Goal: Task Accomplishment & Management: Manage account settings

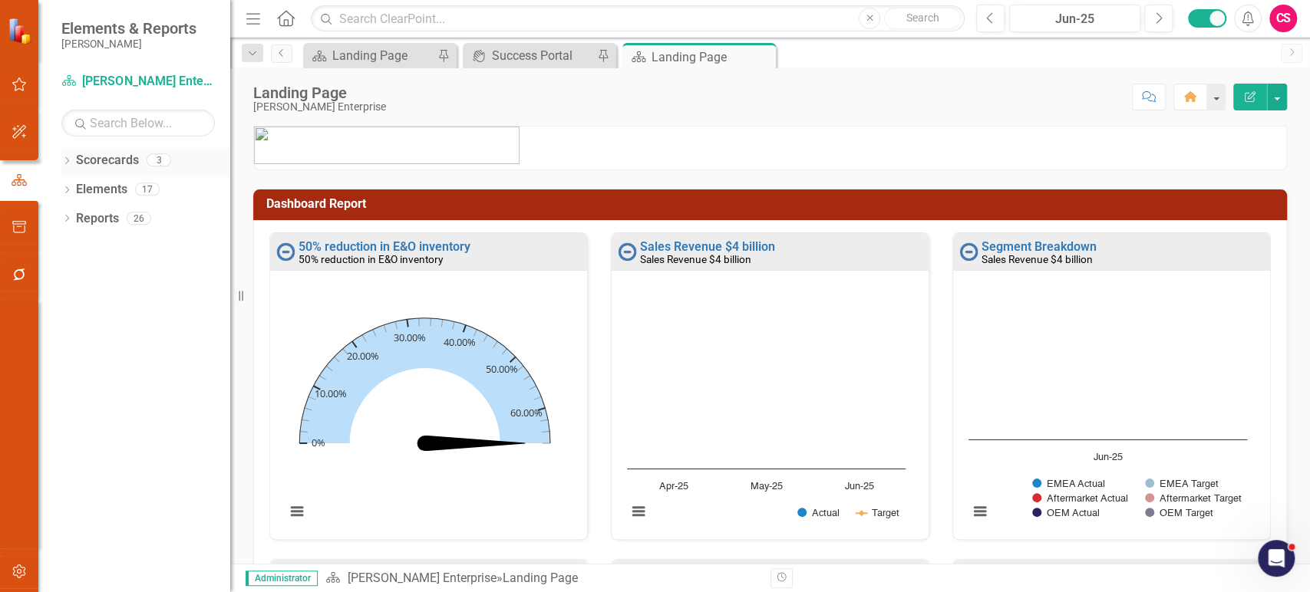
click at [63, 161] on icon "Dropdown" at bounding box center [66, 162] width 11 height 8
click at [73, 189] on icon "Dropdown" at bounding box center [75, 188] width 12 height 9
click at [93, 216] on icon "Dropdown" at bounding box center [90, 217] width 12 height 9
click at [135, 242] on link "Care Center" at bounding box center [172, 248] width 115 height 18
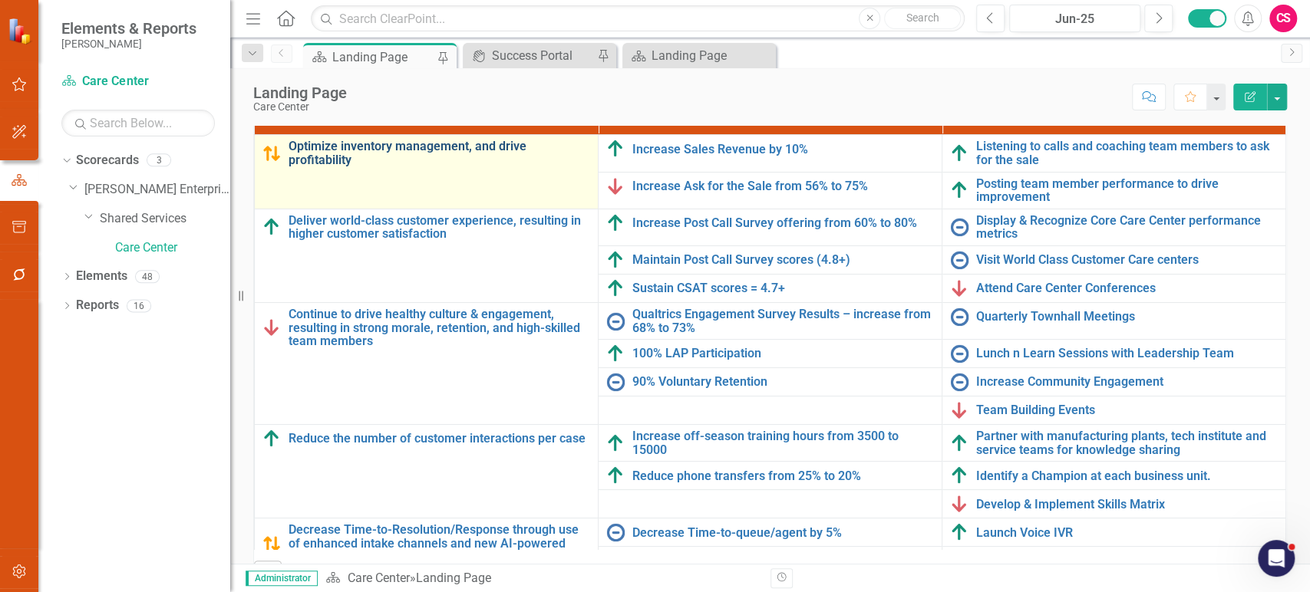
click at [329, 160] on link "Optimize inventory management, and drive profitability" at bounding box center [440, 153] width 302 height 27
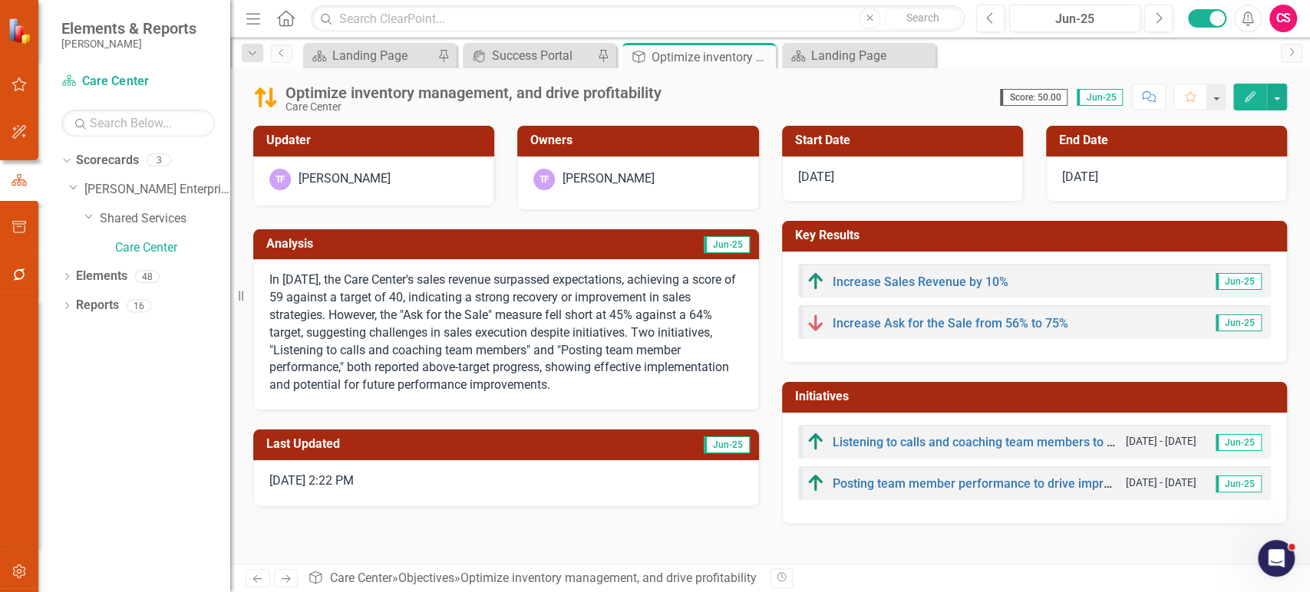
click at [1244, 97] on icon "Edit" at bounding box center [1250, 96] width 14 height 11
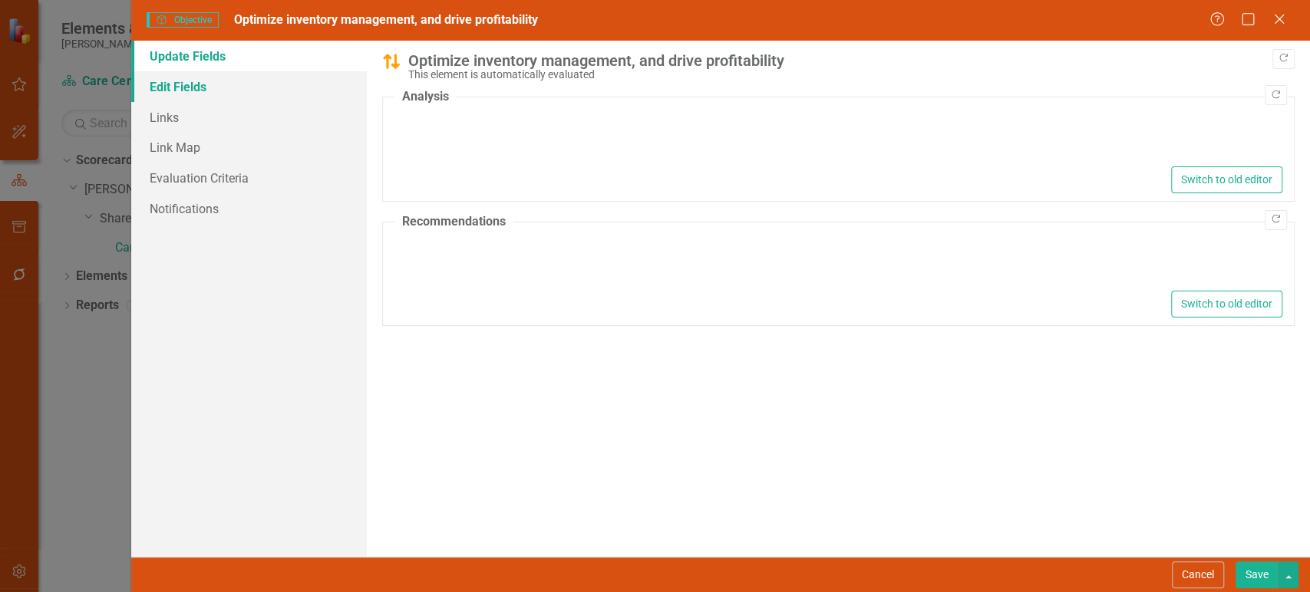
click at [219, 81] on link "Edit Fields" at bounding box center [249, 86] width 236 height 31
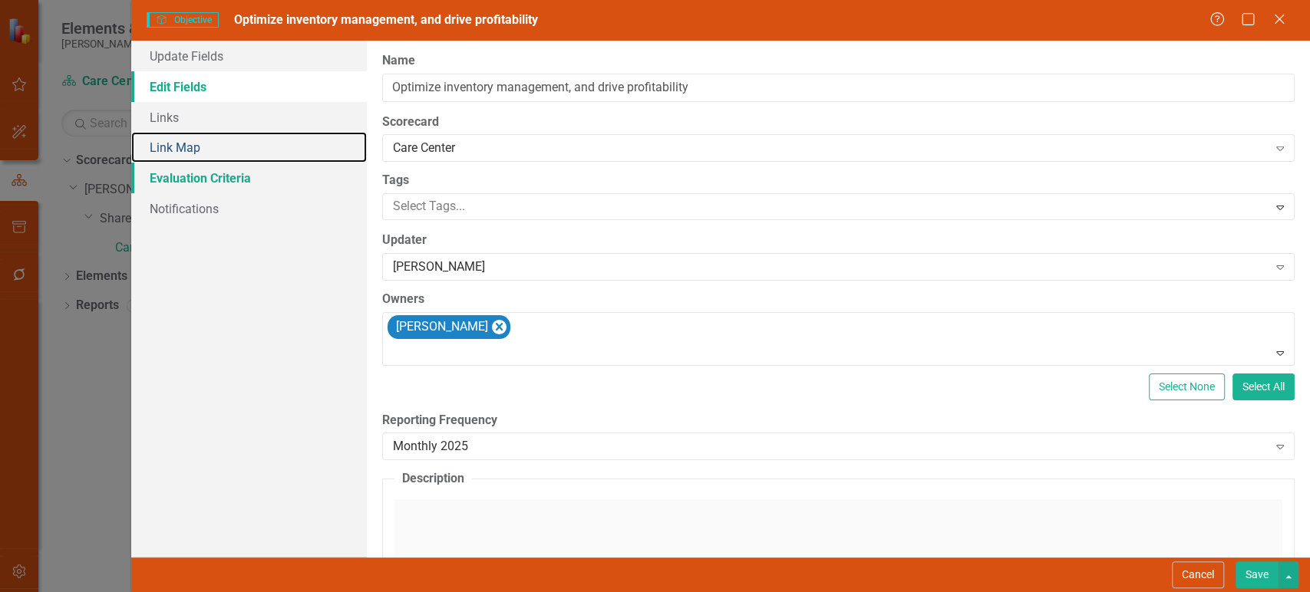
click at [239, 163] on div "Update Fields Edit Fields Links Link Map Evaluation Criteria Notifications" at bounding box center [249, 299] width 236 height 517
click at [234, 175] on link "Evaluation Criteria" at bounding box center [249, 178] width 236 height 31
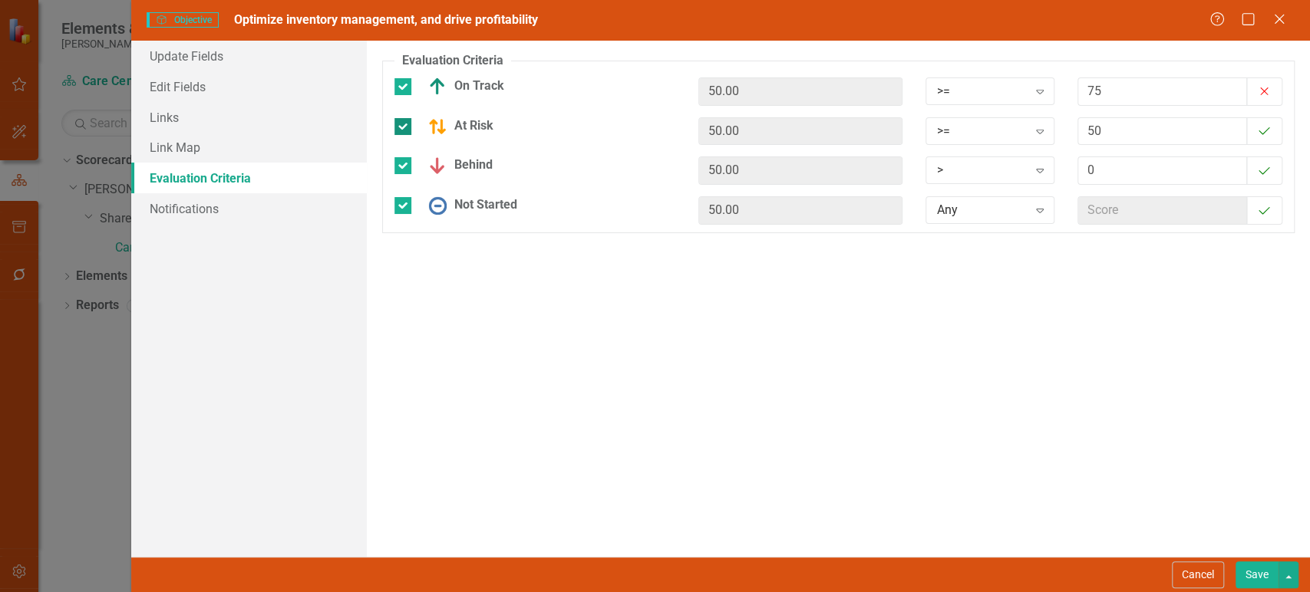
click at [406, 130] on div at bounding box center [402, 126] width 17 height 17
click at [404, 128] on input "At Risk" at bounding box center [399, 123] width 10 height 10
checkbox input "false"
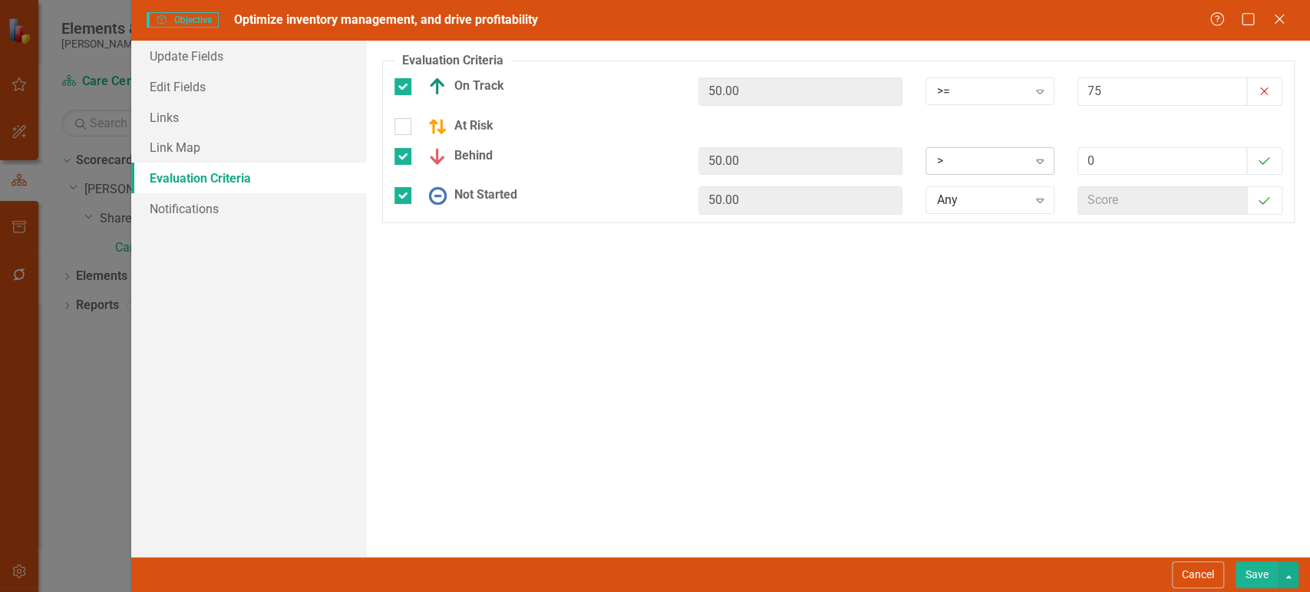
click at [996, 160] on div ">" at bounding box center [981, 161] width 91 height 18
click at [979, 192] on div ">" at bounding box center [993, 188] width 104 height 18
click at [1249, 569] on button "Save" at bounding box center [1257, 575] width 43 height 27
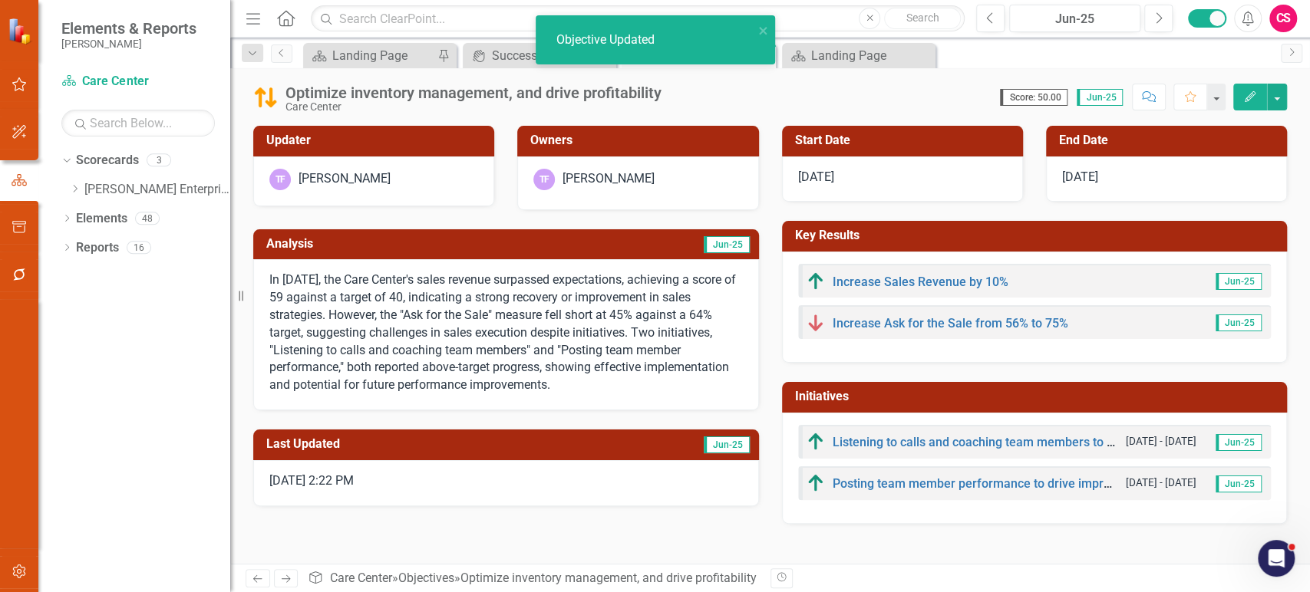
click at [287, 576] on icon at bounding box center [286, 580] width 9 height 8
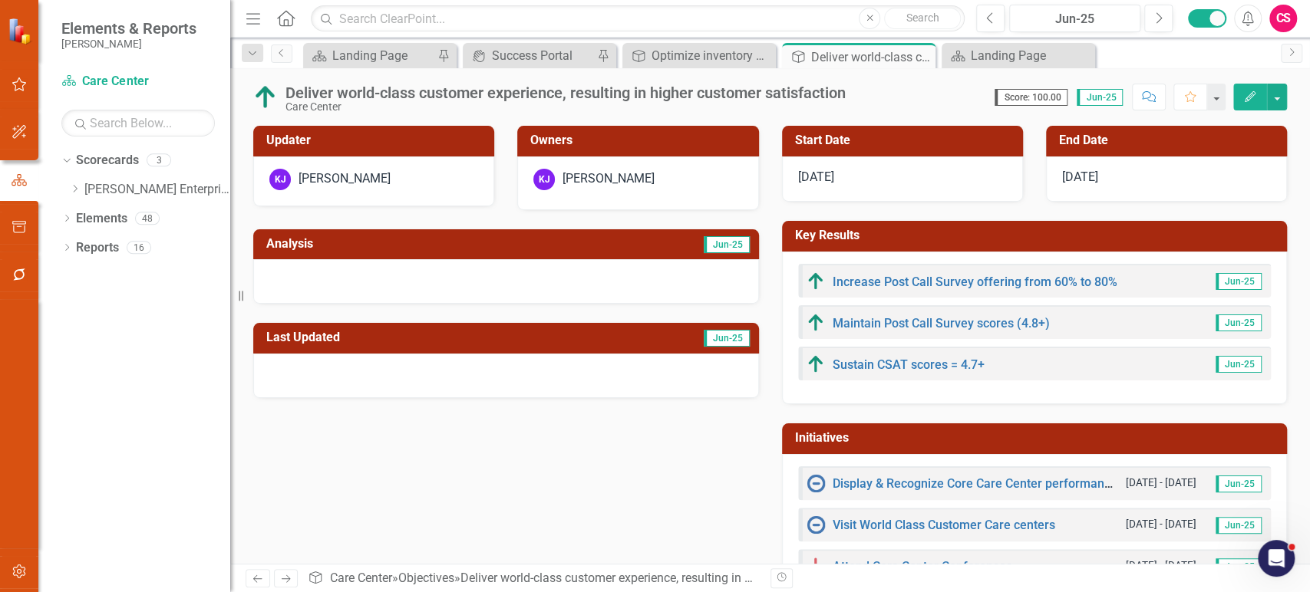
click at [1239, 97] on button "Edit" at bounding box center [1250, 97] width 34 height 27
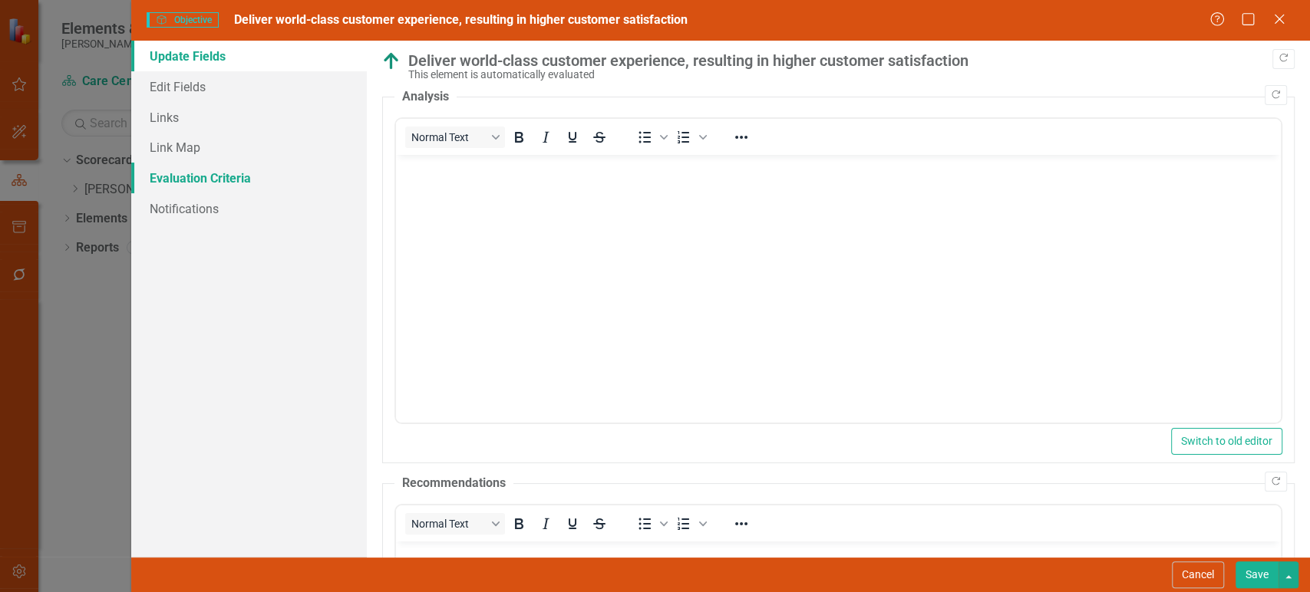
click at [176, 180] on link "Evaluation Criteria" at bounding box center [249, 178] width 236 height 31
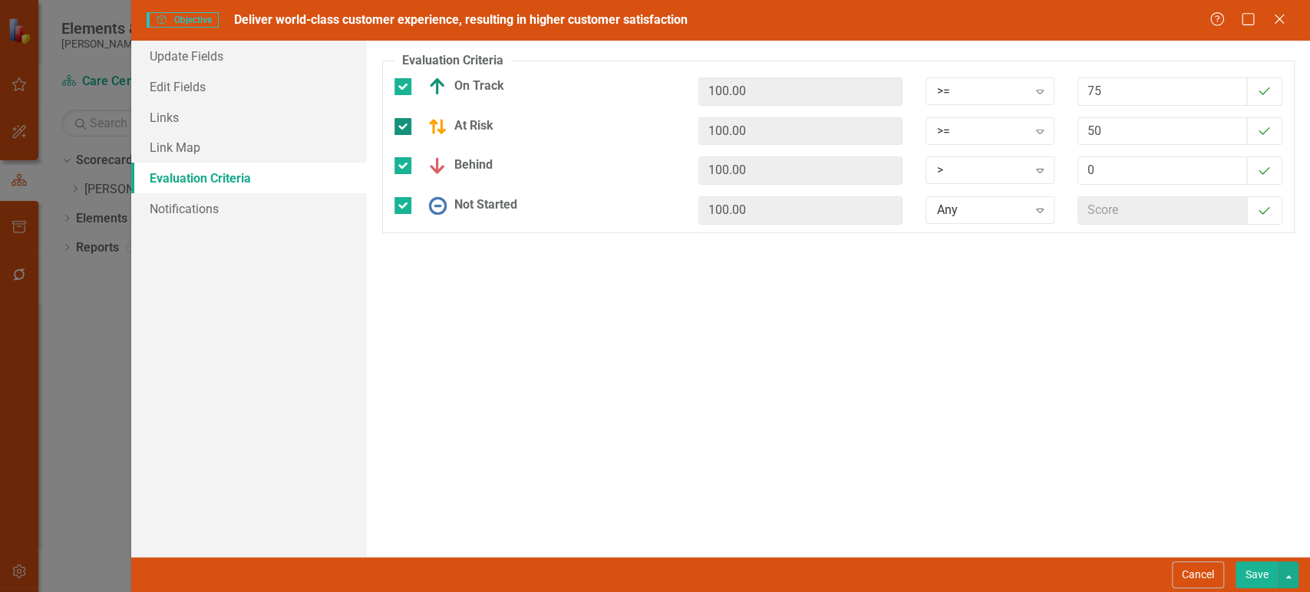
click at [404, 128] on div at bounding box center [402, 126] width 17 height 17
click at [404, 128] on input "At Risk" at bounding box center [399, 123] width 10 height 10
checkbox input "false"
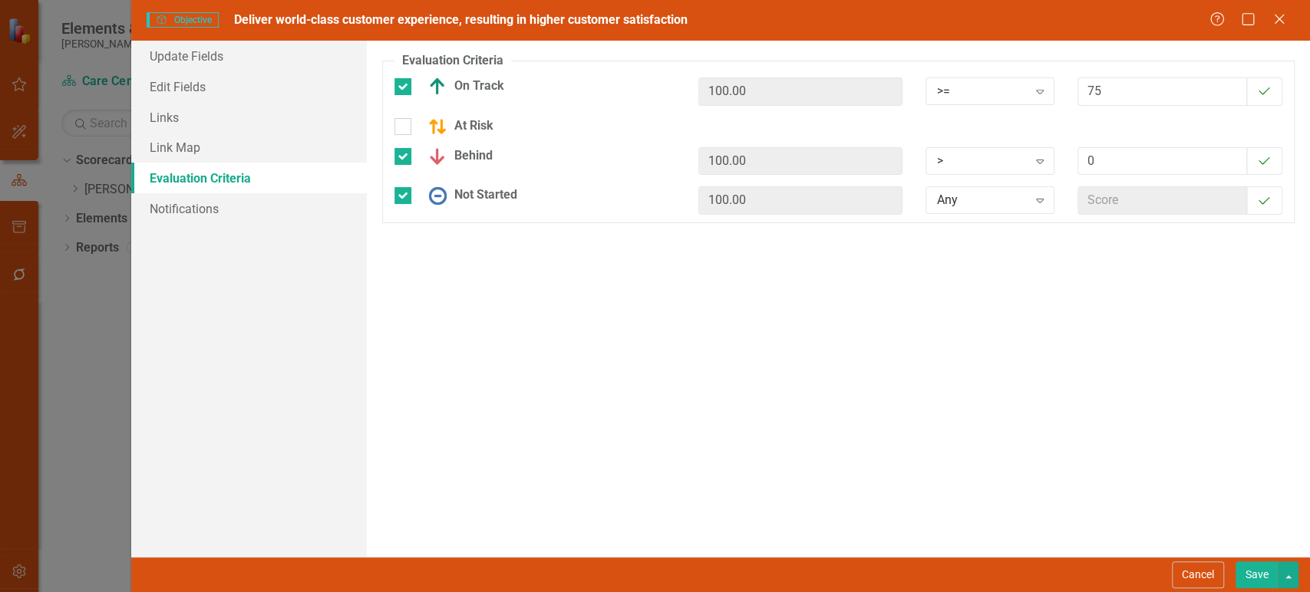
click at [1249, 572] on button "Save" at bounding box center [1257, 575] width 43 height 27
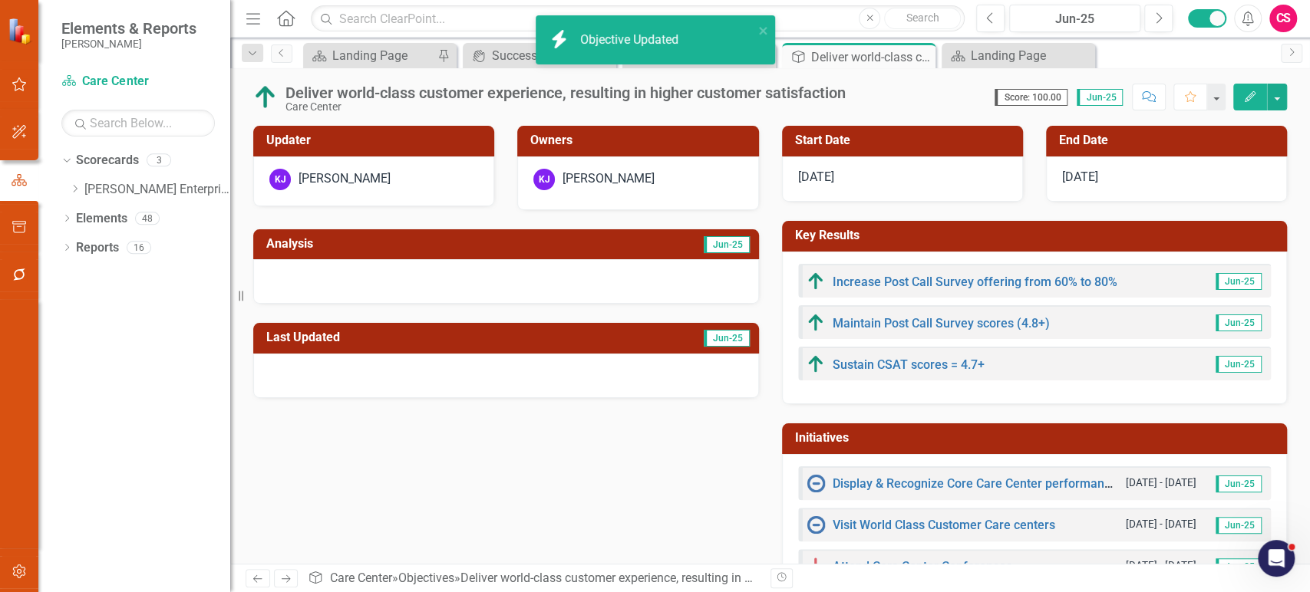
click at [282, 579] on icon "Next" at bounding box center [285, 579] width 13 height 10
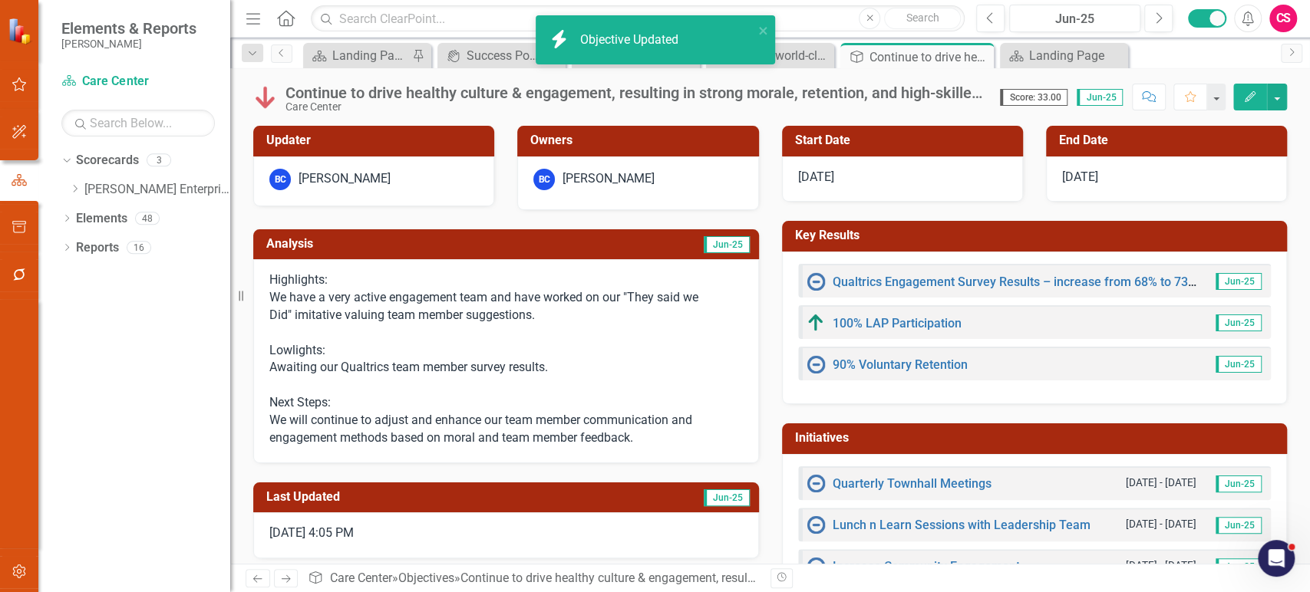
click at [1253, 94] on icon "button" at bounding box center [1250, 96] width 11 height 11
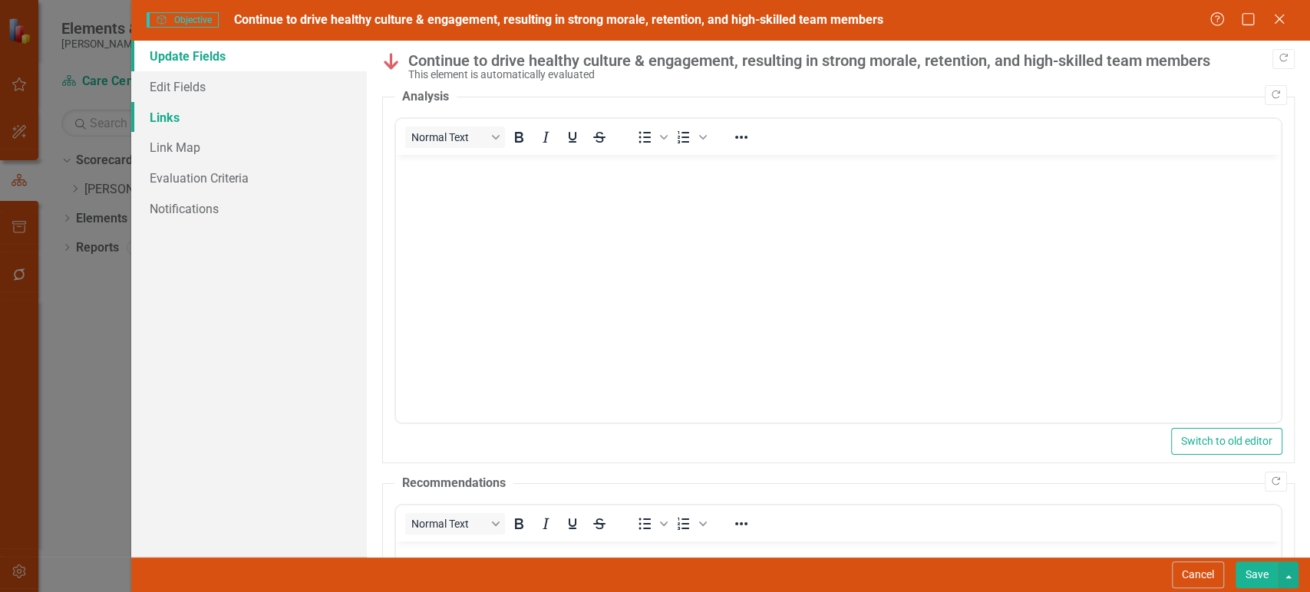
click at [264, 118] on link "Links" at bounding box center [249, 117] width 236 height 31
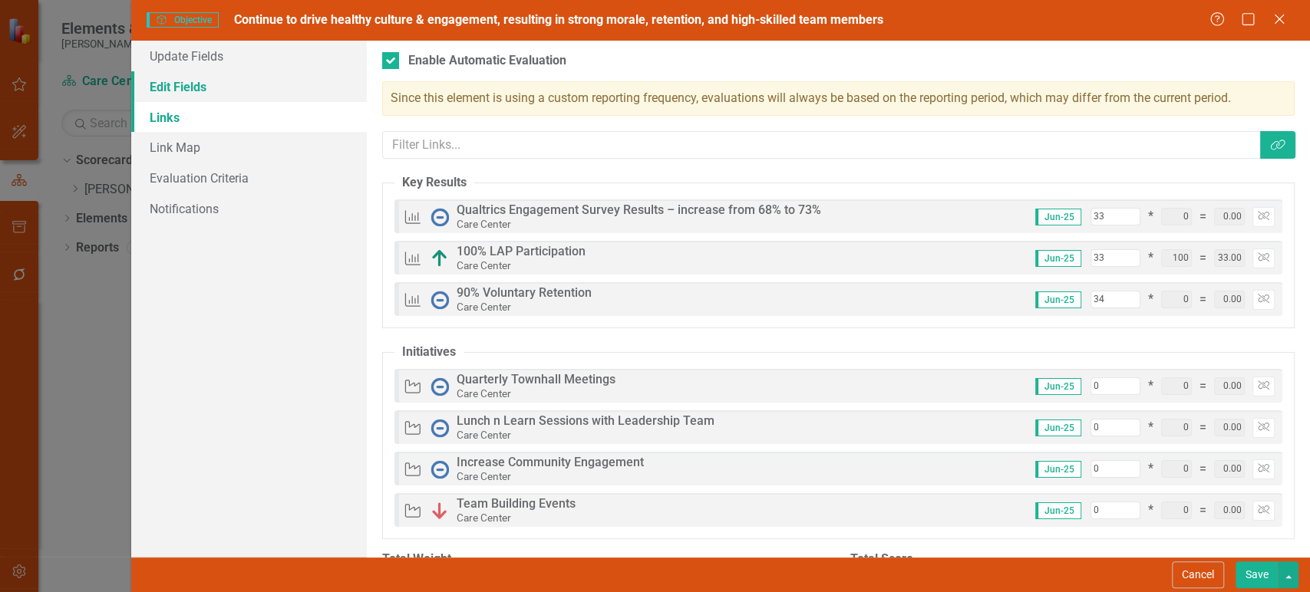
click at [226, 88] on link "Edit Fields" at bounding box center [249, 86] width 236 height 31
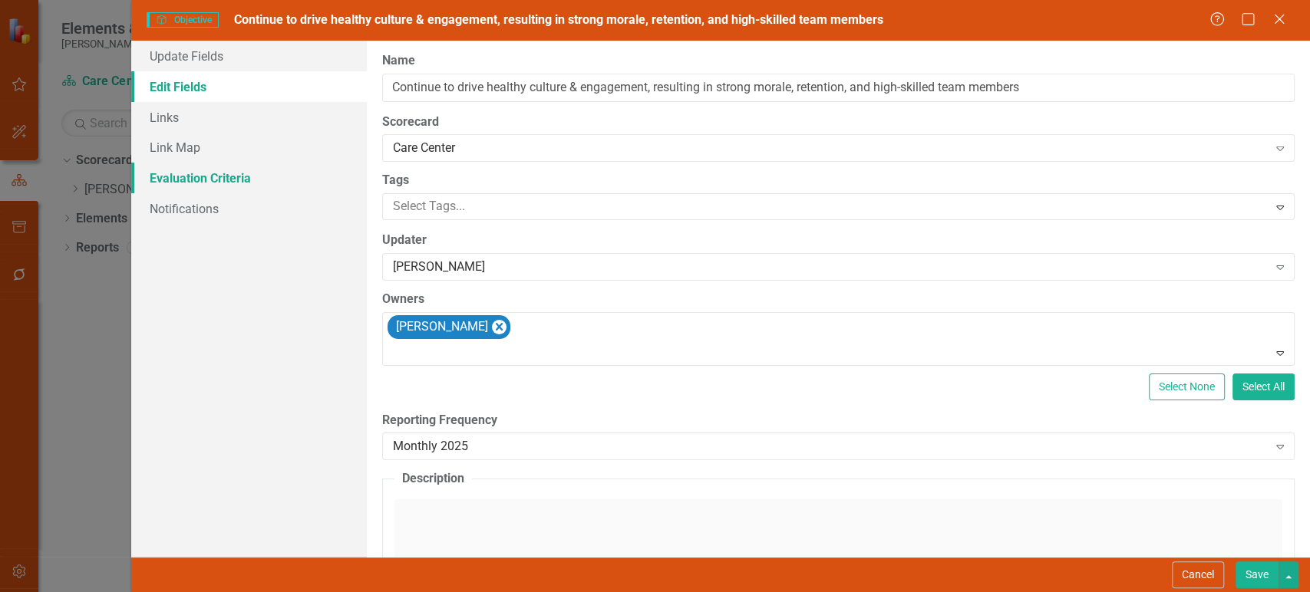
click at [243, 181] on link "Evaluation Criteria" at bounding box center [249, 178] width 236 height 31
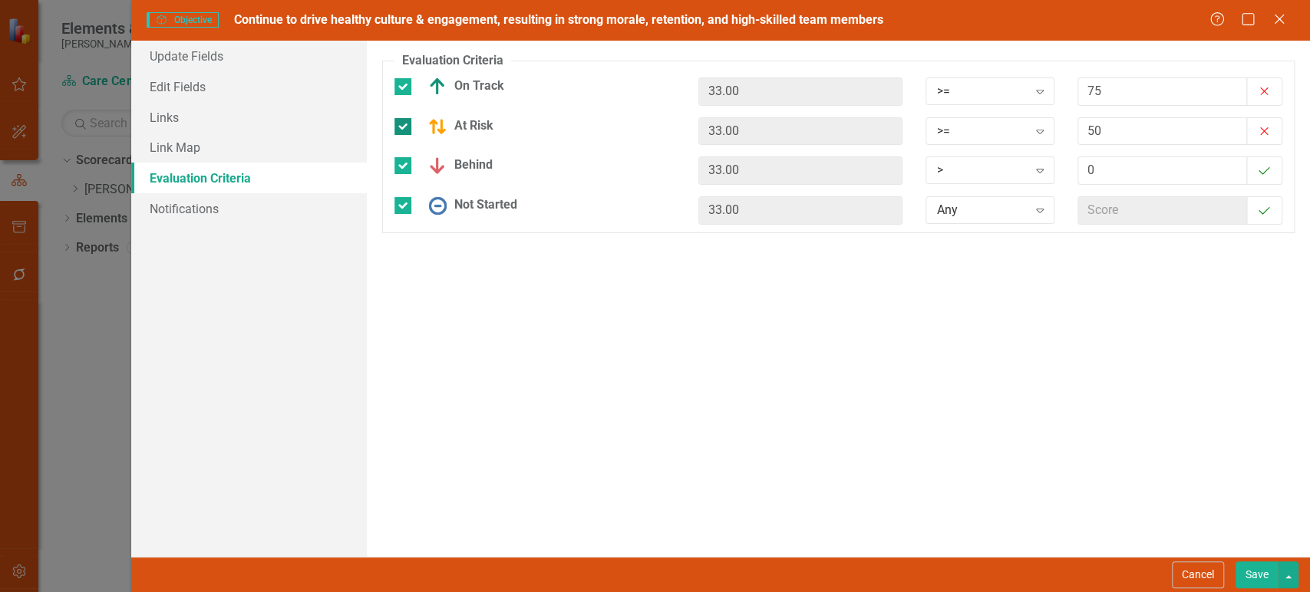
click at [406, 127] on div at bounding box center [402, 126] width 17 height 17
click at [404, 127] on input "At Risk" at bounding box center [399, 123] width 10 height 10
checkbox input "false"
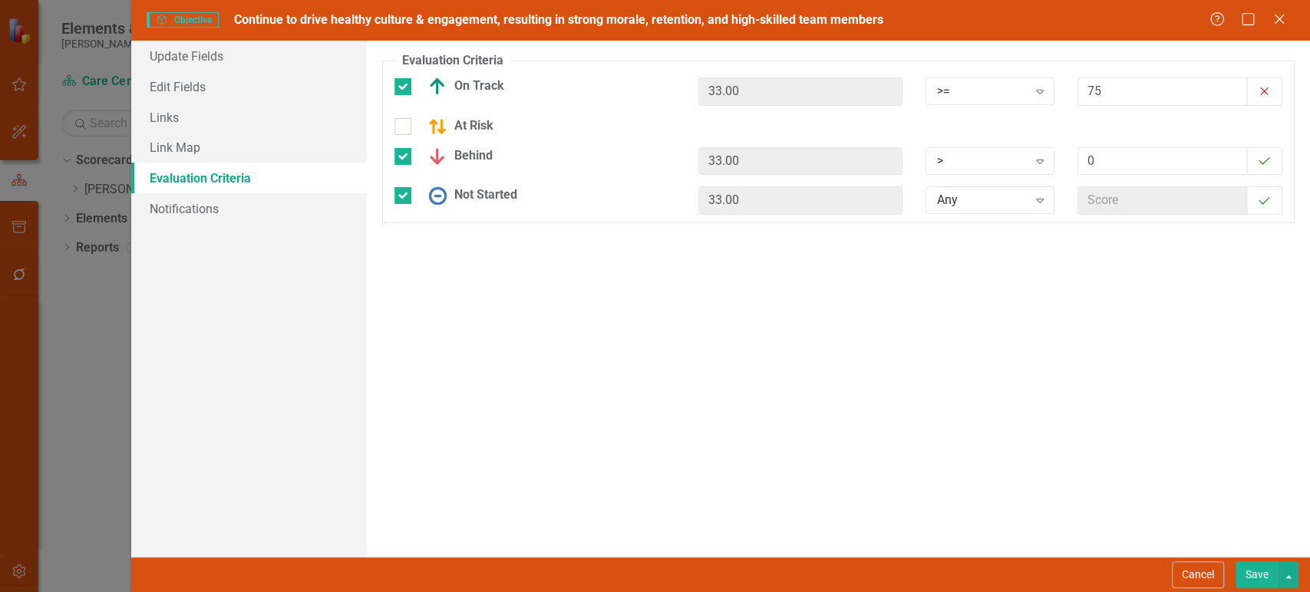
drag, startPoint x: 1260, startPoint y: 579, endPoint x: 1244, endPoint y: 579, distance: 16.1
click at [1260, 580] on button "Save" at bounding box center [1257, 575] width 43 height 27
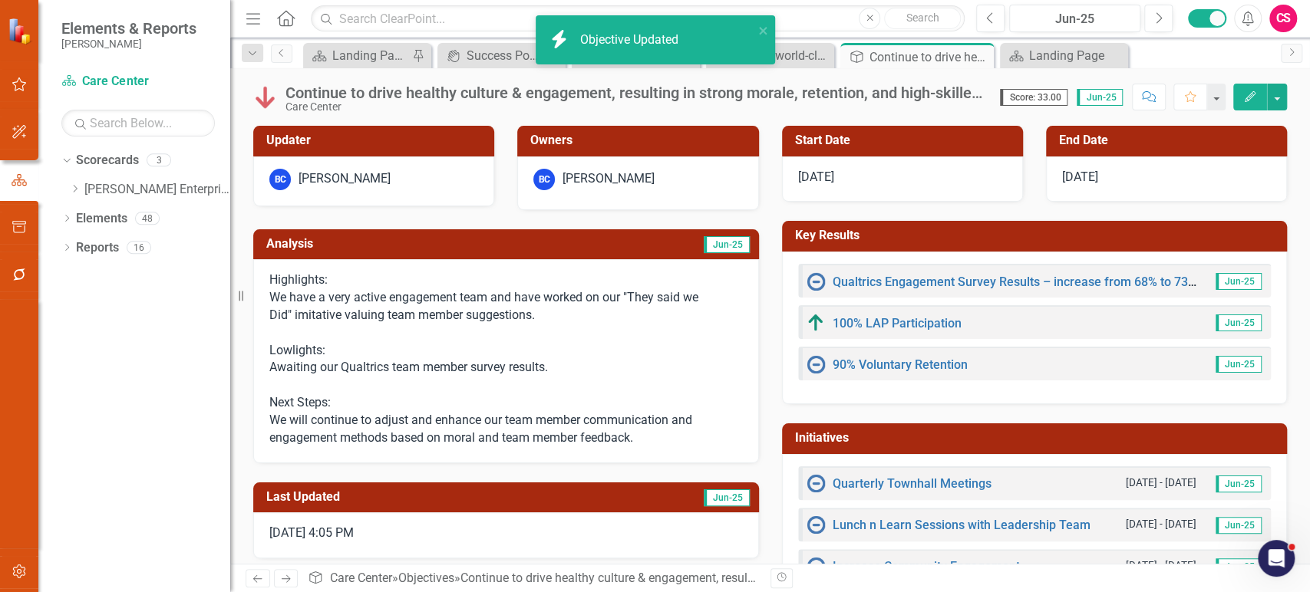
click at [287, 583] on icon "Next" at bounding box center [285, 579] width 13 height 10
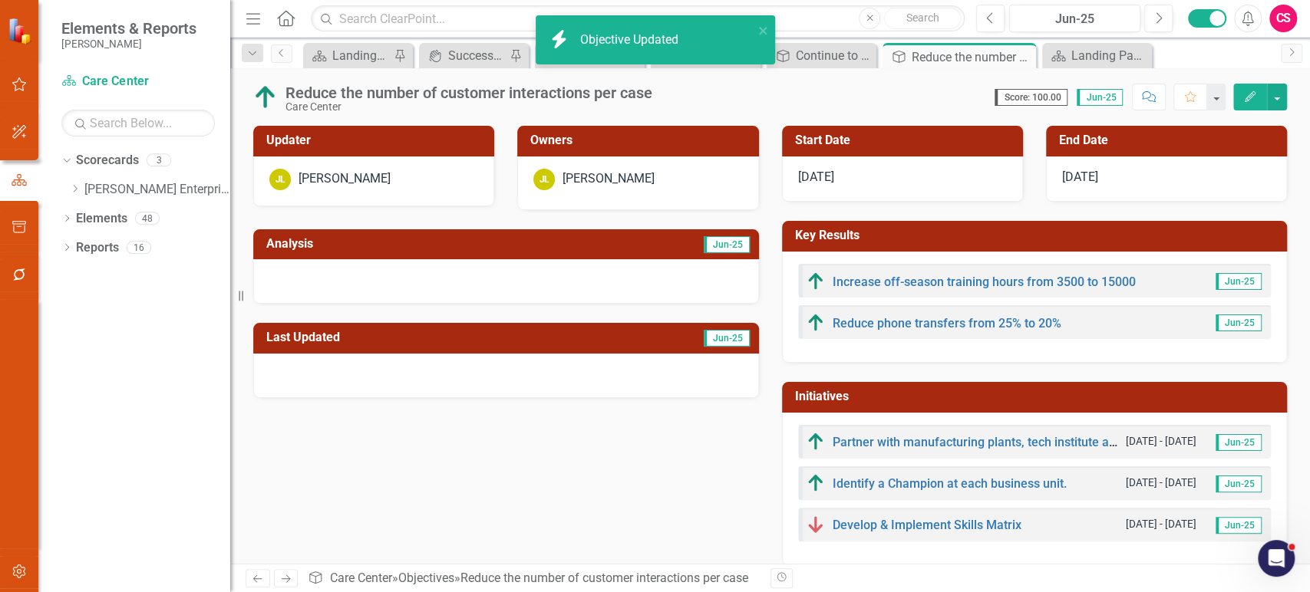
click at [1242, 94] on button "Edit" at bounding box center [1250, 97] width 34 height 27
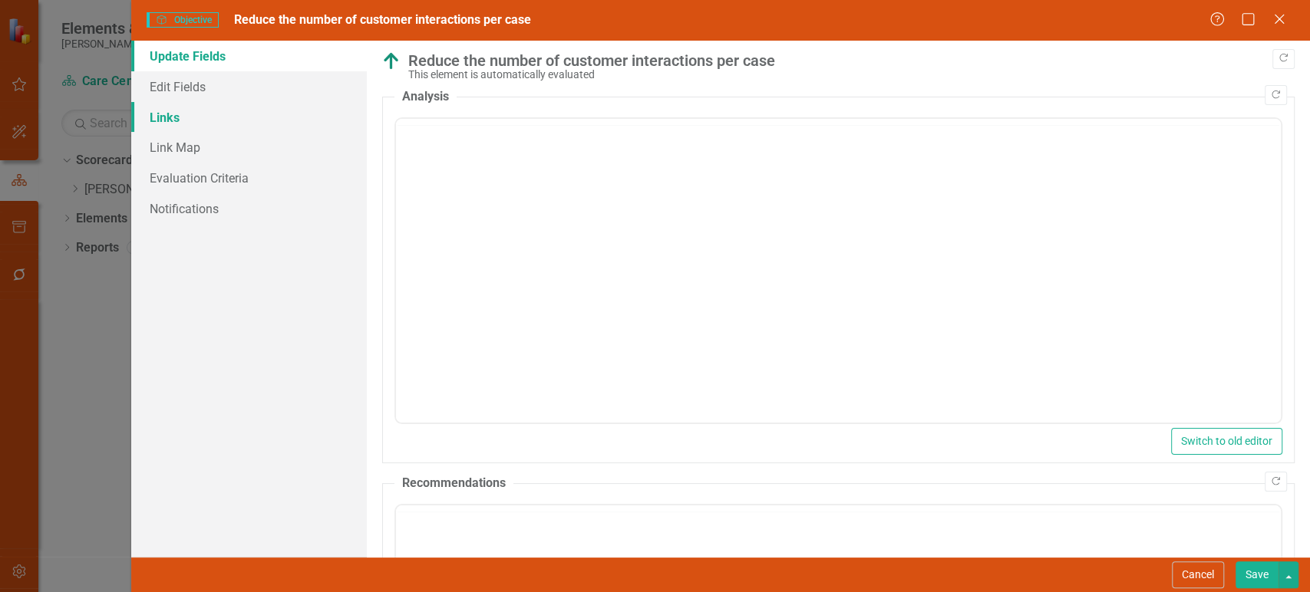
click at [227, 120] on link "Links" at bounding box center [249, 117] width 236 height 31
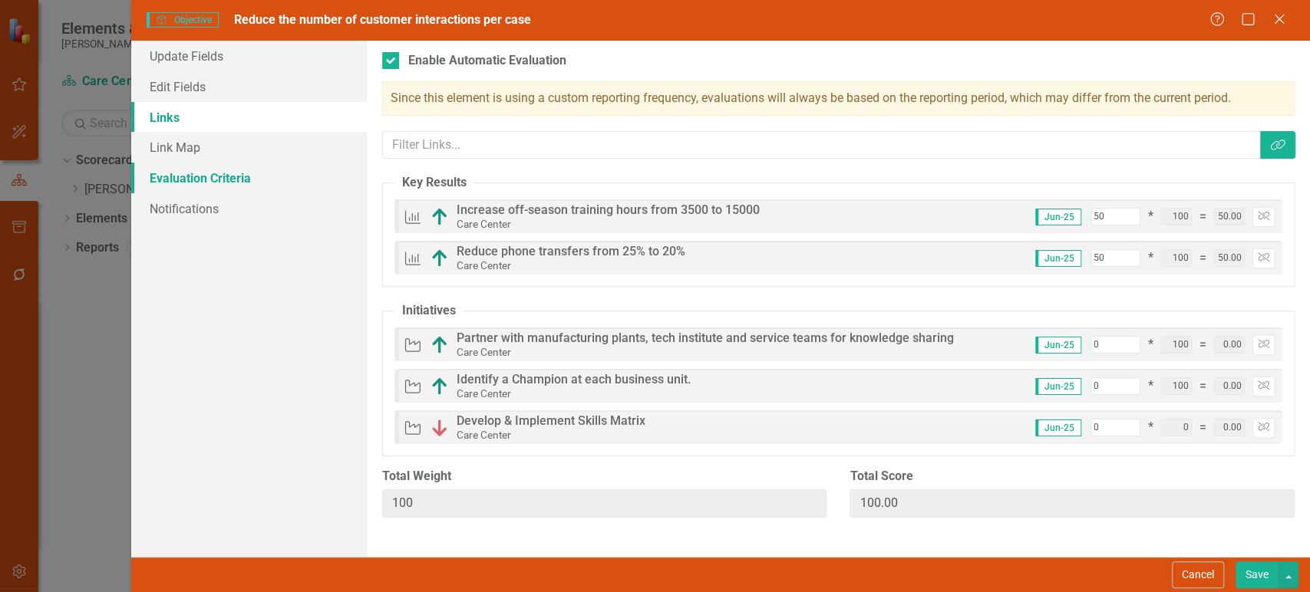
click at [286, 165] on link "Evaluation Criteria" at bounding box center [249, 178] width 236 height 31
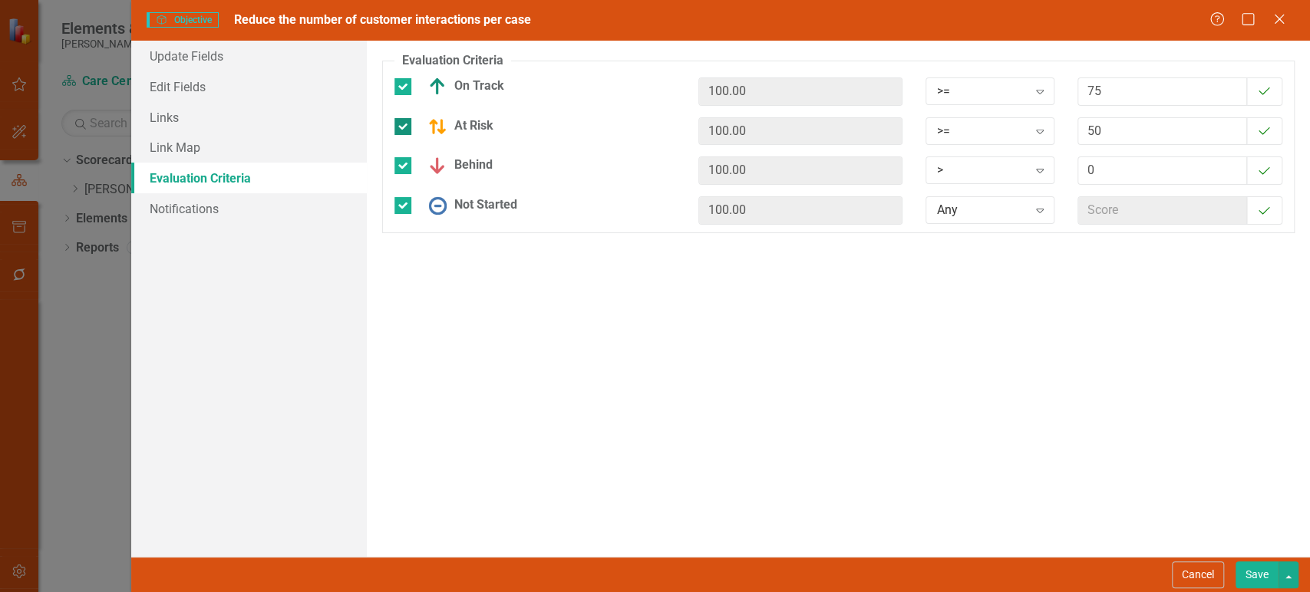
click at [410, 119] on div "At Risk" at bounding box center [534, 126] width 281 height 18
click at [404, 119] on input "At Risk" at bounding box center [399, 123] width 10 height 10
checkbox input "false"
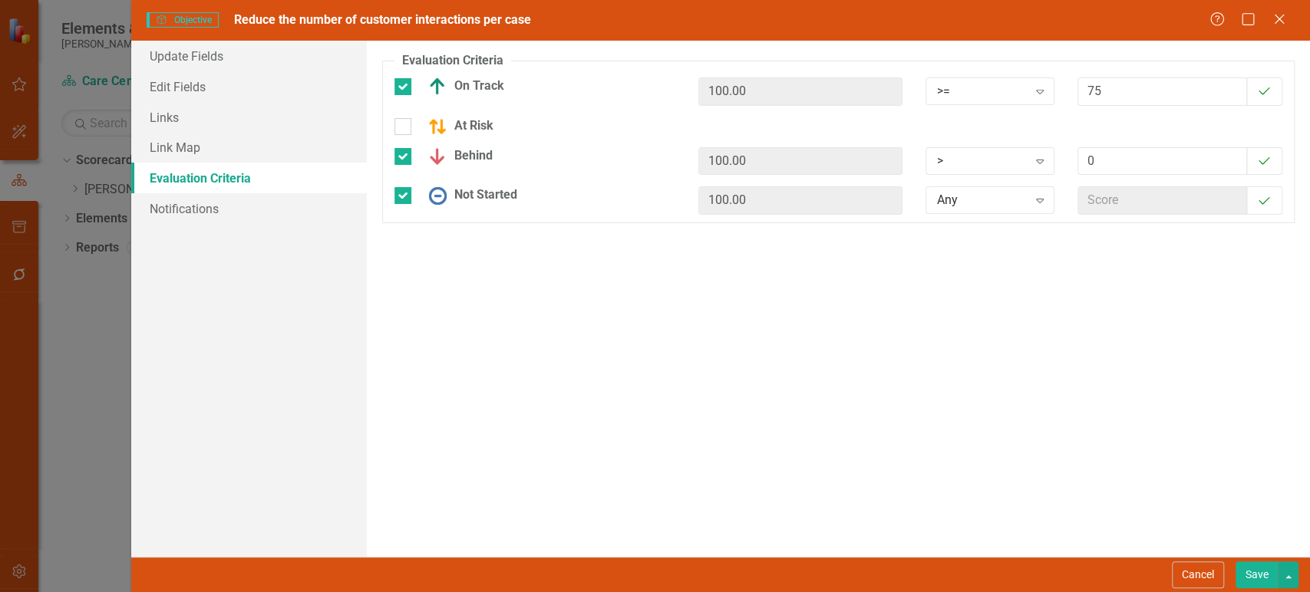
click at [1247, 563] on button "Save" at bounding box center [1257, 575] width 43 height 27
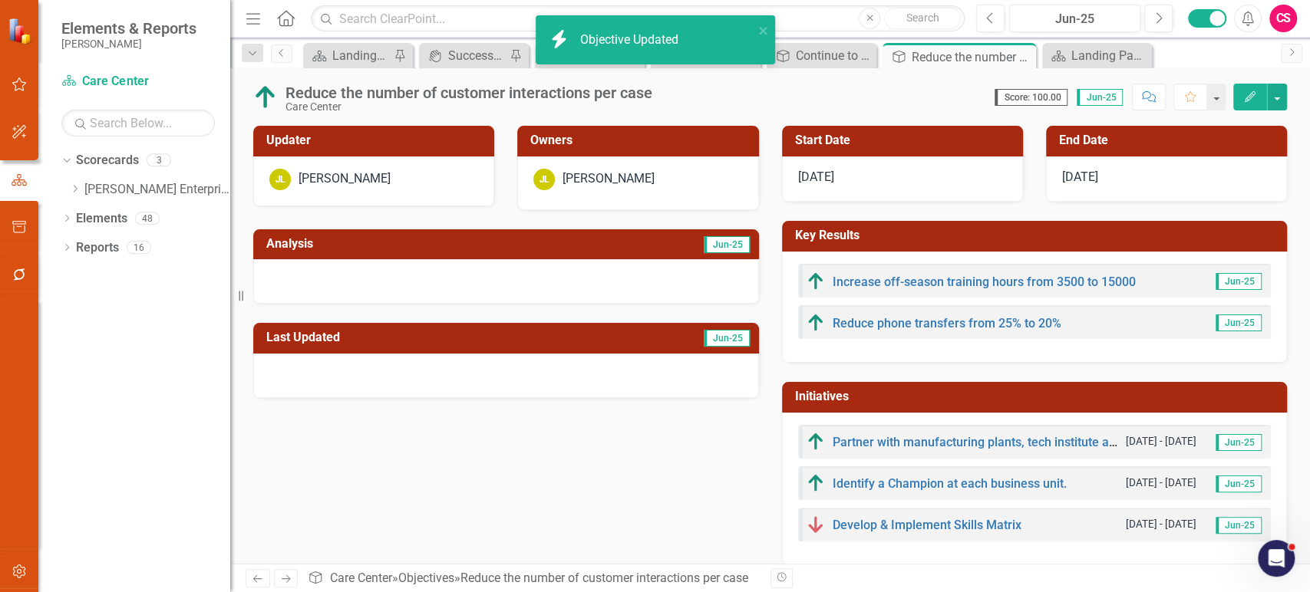
click at [280, 574] on icon "Next" at bounding box center [285, 579] width 13 height 10
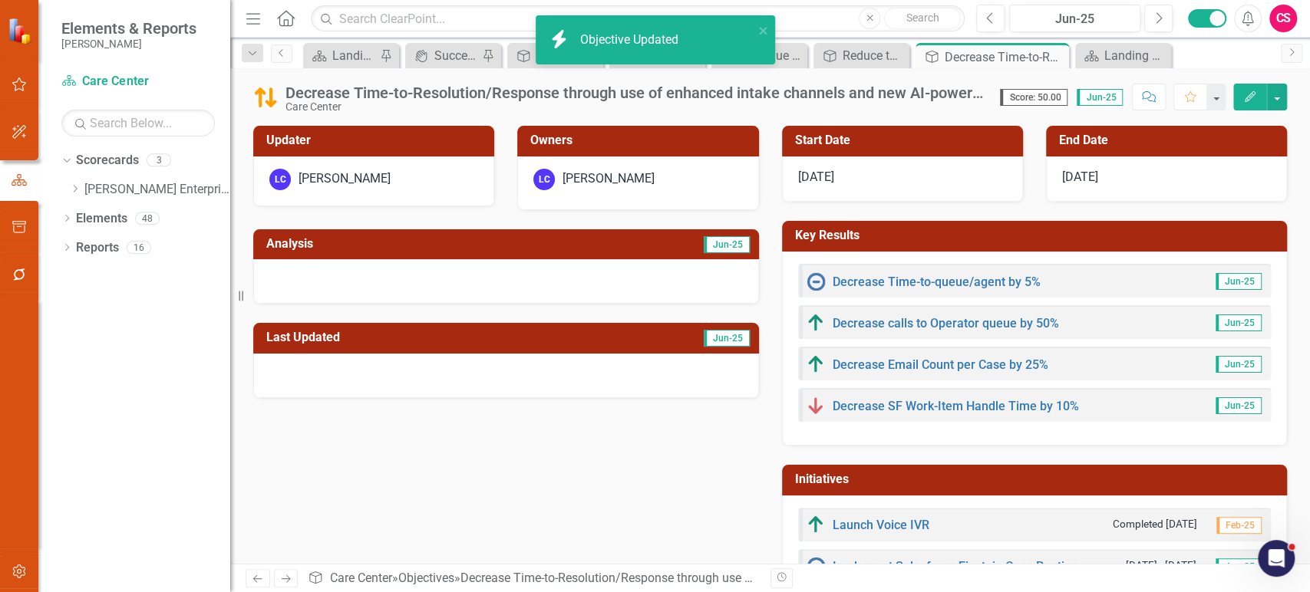
click at [1245, 98] on icon "Edit" at bounding box center [1250, 96] width 14 height 11
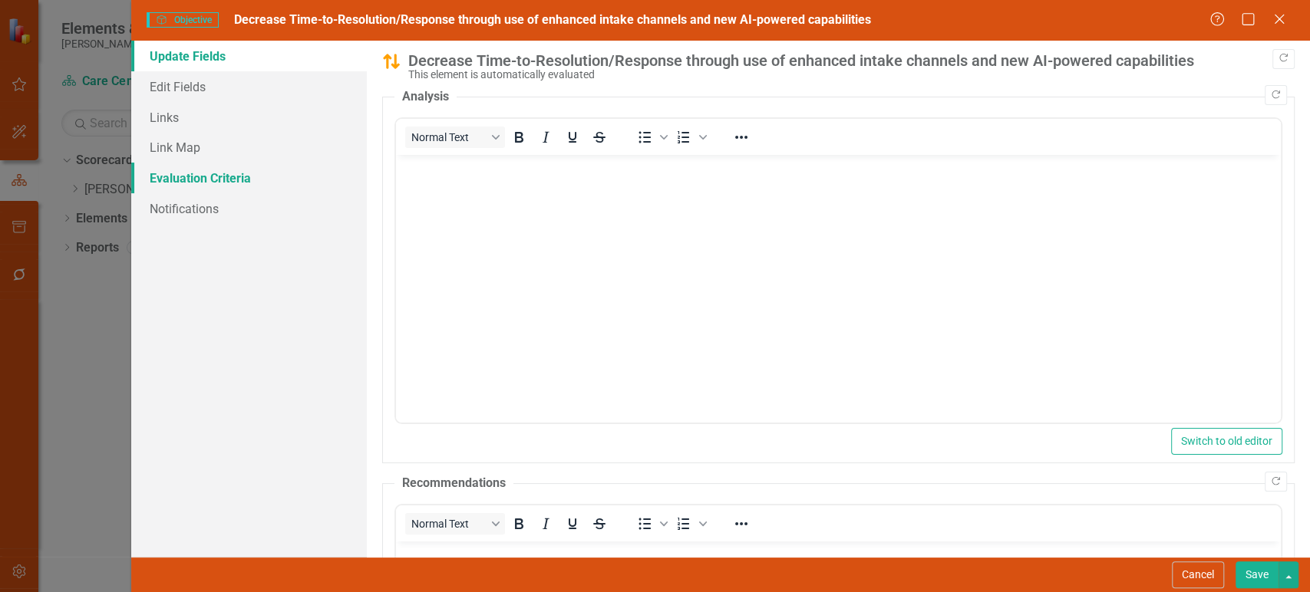
click at [216, 178] on link "Evaluation Criteria" at bounding box center [249, 178] width 236 height 31
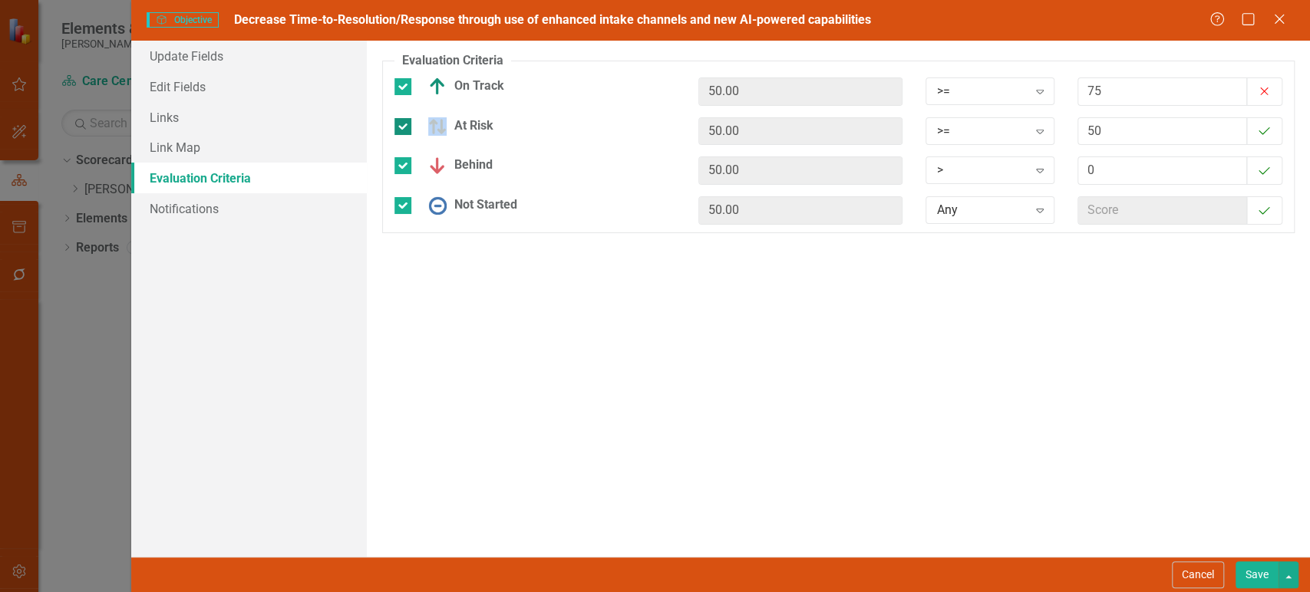
click at [414, 131] on div "At Risk" at bounding box center [534, 126] width 281 height 18
click at [467, 127] on div "At Risk" at bounding box center [457, 126] width 73 height 18
click at [404, 127] on input "At Risk" at bounding box center [399, 123] width 10 height 10
checkbox input "false"
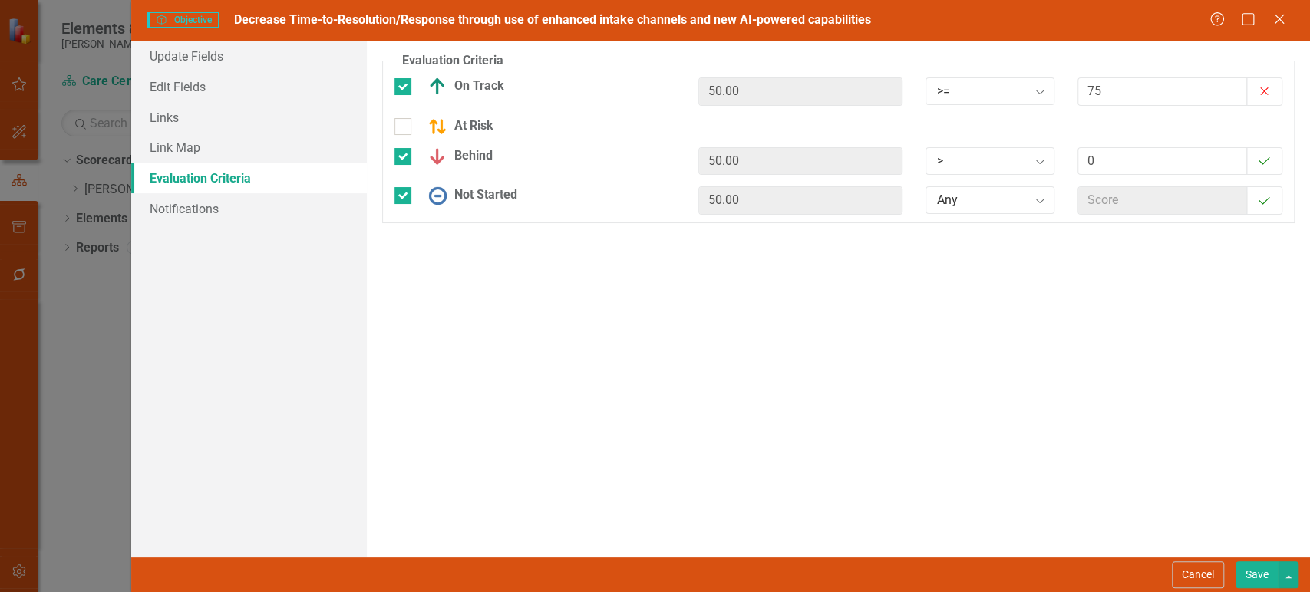
click at [1259, 579] on button "Save" at bounding box center [1257, 575] width 43 height 27
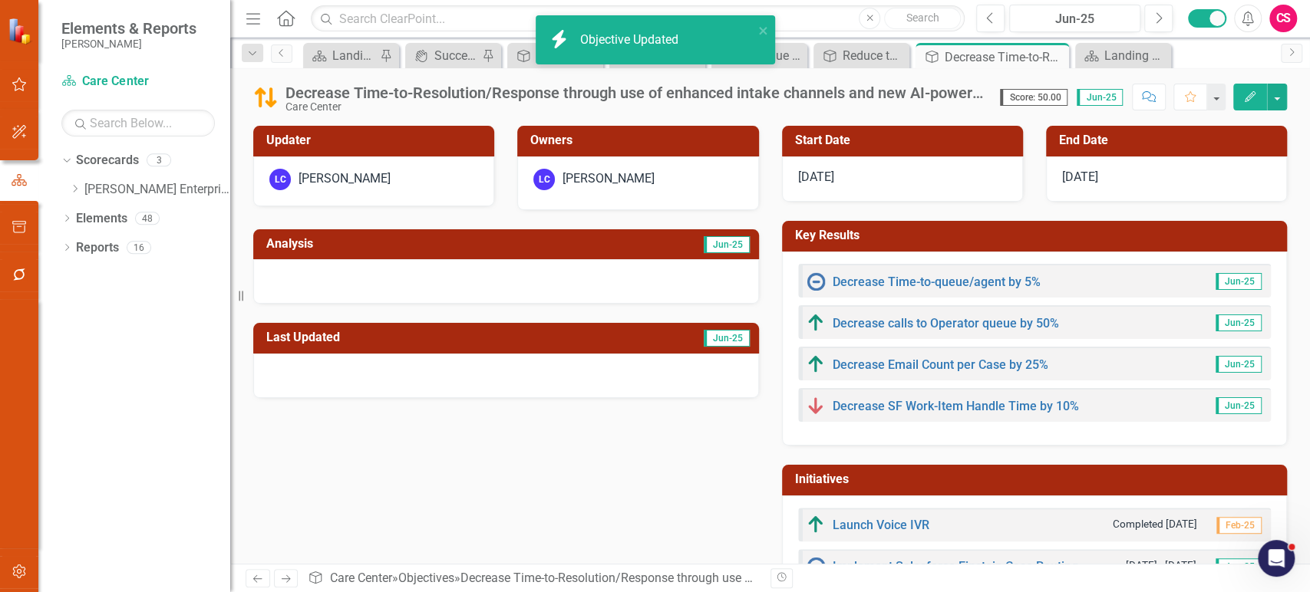
click at [283, 576] on icon "Next" at bounding box center [285, 579] width 13 height 10
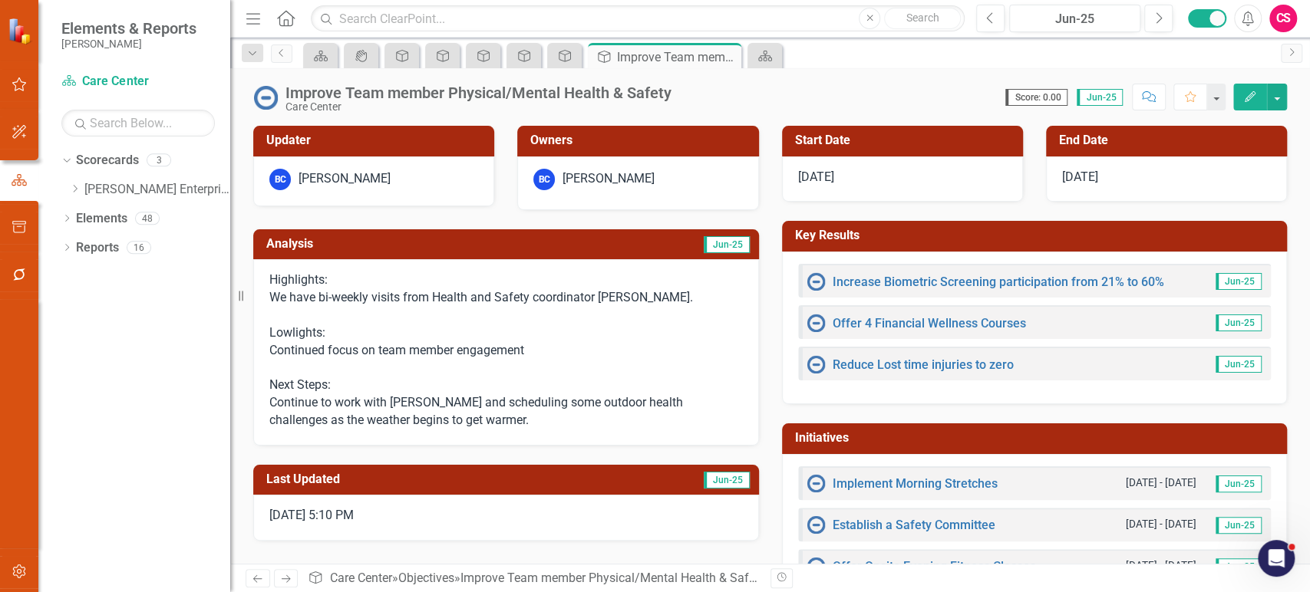
click at [1246, 100] on icon "Edit" at bounding box center [1250, 96] width 14 height 11
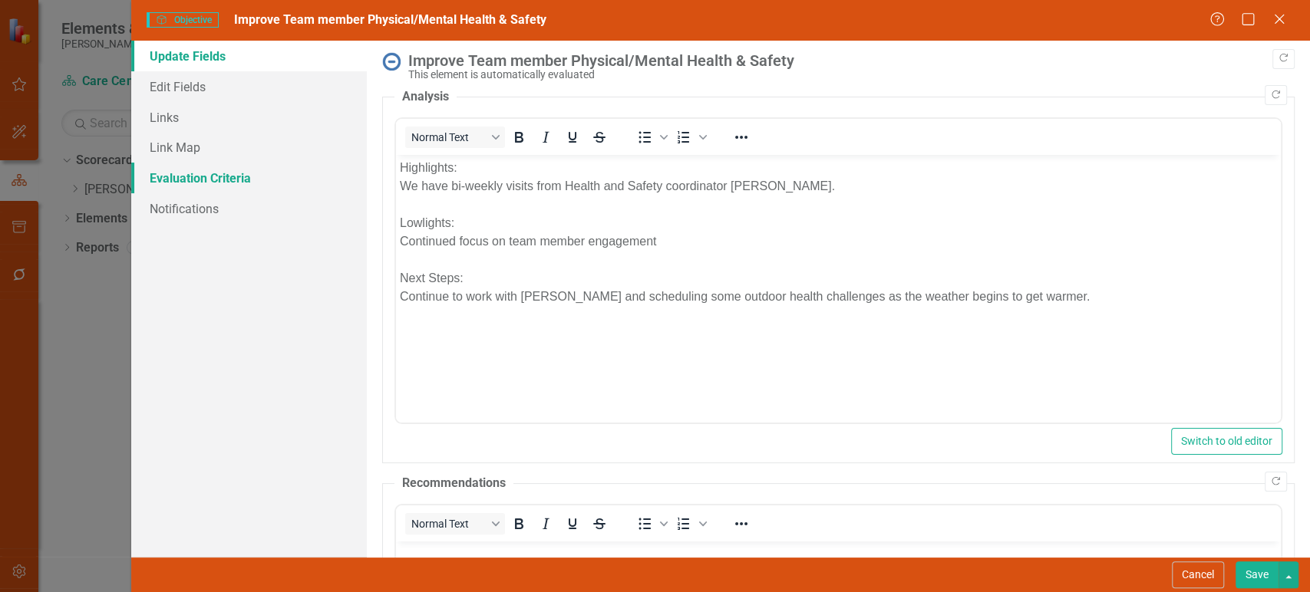
click at [180, 185] on link "Evaluation Criteria" at bounding box center [249, 178] width 236 height 31
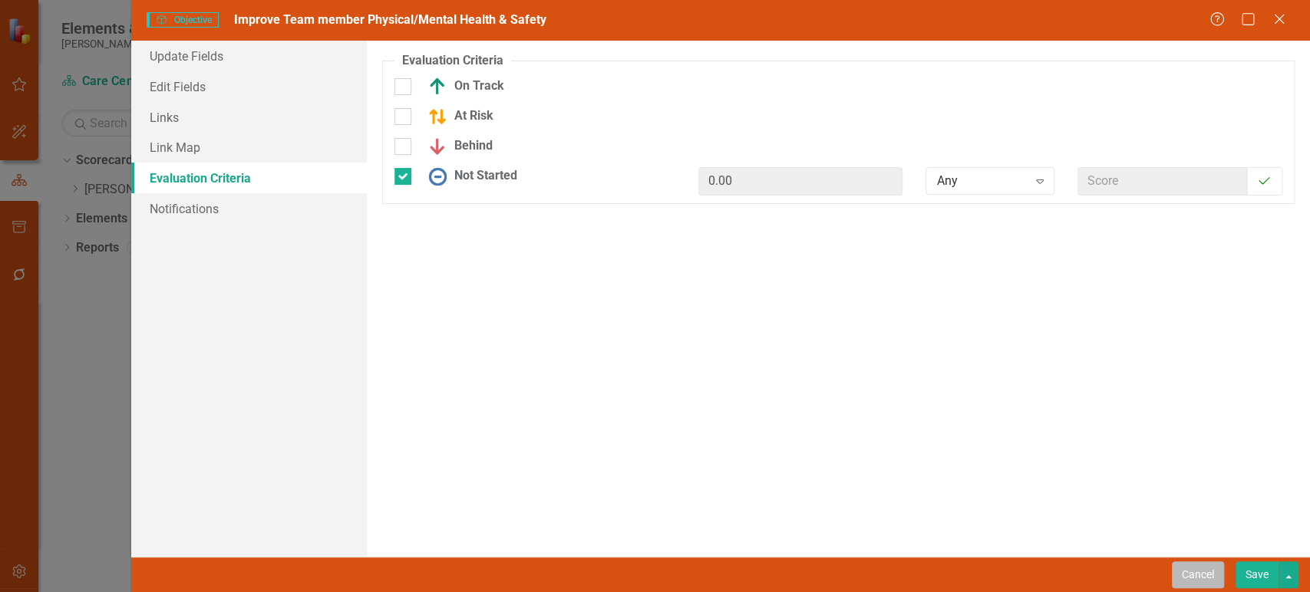
click at [1207, 583] on button "Cancel" at bounding box center [1198, 575] width 52 height 27
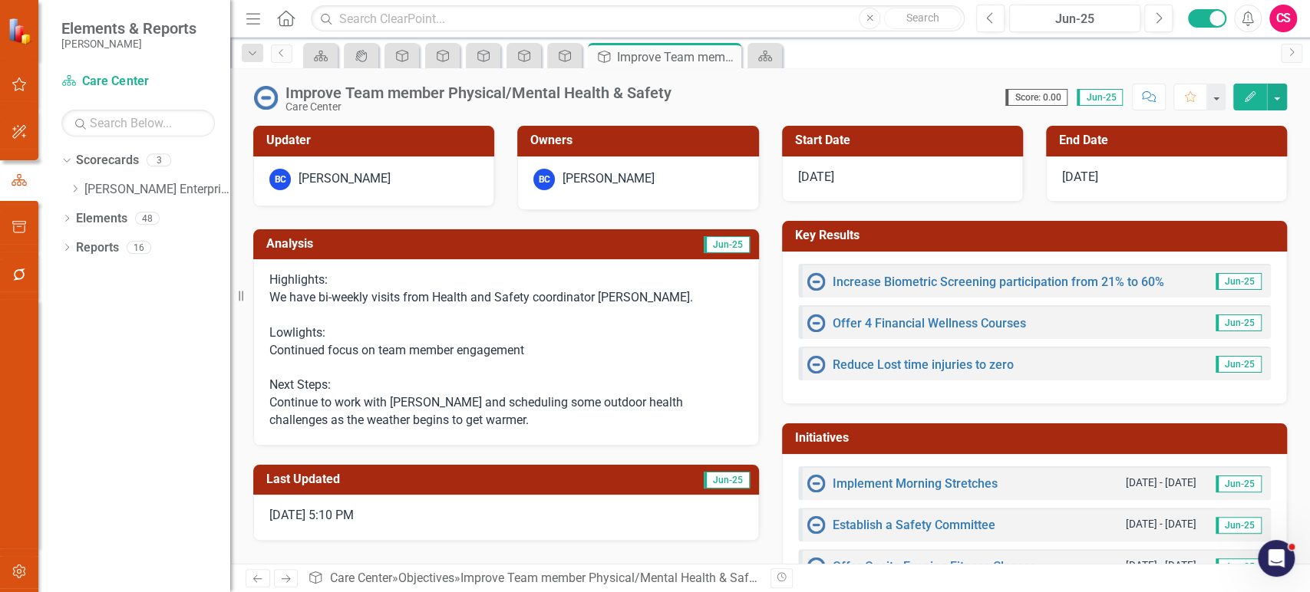
click at [294, 578] on link "Next" at bounding box center [286, 578] width 25 height 18
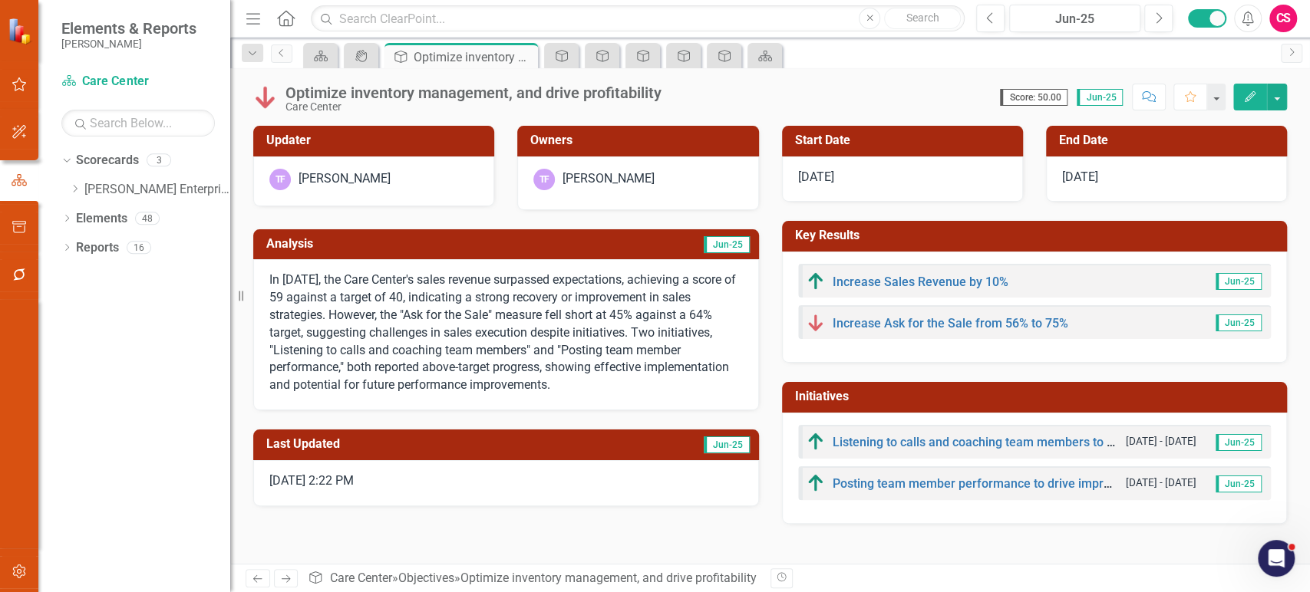
click at [1251, 86] on button "Edit" at bounding box center [1250, 97] width 34 height 27
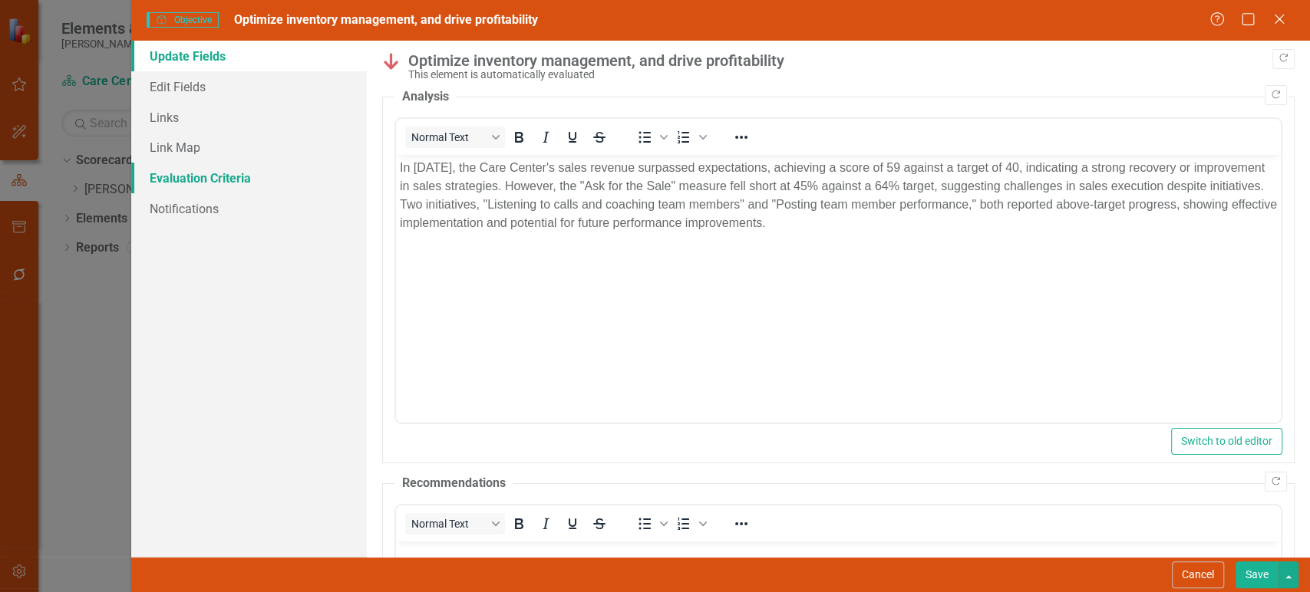
click at [216, 180] on link "Evaluation Criteria" at bounding box center [249, 178] width 236 height 31
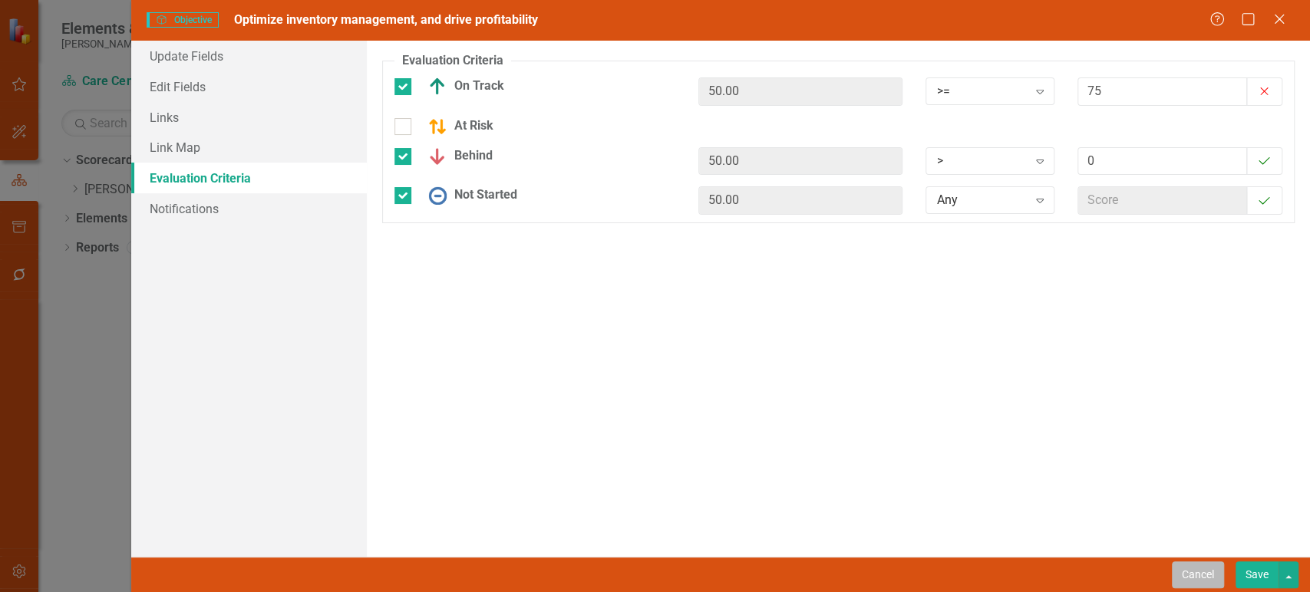
click at [1206, 583] on button "Cancel" at bounding box center [1198, 575] width 52 height 27
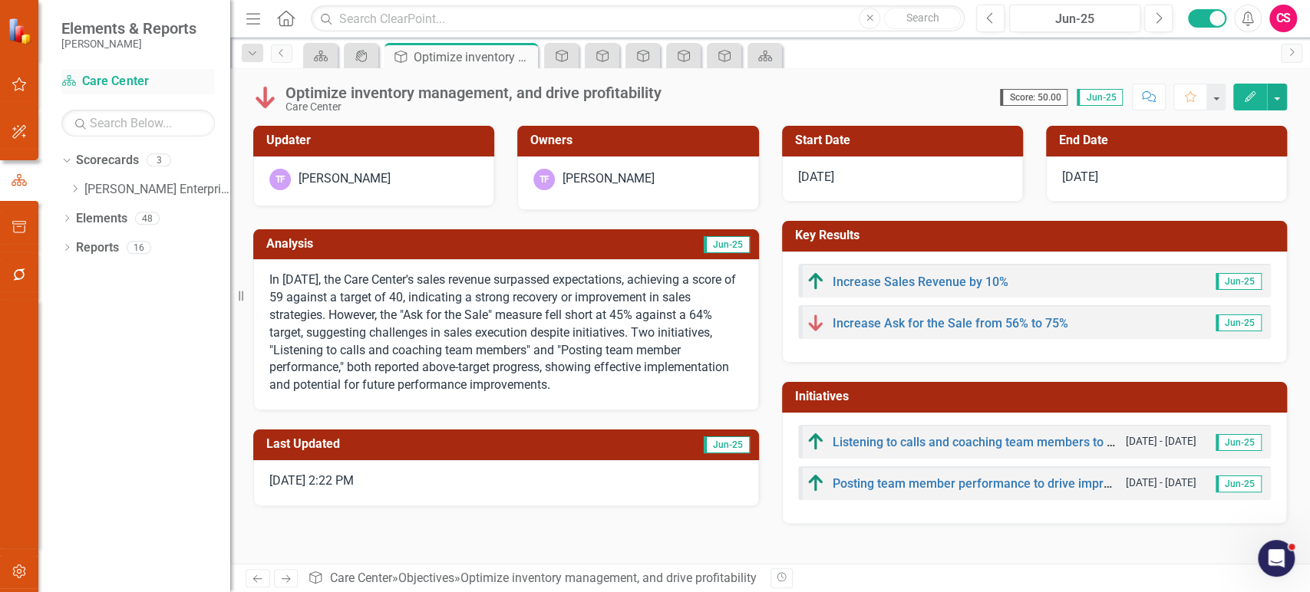
click at [102, 78] on link "Scorecard Care Center" at bounding box center [137, 82] width 153 height 18
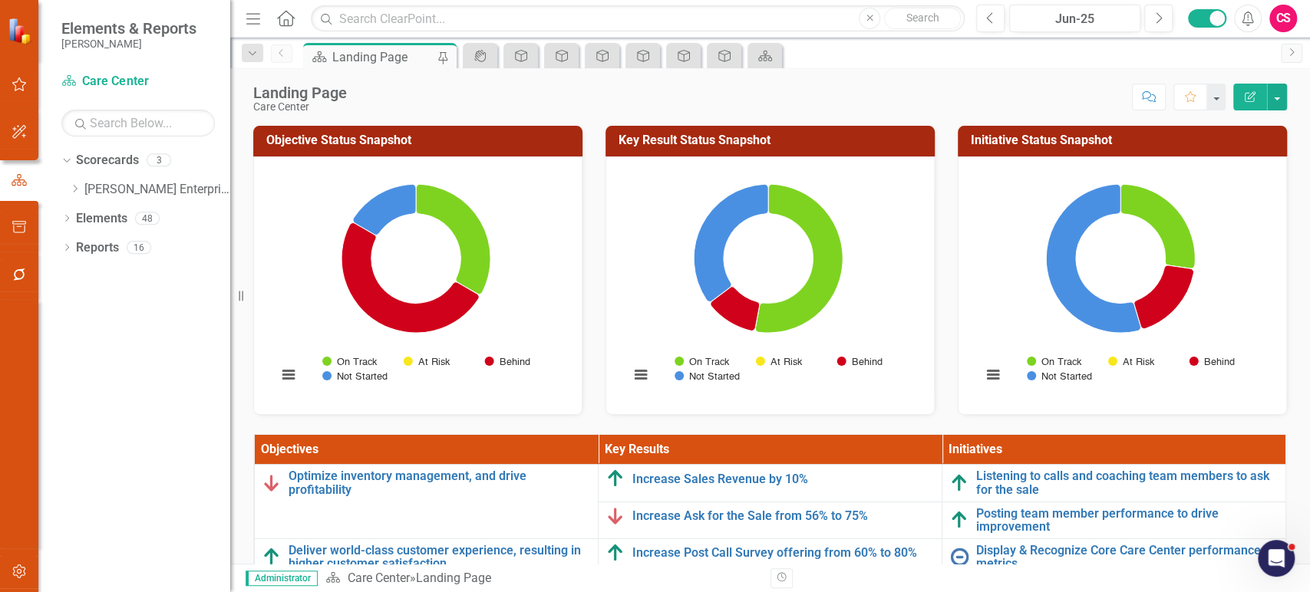
click at [396, 144] on h3 "Objective Status Snapshot" at bounding box center [420, 141] width 309 height 14
click at [295, 267] on rect "Interactive chart" at bounding box center [415, 284] width 293 height 230
click at [63, 214] on div "Dropdown" at bounding box center [66, 220] width 11 height 13
click at [136, 271] on link "Key Result Key Results" at bounding box center [126, 277] width 85 height 18
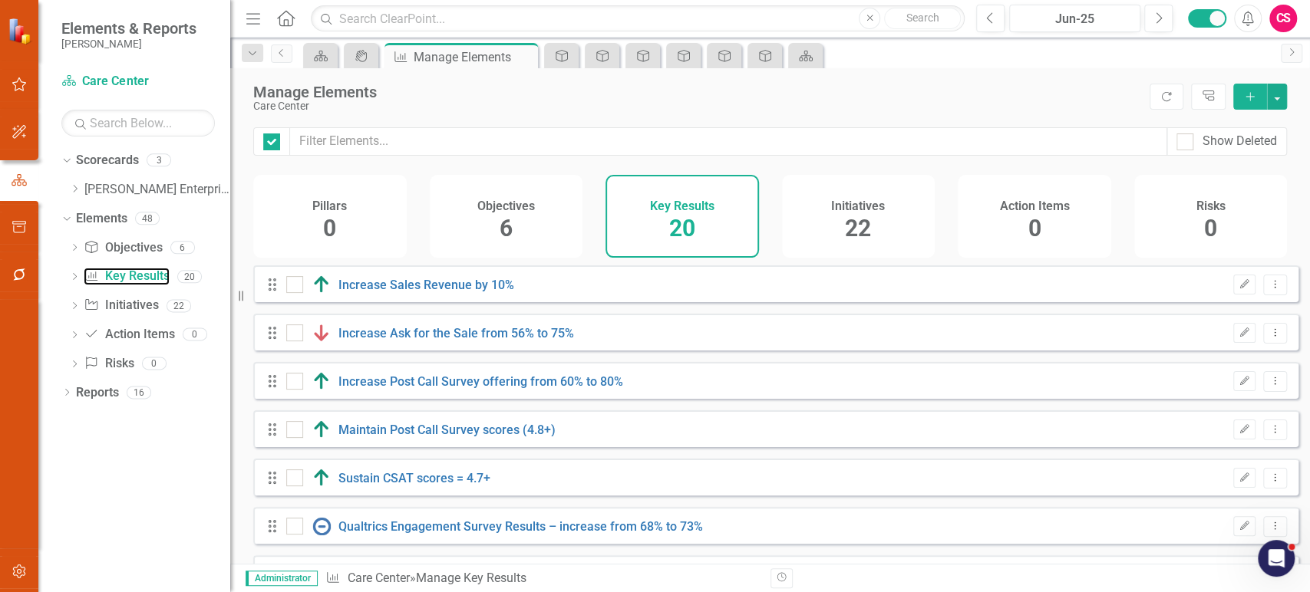
checkbox input "false"
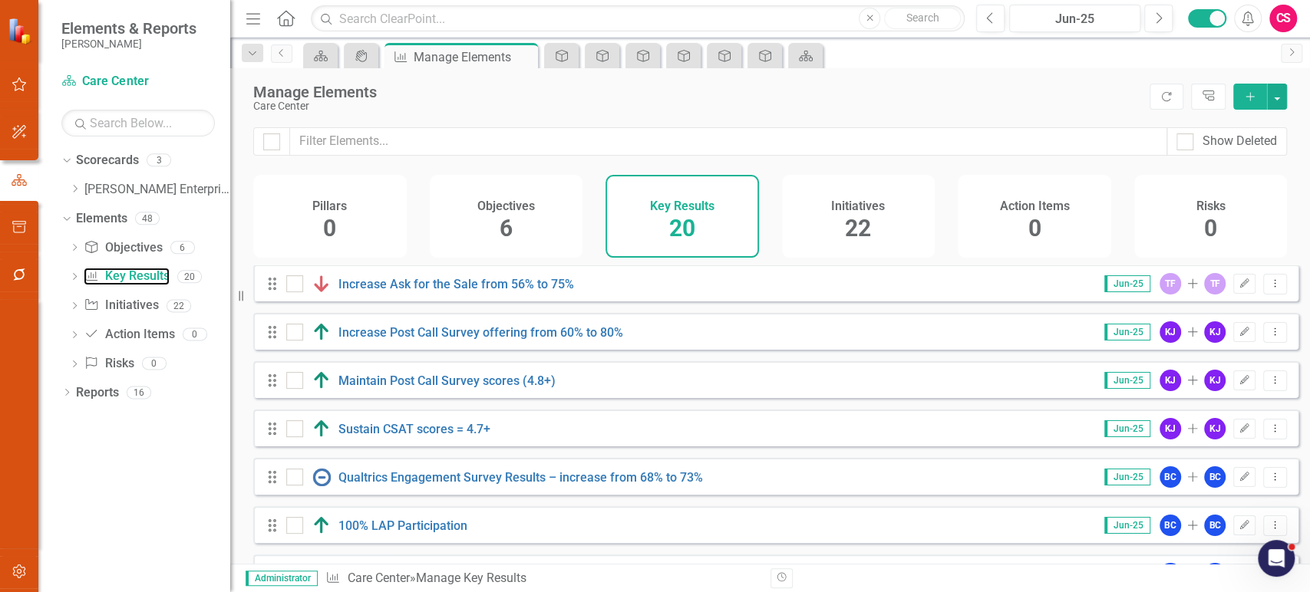
scroll to position [678, 0]
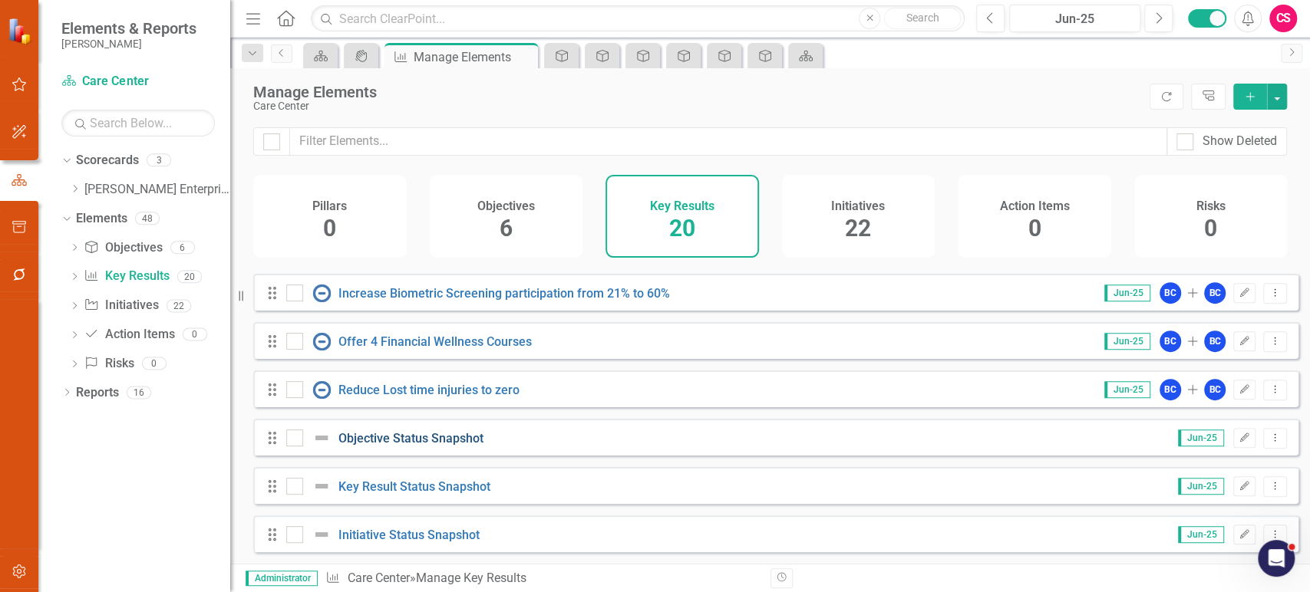
click at [438, 443] on link "Objective Status Snapshot" at bounding box center [410, 438] width 145 height 15
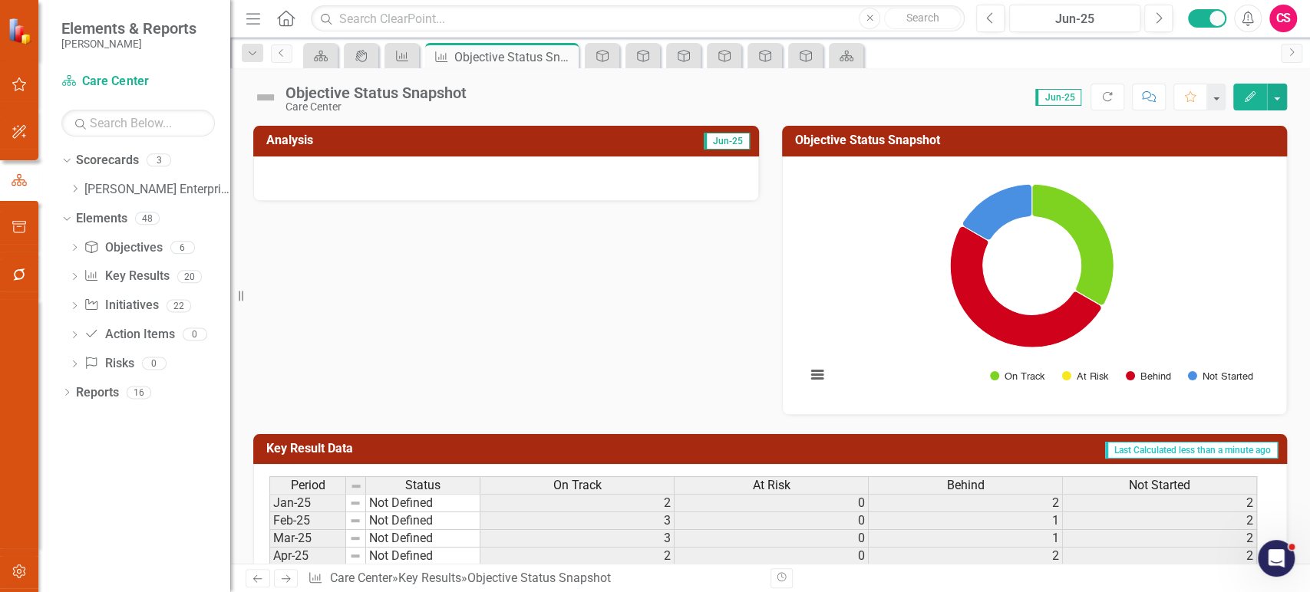
click at [939, 328] on rect "Interactive chart" at bounding box center [1031, 284] width 467 height 230
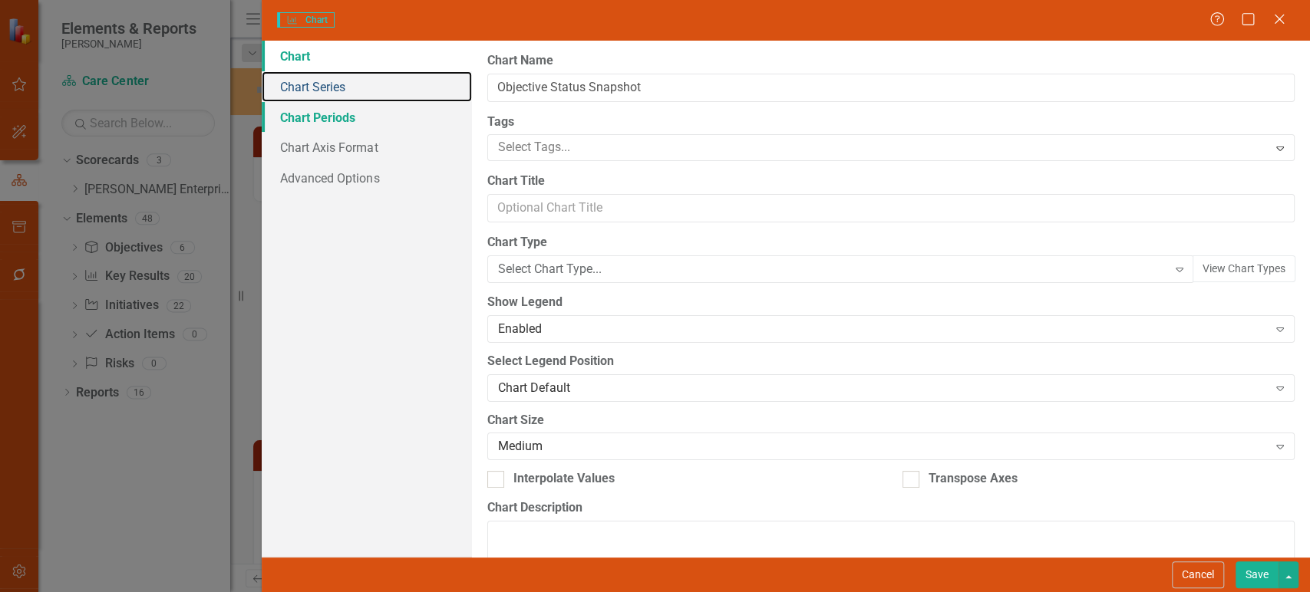
click at [345, 87] on link "Chart Series" at bounding box center [367, 86] width 210 height 31
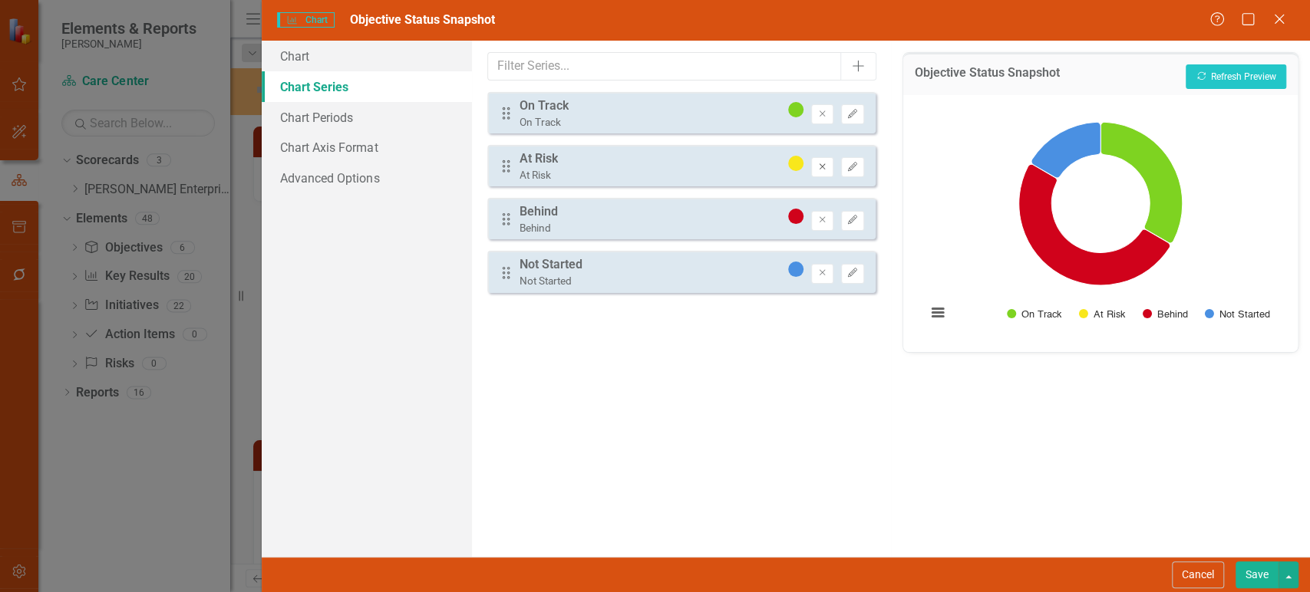
click at [822, 169] on icon "Remove" at bounding box center [823, 167] width 12 height 9
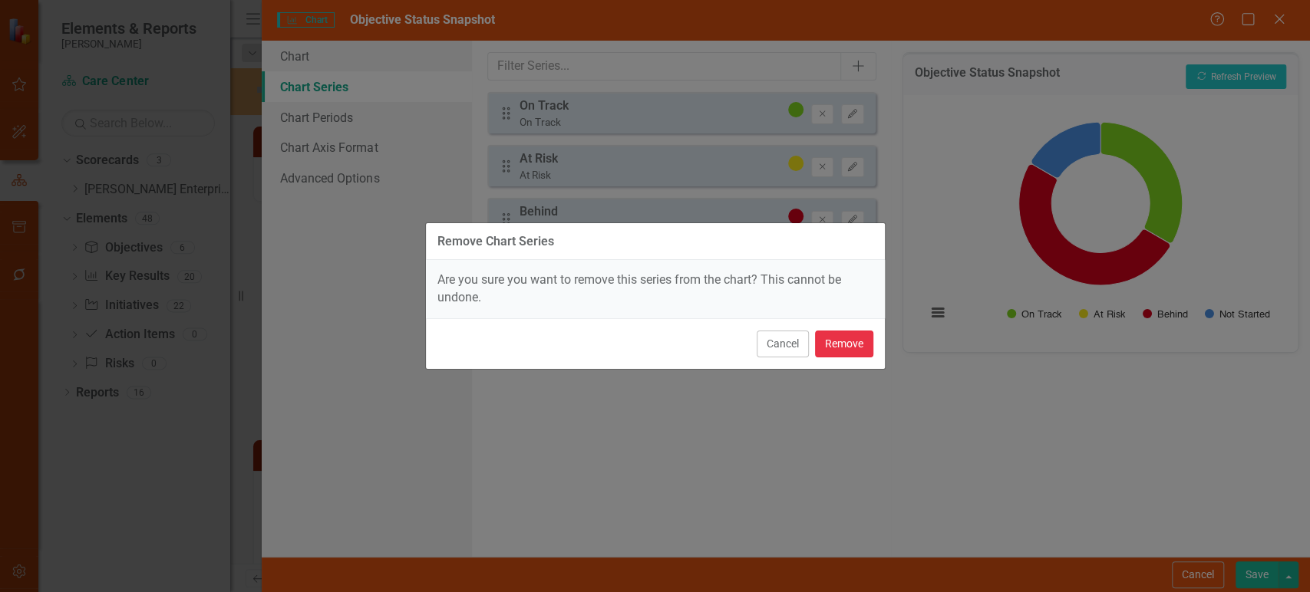
click at [860, 336] on button "Remove" at bounding box center [844, 344] width 58 height 27
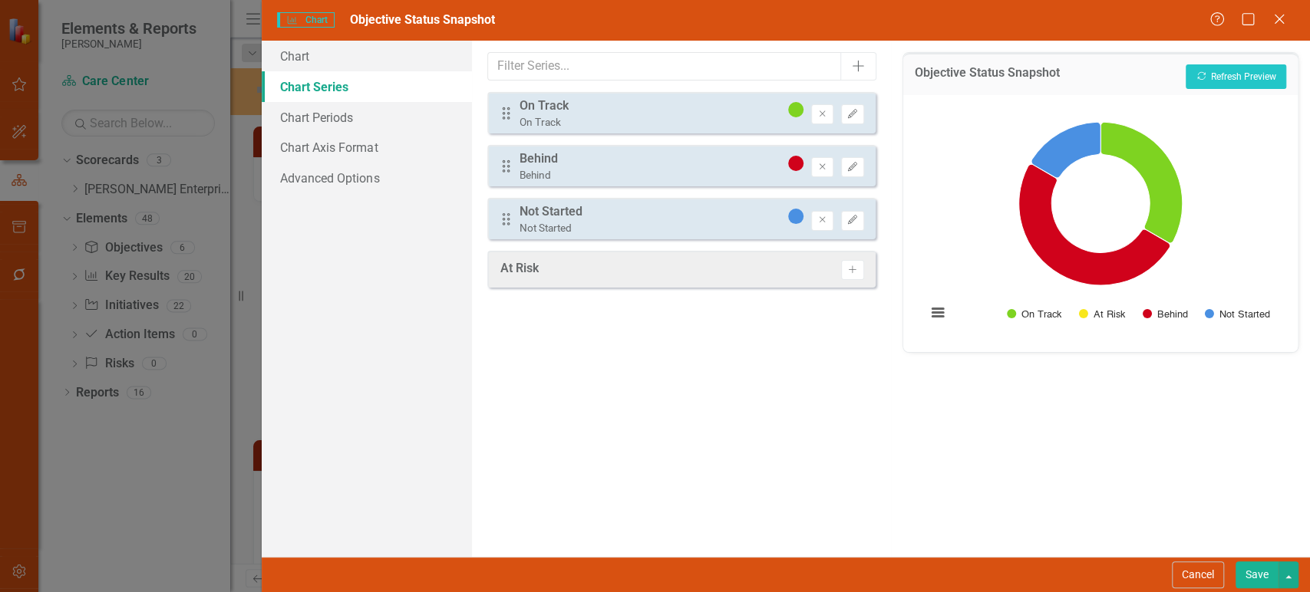
click at [1266, 587] on button "Save" at bounding box center [1257, 575] width 43 height 27
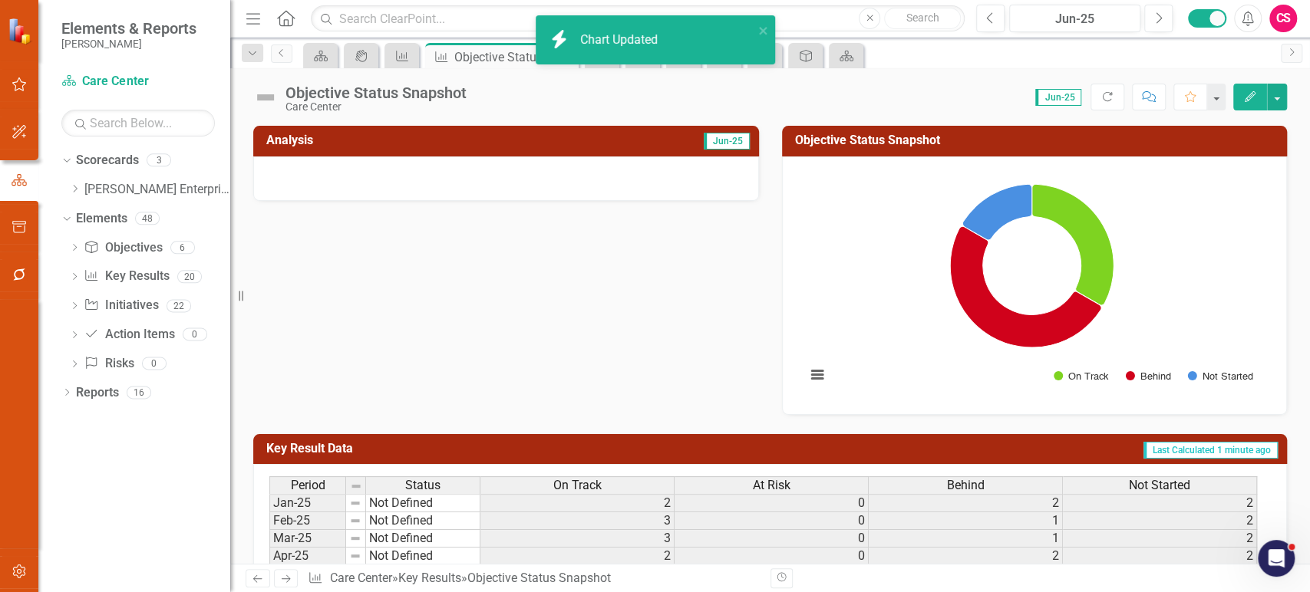
click at [286, 581] on icon "Next" at bounding box center [285, 579] width 13 height 10
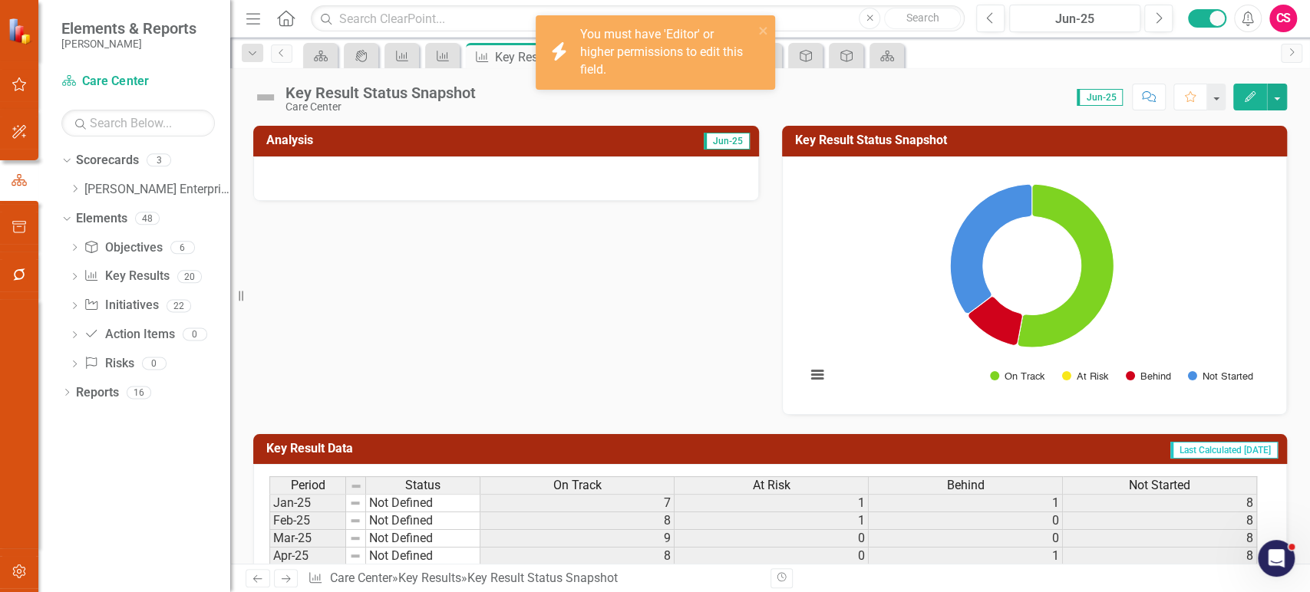
click at [851, 312] on rect "Interactive chart" at bounding box center [1031, 284] width 467 height 230
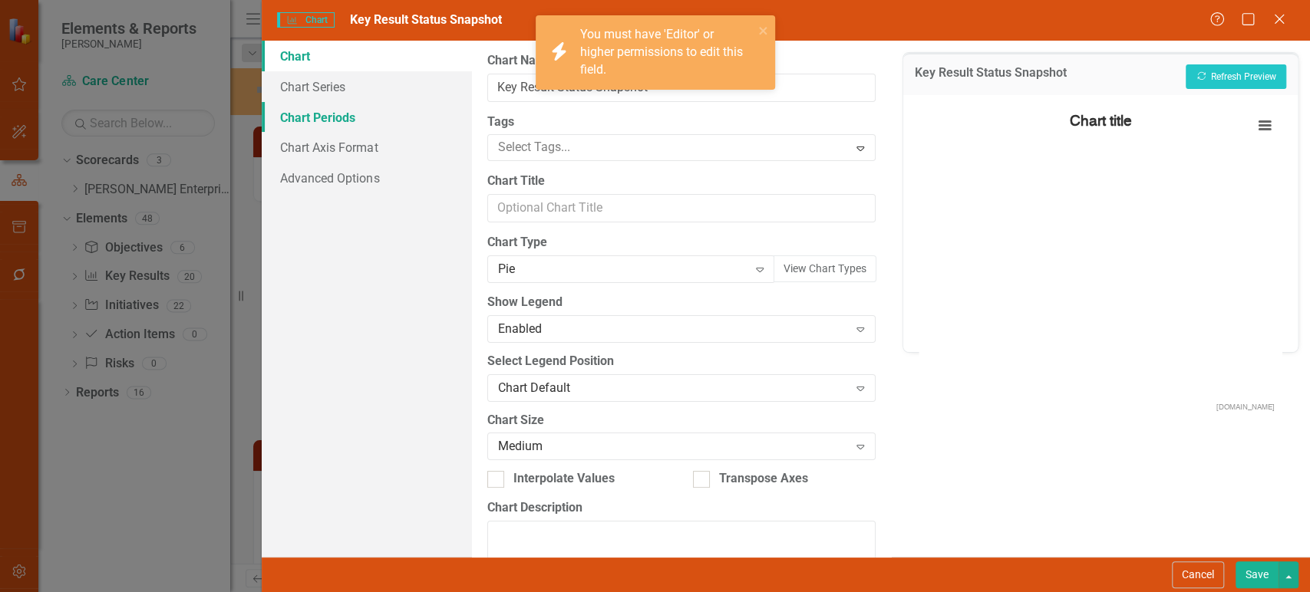
click at [403, 119] on link "Chart Periods" at bounding box center [367, 117] width 210 height 31
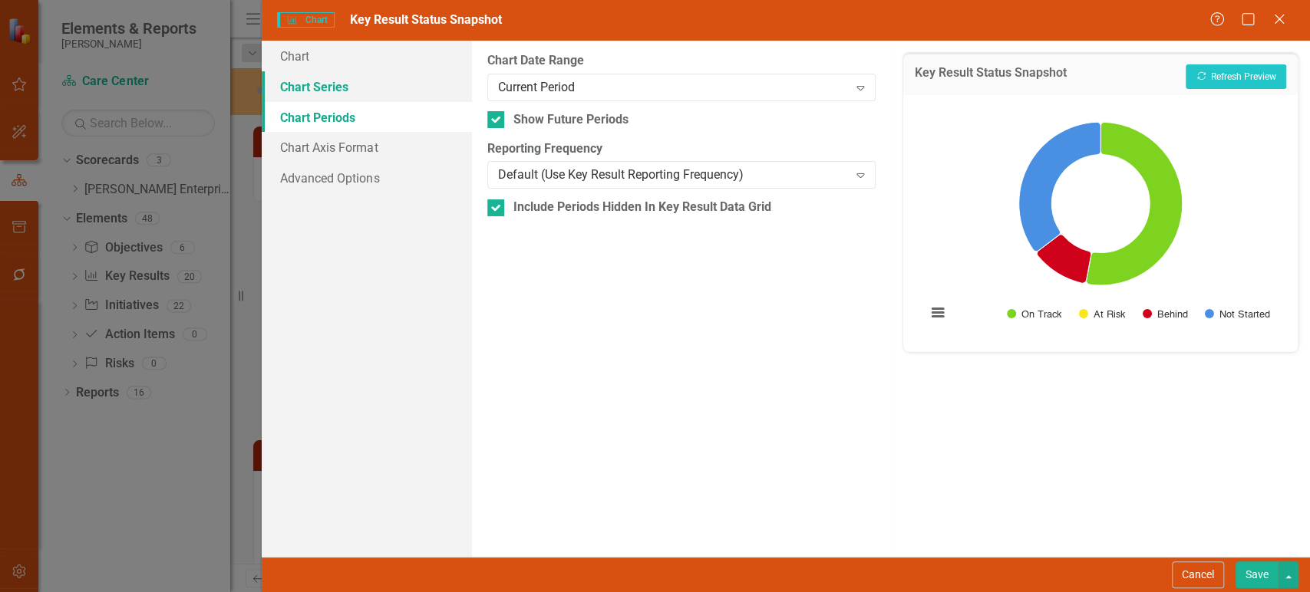
click at [403, 93] on link "Chart Series" at bounding box center [367, 86] width 210 height 31
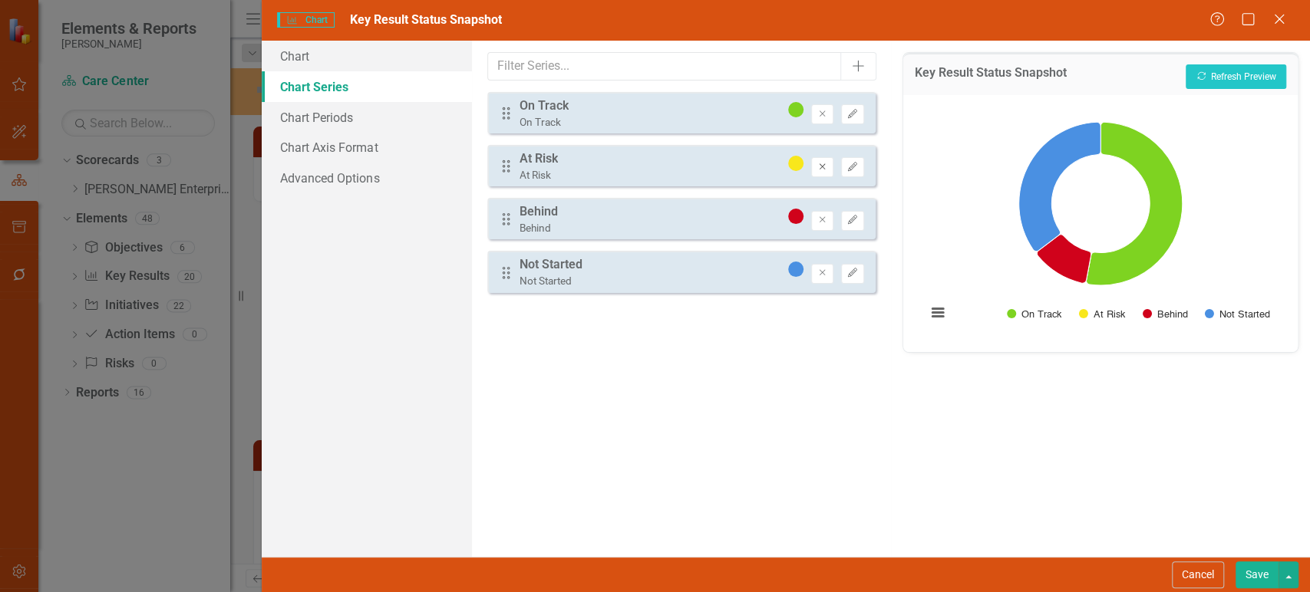
click at [816, 165] on button "Remove" at bounding box center [822, 167] width 22 height 20
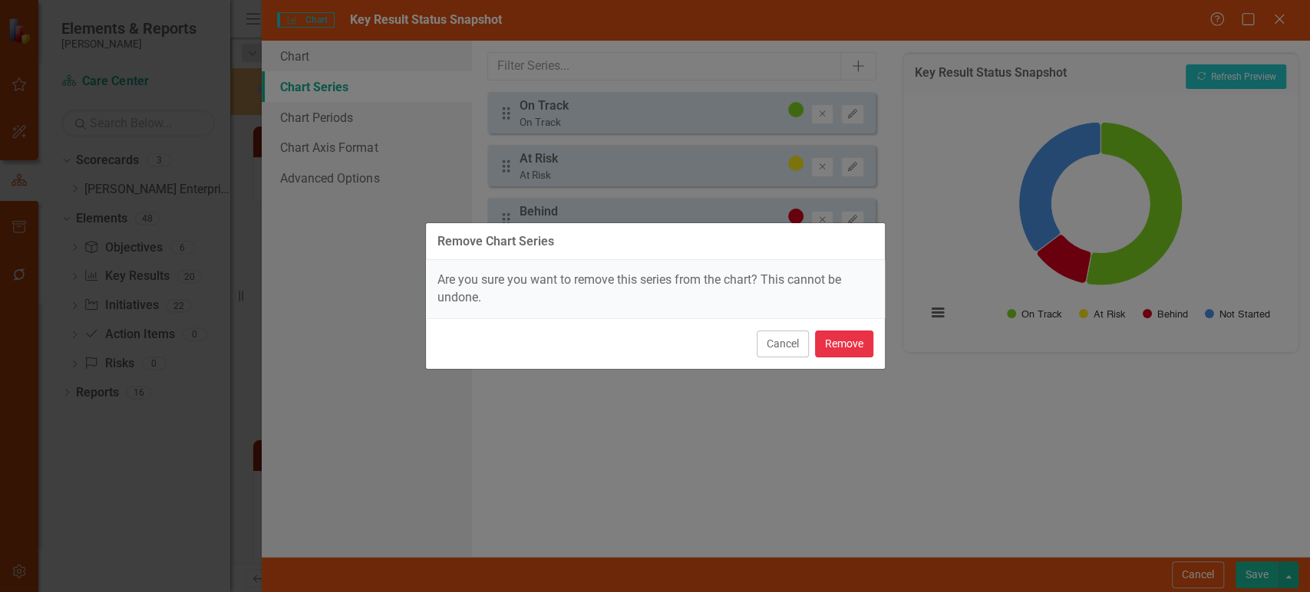
click at [842, 342] on button "Remove" at bounding box center [844, 344] width 58 height 27
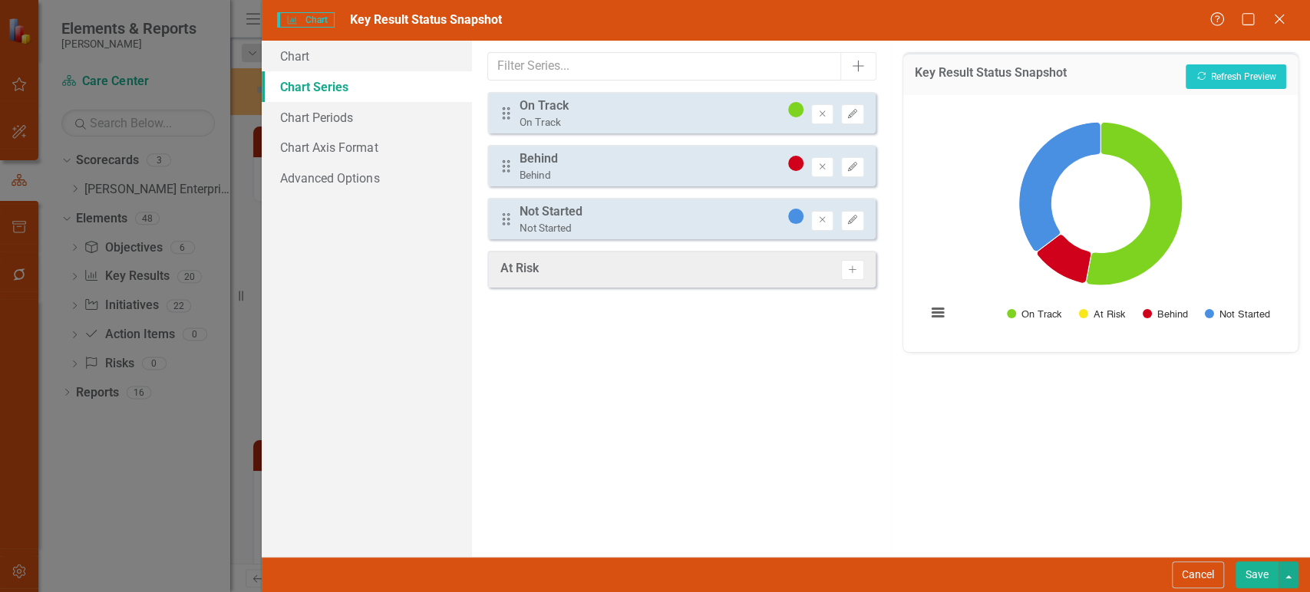
click at [1252, 581] on button "Save" at bounding box center [1257, 575] width 43 height 27
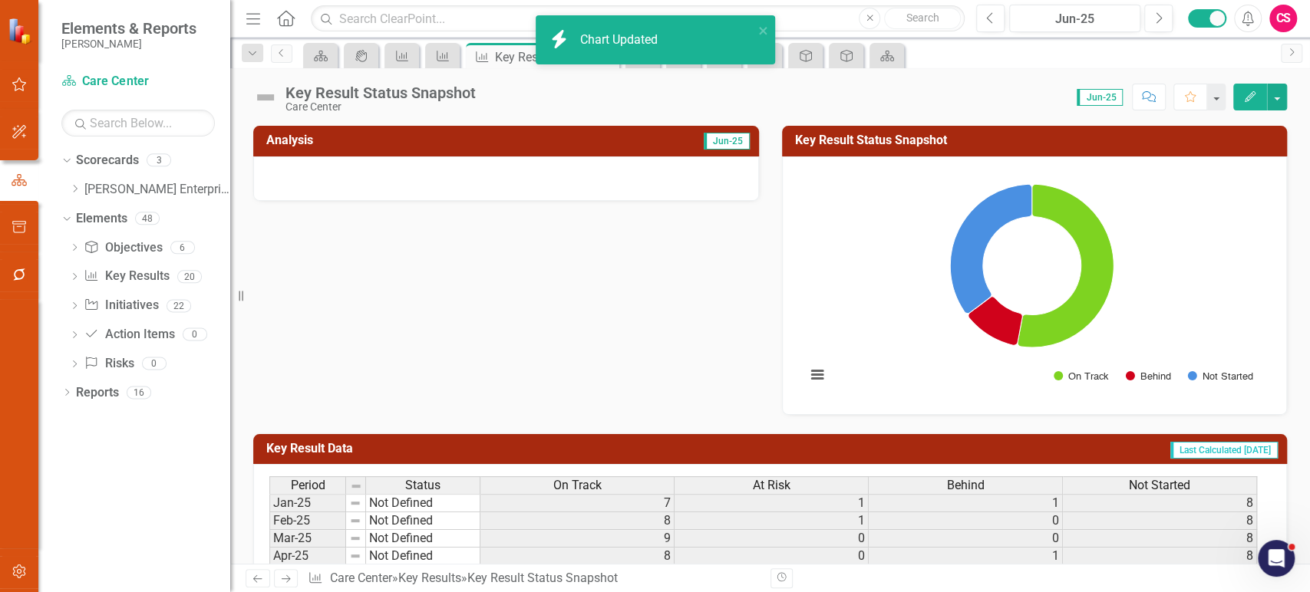
click at [282, 575] on icon "Next" at bounding box center [285, 579] width 13 height 10
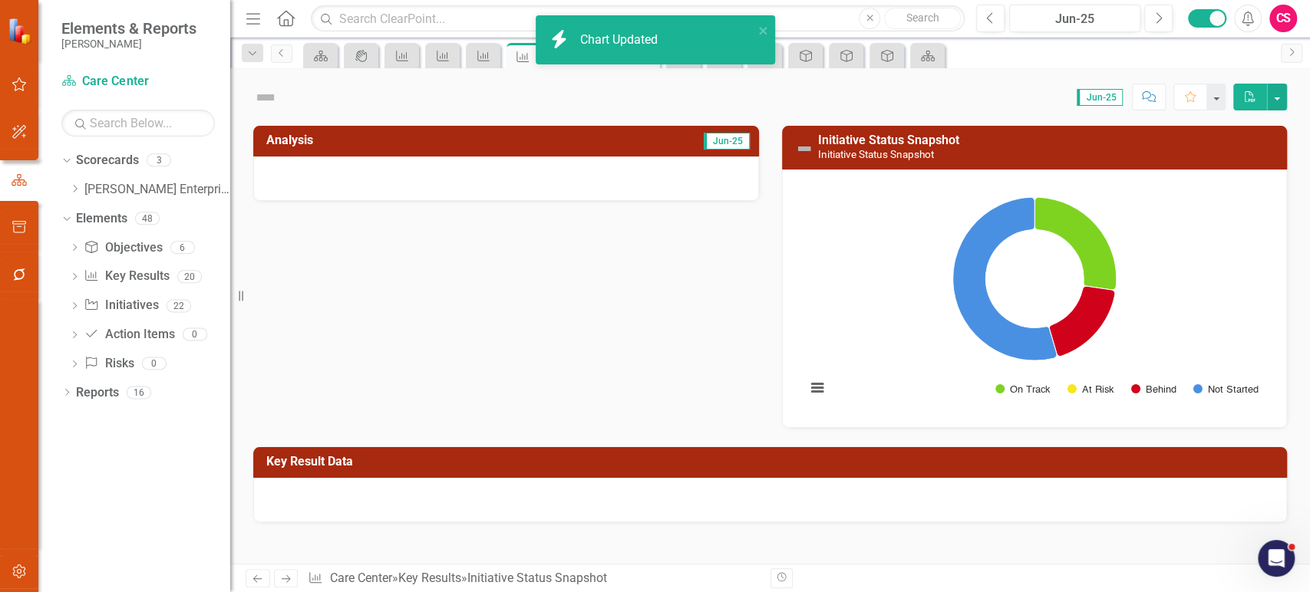
click at [923, 317] on rect "Interactive chart" at bounding box center [1034, 297] width 473 height 230
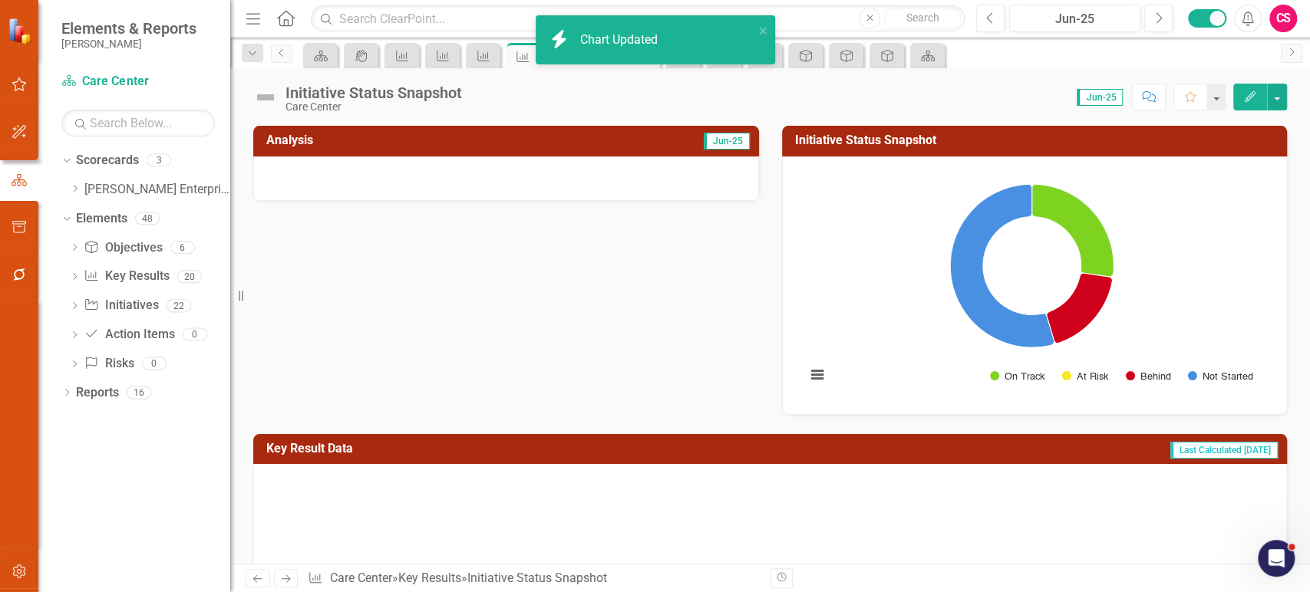
click at [923, 317] on rect "Interactive chart" at bounding box center [1031, 284] width 467 height 230
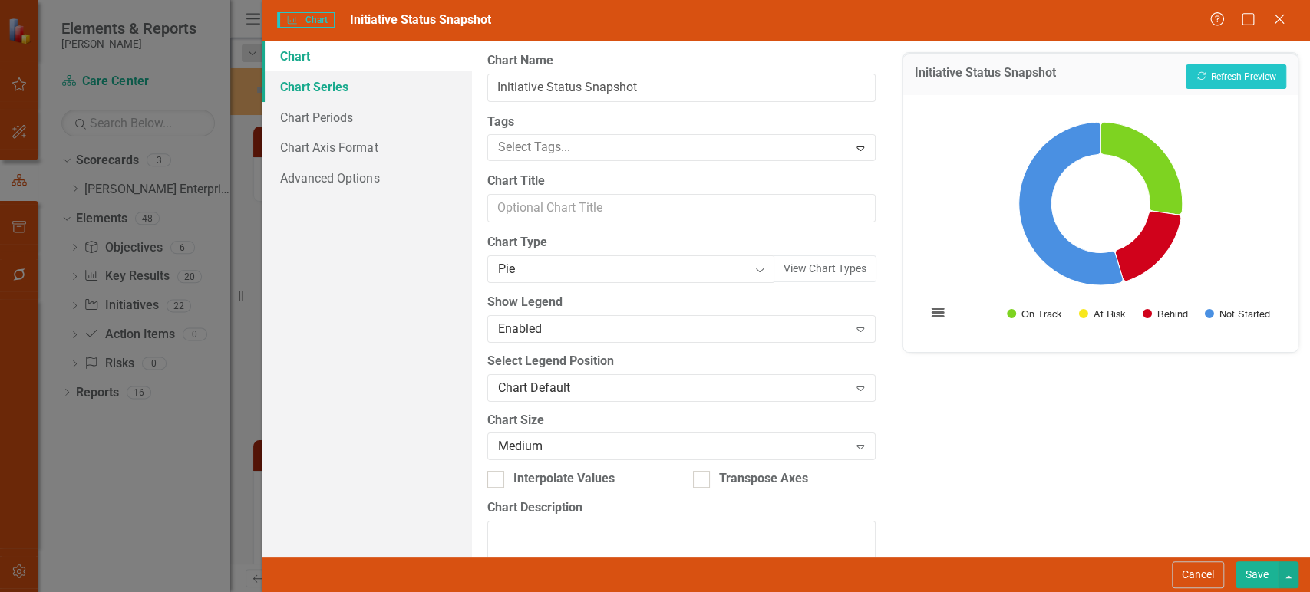
click at [417, 78] on link "Chart Series" at bounding box center [367, 86] width 210 height 31
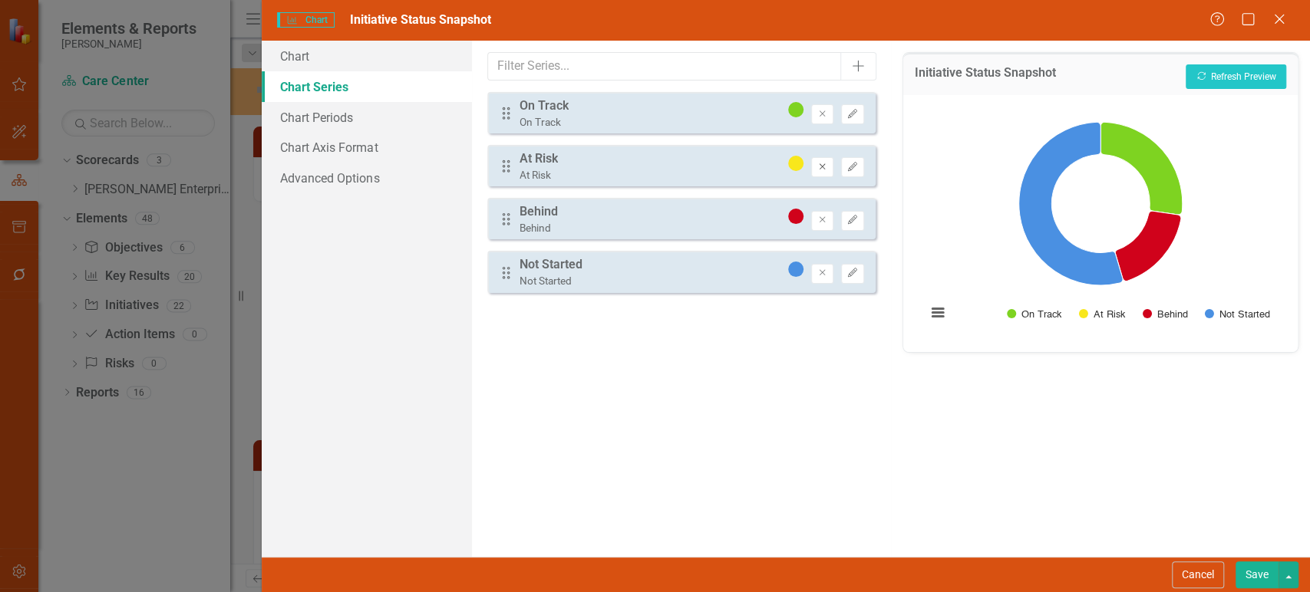
click at [820, 169] on icon "button" at bounding box center [823, 166] width 6 height 6
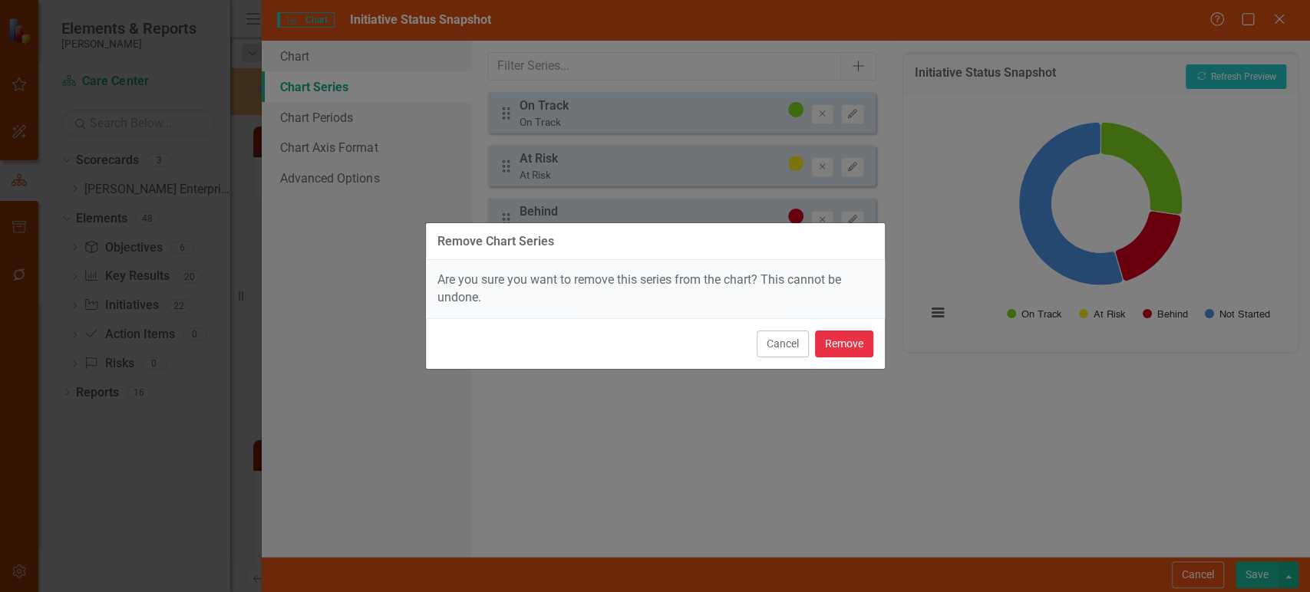
click at [833, 344] on button "Remove" at bounding box center [844, 344] width 58 height 27
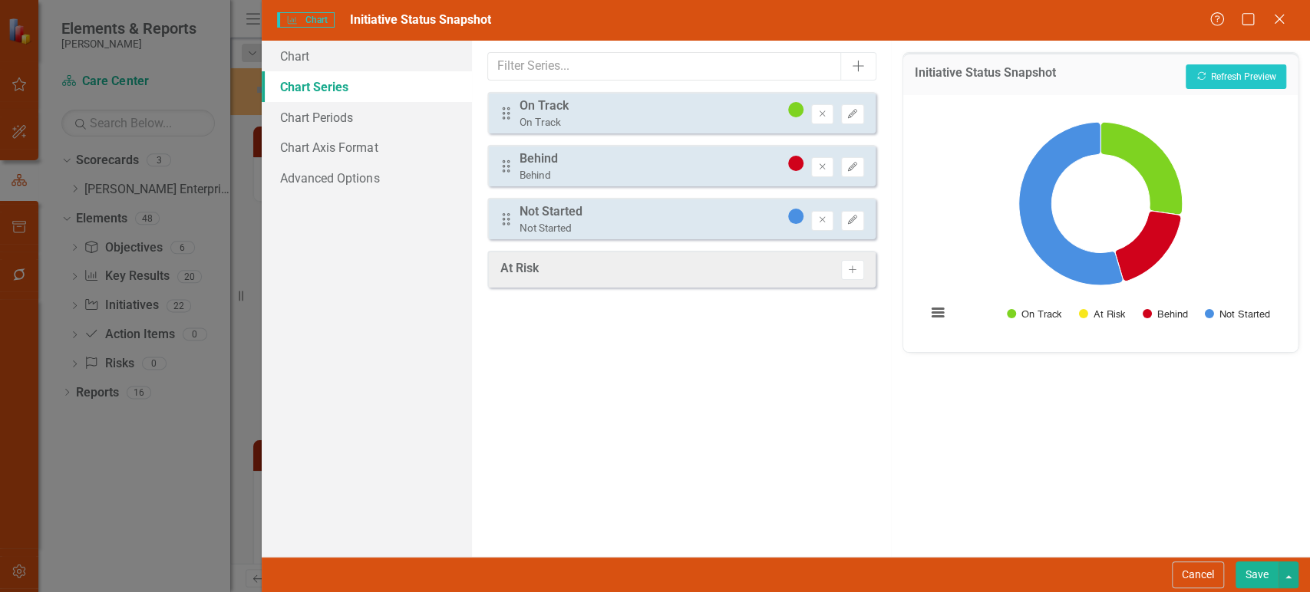
click at [1252, 576] on button "Save" at bounding box center [1257, 575] width 43 height 27
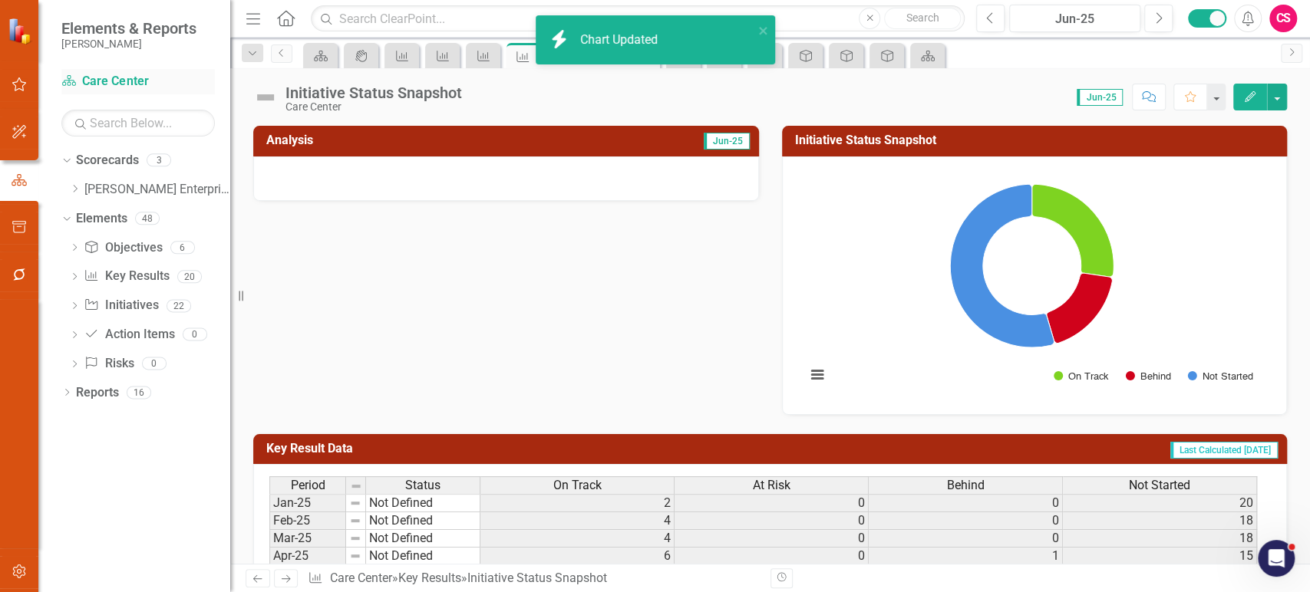
click at [113, 82] on link "Scorecard Care Center" at bounding box center [137, 82] width 153 height 18
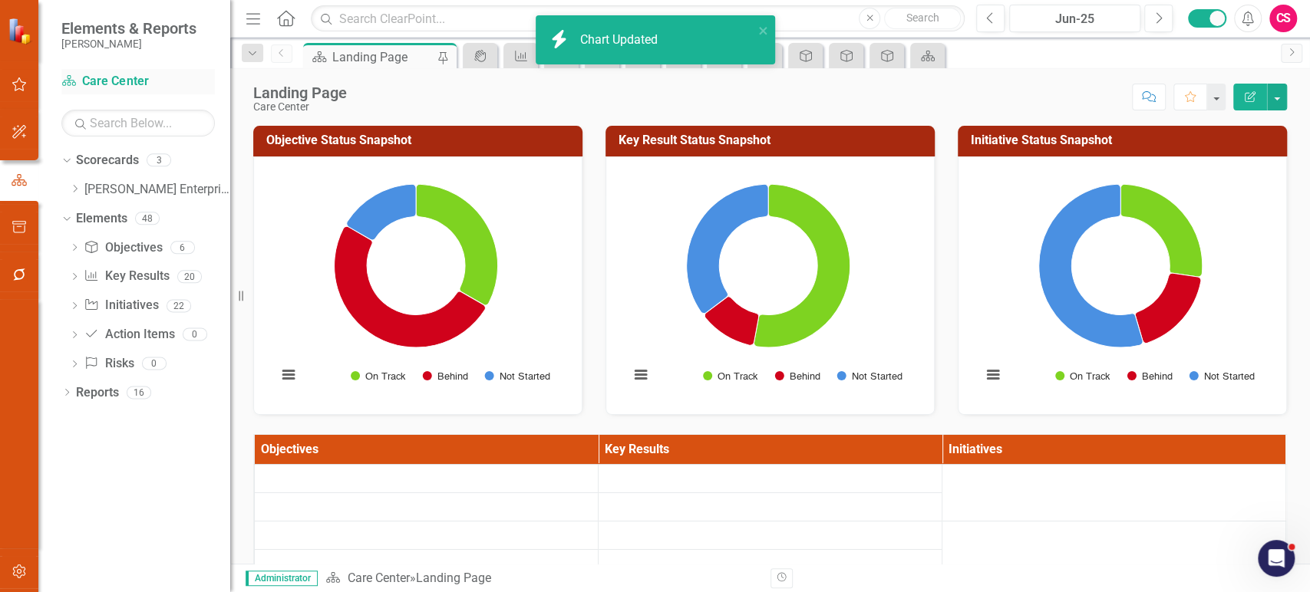
click at [111, 79] on link "Scorecard Care Center" at bounding box center [137, 82] width 153 height 18
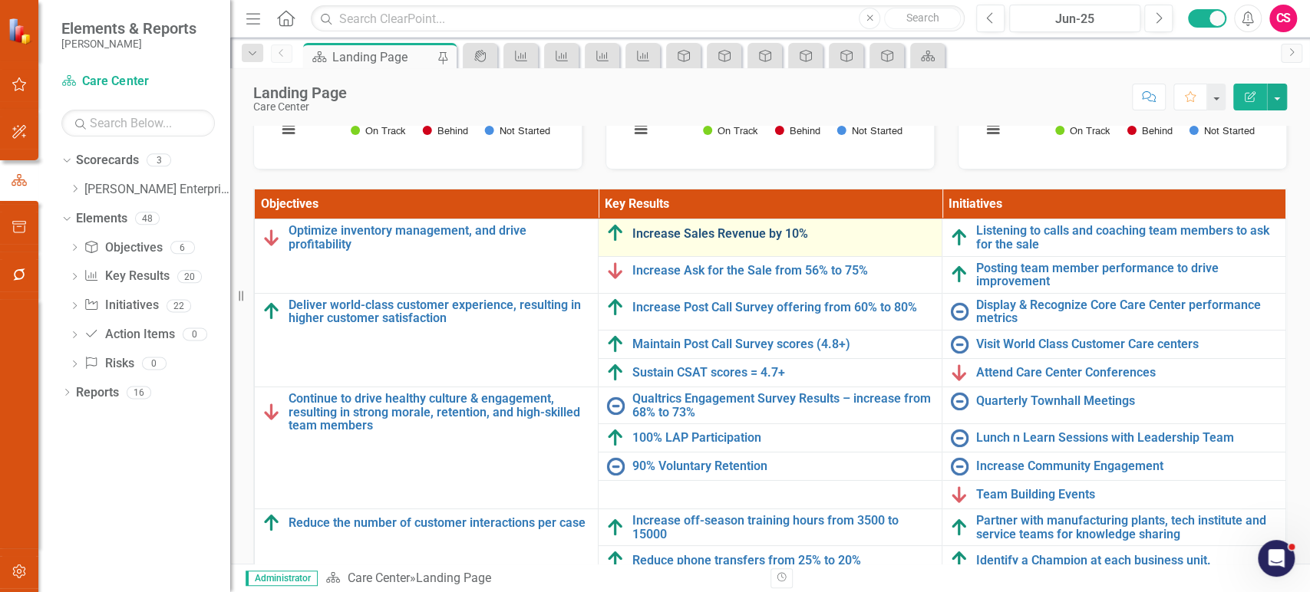
click at [646, 232] on link "Increase Sales Revenue by 10%" at bounding box center [783, 234] width 302 height 14
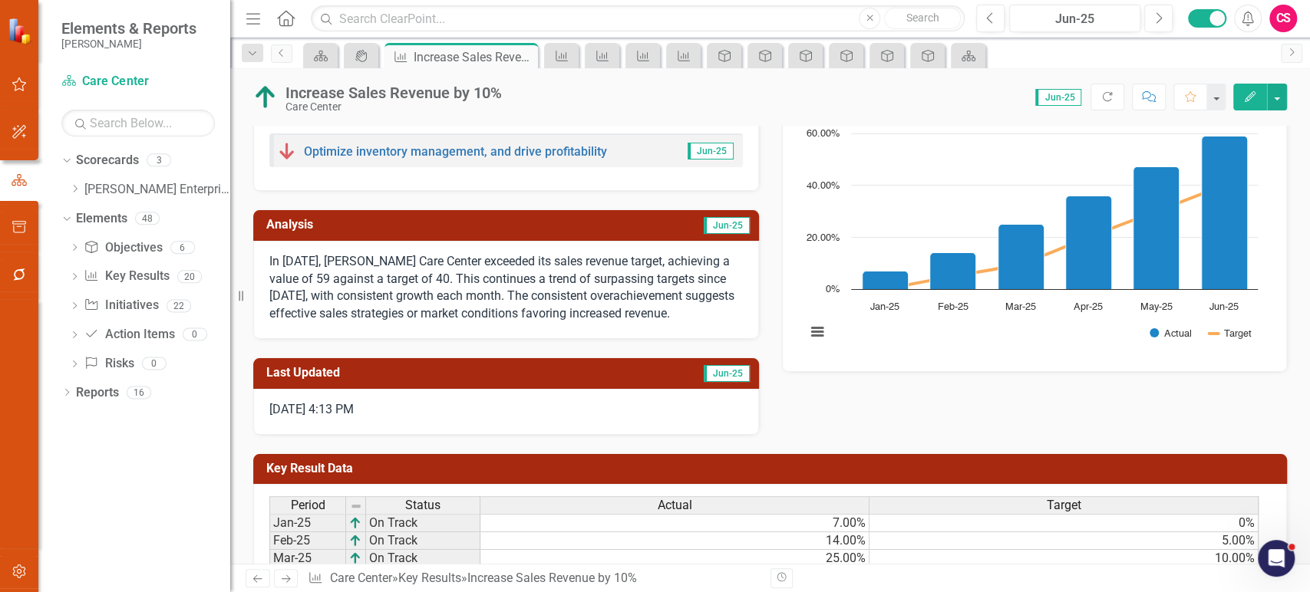
scroll to position [212, 0]
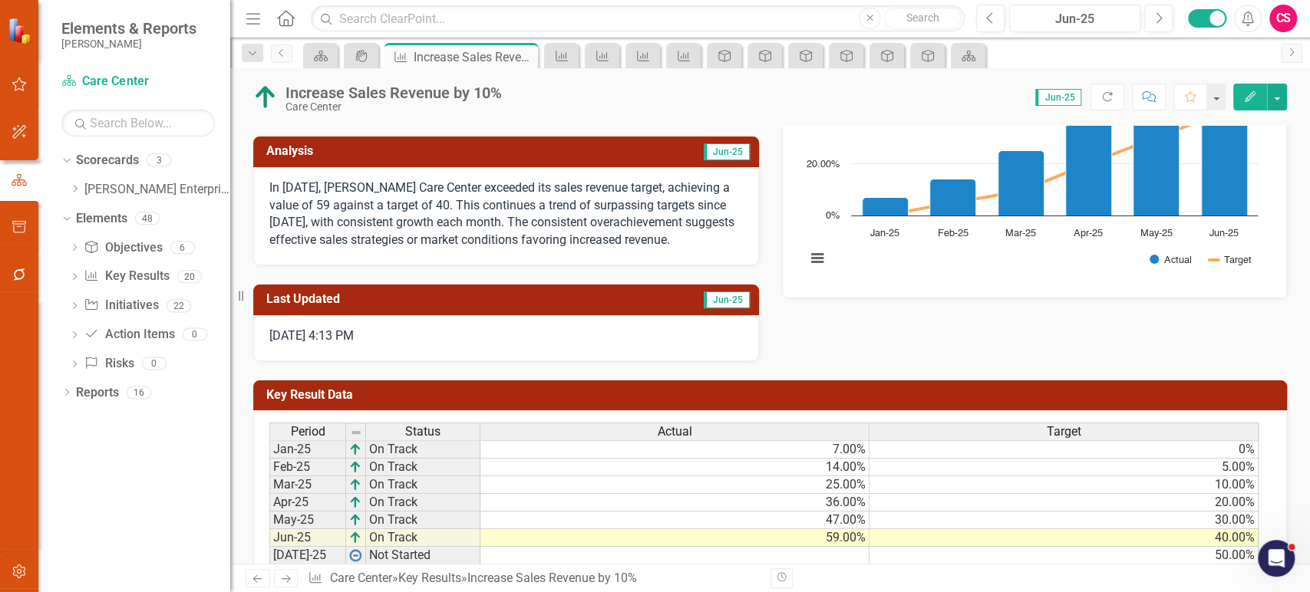
click at [598, 417] on div "Period Status Actual Target Jan-25 On Track 7.00% 0% Feb-25 On Track 14.00% 5.0…" at bounding box center [770, 544] width 1034 height 266
click at [589, 434] on div "Actual" at bounding box center [674, 432] width 388 height 17
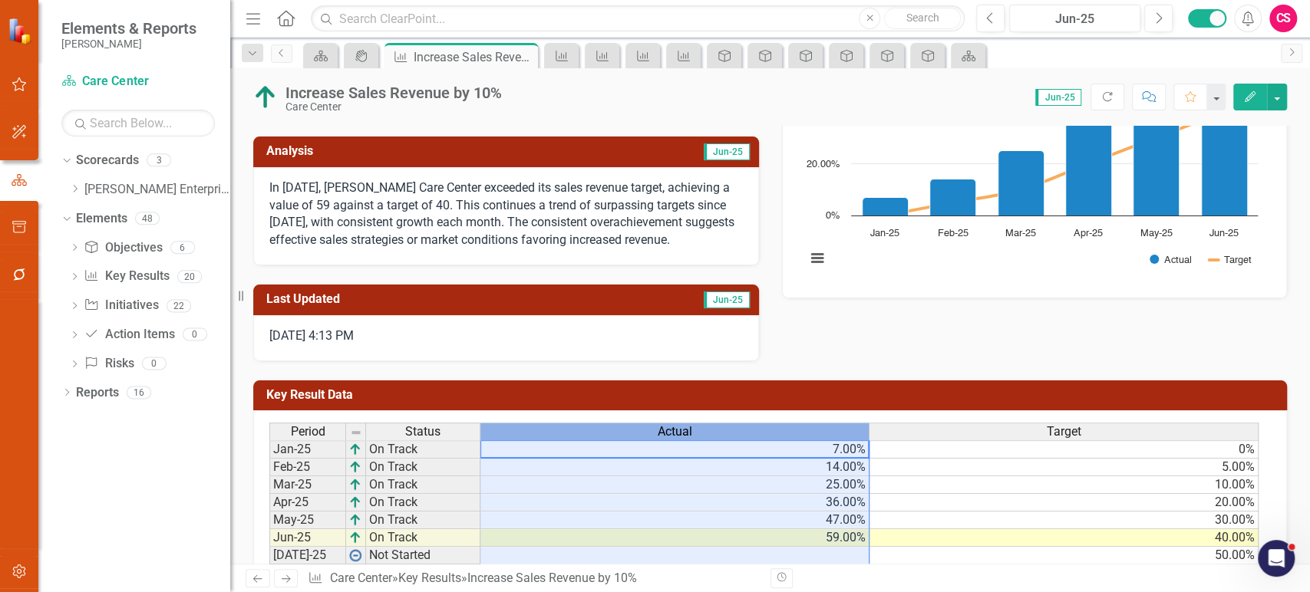
click at [589, 434] on div "Actual" at bounding box center [674, 432] width 388 height 17
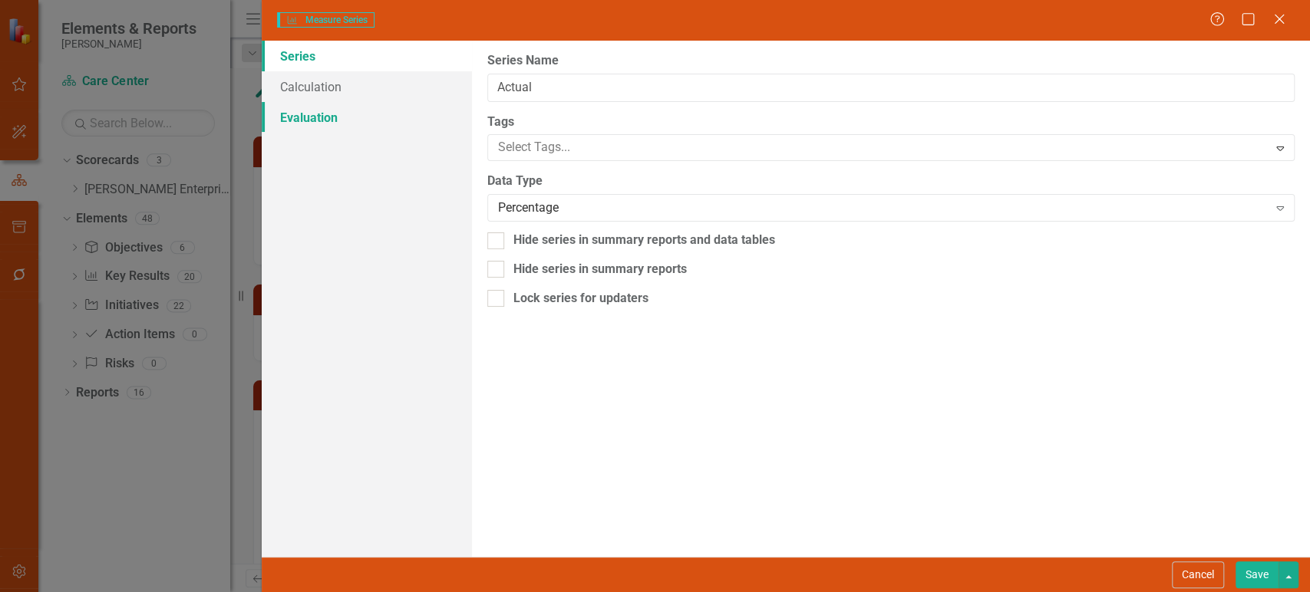
click at [319, 116] on link "Evaluation" at bounding box center [367, 117] width 210 height 31
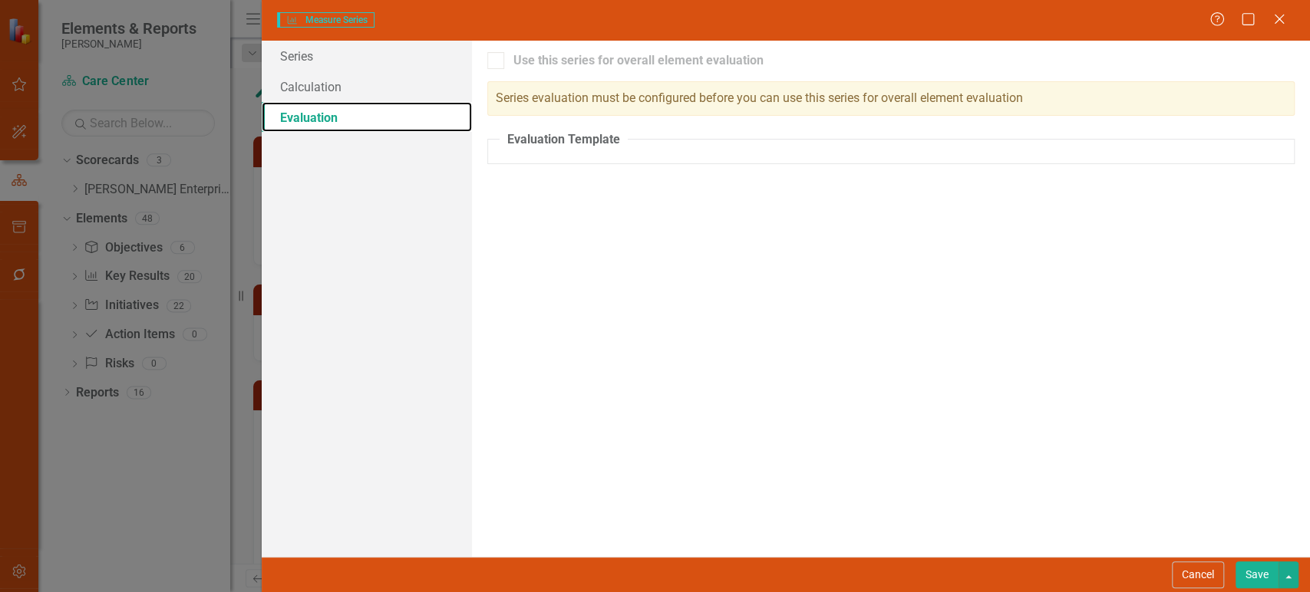
checkbox input "true"
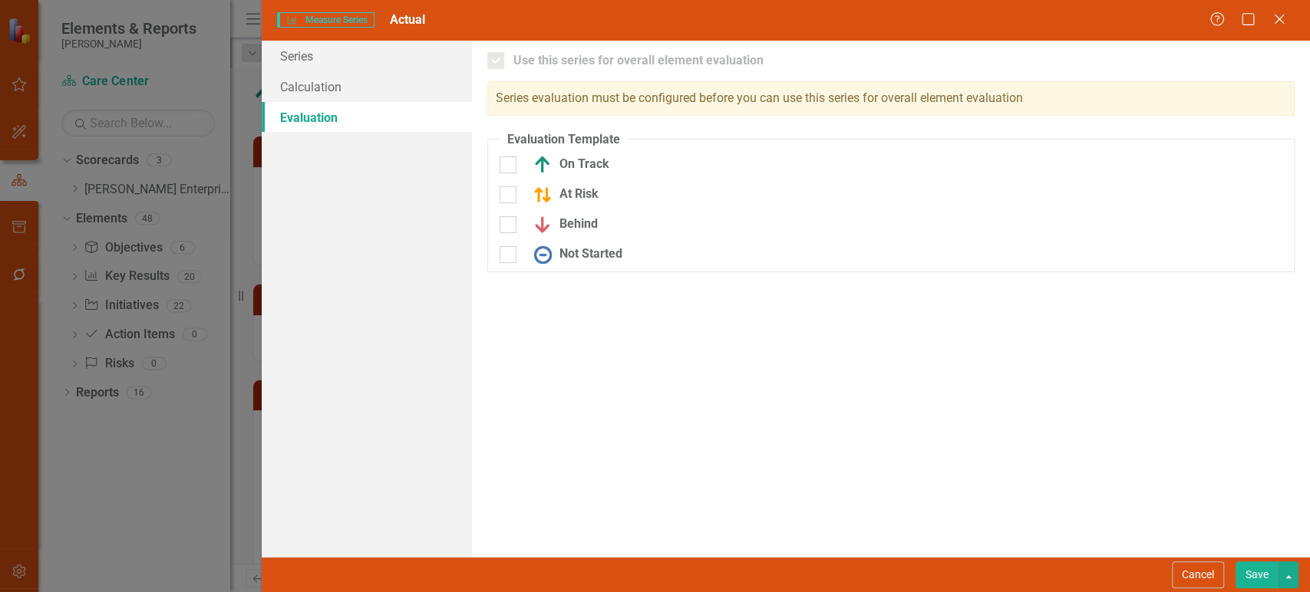
drag, startPoint x: 1180, startPoint y: 575, endPoint x: 634, endPoint y: 435, distance: 563.3
click at [1181, 576] on button "Cancel" at bounding box center [1198, 575] width 52 height 27
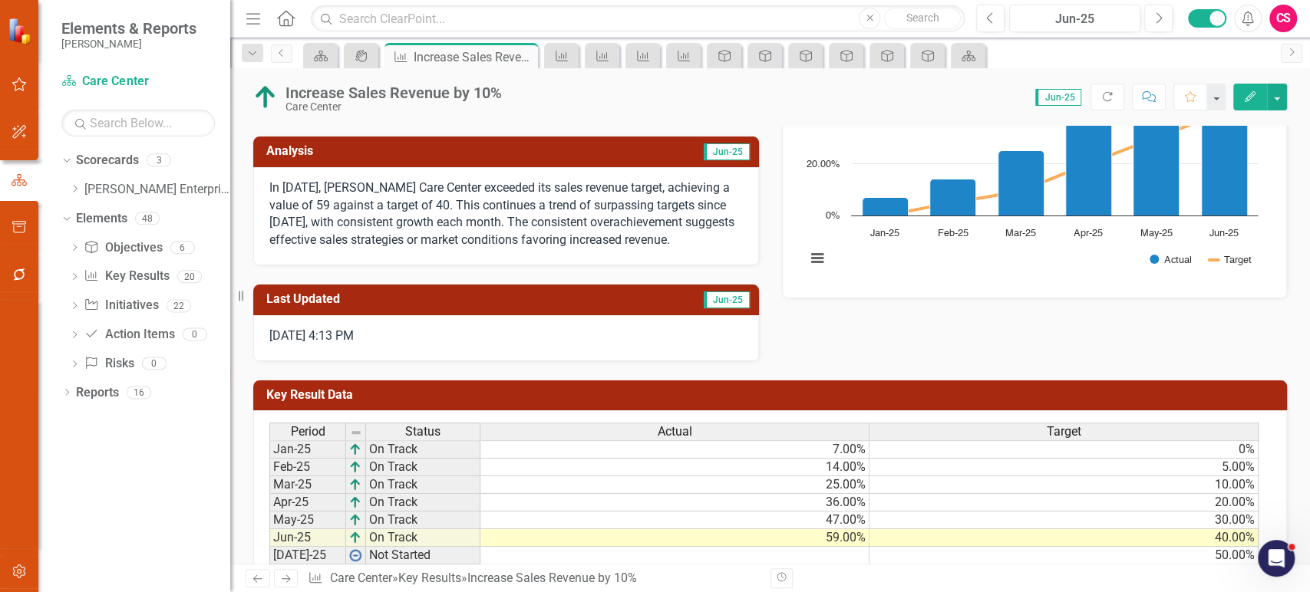
click at [634, 435] on div "Actual" at bounding box center [674, 432] width 388 height 17
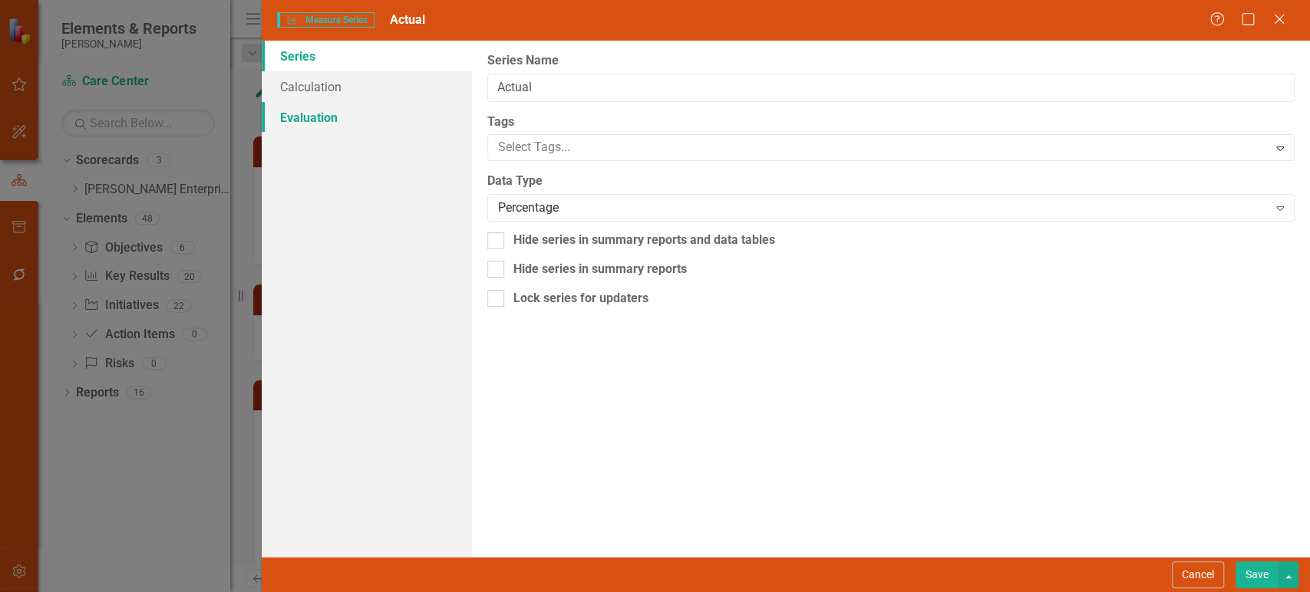
click at [383, 127] on link "Evaluation" at bounding box center [367, 117] width 210 height 31
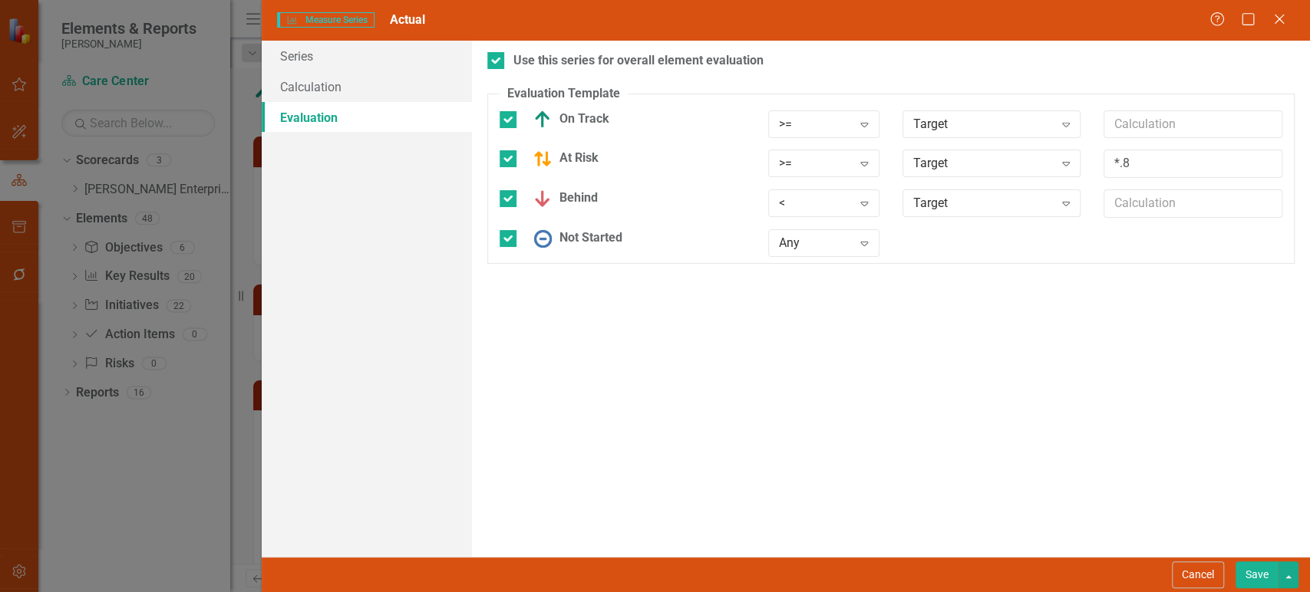
click at [497, 157] on div "At Risk" at bounding box center [622, 165] width 269 height 30
click at [497, 158] on div "At Risk" at bounding box center [622, 165] width 269 height 30
click at [509, 161] on div at bounding box center [508, 158] width 17 height 17
click at [509, 160] on input "At Risk" at bounding box center [505, 155] width 10 height 10
checkbox input "false"
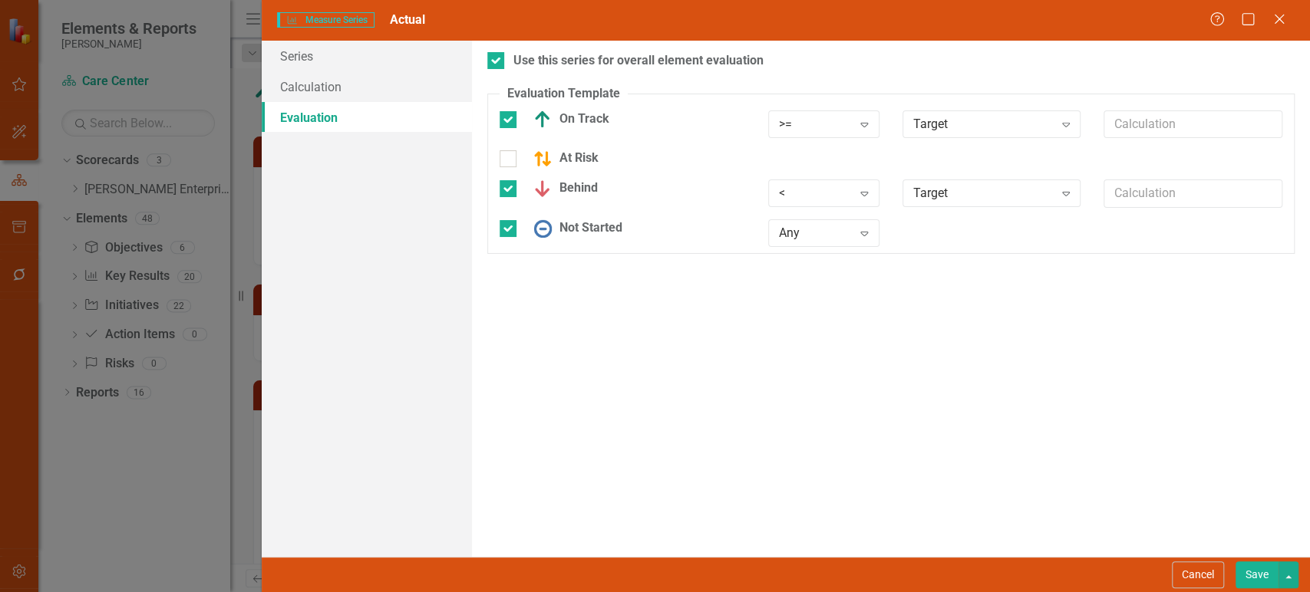
click at [1251, 572] on button "Save" at bounding box center [1257, 575] width 43 height 27
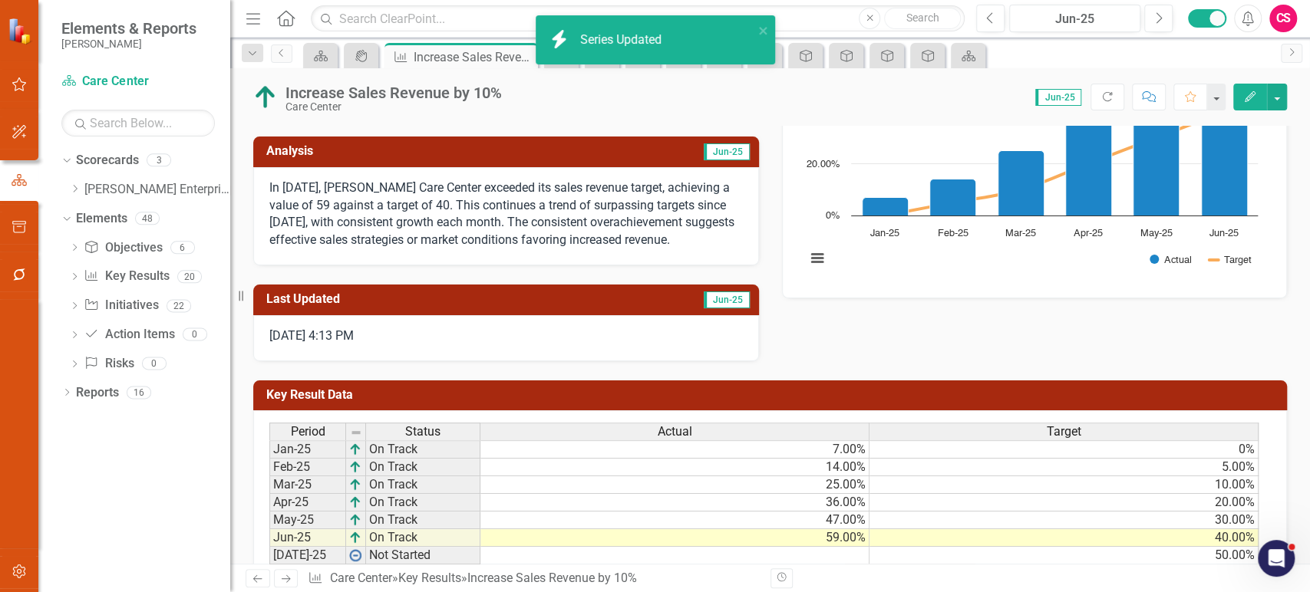
click at [284, 576] on icon "Next" at bounding box center [285, 579] width 13 height 10
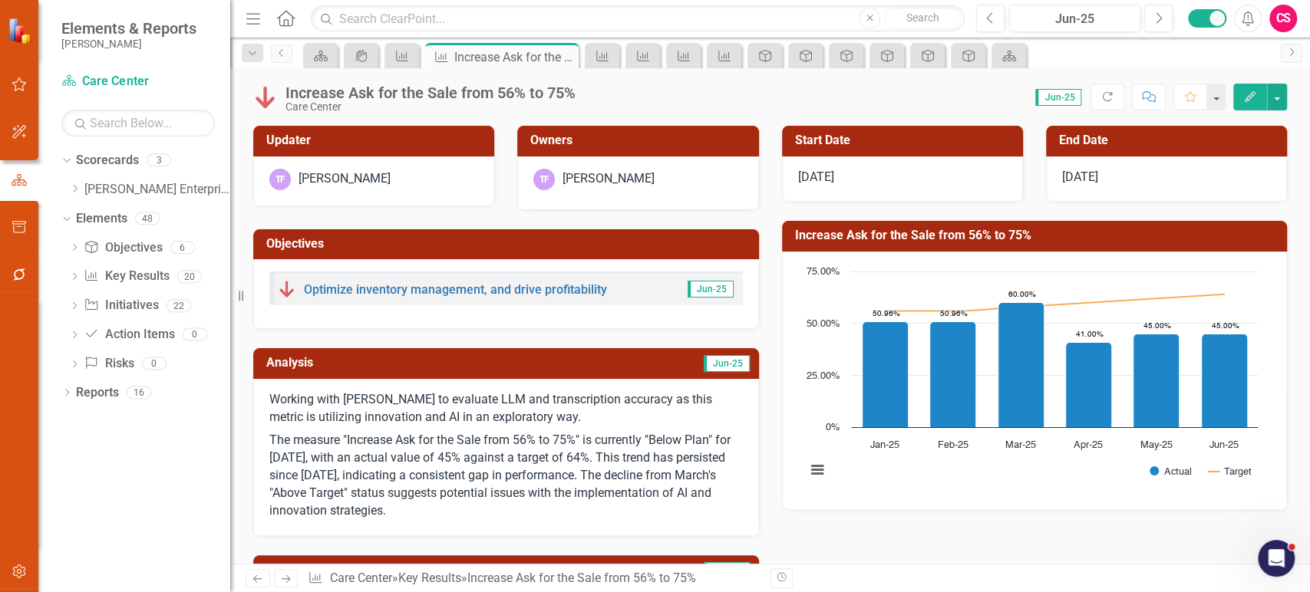
scroll to position [396, 0]
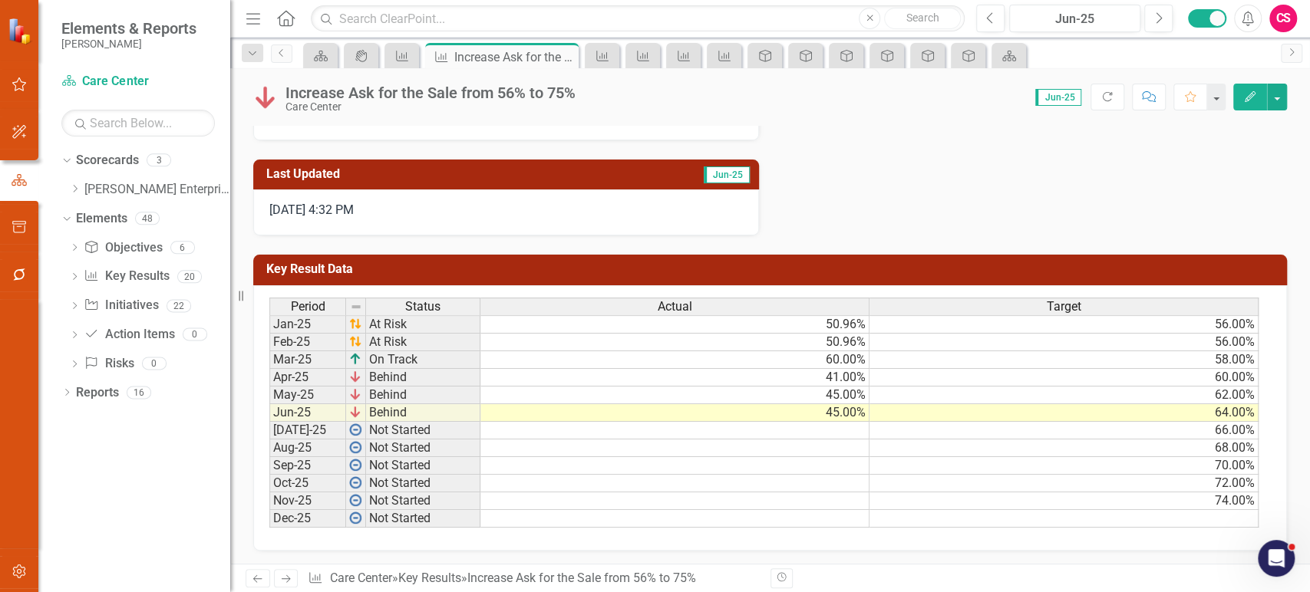
click at [651, 308] on div "Actual" at bounding box center [674, 307] width 388 height 17
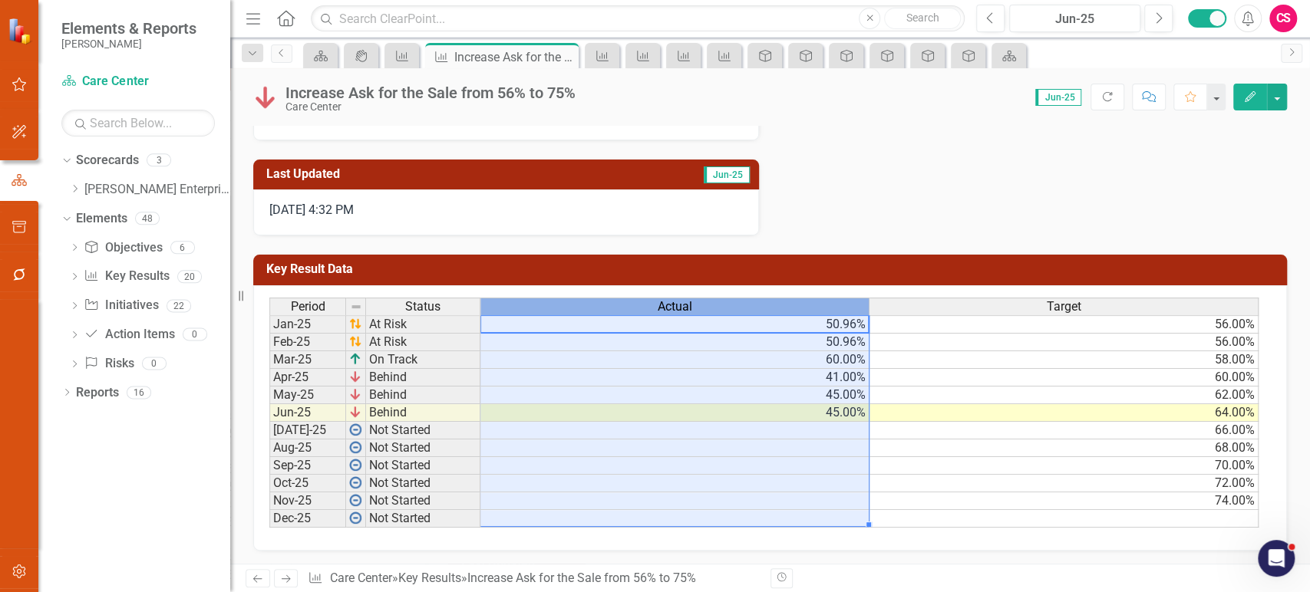
click at [651, 308] on div "Actual" at bounding box center [674, 307] width 388 height 17
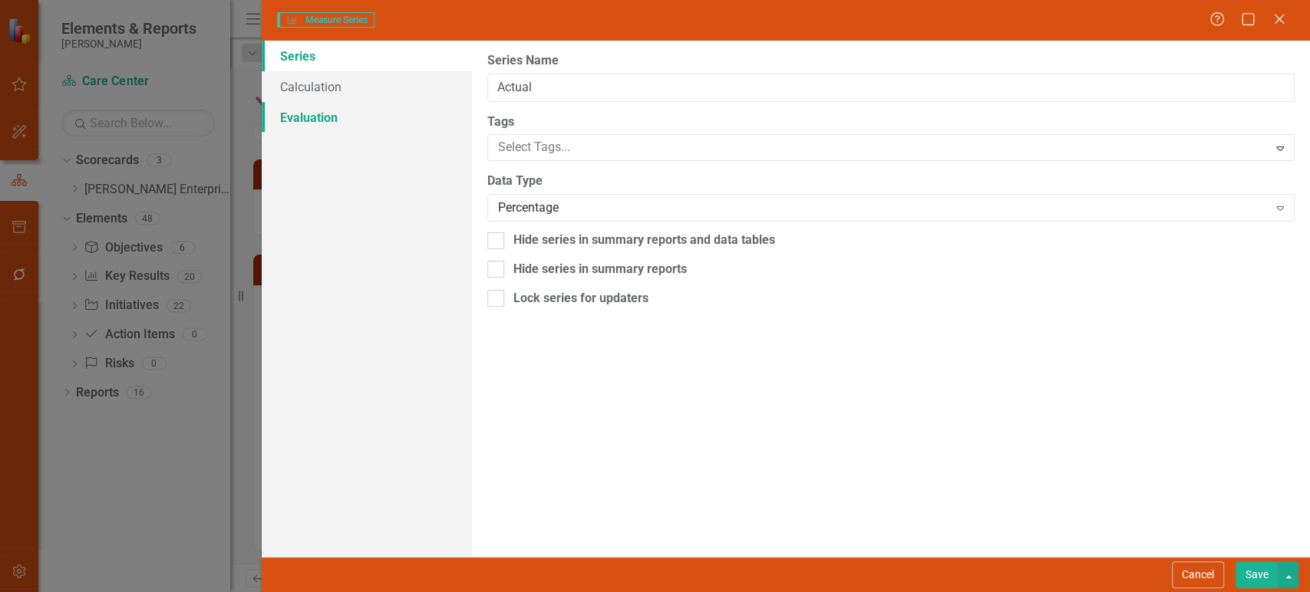
type input "Actual"
click at [368, 125] on link "Evaluation" at bounding box center [367, 117] width 210 height 31
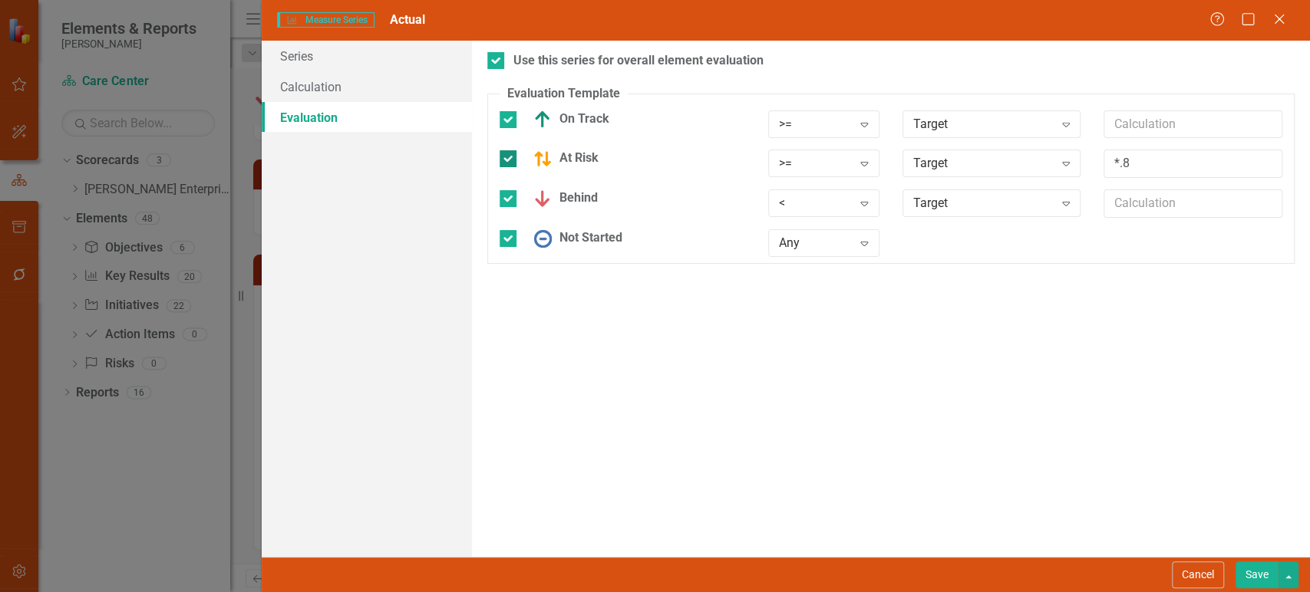
click at [501, 163] on div at bounding box center [508, 158] width 17 height 17
click at [501, 160] on input "At Risk" at bounding box center [505, 155] width 10 height 10
checkbox input "false"
click at [1249, 566] on button "Save" at bounding box center [1257, 575] width 43 height 27
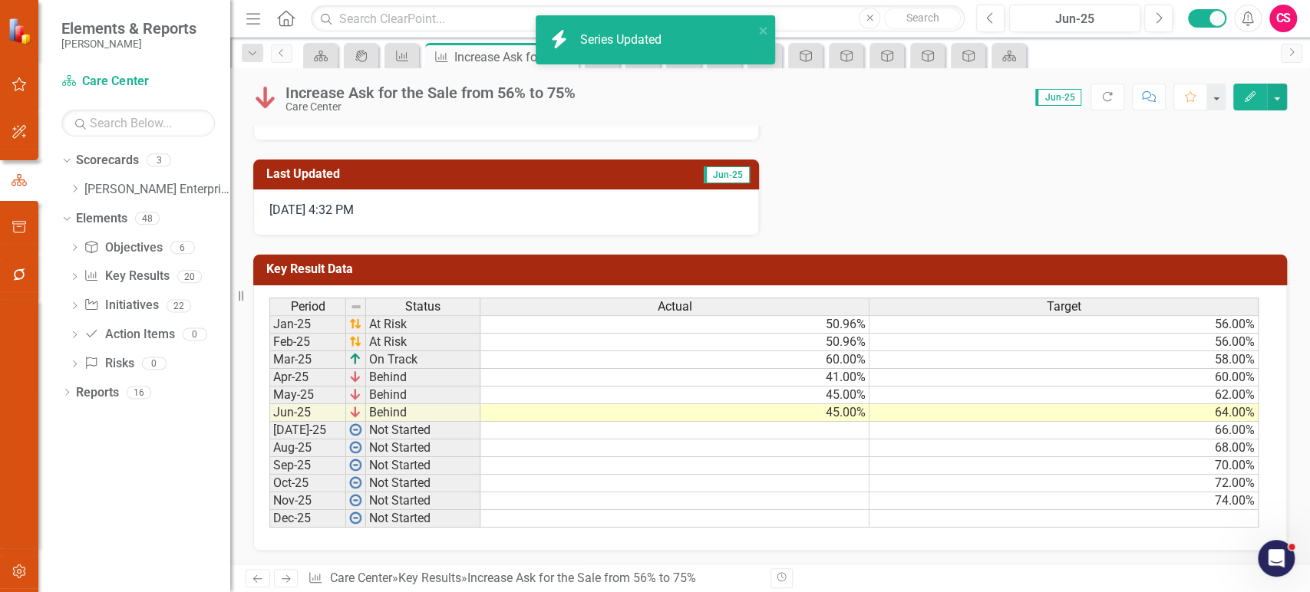
click at [289, 579] on icon "Next" at bounding box center [285, 579] width 13 height 10
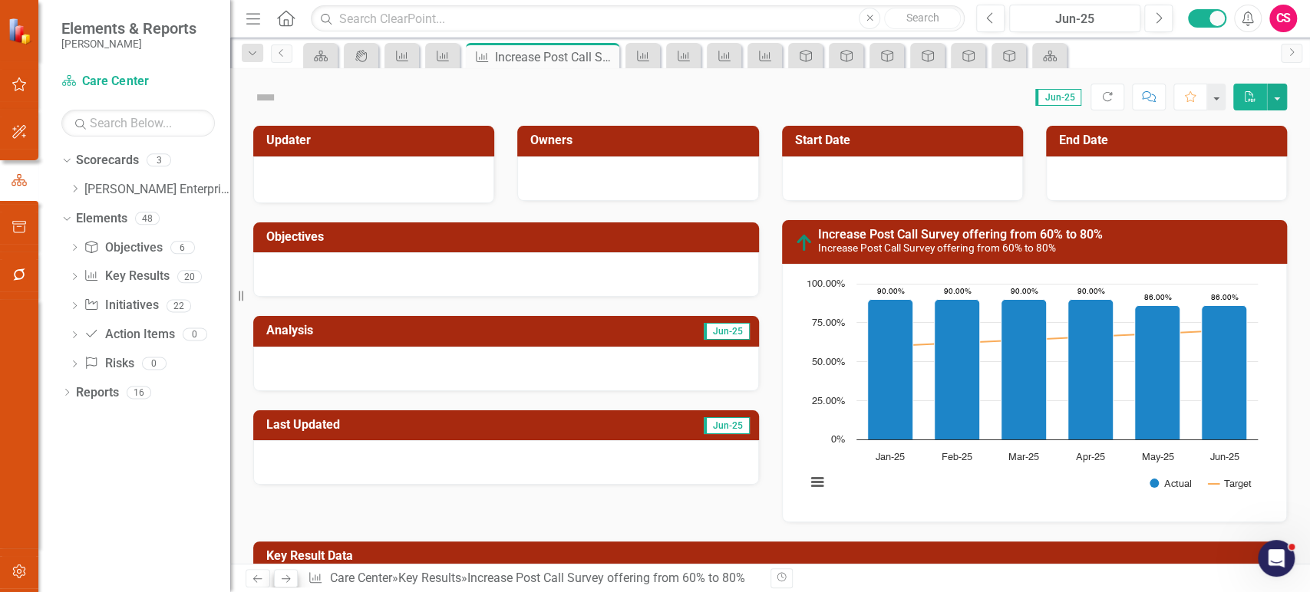
click at [761, 402] on div "Updater Owners Objectives Analysis Jun-25 Last Updated Jun-25" at bounding box center [506, 296] width 529 height 378
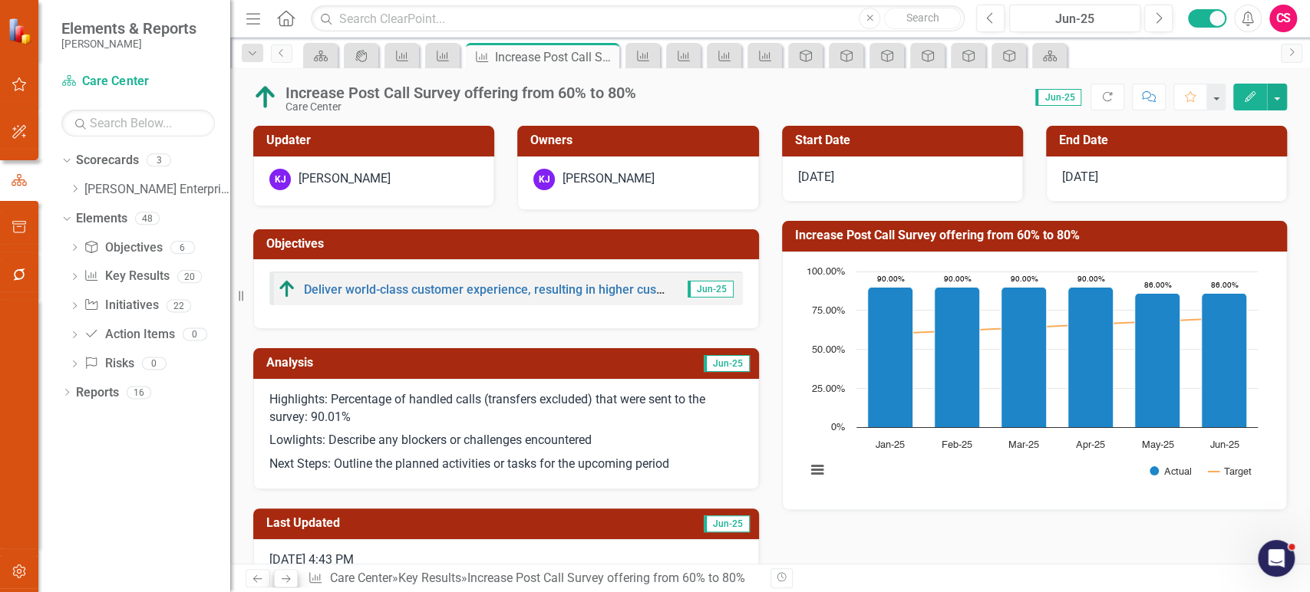
scroll to position [350, 0]
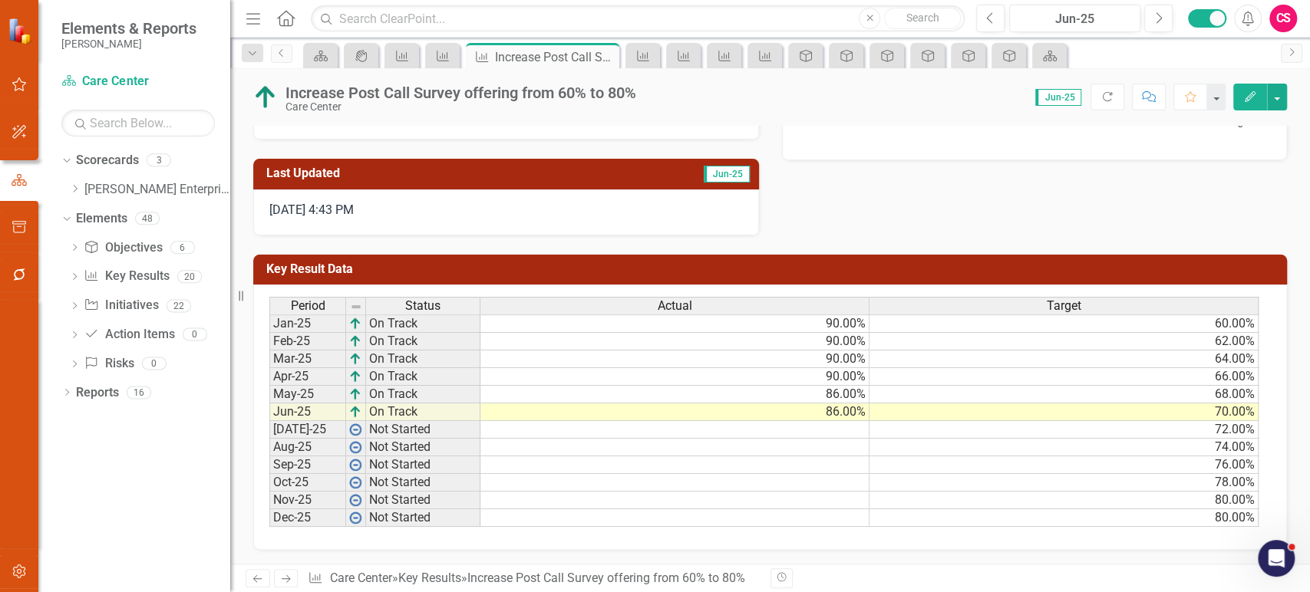
click at [756, 306] on div "Actual" at bounding box center [674, 306] width 388 height 17
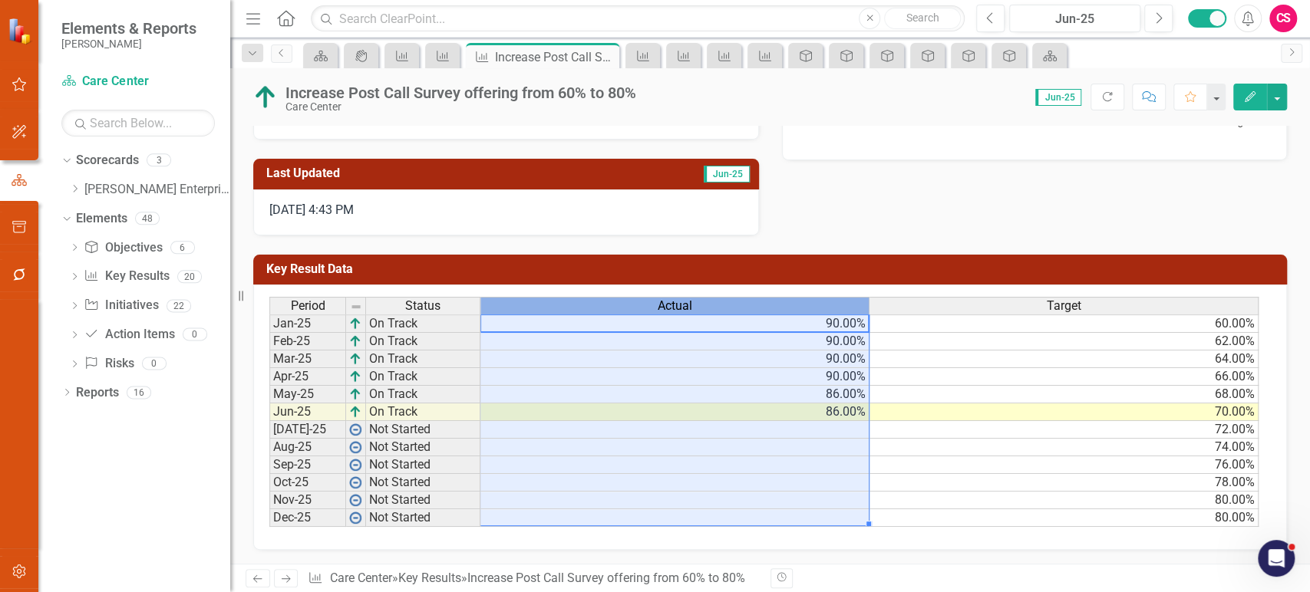
click at [756, 306] on div "Actual" at bounding box center [674, 306] width 388 height 17
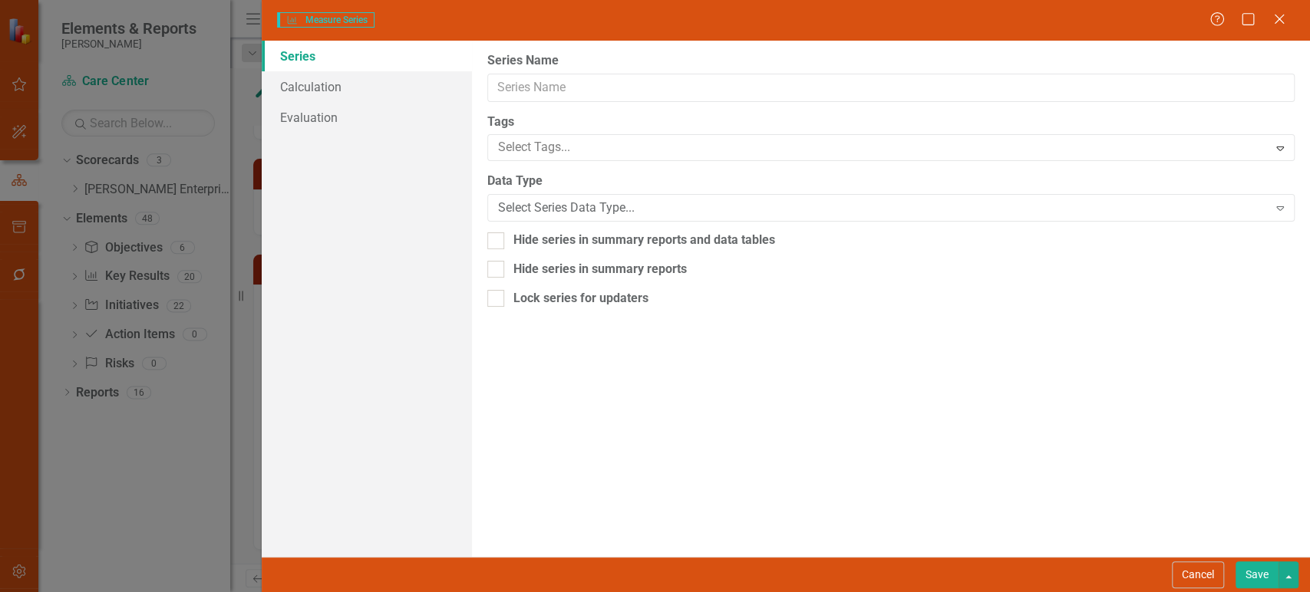
type input "Actual"
click at [391, 122] on link "Evaluation" at bounding box center [367, 117] width 210 height 31
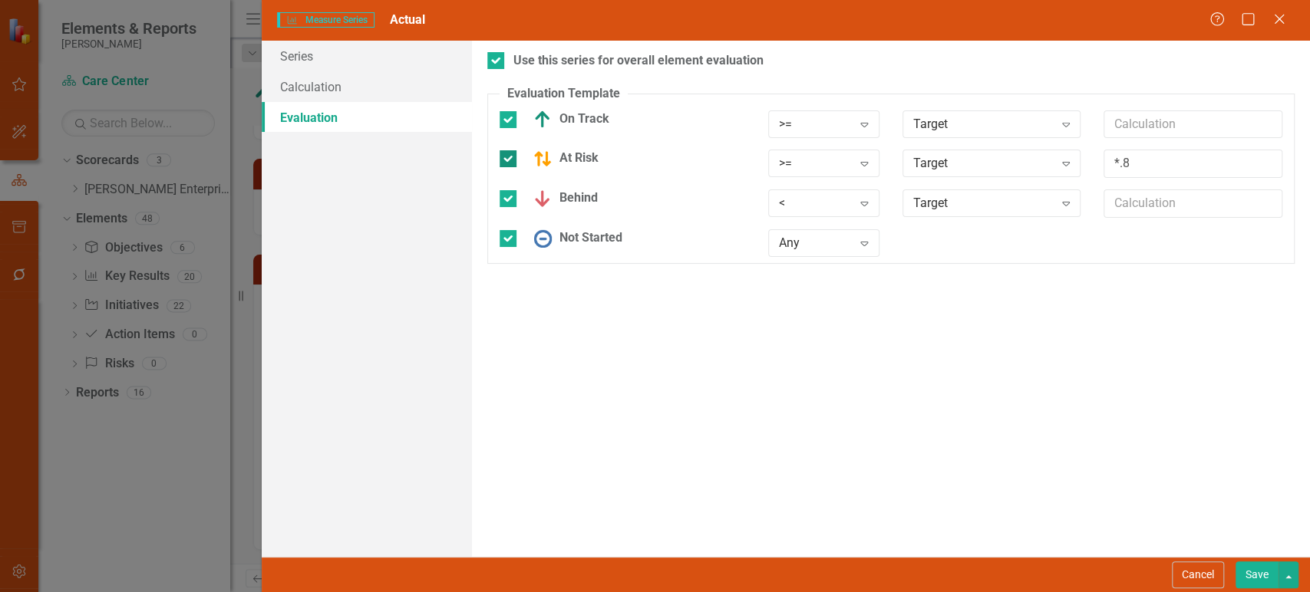
click at [533, 160] on img at bounding box center [542, 159] width 18 height 18
click at [510, 160] on input "At Risk" at bounding box center [505, 155] width 10 height 10
checkbox input "false"
click at [1259, 583] on button "Save" at bounding box center [1257, 575] width 43 height 27
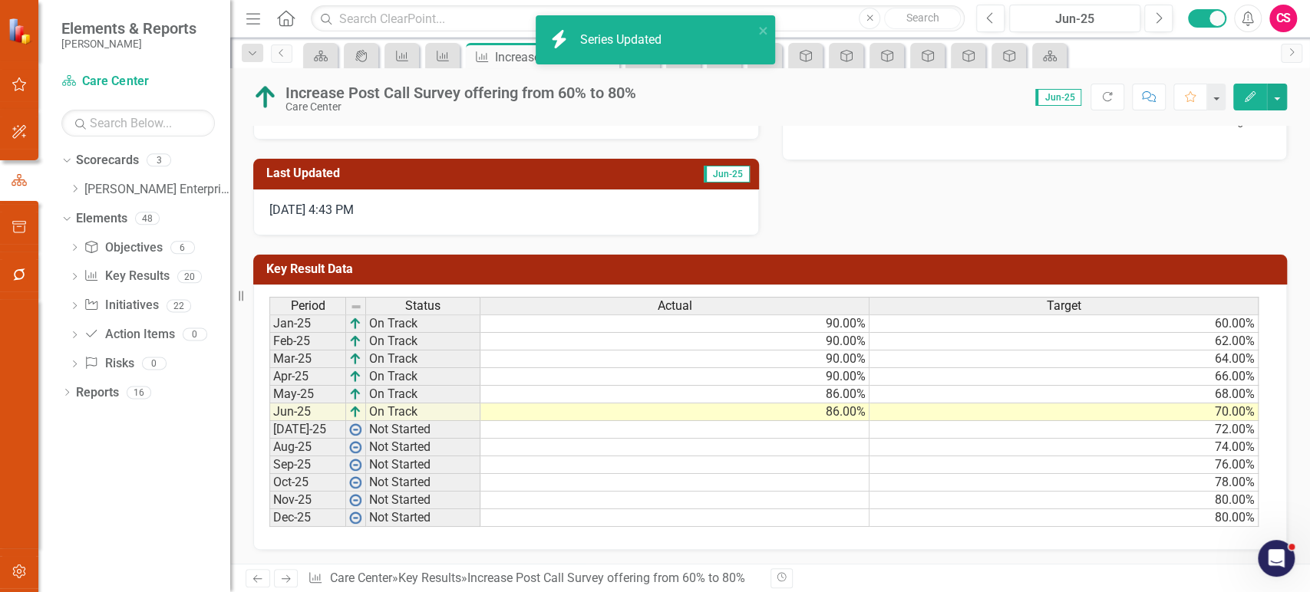
click at [282, 583] on icon "Next" at bounding box center [285, 579] width 13 height 10
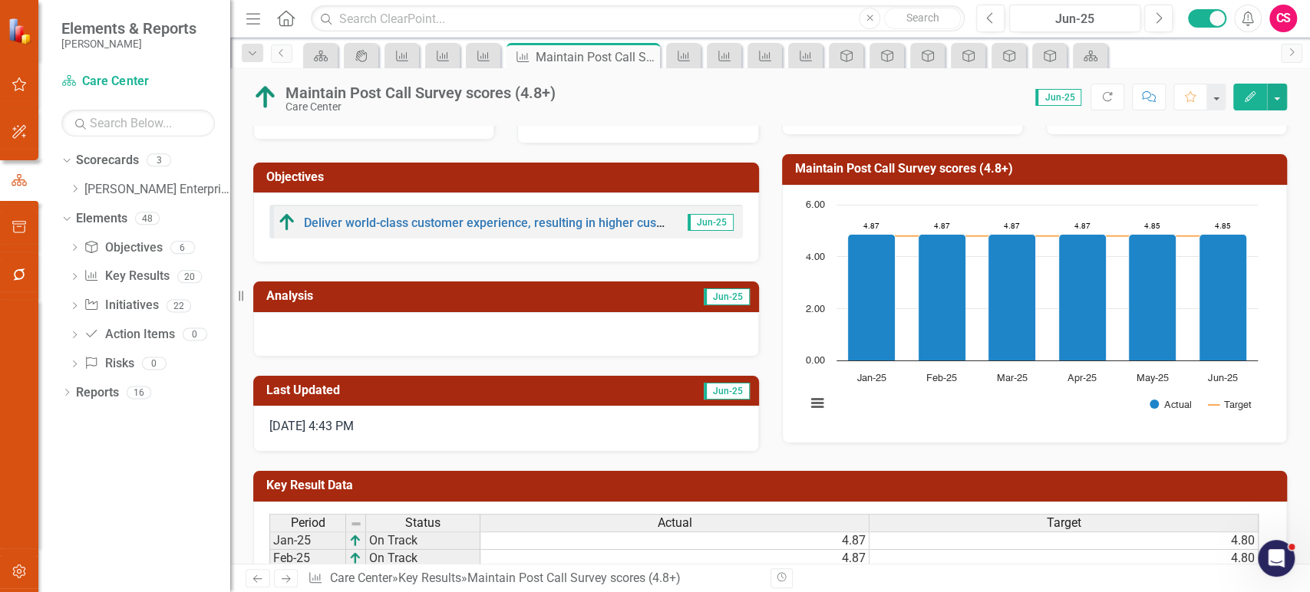
scroll to position [196, 0]
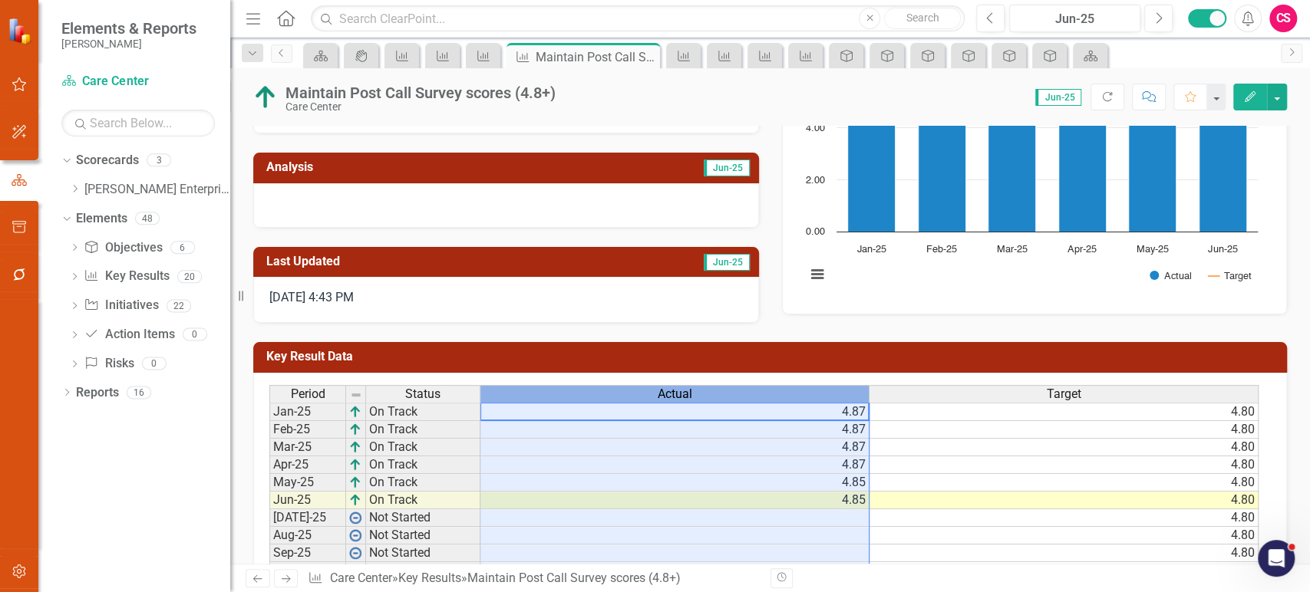
click at [679, 388] on span "Actual" at bounding box center [675, 395] width 35 height 14
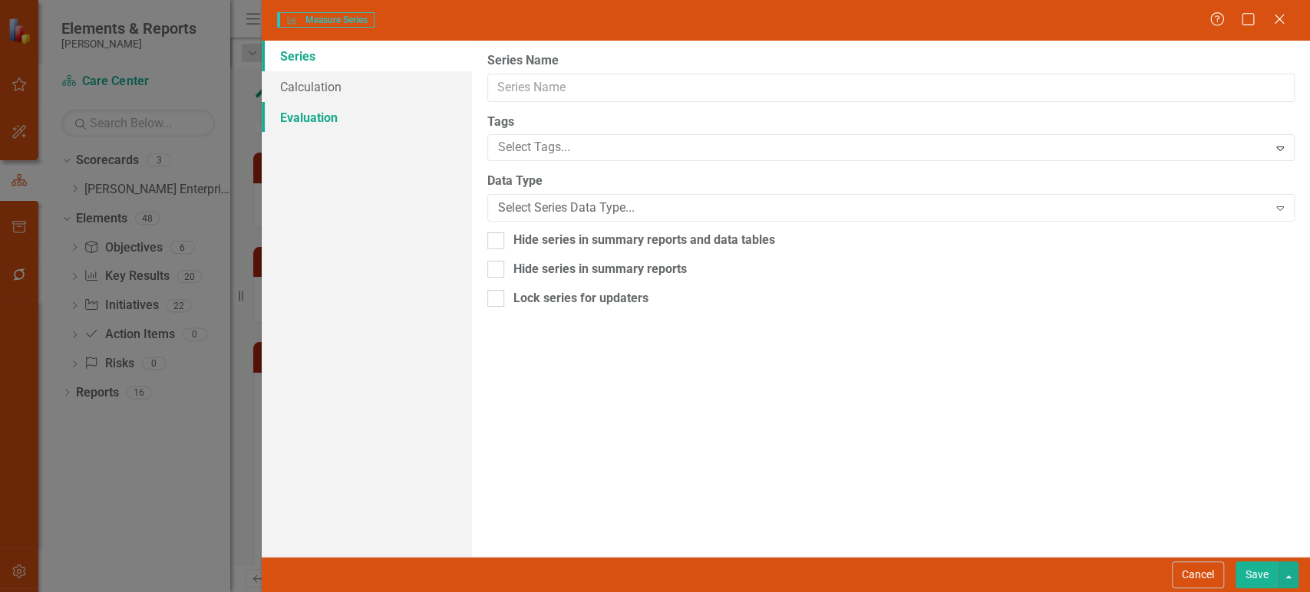
click at [368, 114] on link "Evaluation" at bounding box center [367, 117] width 210 height 31
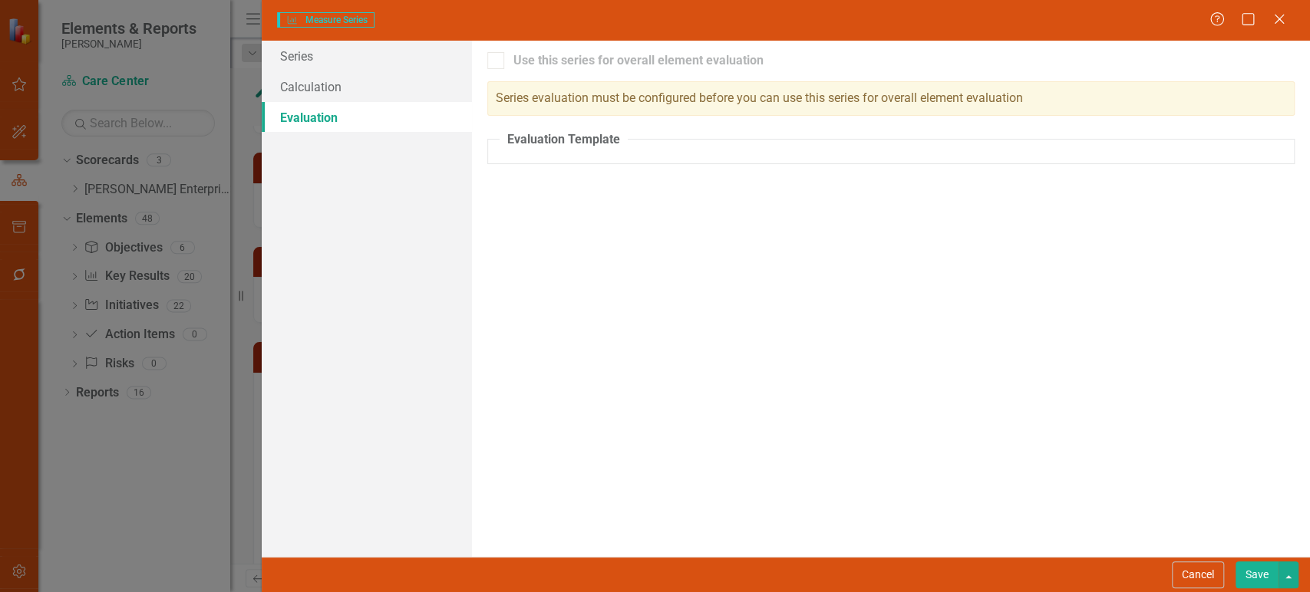
checkbox input "true"
drag, startPoint x: 1195, startPoint y: 573, endPoint x: 804, endPoint y: 490, distance: 400.1
click at [1193, 573] on button "Cancel" at bounding box center [1198, 575] width 52 height 27
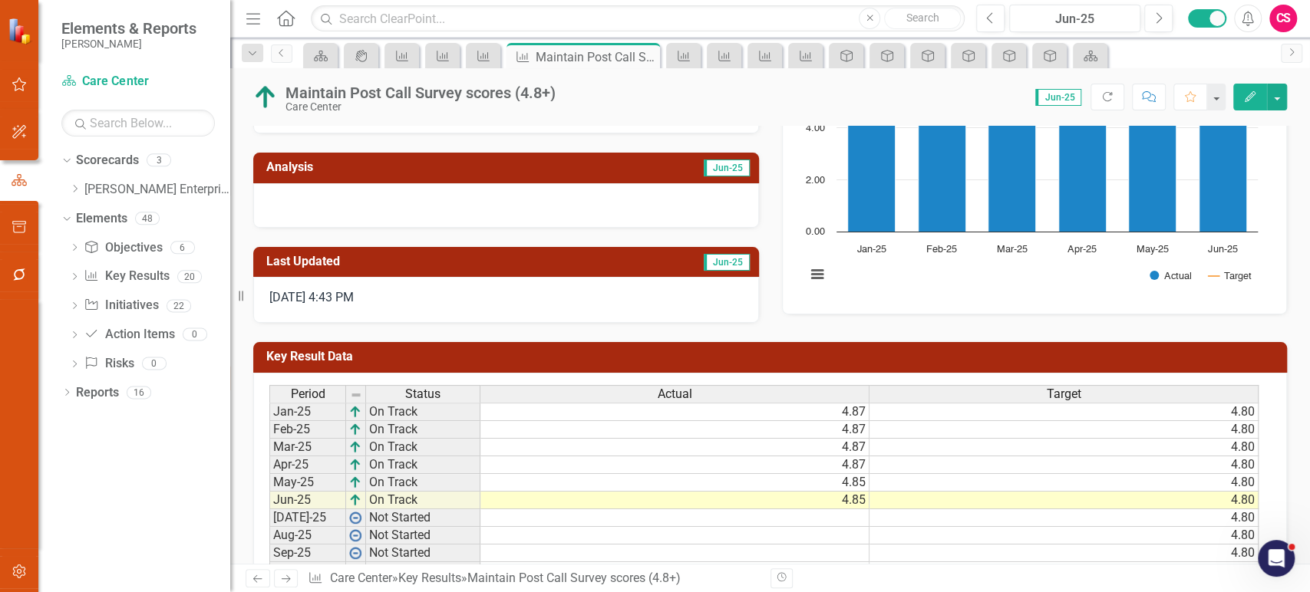
click at [711, 394] on div "Actual" at bounding box center [674, 394] width 388 height 17
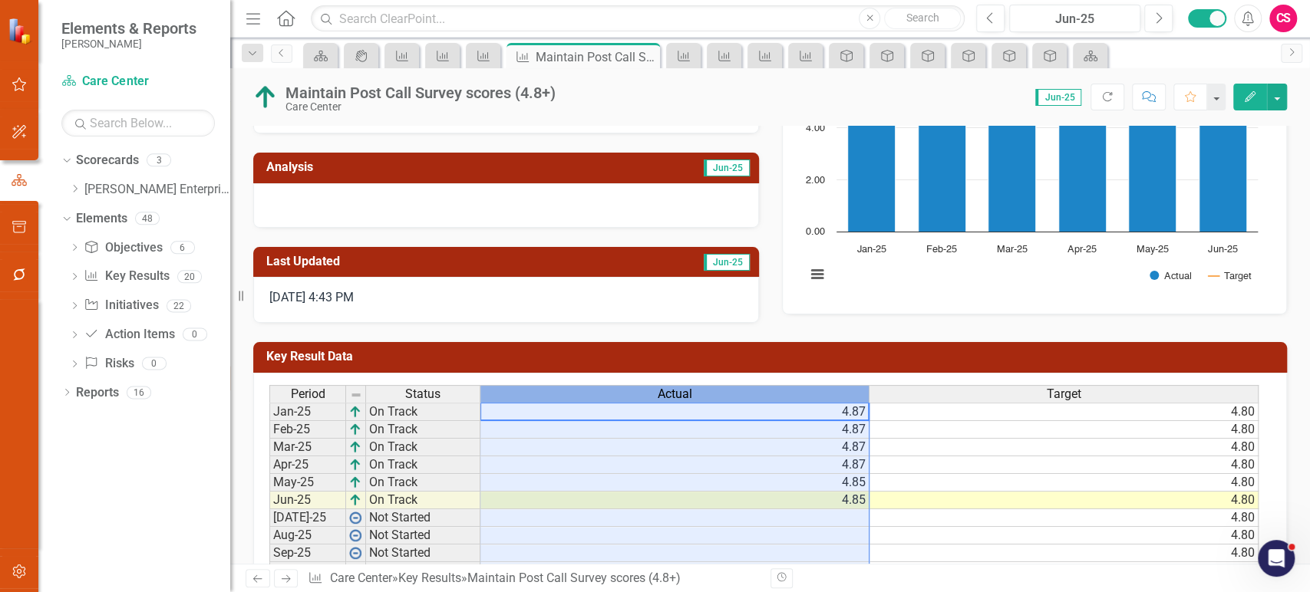
click at [711, 394] on div "Actual" at bounding box center [674, 394] width 388 height 17
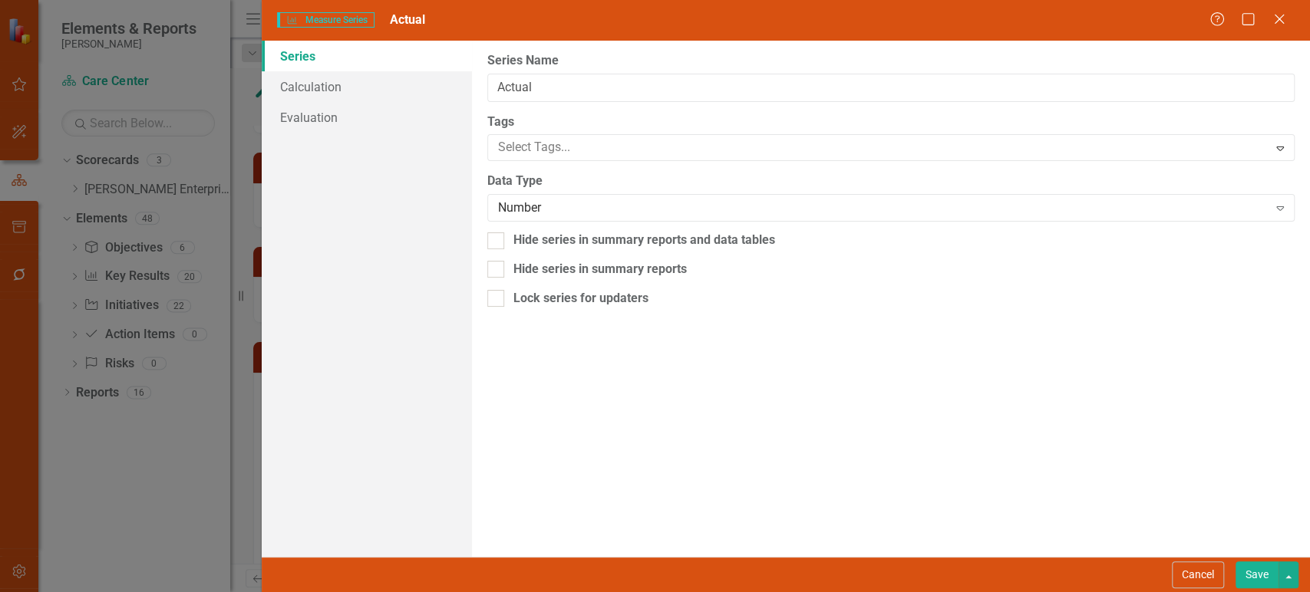
click at [381, 133] on div "Series Calculation Evaluation" at bounding box center [367, 299] width 210 height 517
click at [377, 127] on link "Evaluation" at bounding box center [367, 117] width 210 height 31
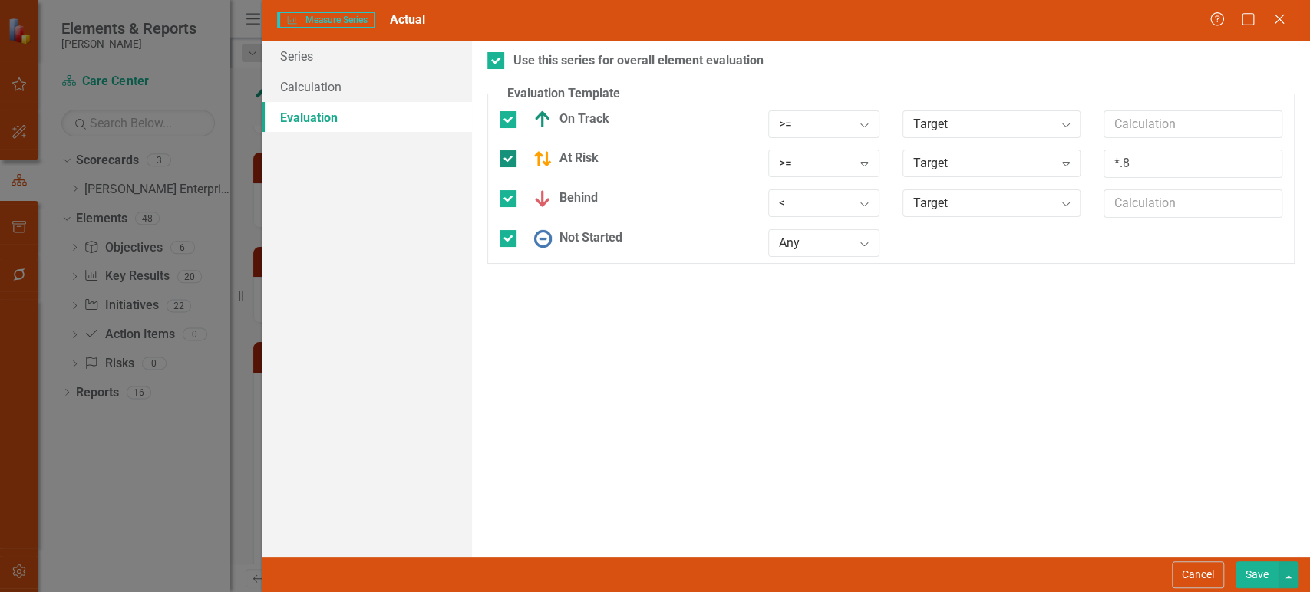
click at [507, 150] on input "At Risk" at bounding box center [505, 155] width 10 height 10
checkbox input "false"
click at [1245, 564] on button "Save" at bounding box center [1257, 575] width 43 height 27
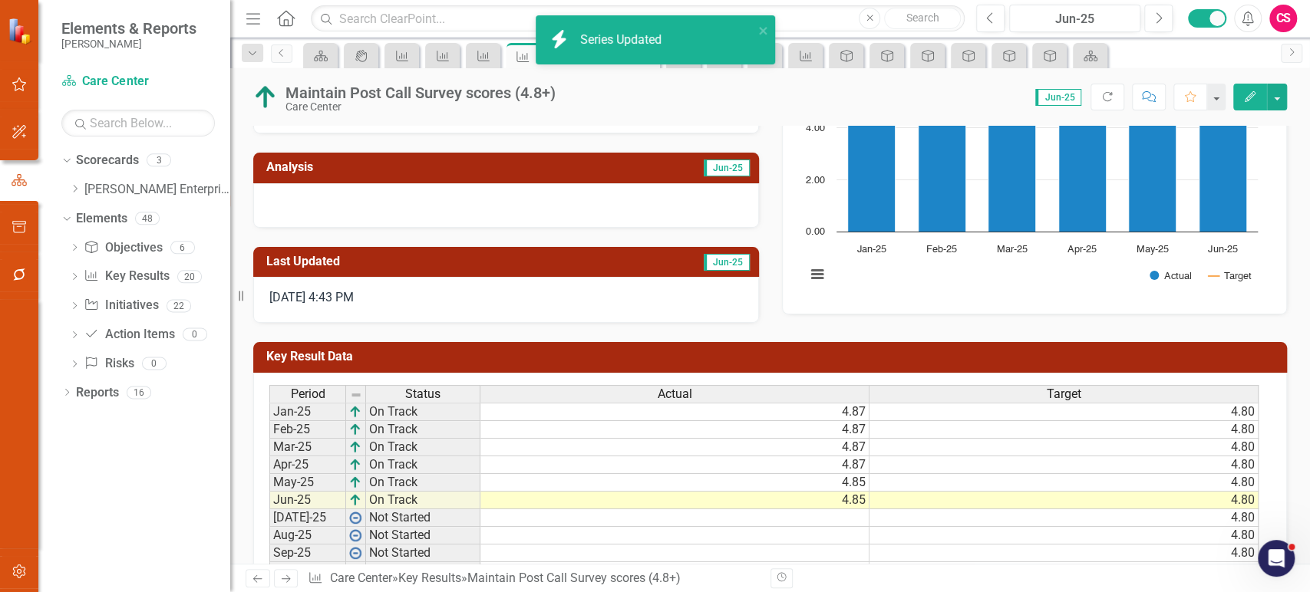
click at [289, 577] on icon "Next" at bounding box center [285, 579] width 13 height 10
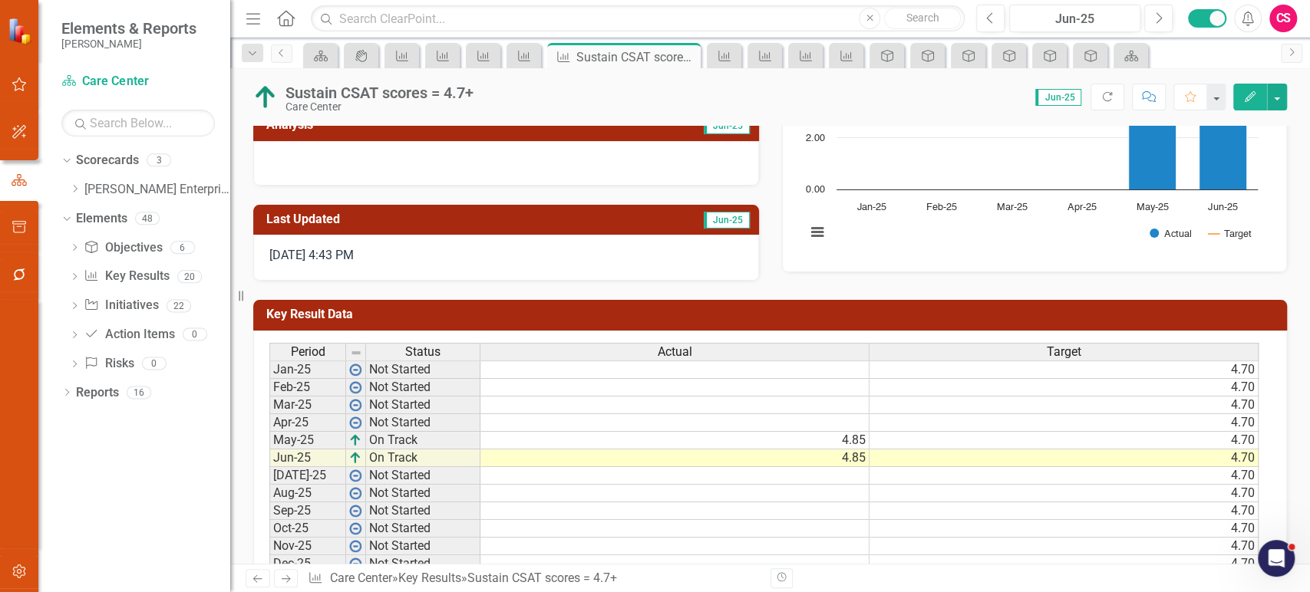
scroll to position [239, 0]
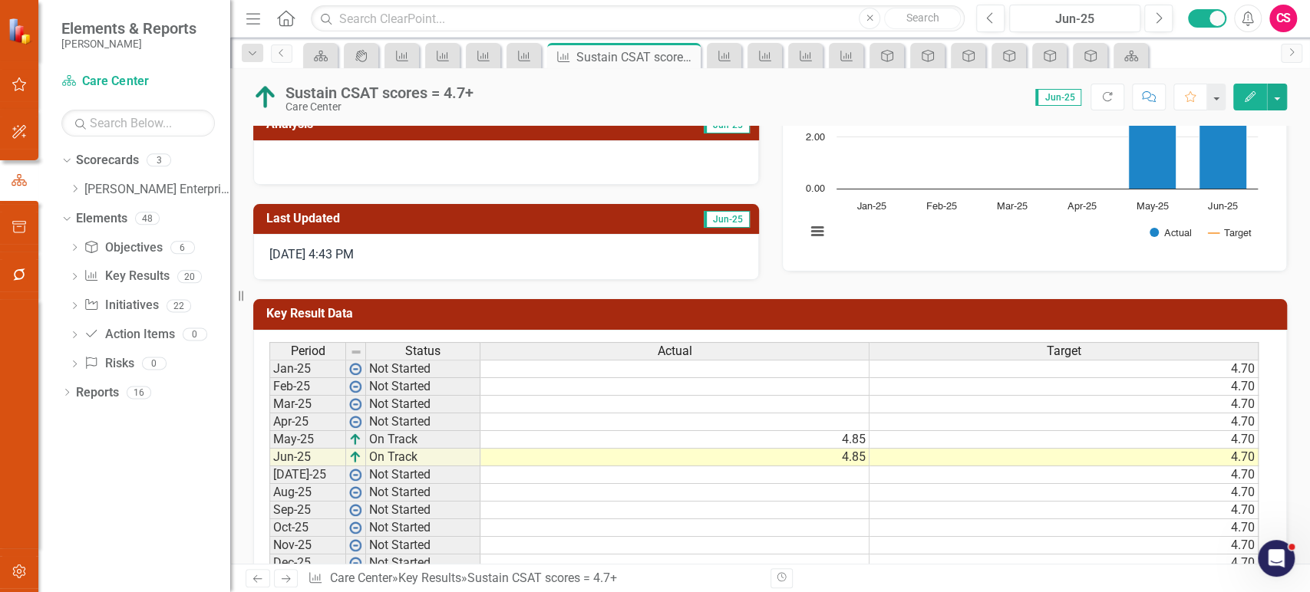
click at [641, 339] on div "Period Status Actual Target Jan-25 Not Started 4.70 Feb-25 Not Started 4.70 Mar…" at bounding box center [770, 463] width 1034 height 266
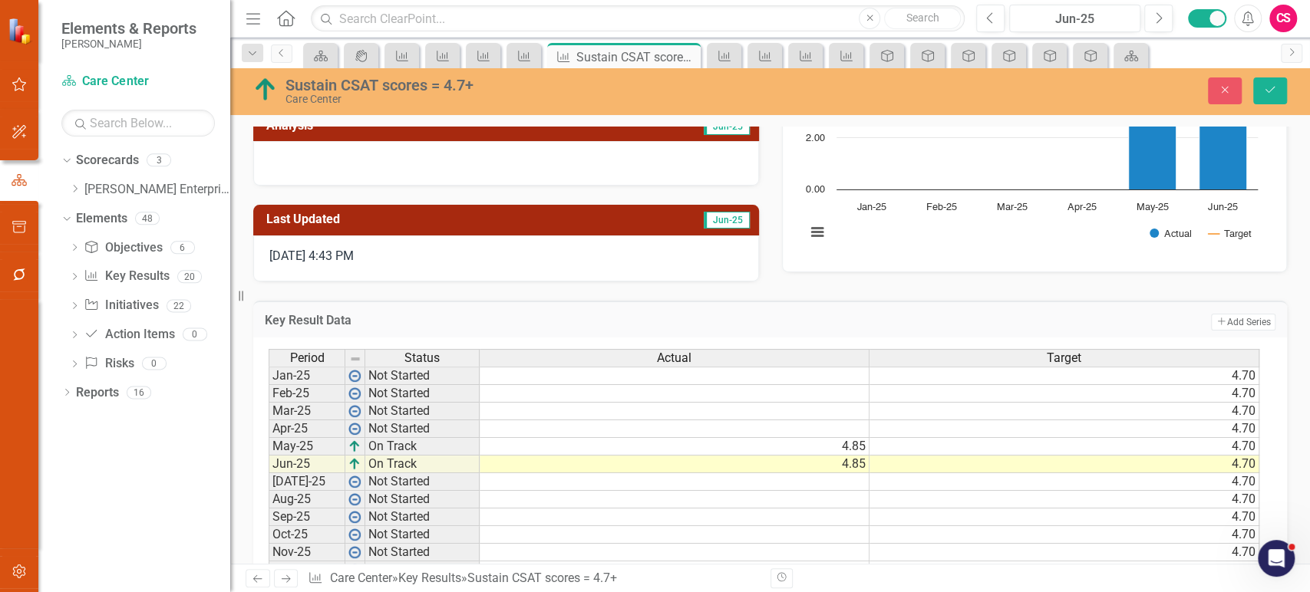
click at [639, 351] on div "Actual" at bounding box center [674, 358] width 389 height 17
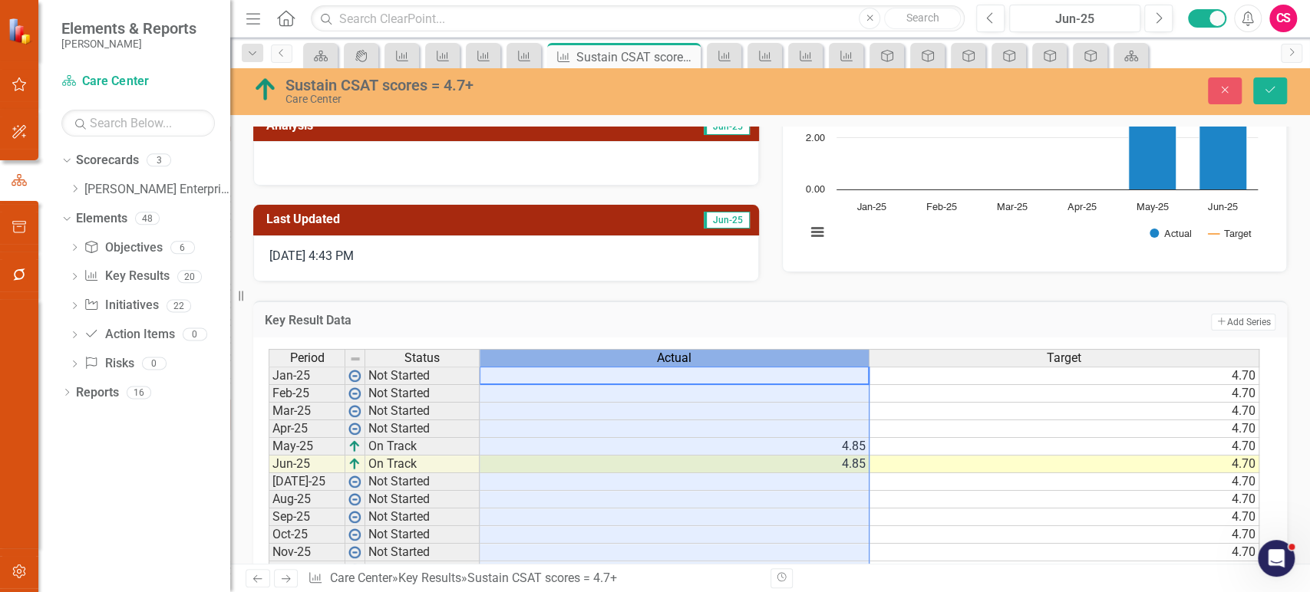
click at [639, 351] on div "Actual" at bounding box center [674, 358] width 389 height 17
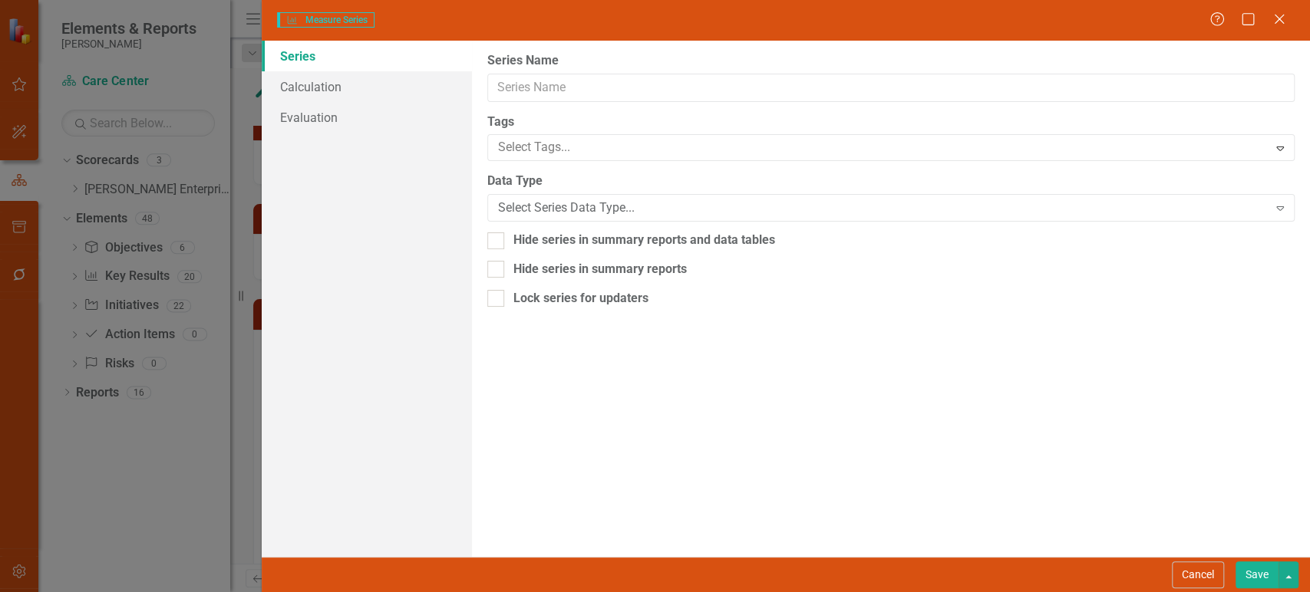
type input "Actual"
click at [358, 120] on link "Evaluation" at bounding box center [367, 117] width 210 height 31
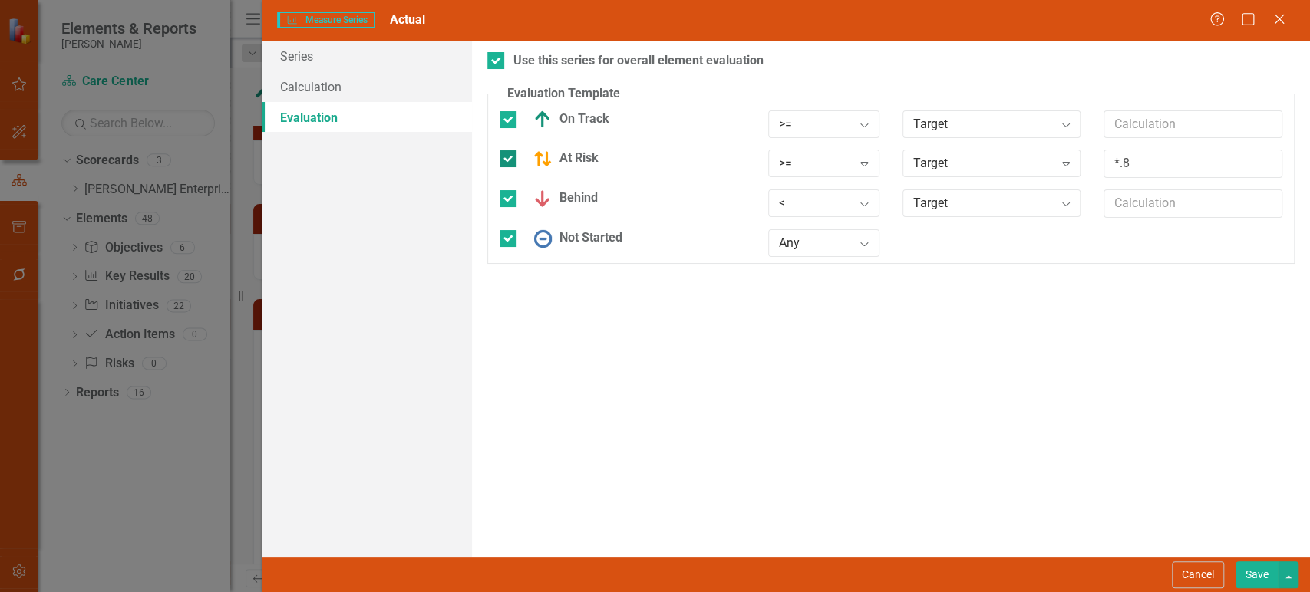
click at [506, 158] on input "At Risk" at bounding box center [505, 155] width 10 height 10
checkbox input "false"
click at [1253, 574] on button "Save" at bounding box center [1257, 575] width 43 height 27
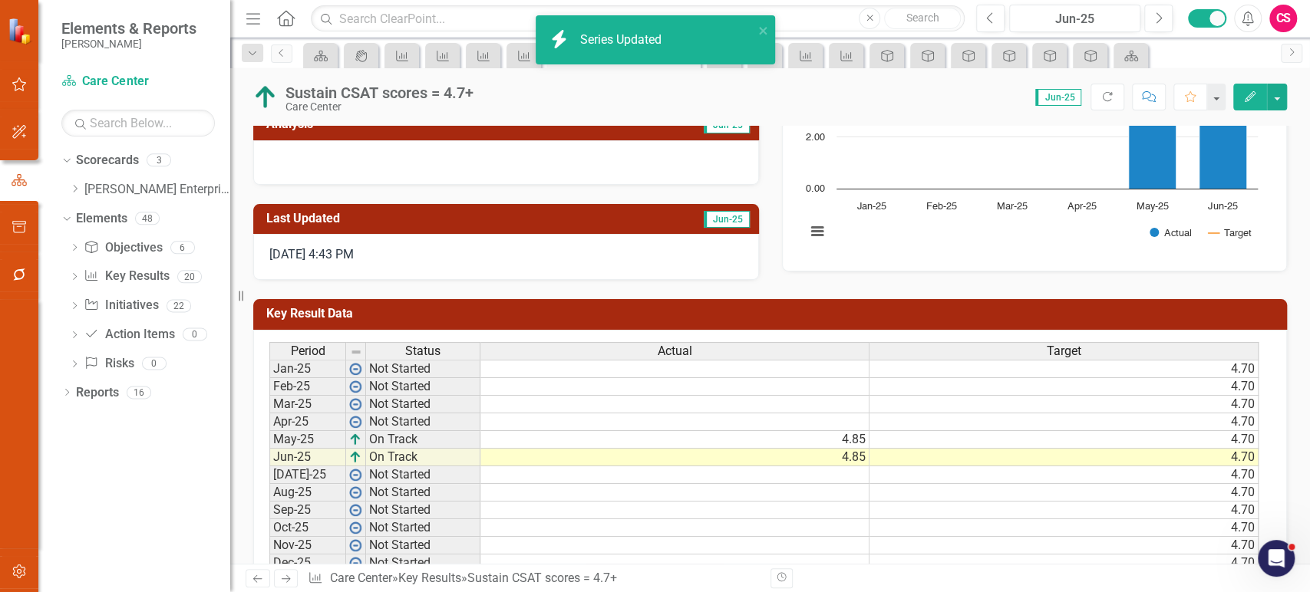
click at [285, 572] on link "Next" at bounding box center [286, 578] width 25 height 18
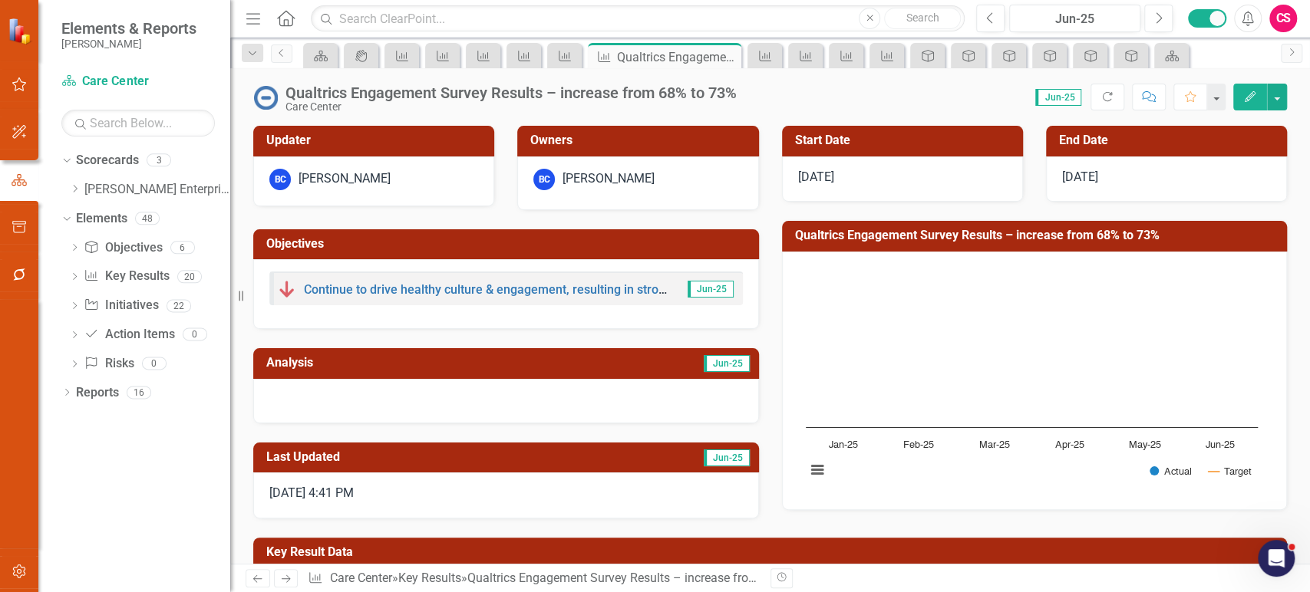
scroll to position [213, 0]
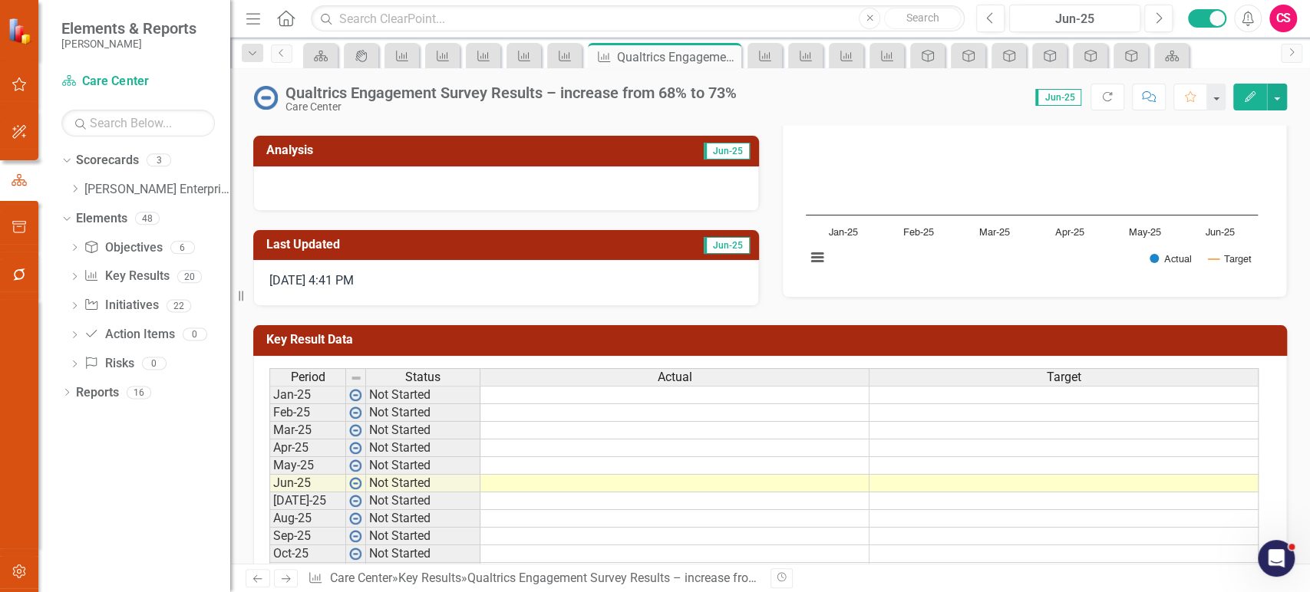
click at [626, 375] on div "Actual" at bounding box center [674, 377] width 388 height 17
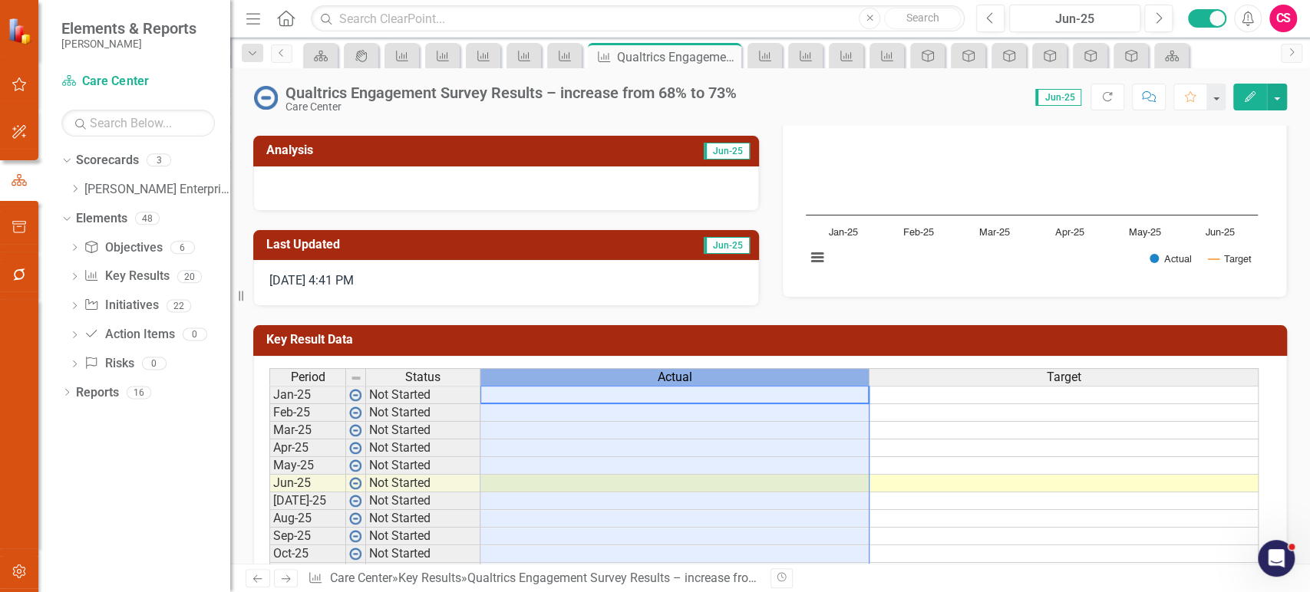
click at [626, 375] on div "Actual" at bounding box center [674, 377] width 388 height 17
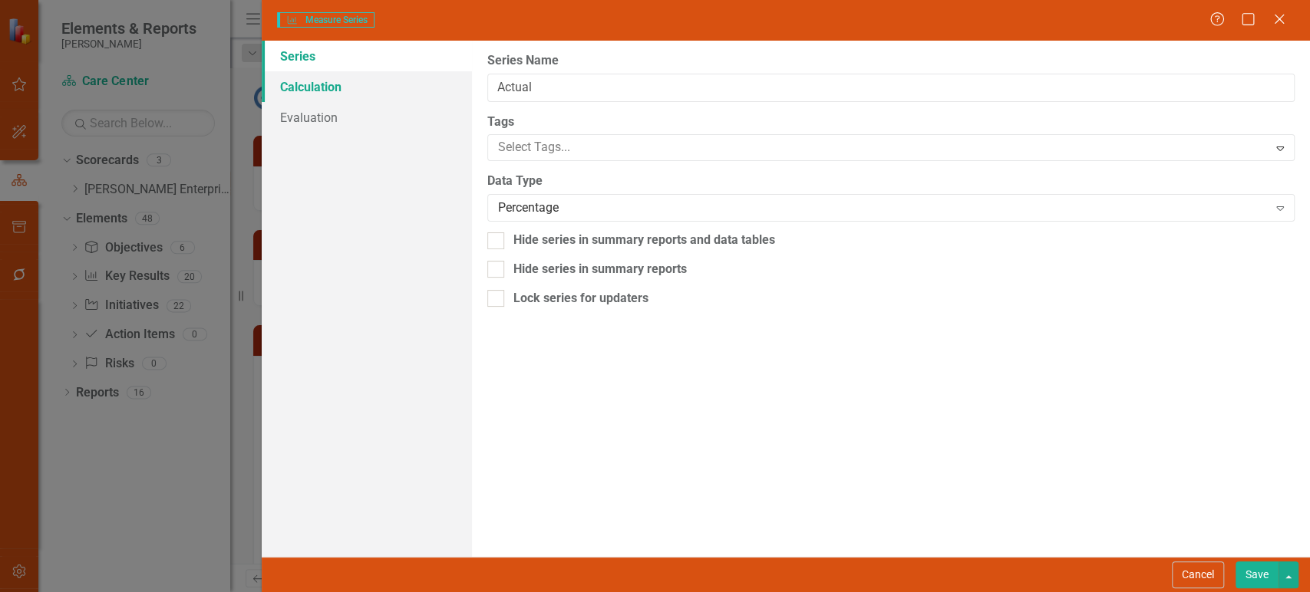
type input "Actual"
click at [363, 114] on link "Evaluation" at bounding box center [367, 117] width 210 height 31
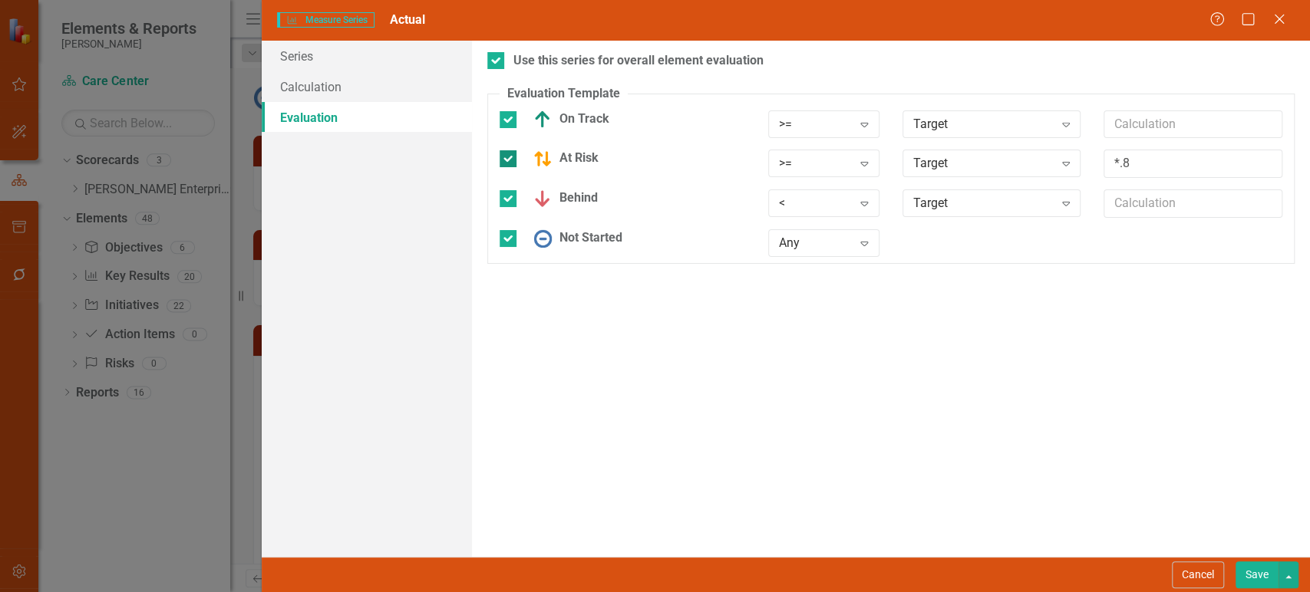
click at [556, 160] on div "At Risk" at bounding box center [562, 159] width 73 height 18
click at [510, 160] on input "At Risk" at bounding box center [505, 155] width 10 height 10
checkbox input "false"
click at [1263, 583] on button "Save" at bounding box center [1257, 575] width 43 height 27
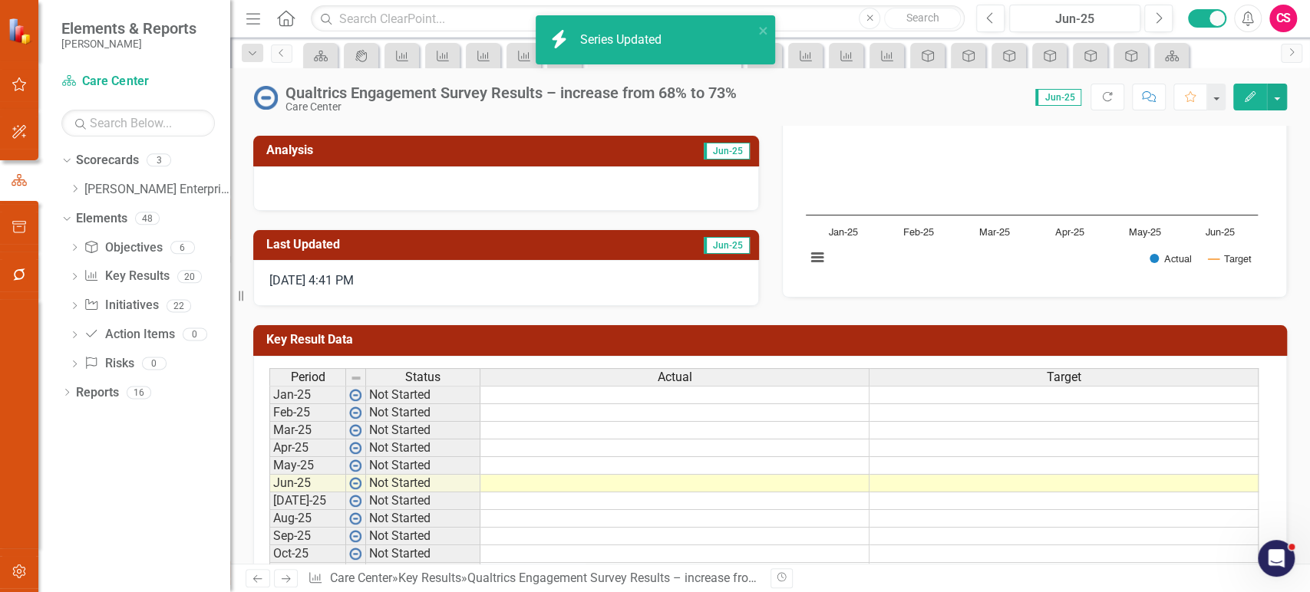
click at [285, 578] on icon "Next" at bounding box center [285, 579] width 13 height 10
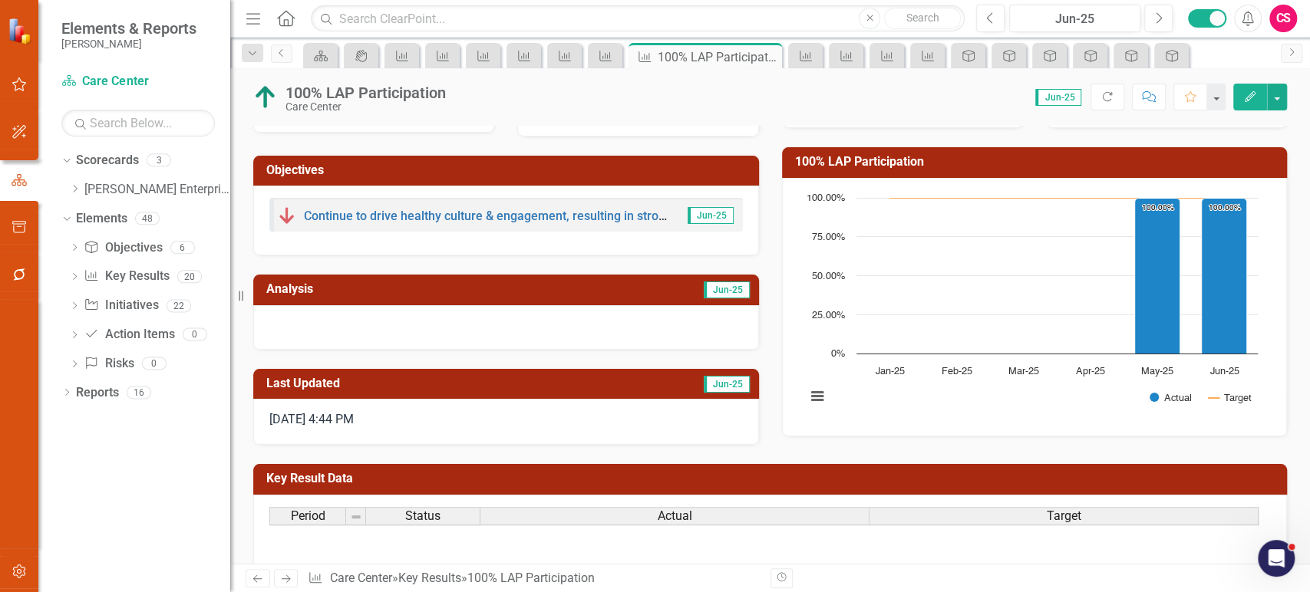
scroll to position [93, 0]
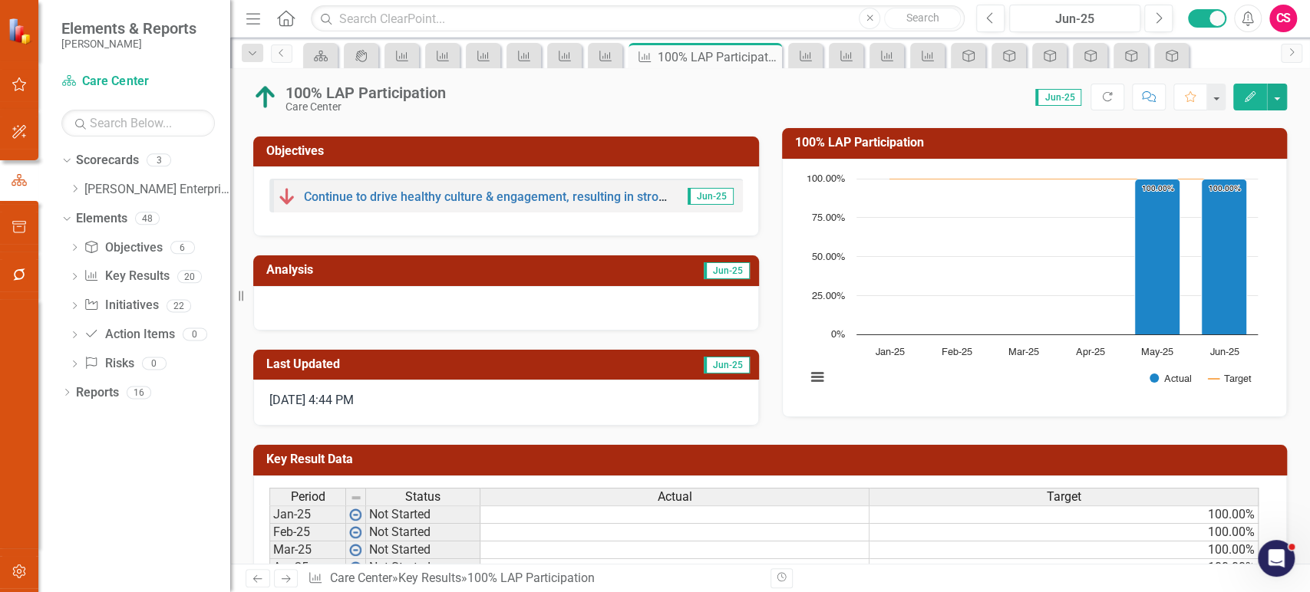
click at [602, 491] on div "Actual" at bounding box center [674, 497] width 388 height 17
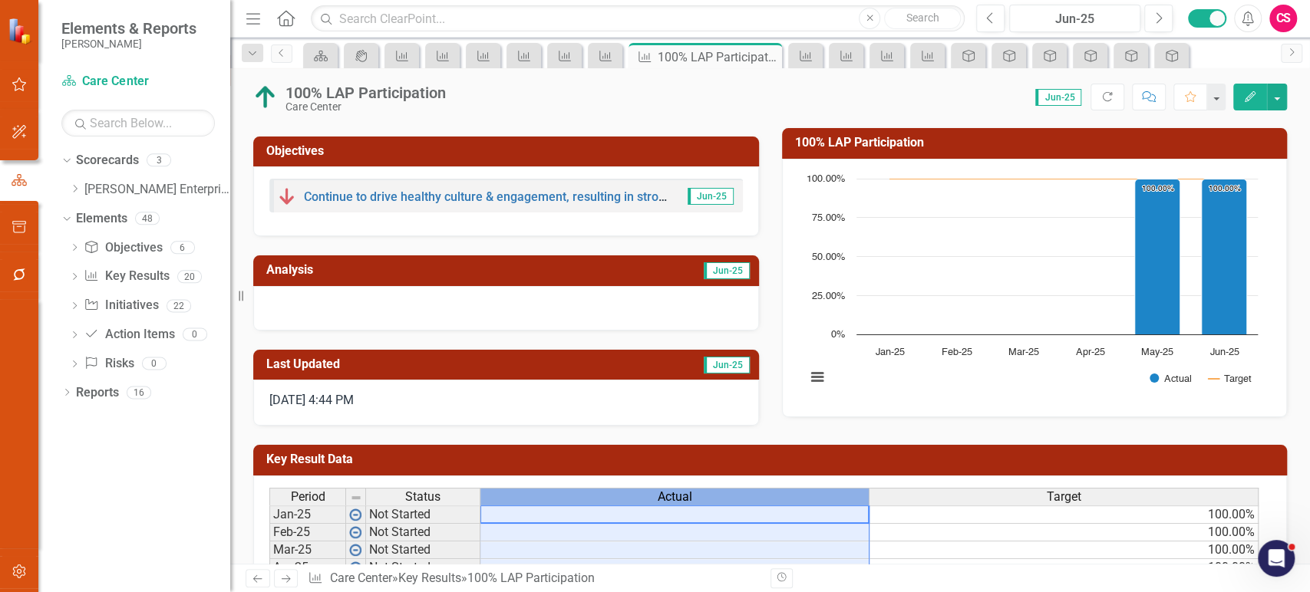
click at [602, 491] on div "Actual" at bounding box center [674, 497] width 388 height 17
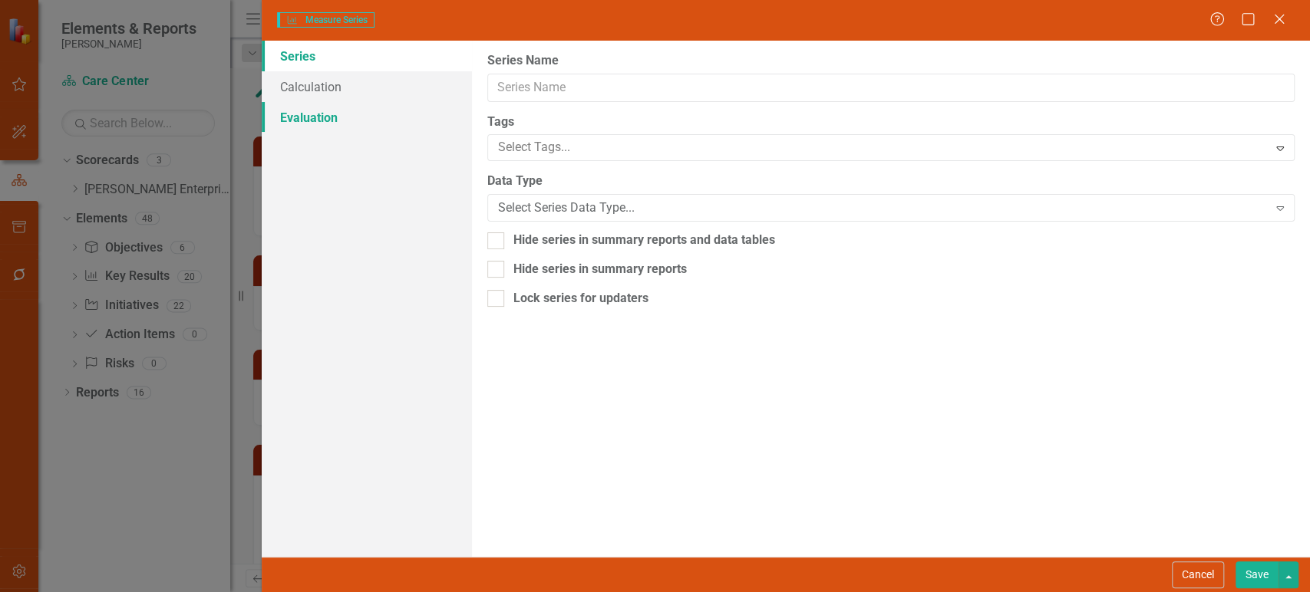
type input "Actual"
click at [349, 116] on link "Evaluation" at bounding box center [367, 117] width 210 height 31
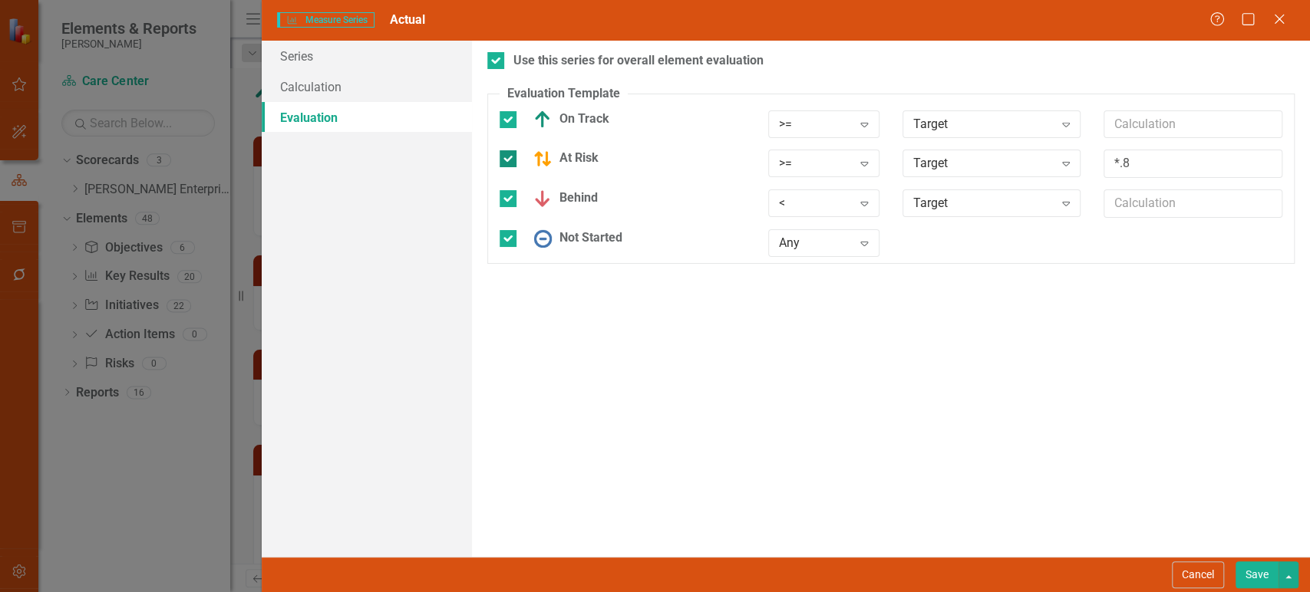
click at [512, 159] on div at bounding box center [508, 158] width 17 height 17
click at [510, 159] on input "At Risk" at bounding box center [505, 155] width 10 height 10
checkbox input "false"
click at [1264, 573] on button "Save" at bounding box center [1257, 575] width 43 height 27
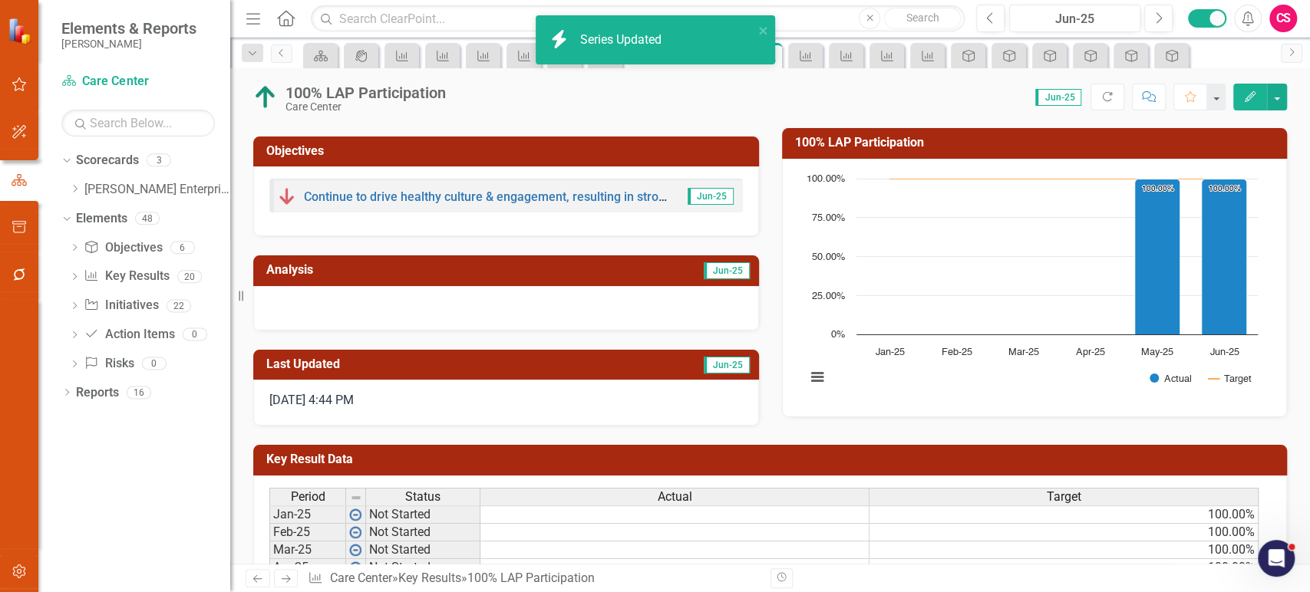
scroll to position [283, 0]
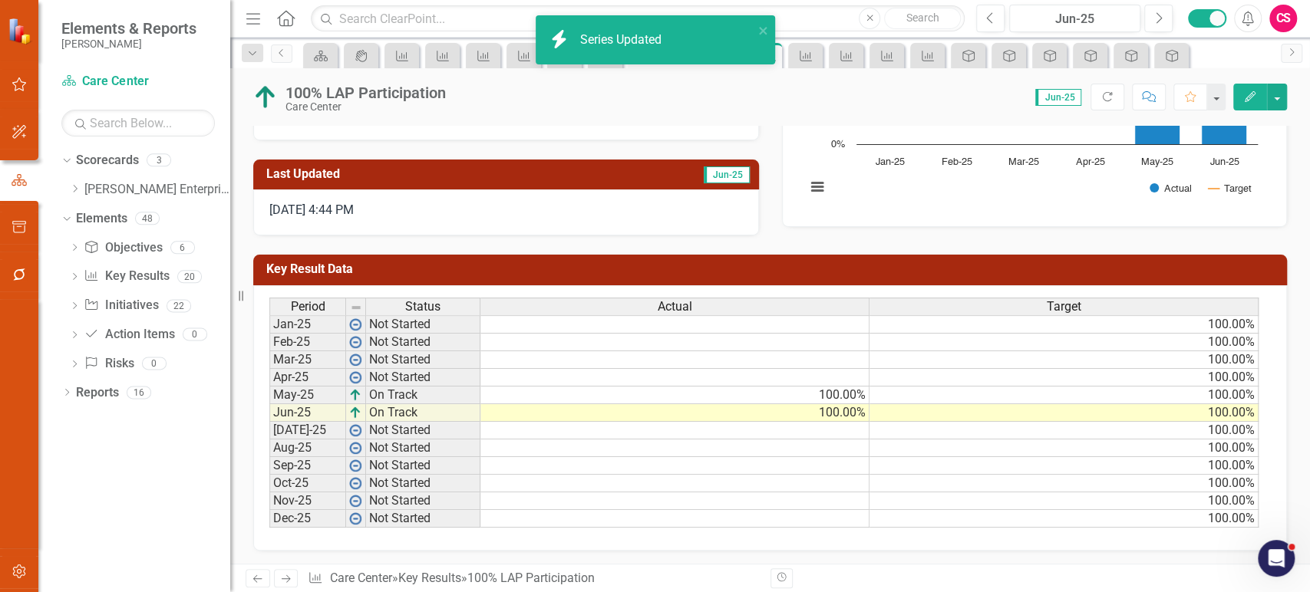
click at [289, 576] on icon "Next" at bounding box center [285, 579] width 13 height 10
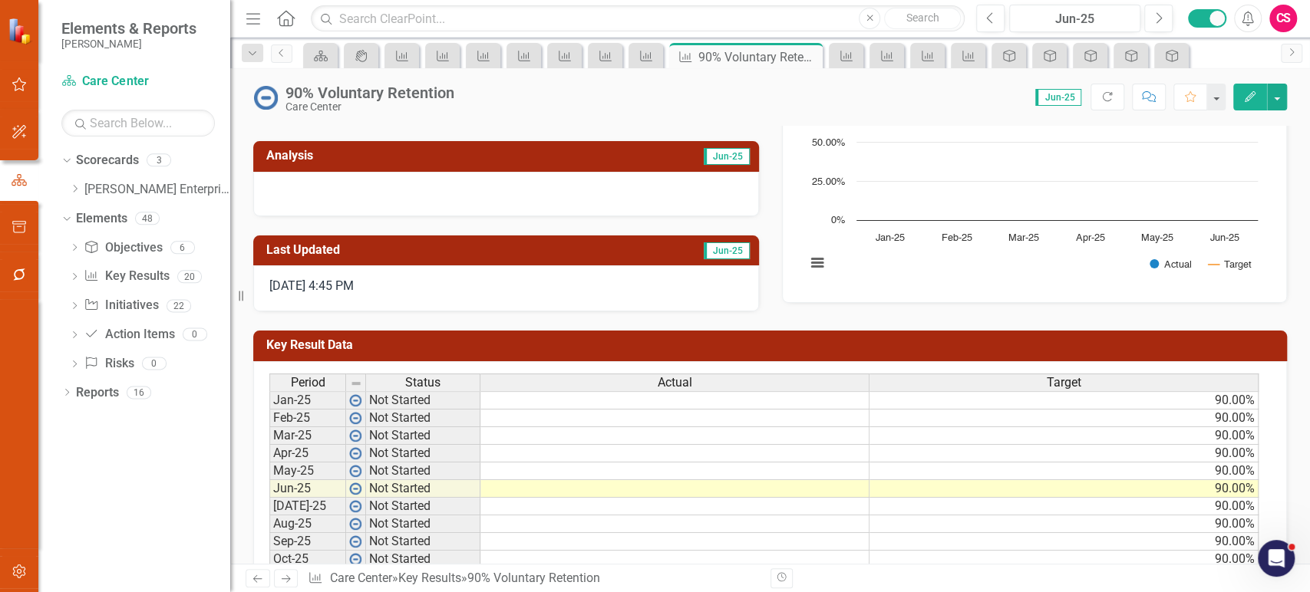
scroll to position [221, 0]
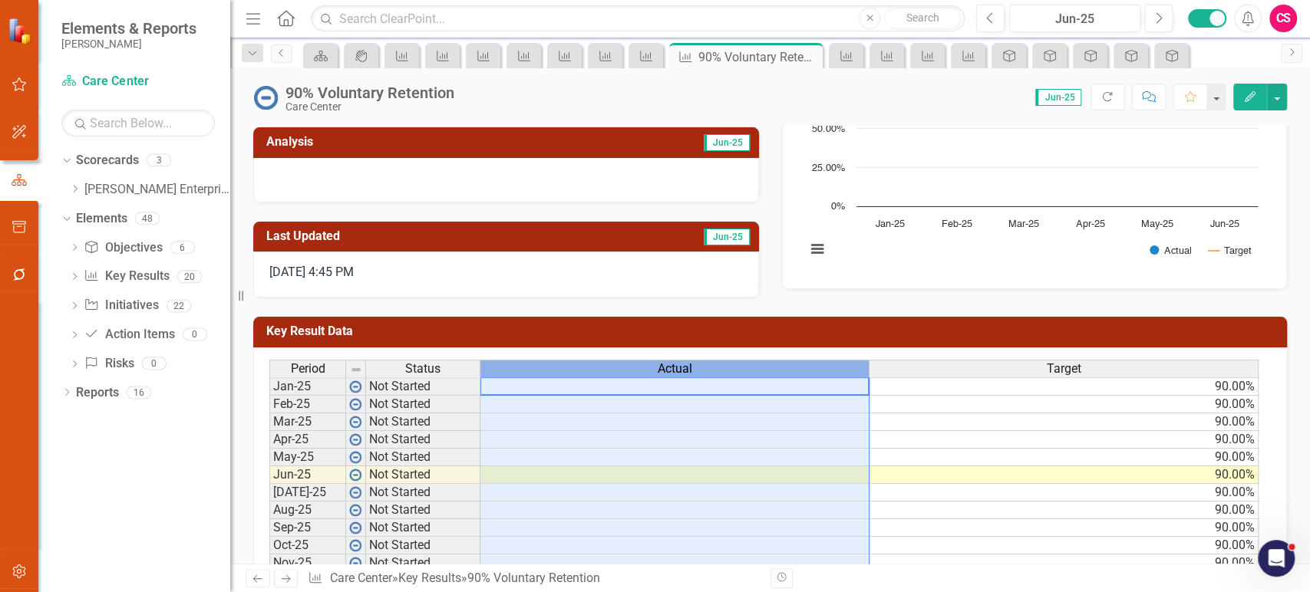
click at [579, 368] on div "Actual" at bounding box center [674, 369] width 388 height 17
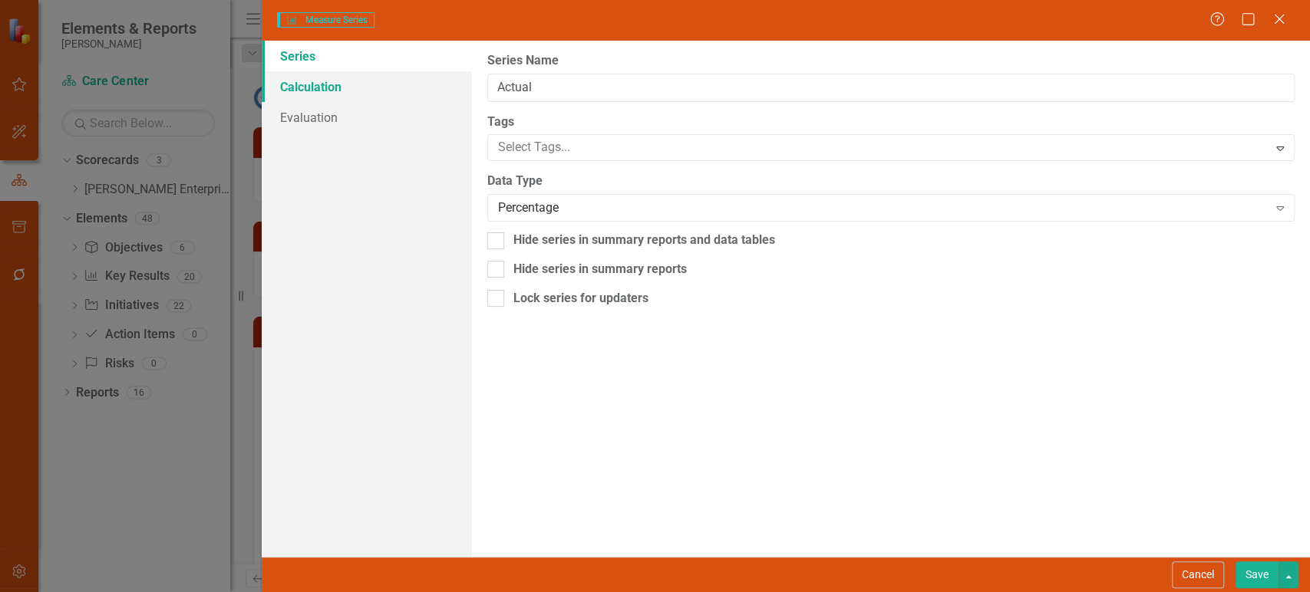
type input "Actual"
click at [390, 97] on link "Calculation" at bounding box center [367, 86] width 210 height 31
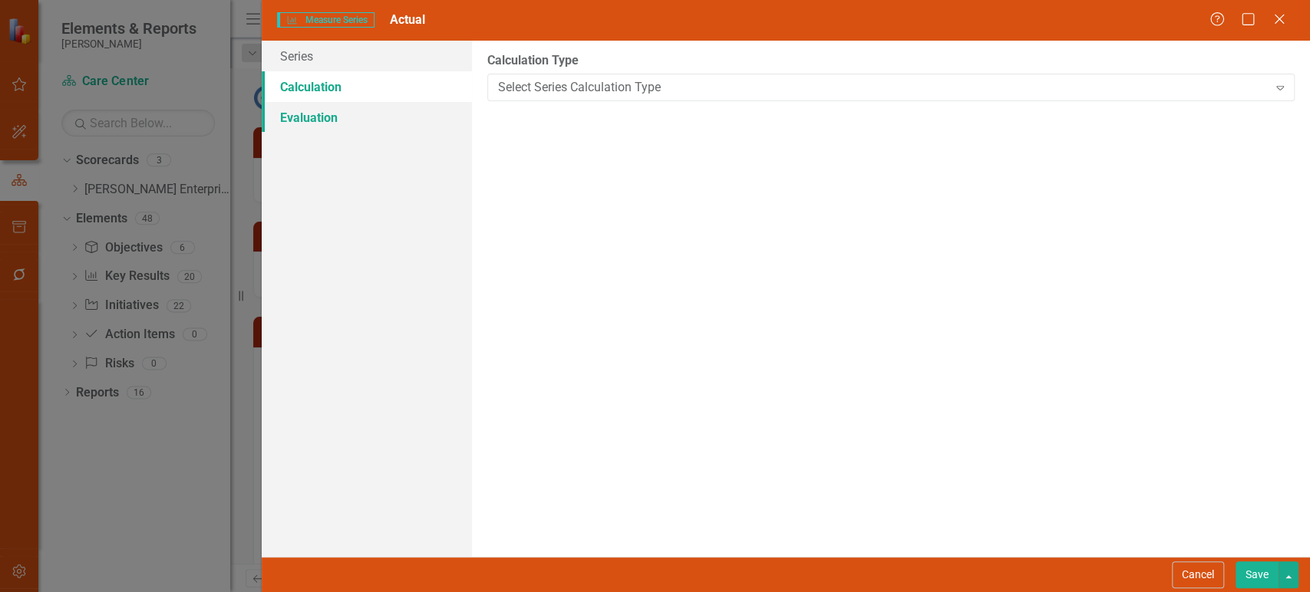
click at [391, 108] on link "Evaluation" at bounding box center [367, 117] width 210 height 31
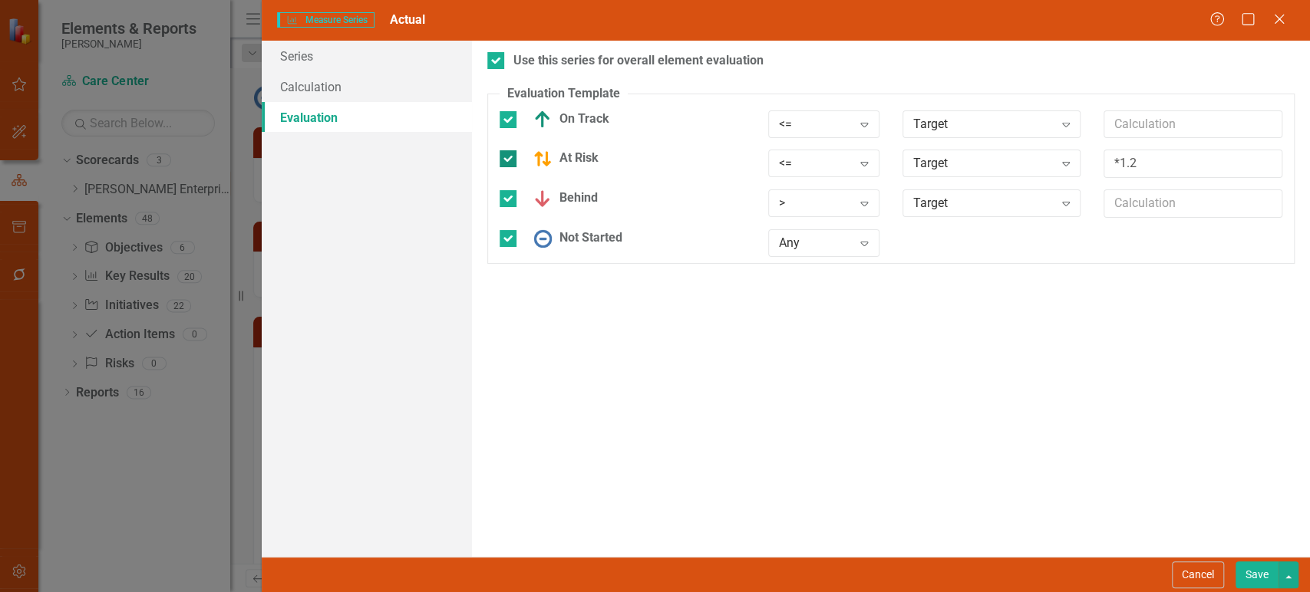
click at [547, 162] on img at bounding box center [542, 159] width 18 height 18
click at [510, 160] on input "At Risk" at bounding box center [505, 155] width 10 height 10
checkbox input "false"
click at [1256, 573] on button "Save" at bounding box center [1257, 575] width 43 height 27
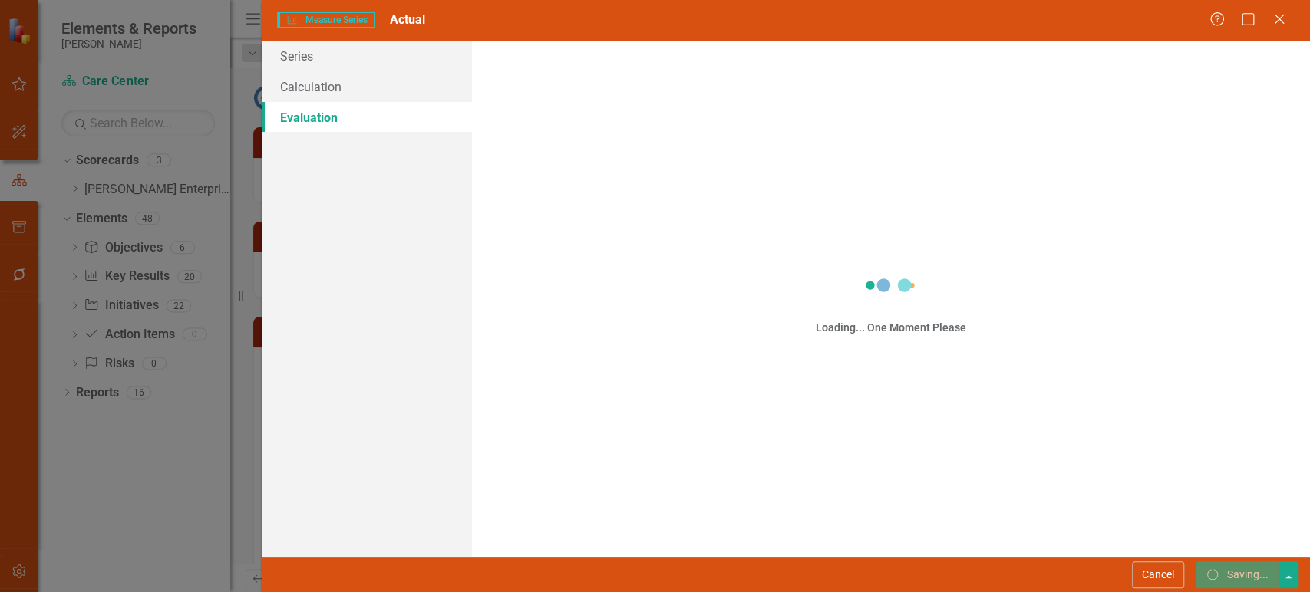
click at [286, 578] on icon "Next" at bounding box center [285, 579] width 13 height 10
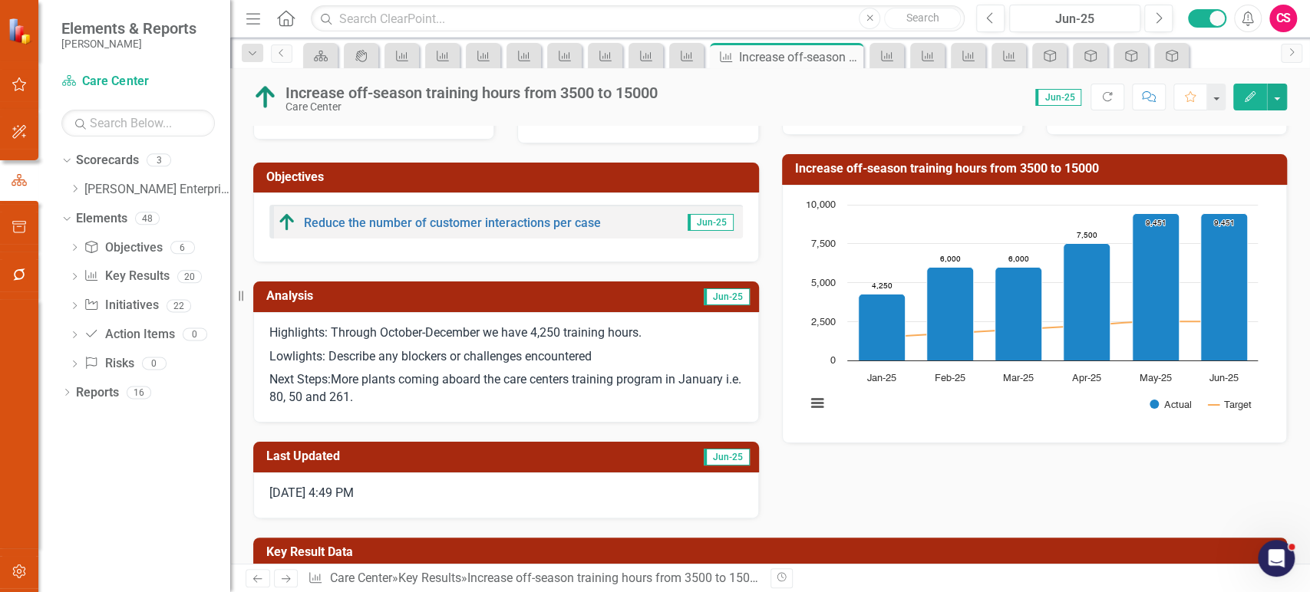
scroll to position [273, 0]
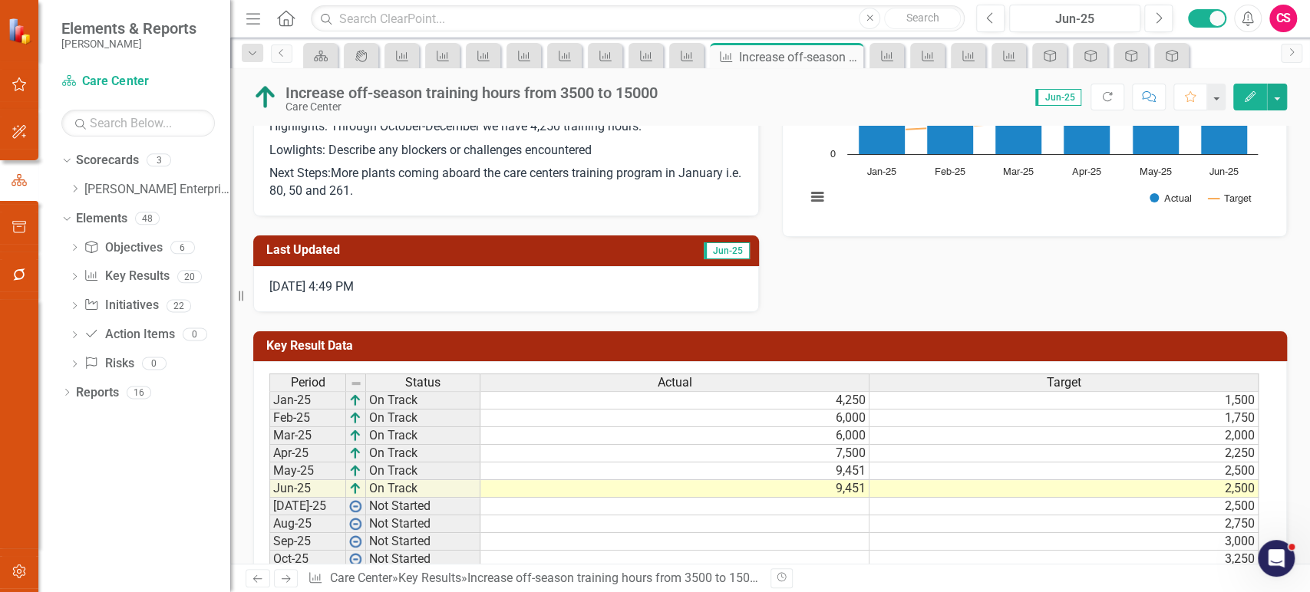
click at [681, 379] on span "Actual" at bounding box center [675, 383] width 35 height 14
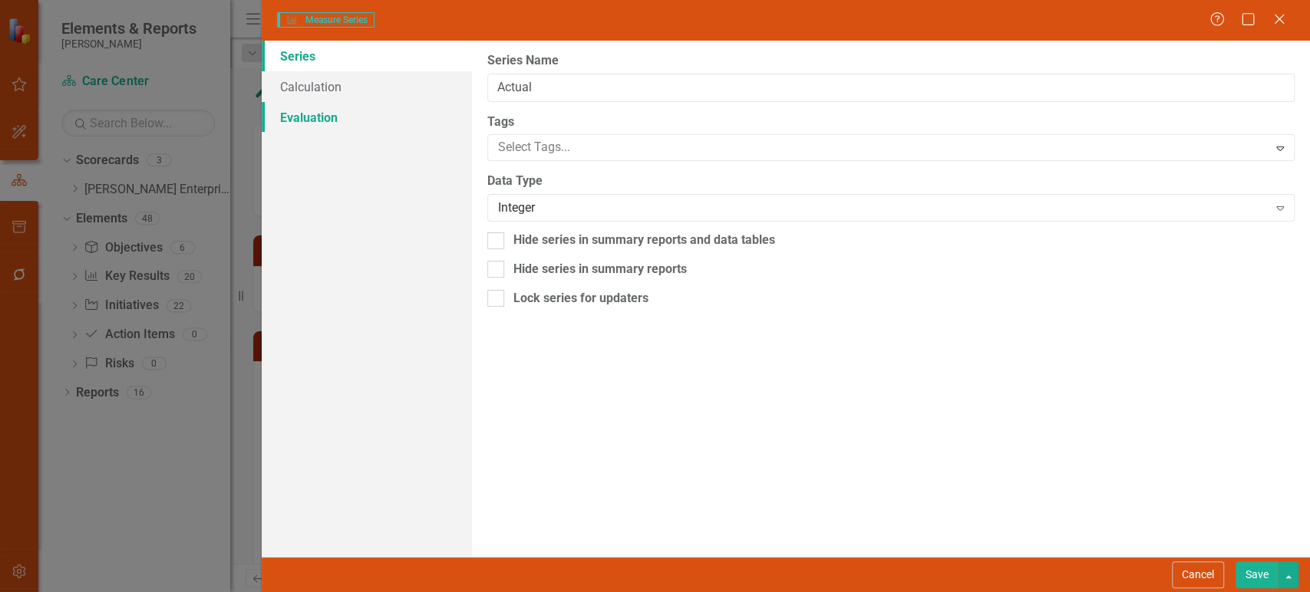
type input "Actual"
click at [334, 127] on link "Evaluation" at bounding box center [367, 117] width 210 height 31
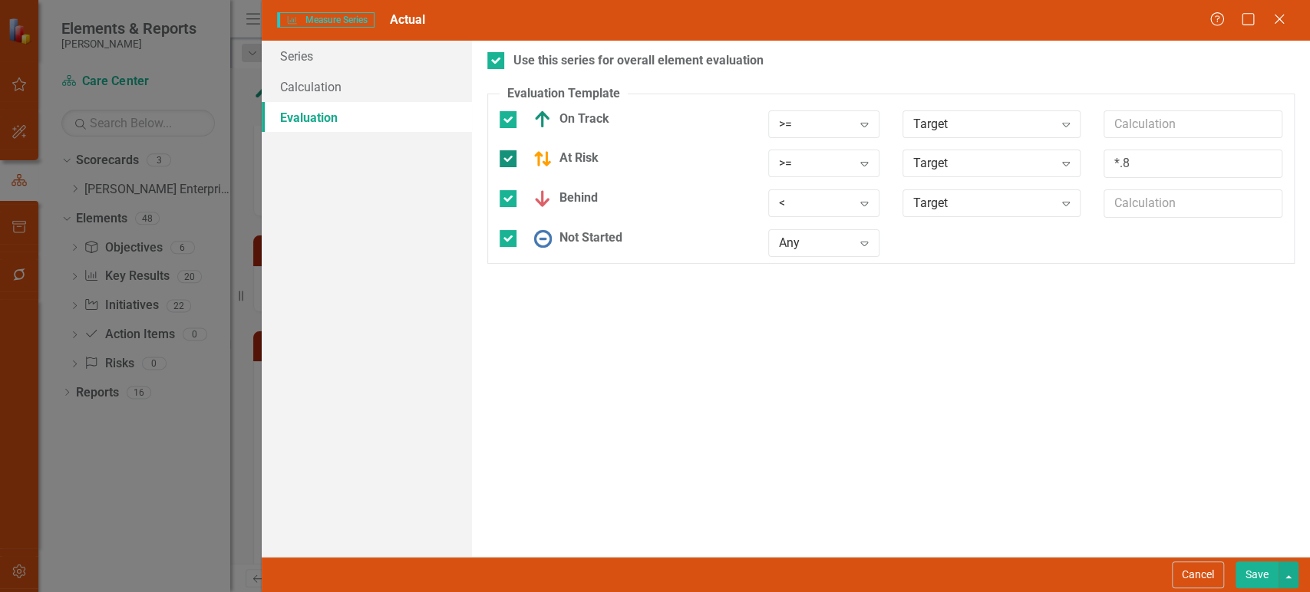
click at [520, 161] on div "At Risk" at bounding box center [623, 159] width 246 height 18
click at [510, 160] on input "At Risk" at bounding box center [505, 155] width 10 height 10
checkbox input "false"
click at [1246, 574] on button "Save" at bounding box center [1257, 575] width 43 height 27
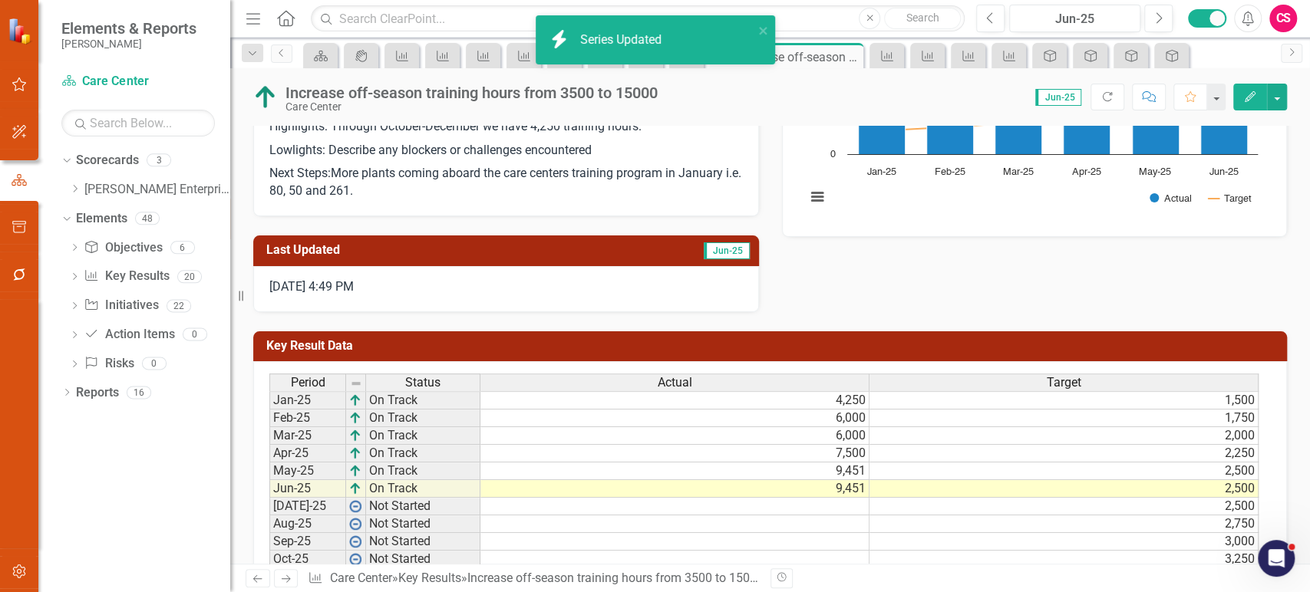
click at [282, 582] on icon "Next" at bounding box center [285, 579] width 13 height 10
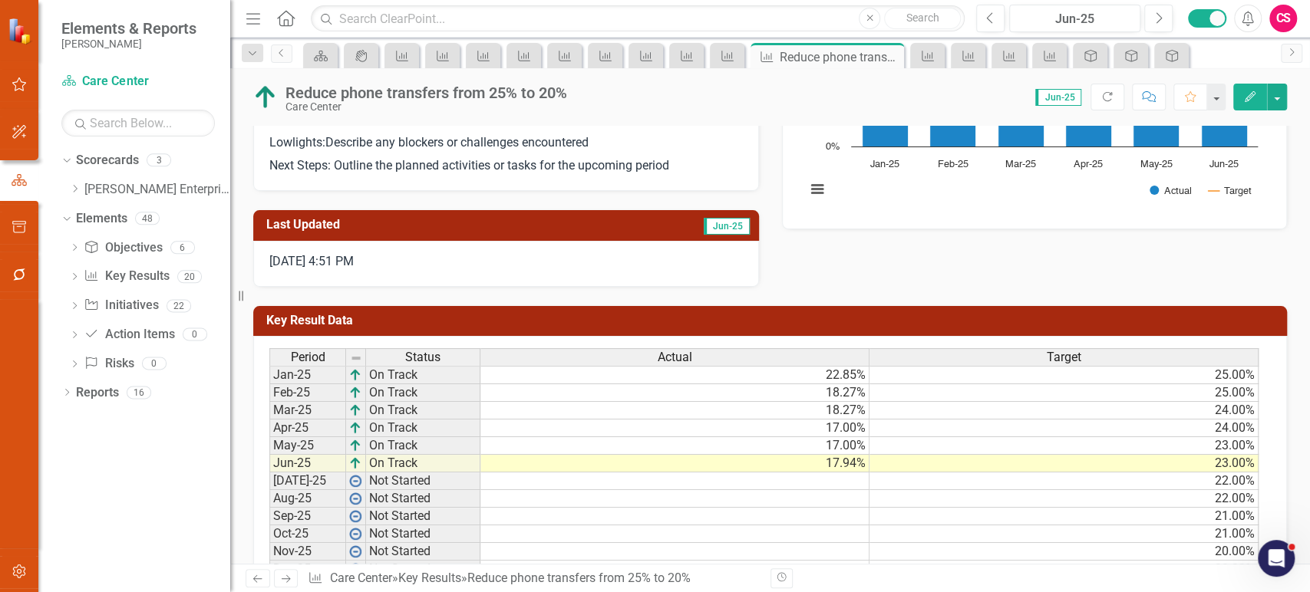
scroll to position [282, 0]
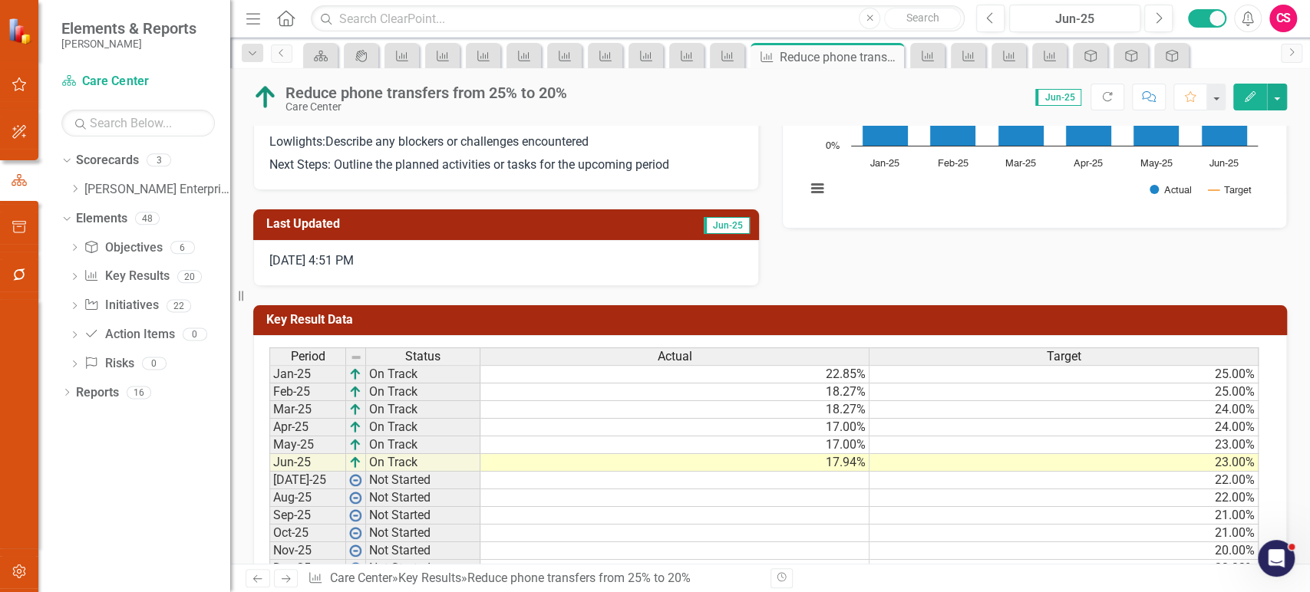
click at [681, 355] on span "Actual" at bounding box center [675, 357] width 35 height 14
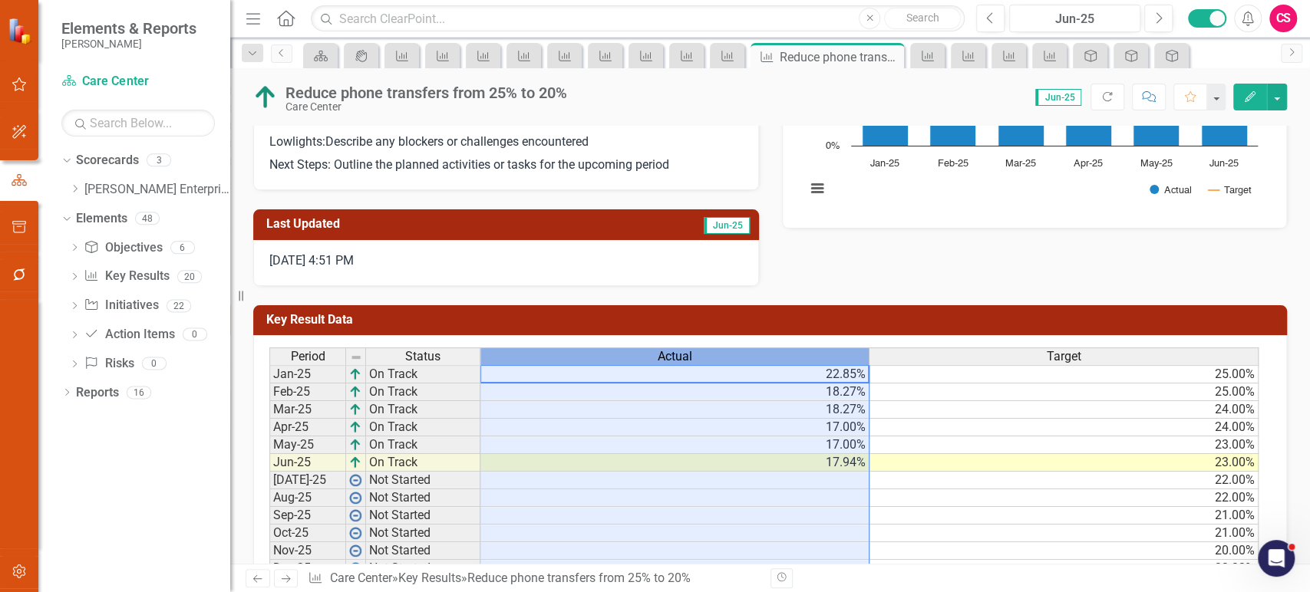
click at [681, 355] on span "Actual" at bounding box center [675, 357] width 35 height 14
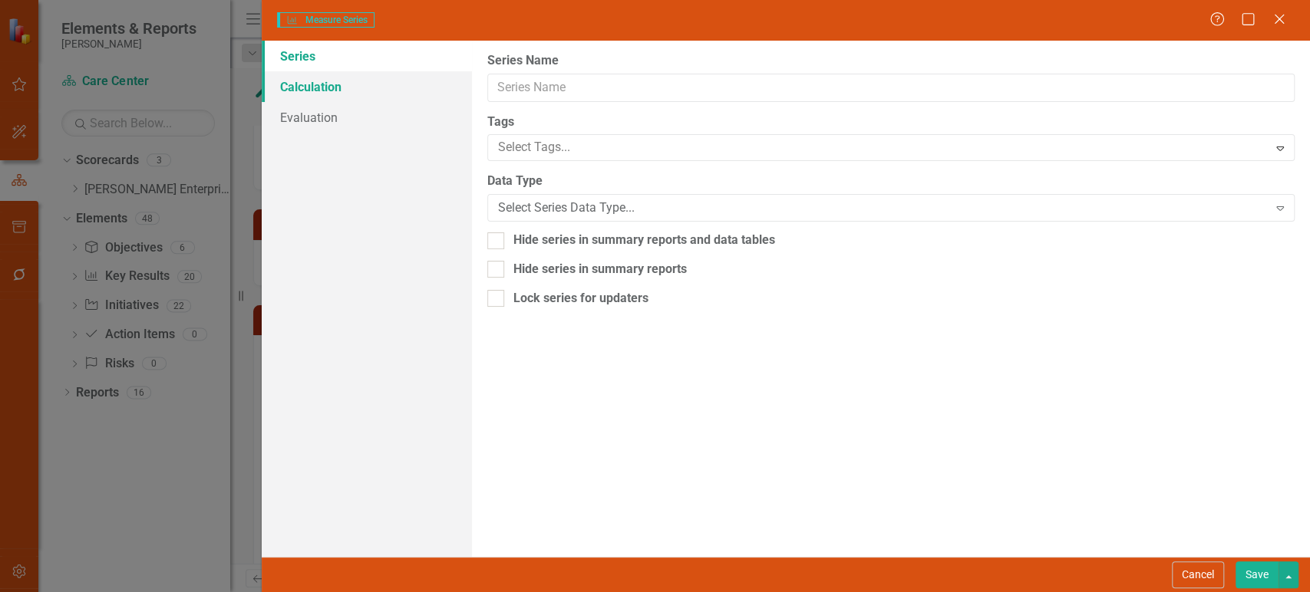
type input "Actual"
click at [342, 74] on link "Calculation" at bounding box center [367, 86] width 210 height 31
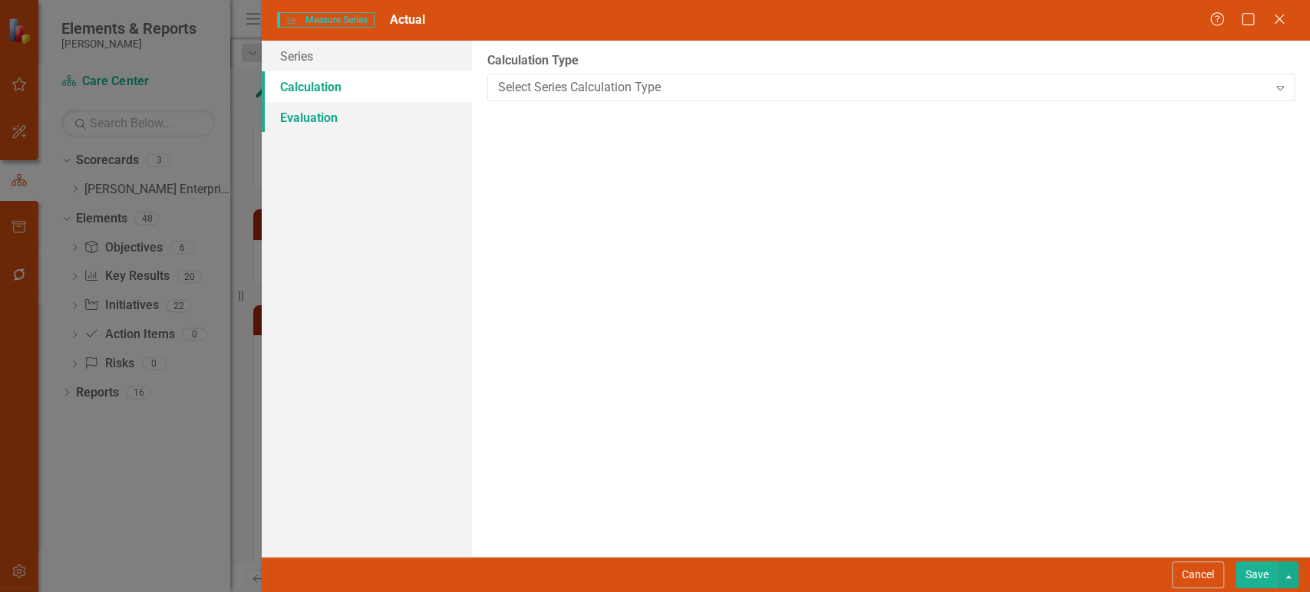
click at [368, 117] on link "Evaluation" at bounding box center [367, 117] width 210 height 31
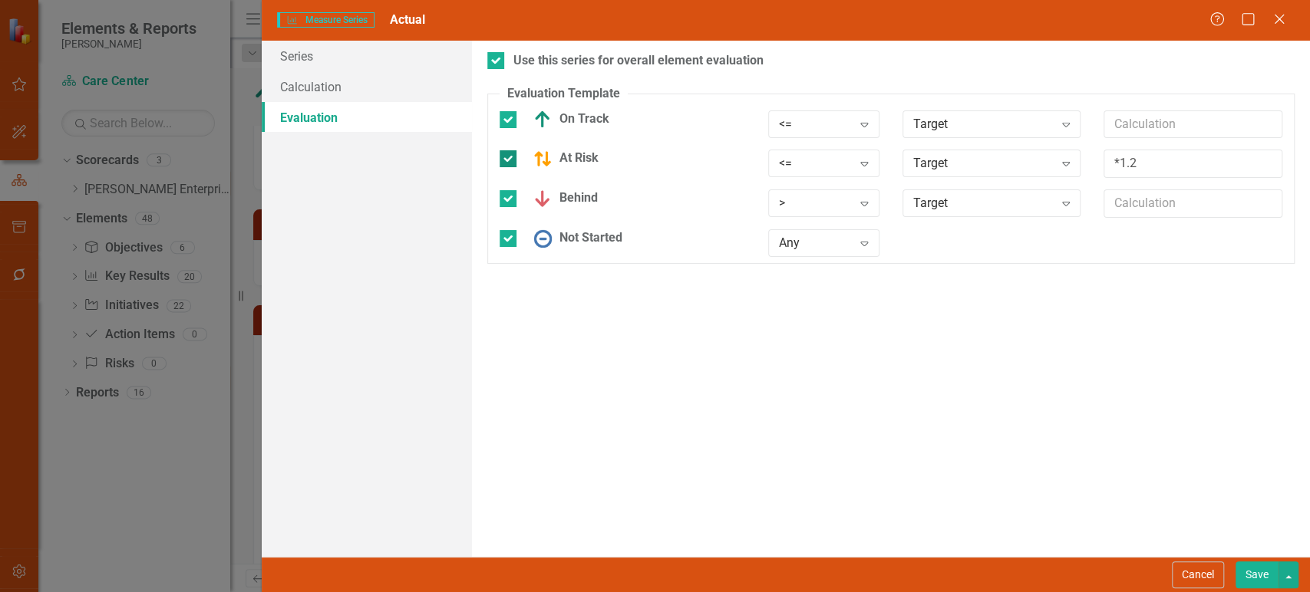
click at [542, 167] on img at bounding box center [542, 159] width 18 height 18
click at [510, 160] on input "At Risk" at bounding box center [505, 155] width 10 height 10
checkbox input "false"
click at [1247, 577] on button "Save" at bounding box center [1257, 575] width 43 height 27
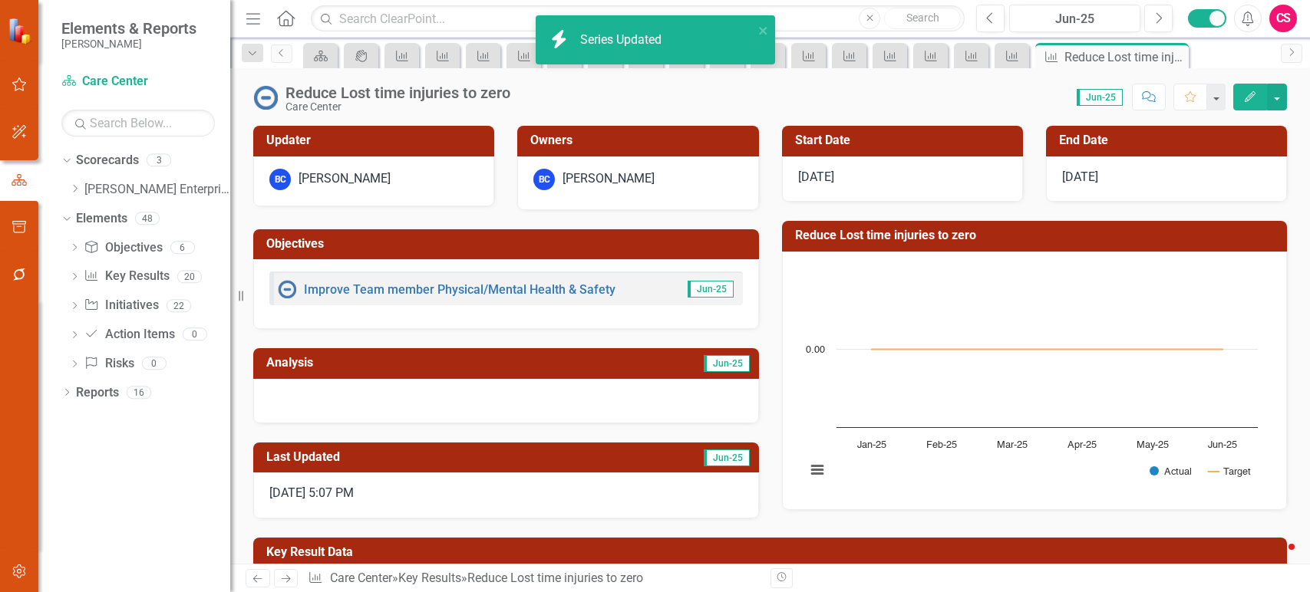
drag, startPoint x: 0, startPoint y: 0, endPoint x: 289, endPoint y: 580, distance: 648.0
click at [289, 580] on icon "Next" at bounding box center [285, 579] width 13 height 10
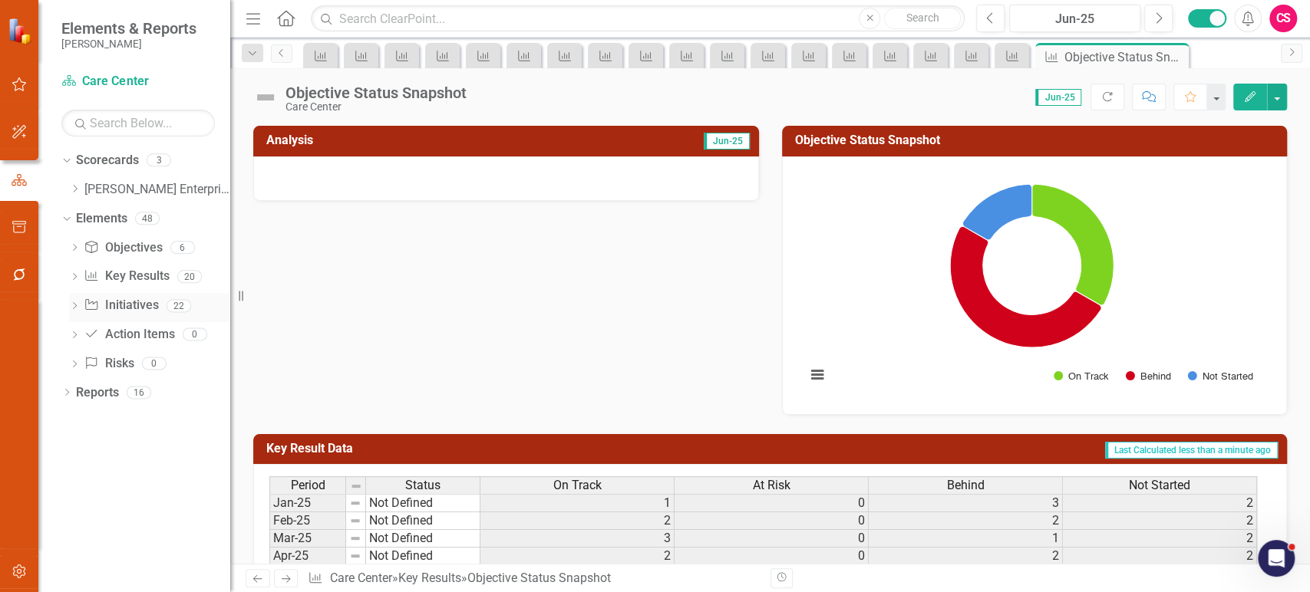
click at [103, 302] on link "Initiative Initiatives" at bounding box center [121, 306] width 74 height 18
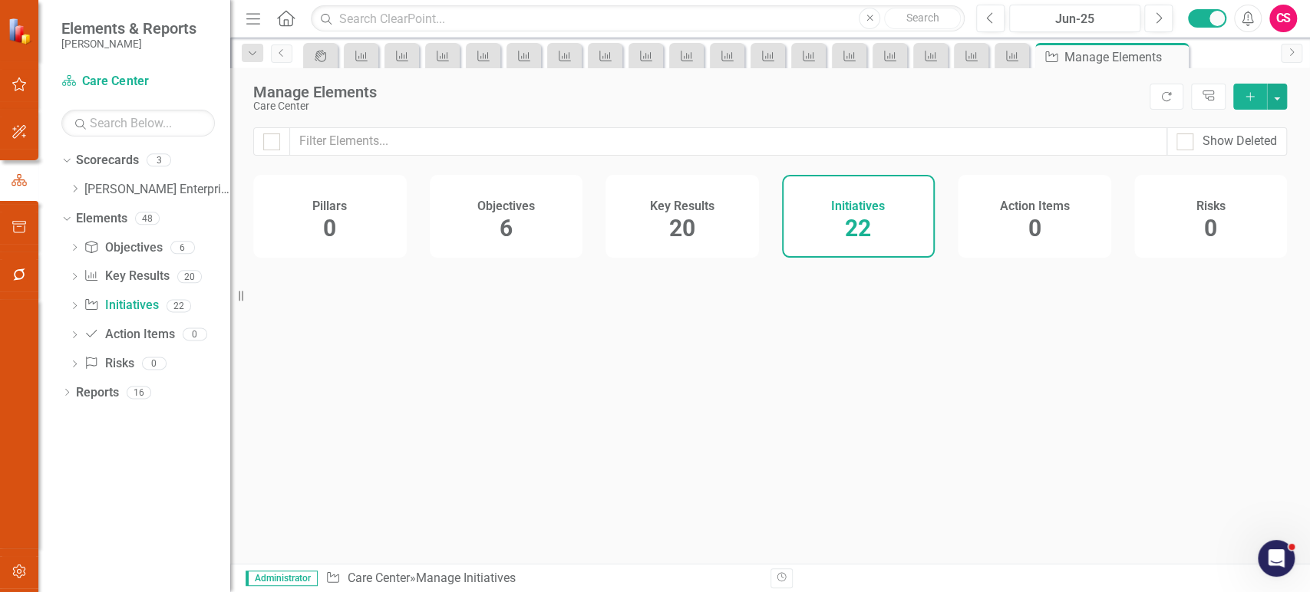
click at [1002, 232] on div "Action Items 0" at bounding box center [1034, 216] width 153 height 83
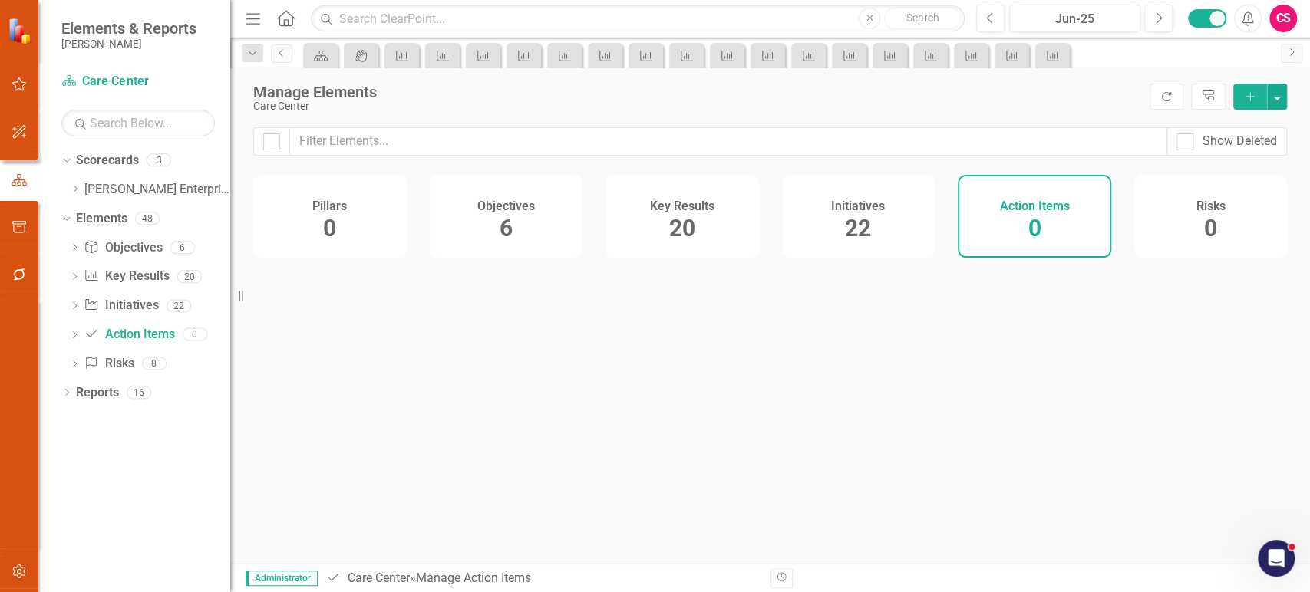
click at [853, 220] on span "22" at bounding box center [858, 228] width 26 height 27
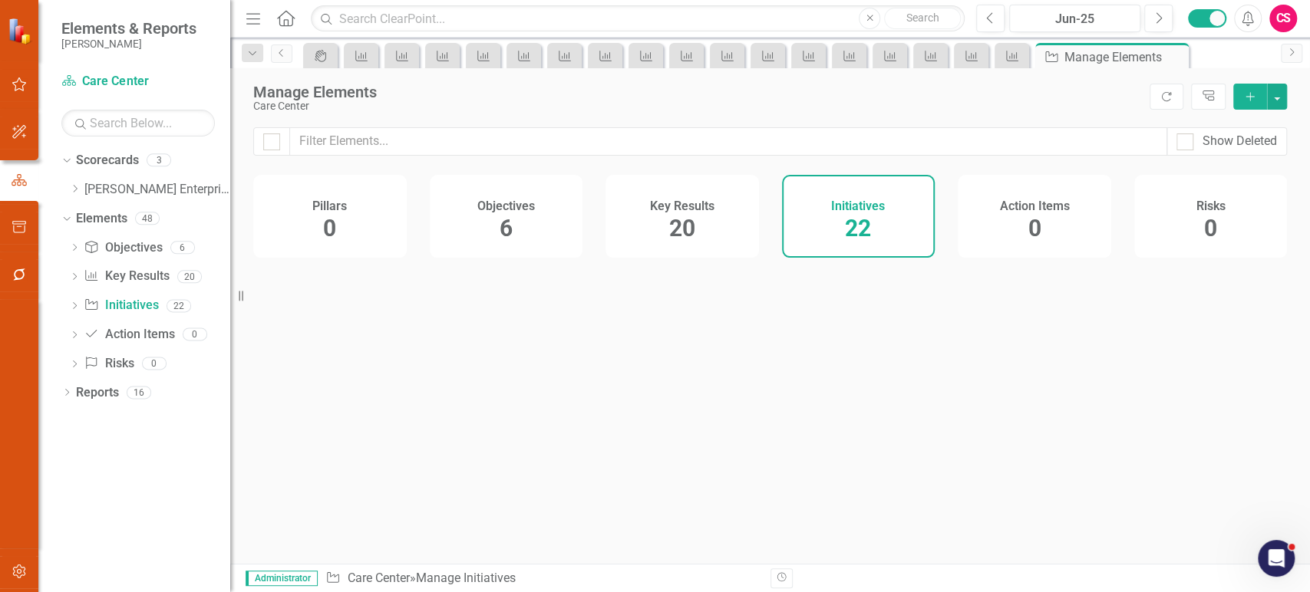
checkbox input "false"
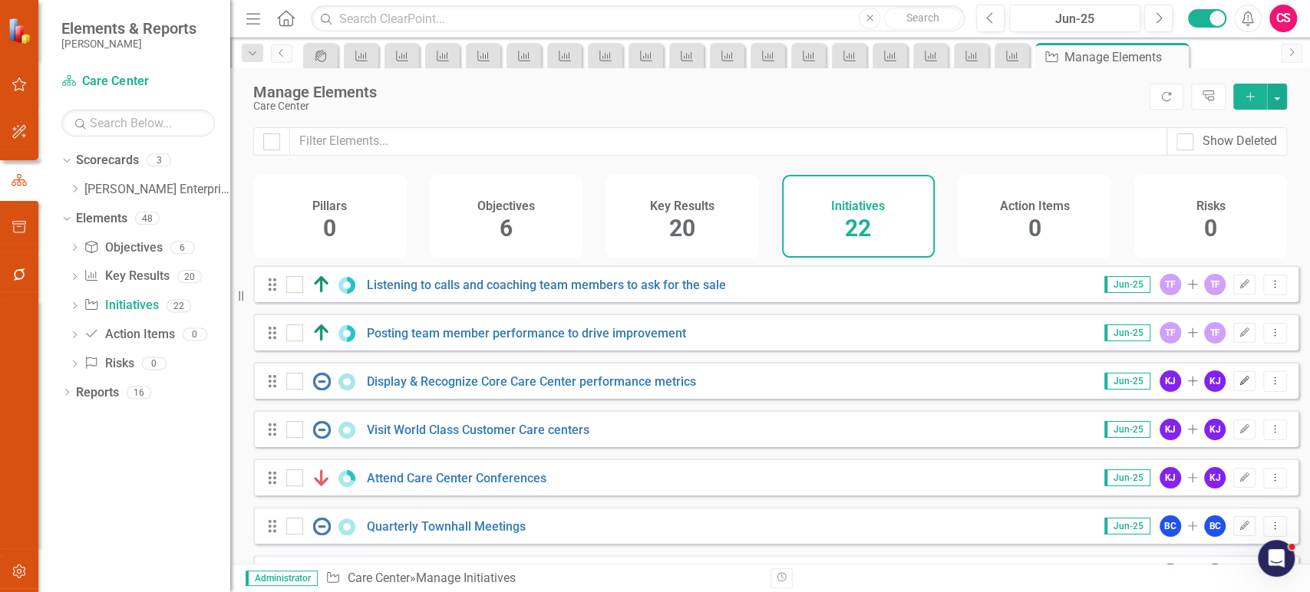
click at [1233, 391] on button "Edit" at bounding box center [1244, 381] width 22 height 20
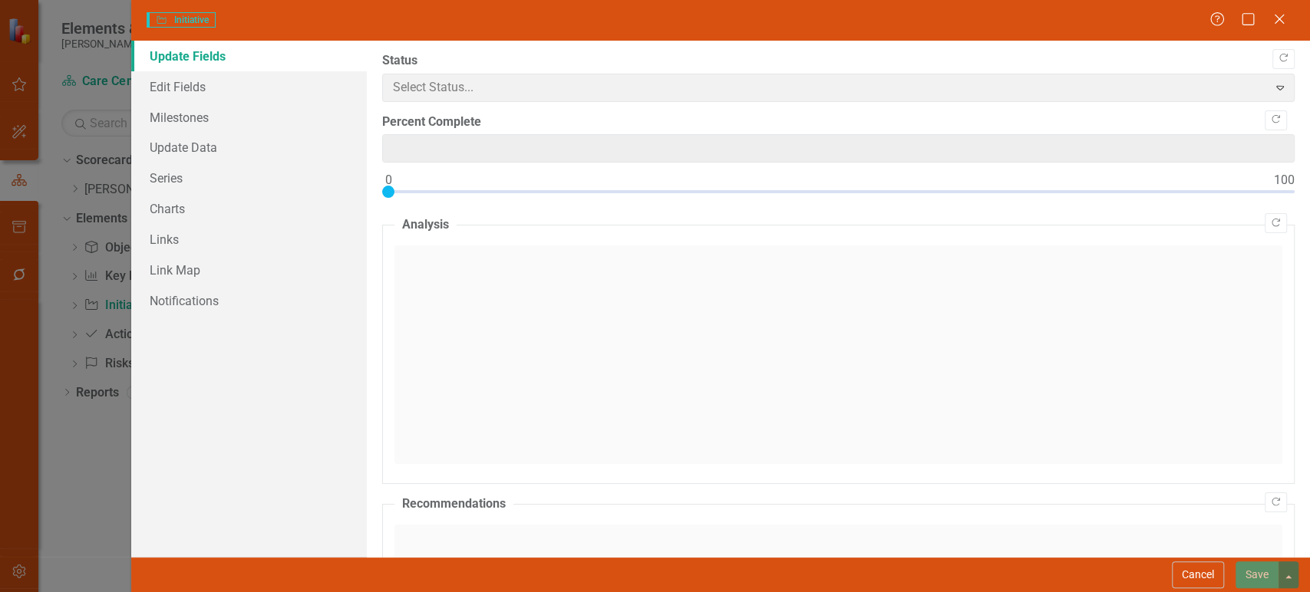
type input "0"
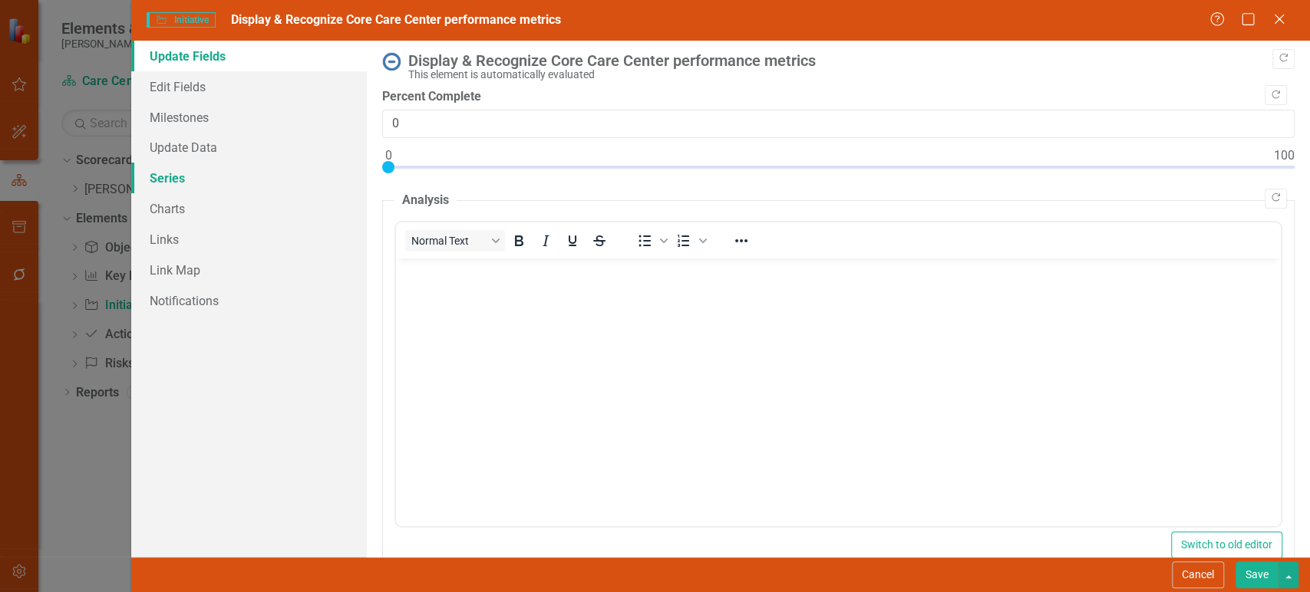
click at [223, 184] on link "Series" at bounding box center [249, 178] width 236 height 31
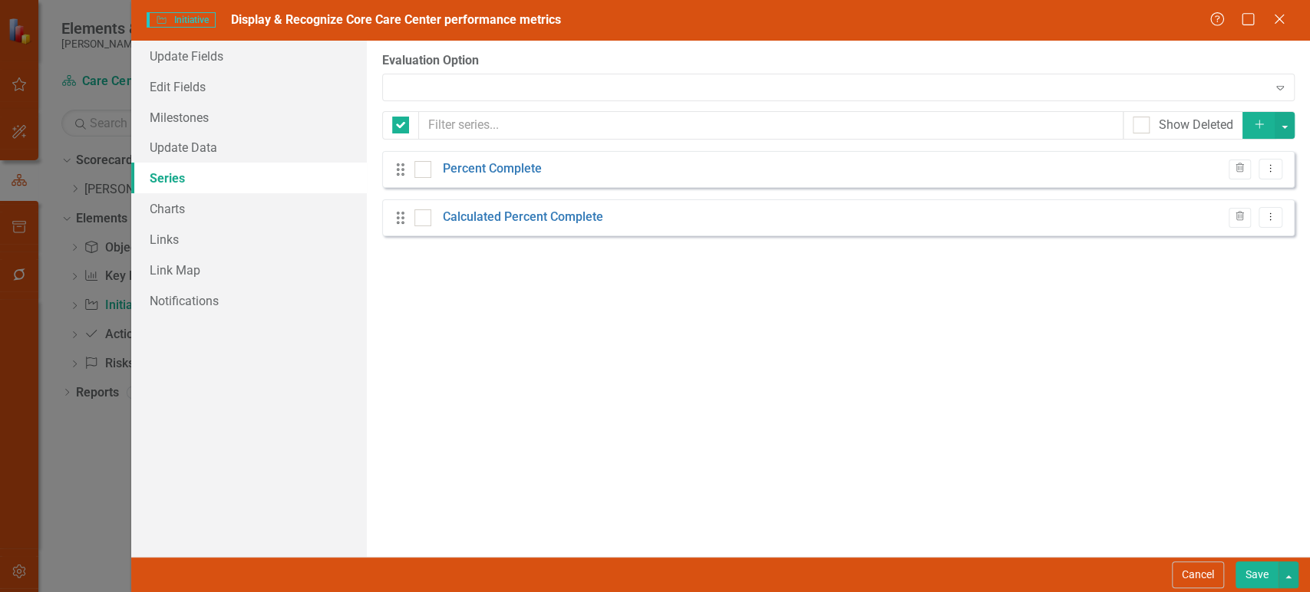
checkbox input "false"
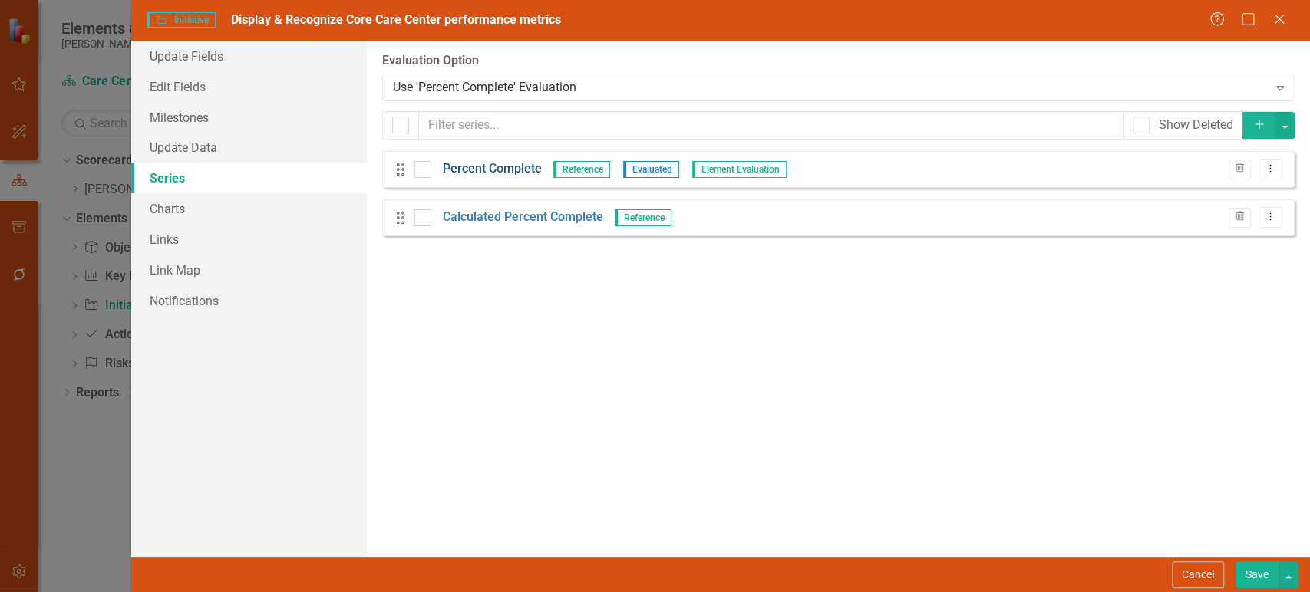
click at [490, 160] on link "Percent Complete" at bounding box center [492, 169] width 99 height 18
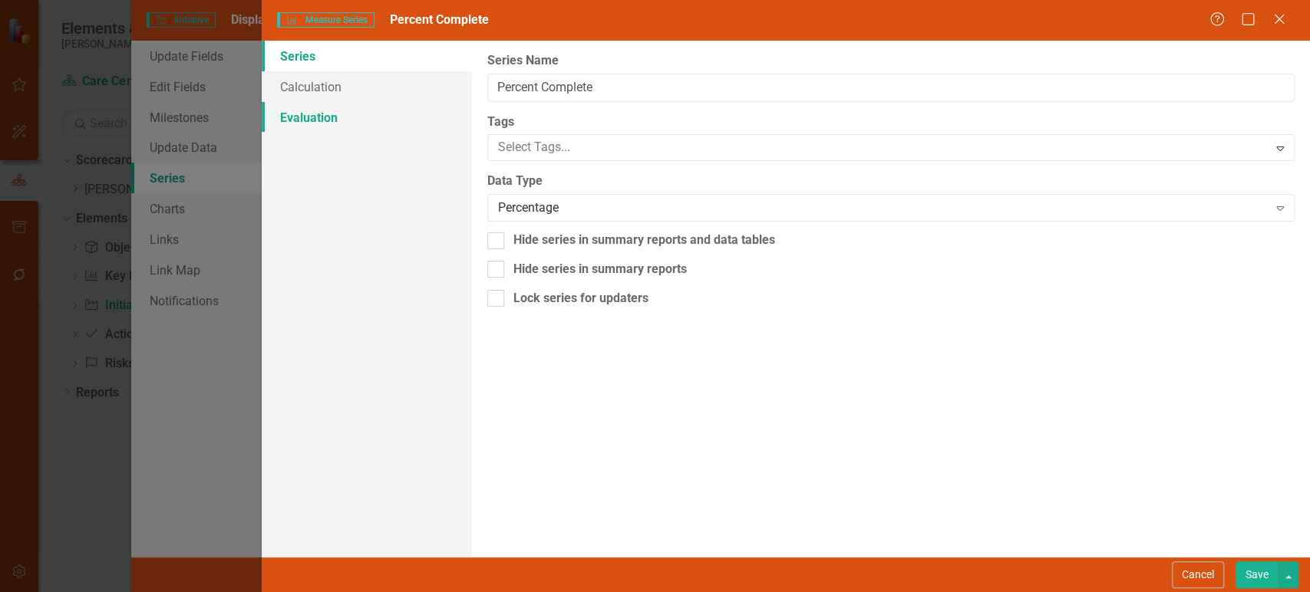
click at [355, 122] on link "Evaluation" at bounding box center [367, 117] width 210 height 31
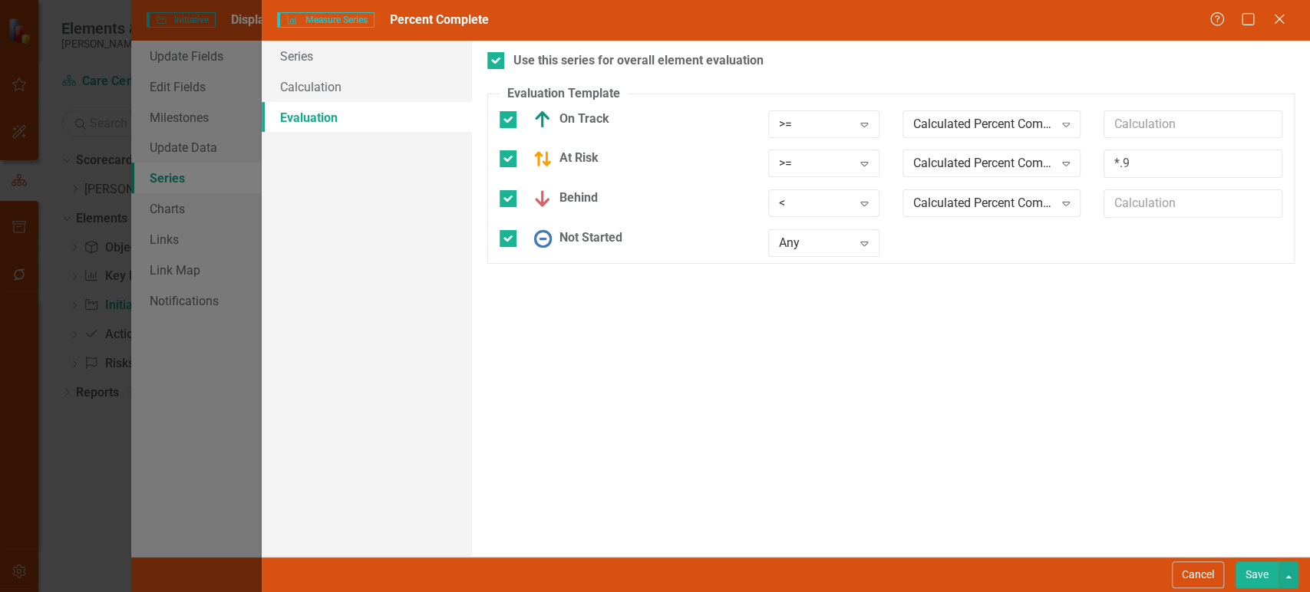
click at [1193, 569] on button "Cancel" at bounding box center [1198, 575] width 52 height 27
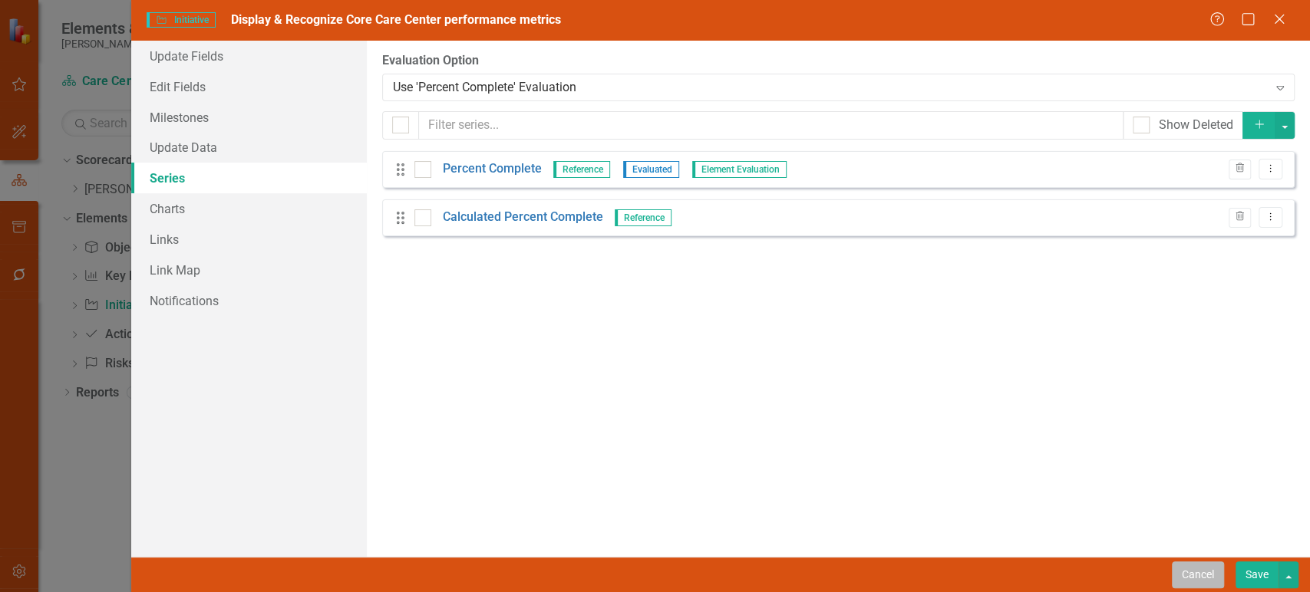
drag, startPoint x: 1177, startPoint y: 571, endPoint x: 1184, endPoint y: 576, distance: 9.0
click at [1179, 571] on button "Cancel" at bounding box center [1198, 575] width 52 height 27
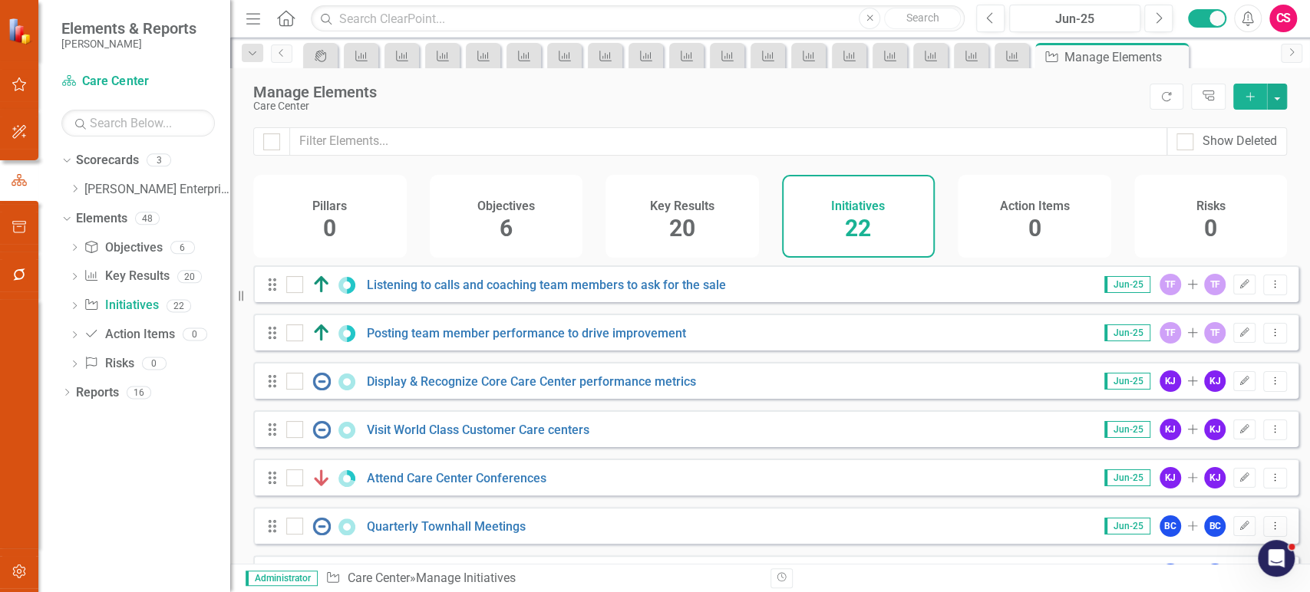
click at [17, 570] on icon "button" at bounding box center [18, 572] width 13 height 14
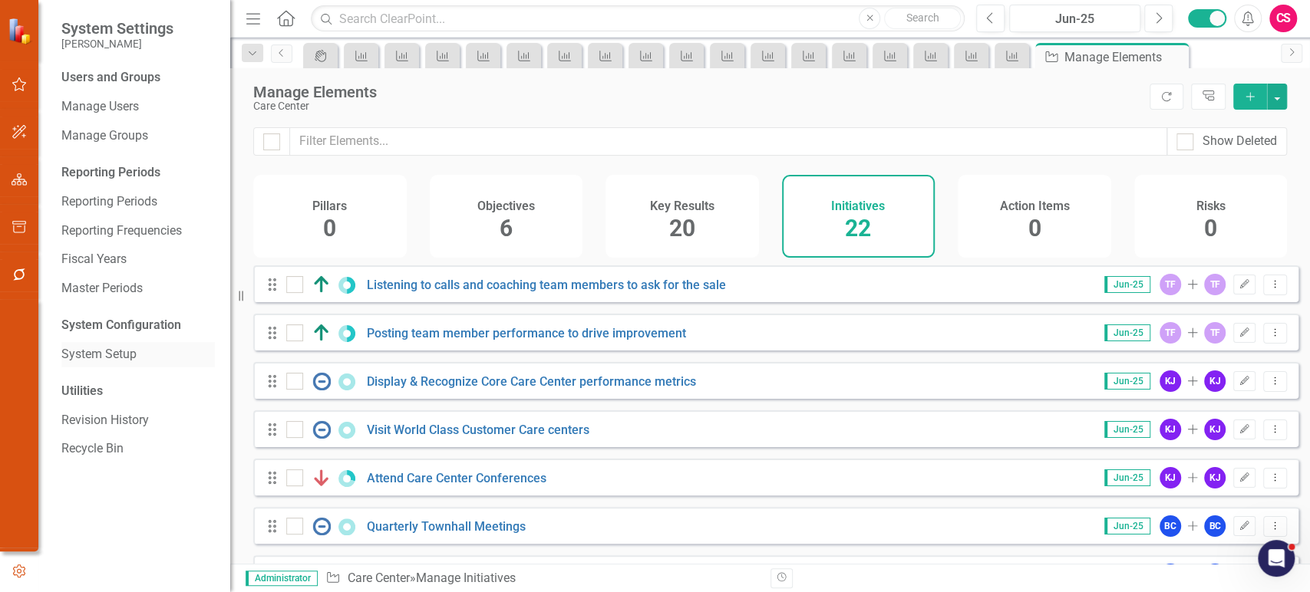
click at [107, 352] on link "System Setup" at bounding box center [137, 355] width 153 height 18
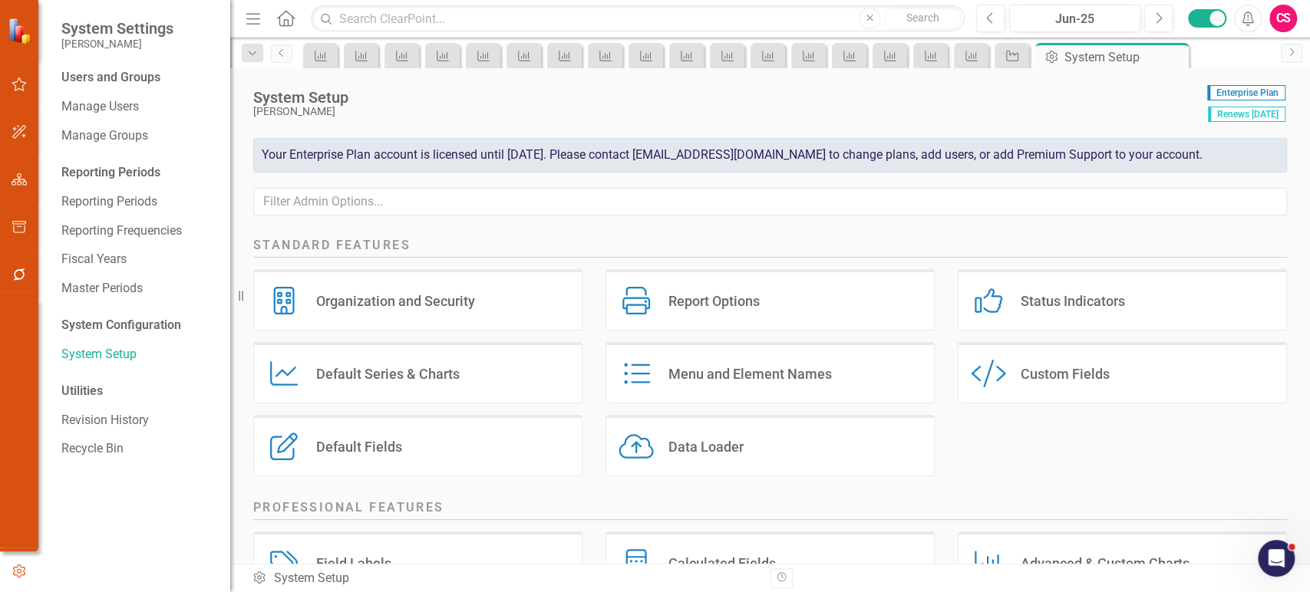
click at [1019, 278] on div "Status Indicators Status Indicators" at bounding box center [1122, 299] width 329 height 61
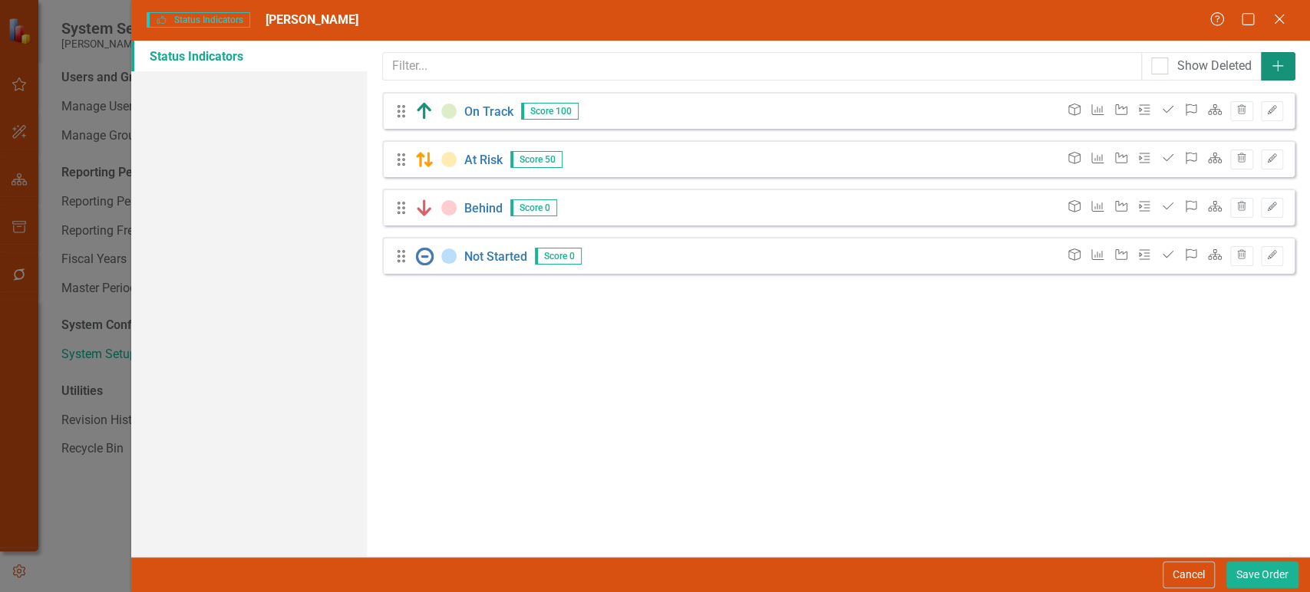
click at [1271, 62] on icon "Add" at bounding box center [1277, 66] width 15 height 12
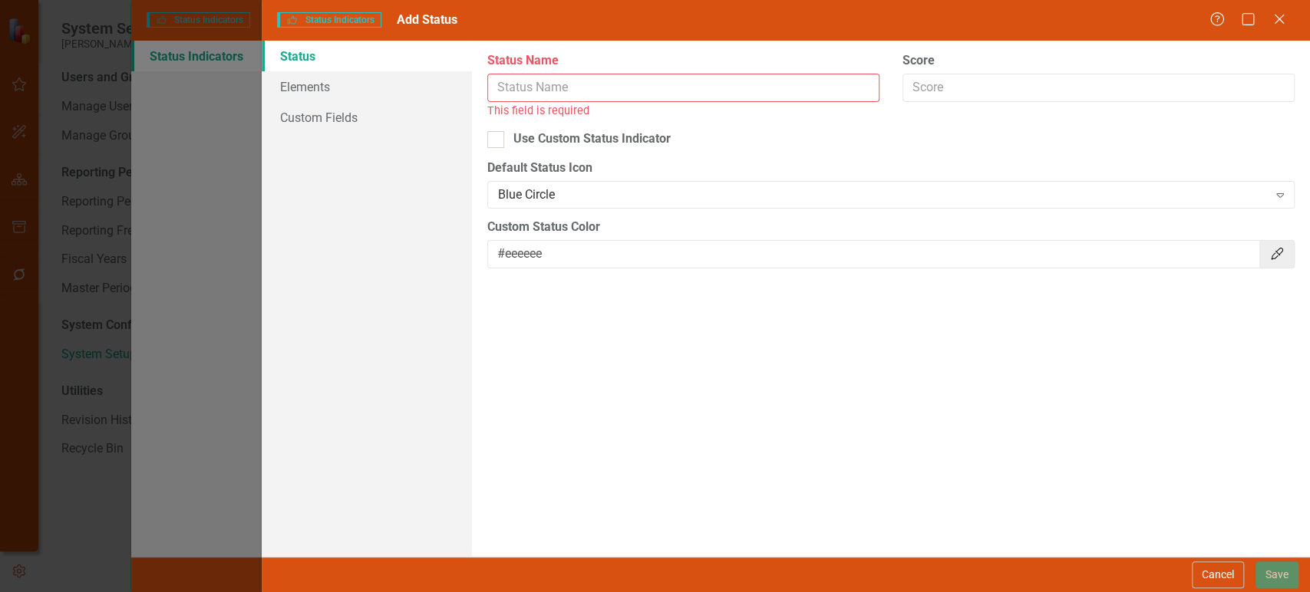
click at [626, 88] on input "Status Name" at bounding box center [683, 88] width 392 height 28
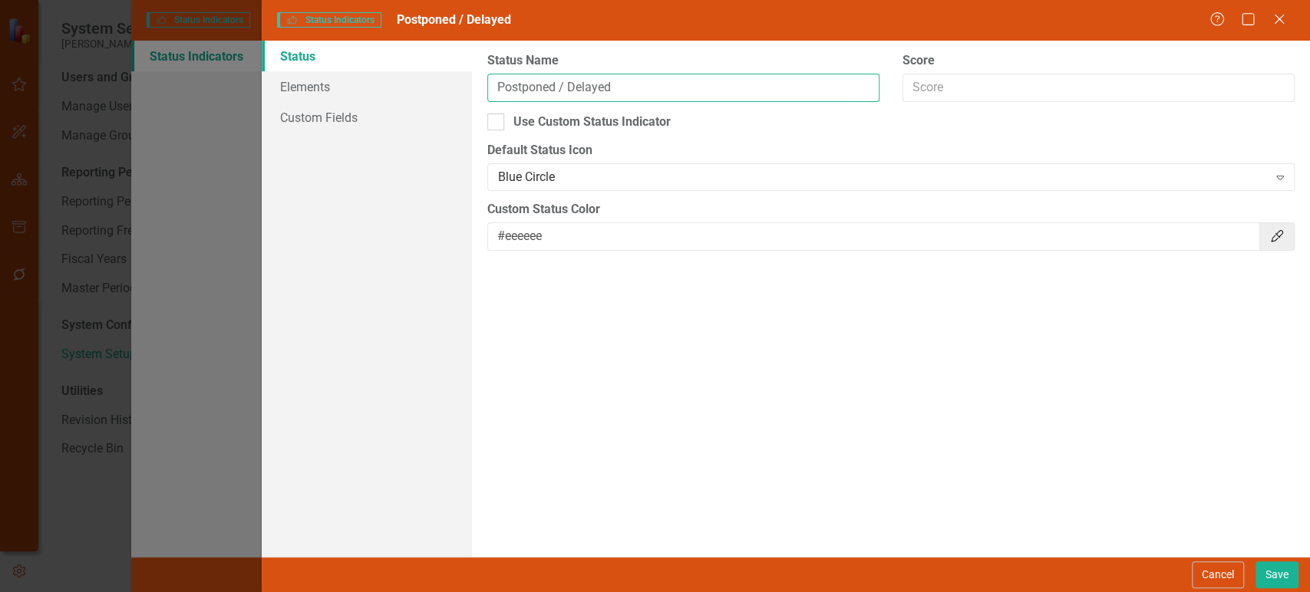
type input "Postponed / Delayed"
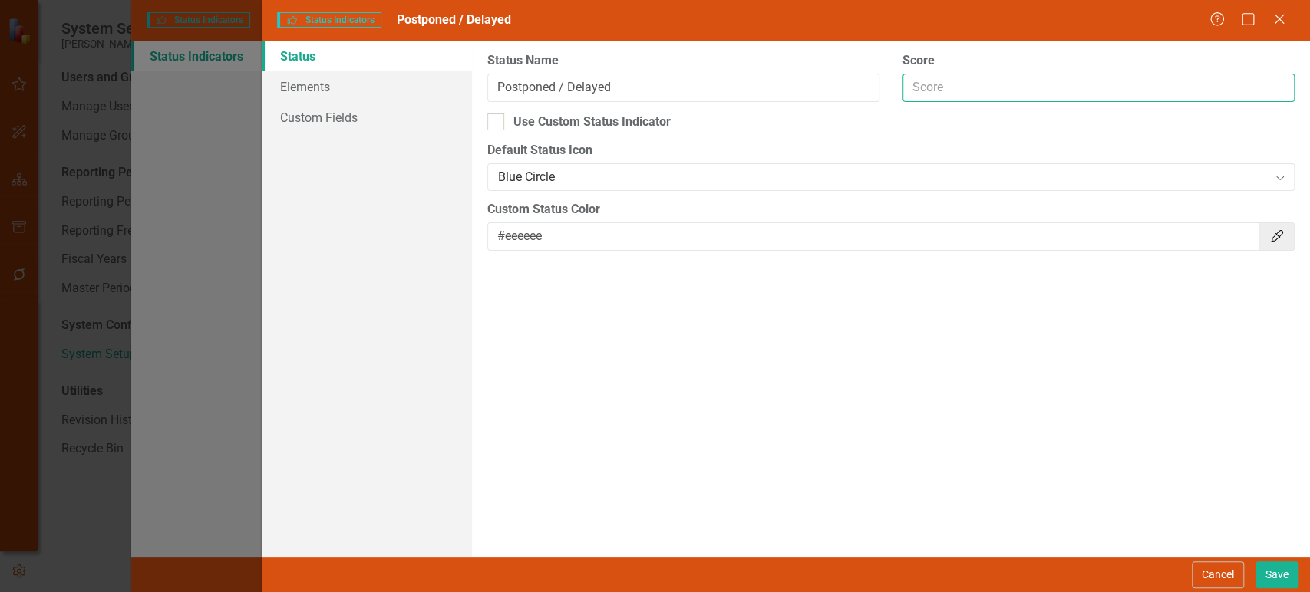
click at [1051, 97] on input "Score" at bounding box center [1099, 88] width 392 height 28
type input "0"
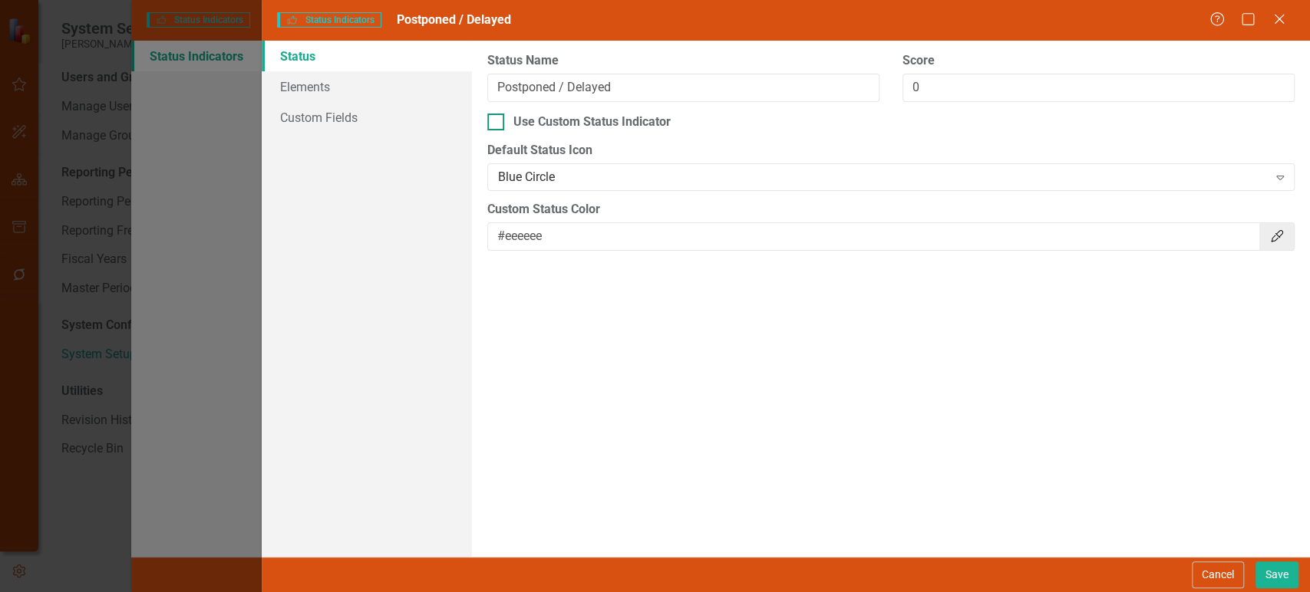
click at [510, 127] on div "Use Custom Status Indicator" at bounding box center [890, 123] width 807 height 18
click at [497, 124] on input "Use Custom Status Indicator" at bounding box center [492, 119] width 10 height 10
checkbox input "true"
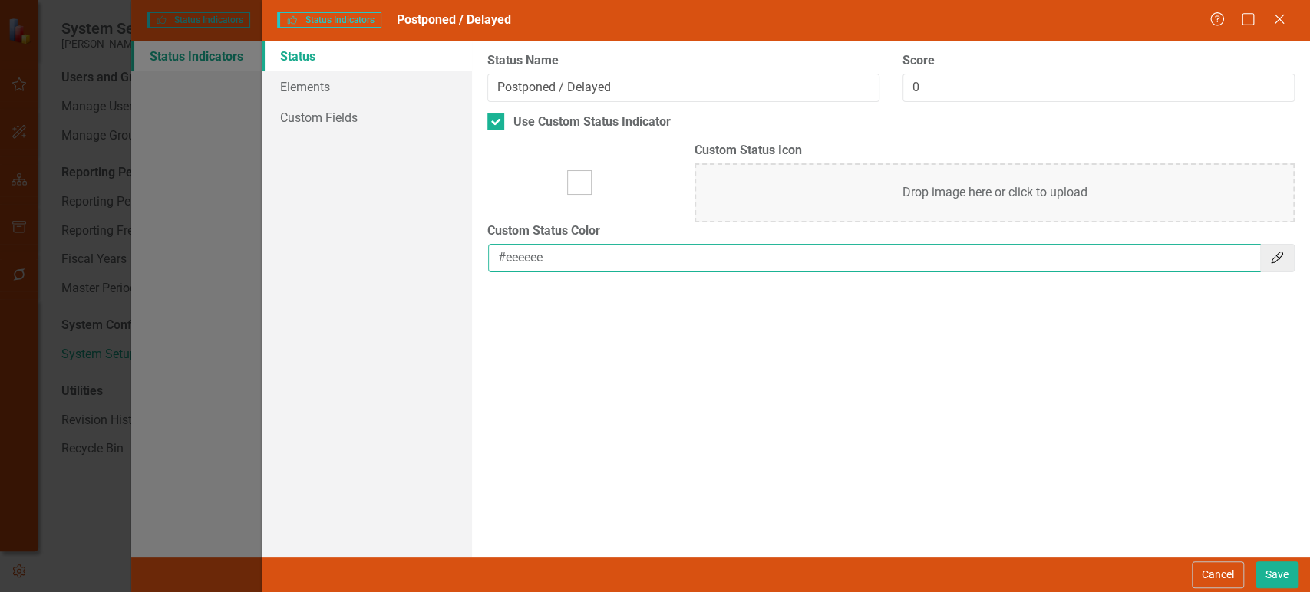
click at [630, 255] on input "#eeeeee" at bounding box center [874, 258] width 773 height 28
drag, startPoint x: 424, startPoint y: 17, endPoint x: 527, endPoint y: 17, distance: 102.8
click at [527, 17] on div "Status Indicators Status Indicators Postponed / Delayed" at bounding box center [743, 21] width 932 height 18
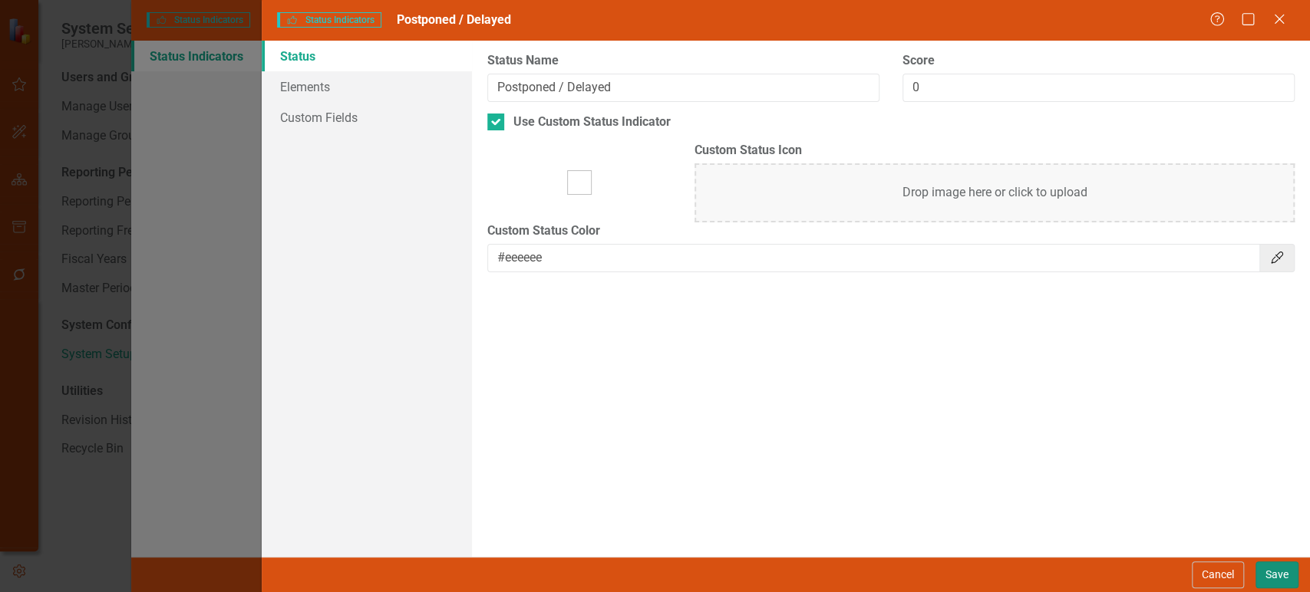
click at [1278, 576] on button "Save" at bounding box center [1277, 575] width 43 height 27
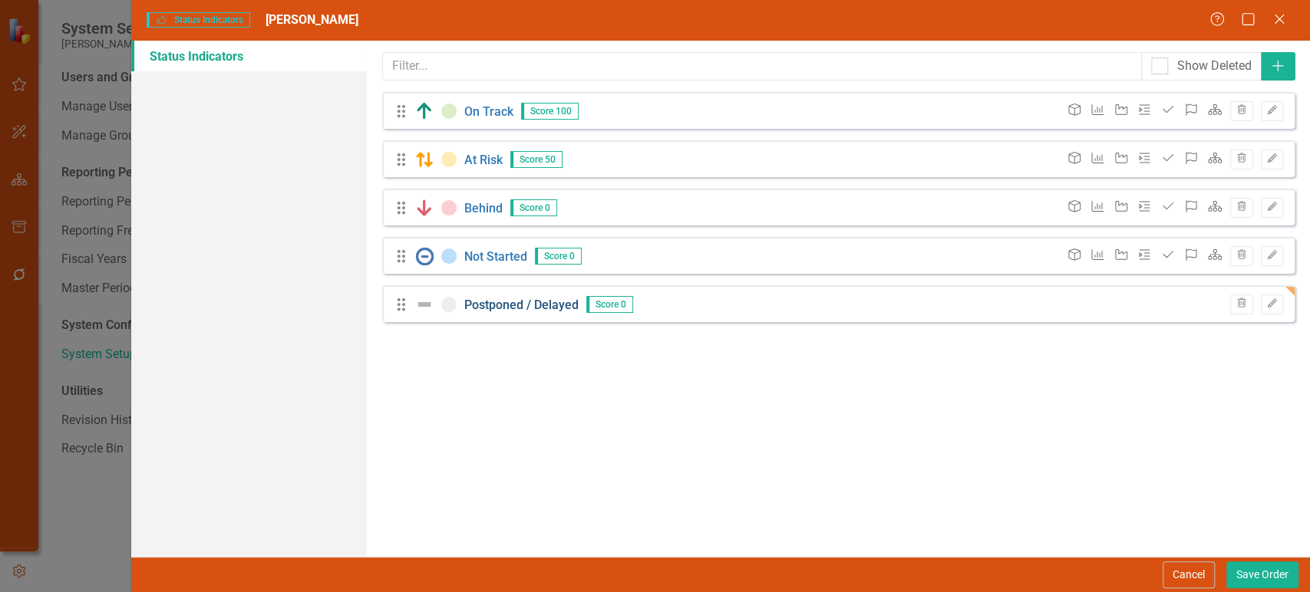
click at [497, 302] on link "Postponed / Delayed" at bounding box center [521, 304] width 114 height 15
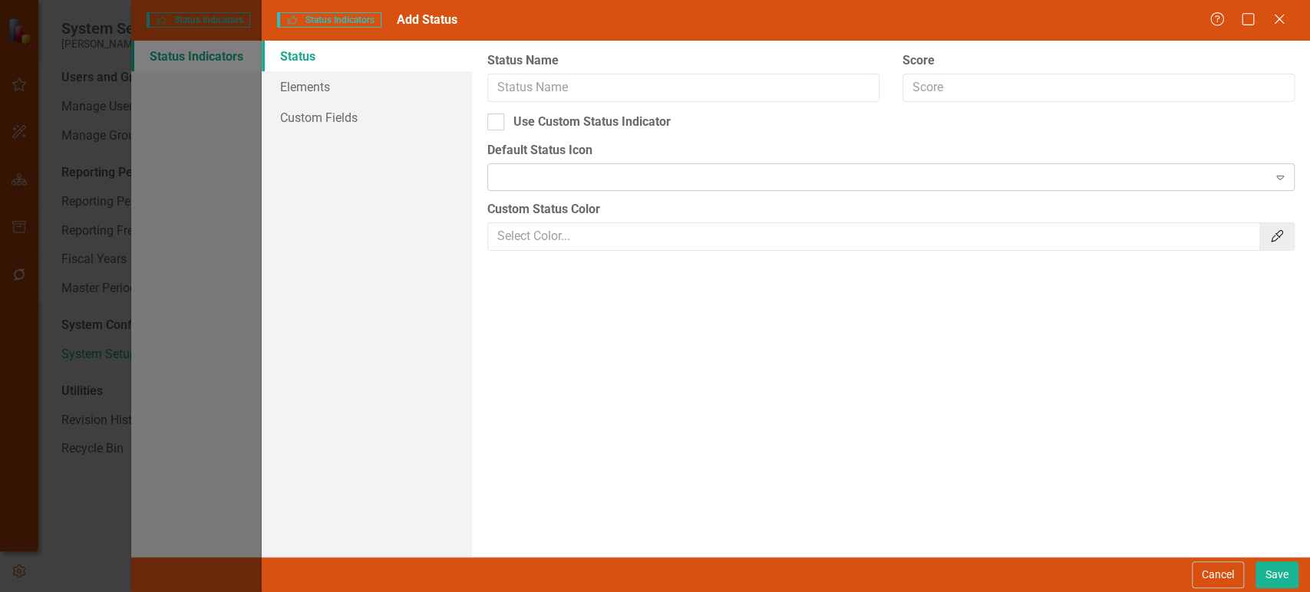
type input "Postponed / Delayed"
type input "0"
checkbox input "true"
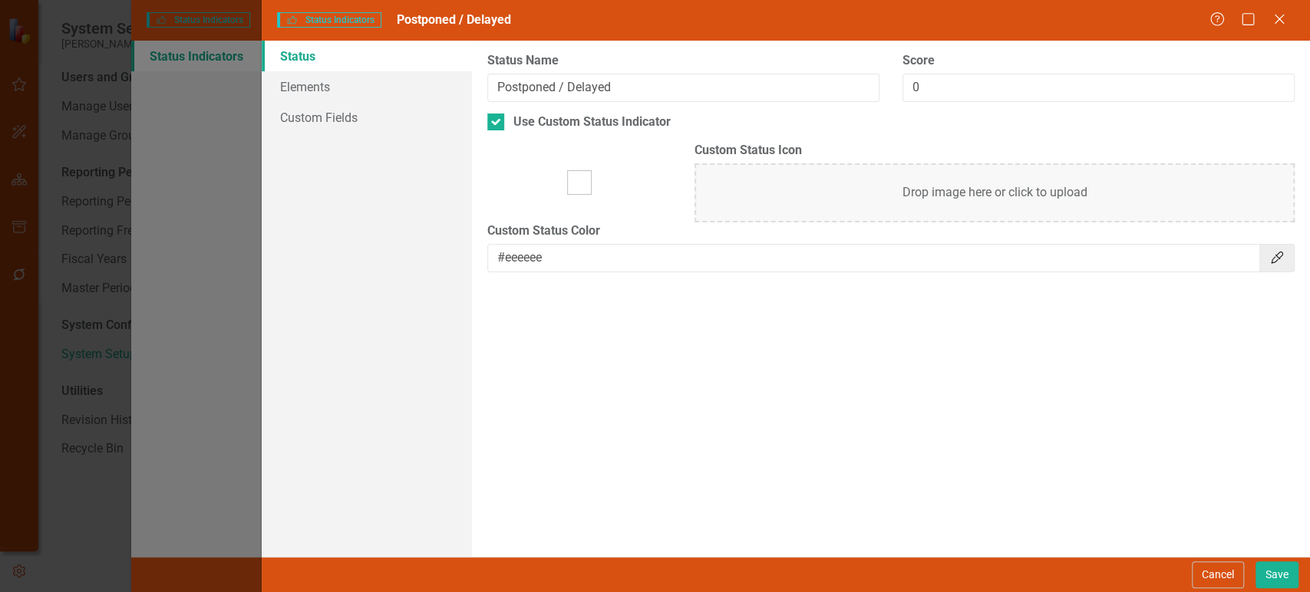
click at [853, 192] on div "Drop image here or click to upload" at bounding box center [995, 192] width 600 height 59
click at [968, 195] on div "Drop image here or click to upload" at bounding box center [995, 192] width 600 height 59
click at [934, 190] on div "Drop image here or click to upload" at bounding box center [995, 192] width 600 height 59
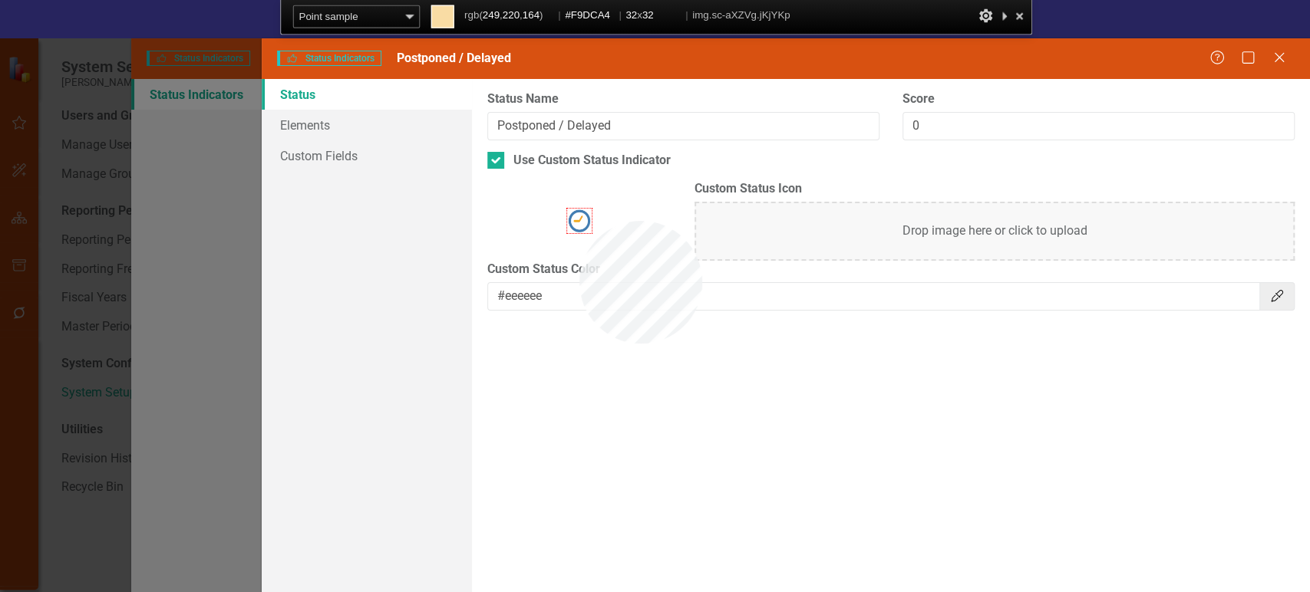
click at [579, 221] on img at bounding box center [579, 221] width 25 height 25
click at [649, 23] on div "Color copied to clipboard | #F9DCA4" at bounding box center [564, 15] width 201 height 21
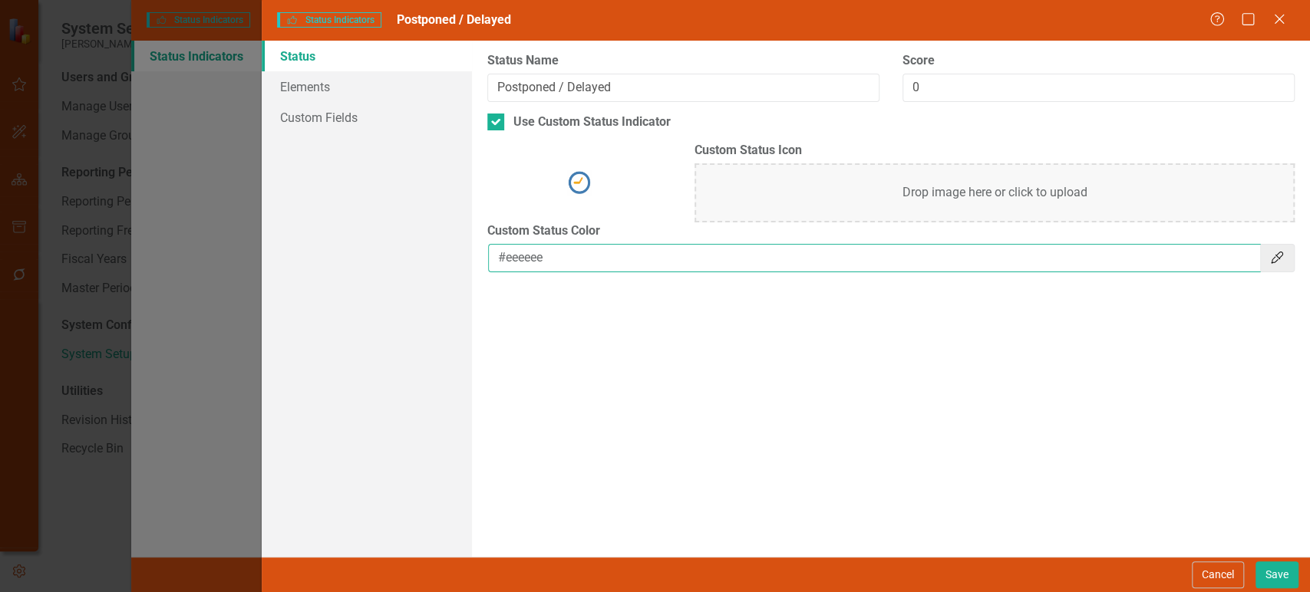
click at [532, 255] on input "#eeeeee" at bounding box center [874, 258] width 773 height 28
paste input "#F9DCA4"
click at [510, 258] on input "##F9DCA4" at bounding box center [874, 258] width 773 height 28
type input "#F9DCA4"
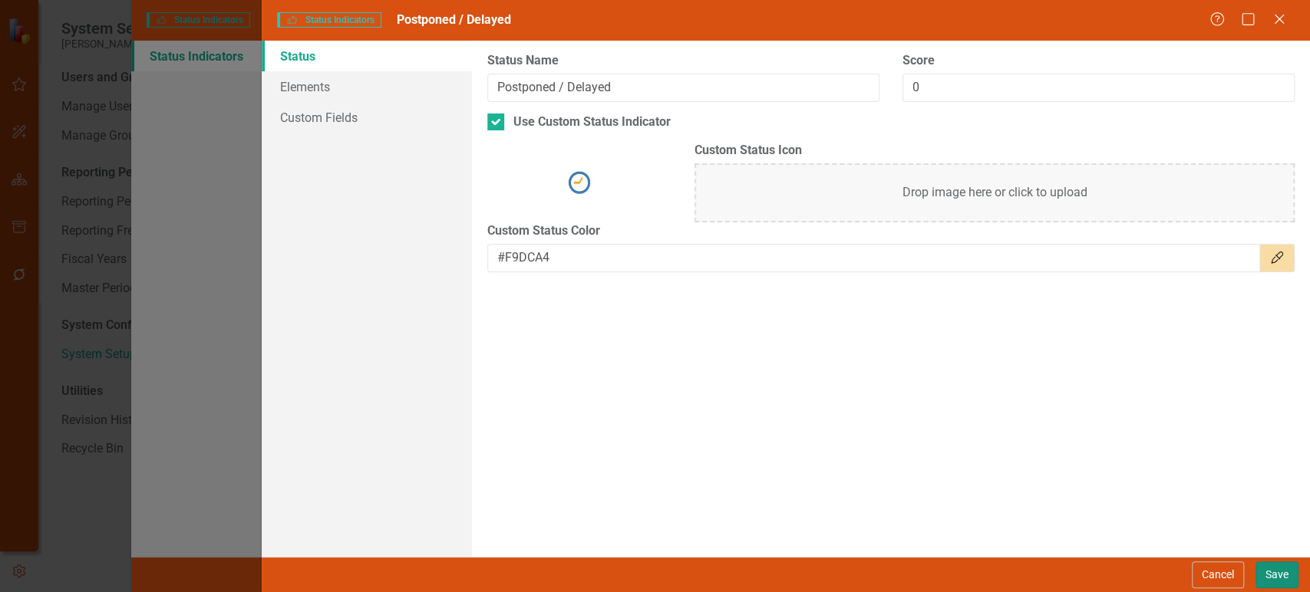
click at [1277, 578] on button "Save" at bounding box center [1277, 575] width 43 height 27
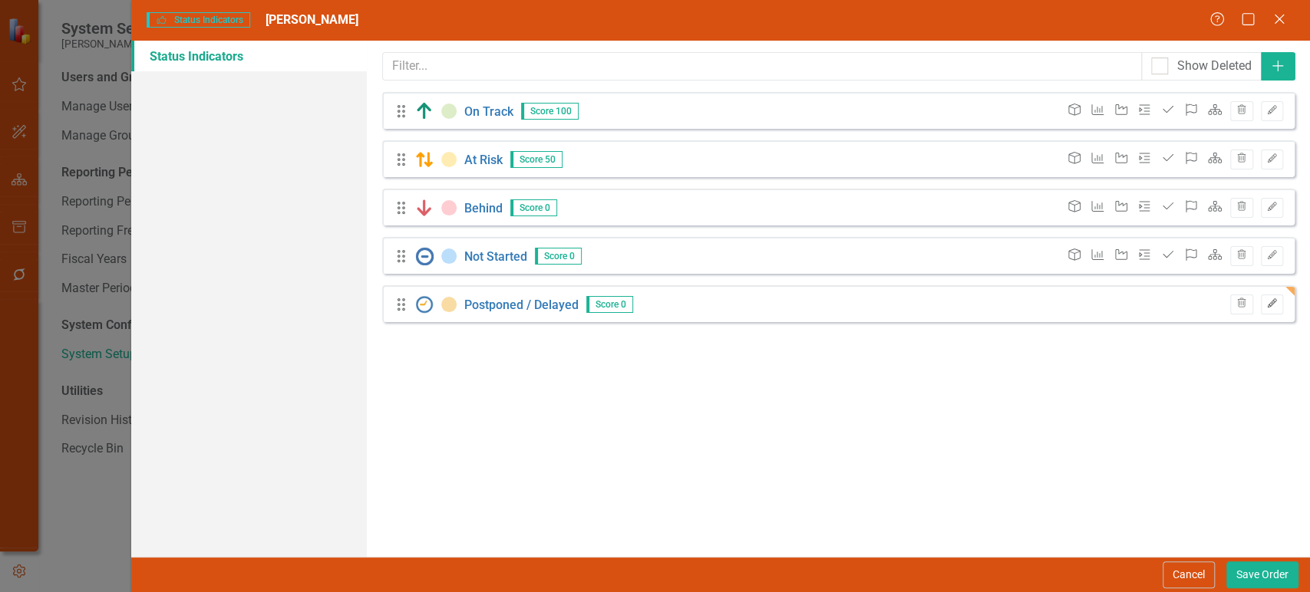
click at [1272, 298] on button "Edit" at bounding box center [1272, 305] width 22 height 20
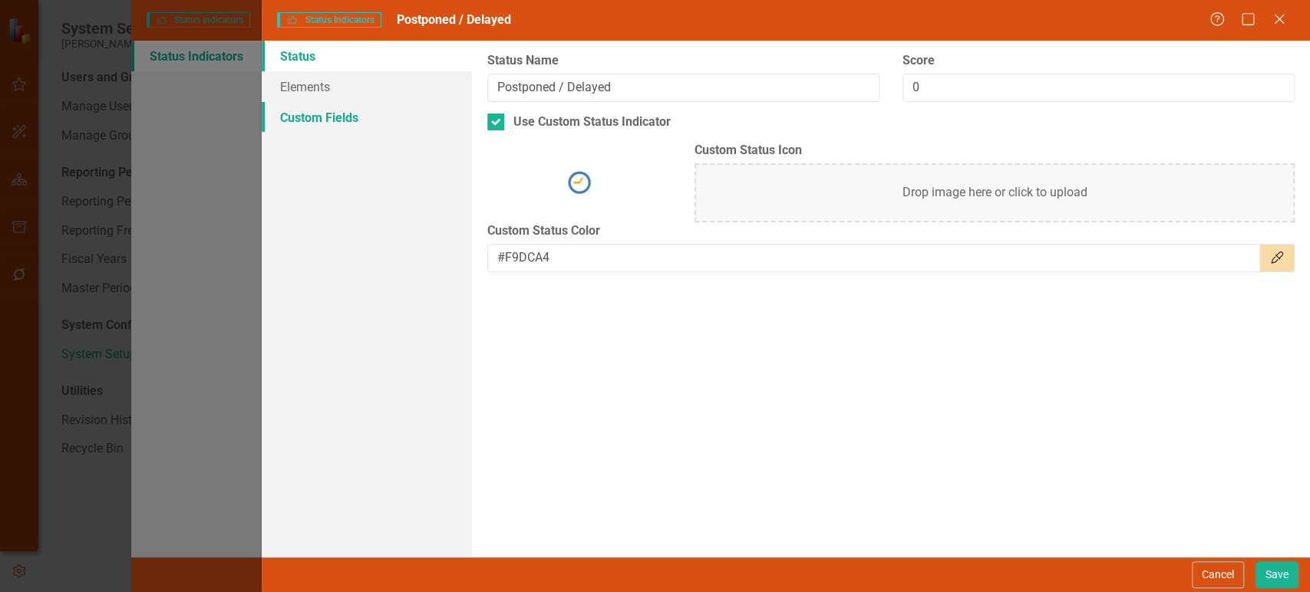
click at [315, 105] on link "Custom Fields" at bounding box center [367, 117] width 210 height 31
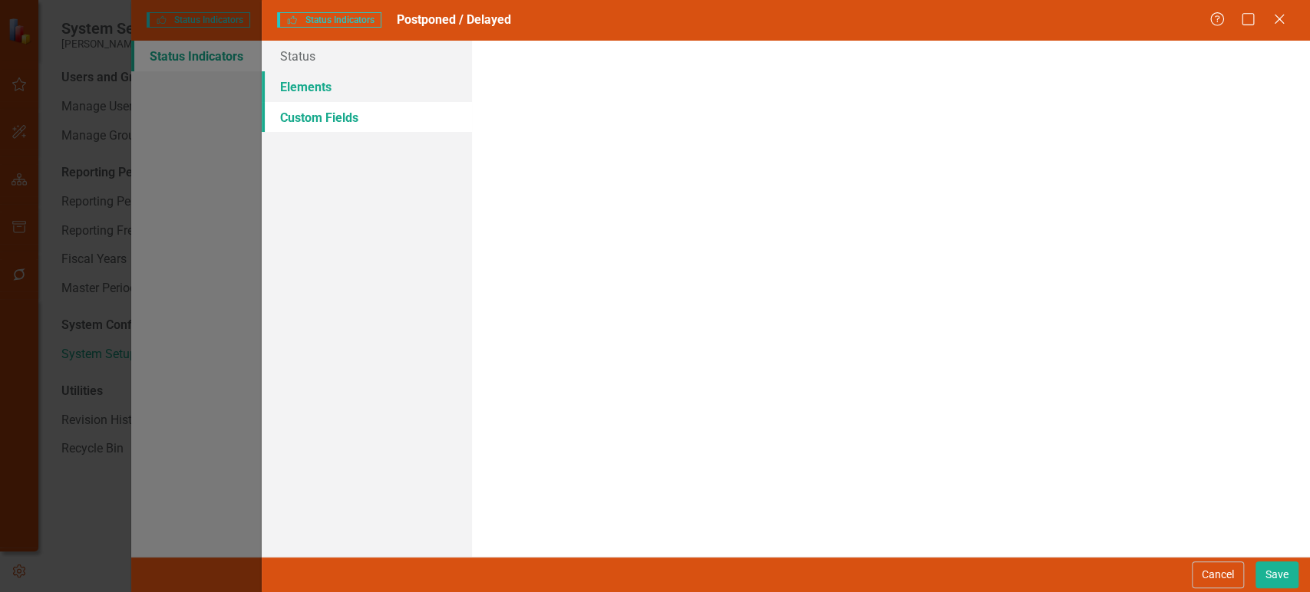
click at [325, 92] on link "Elements" at bounding box center [367, 86] width 210 height 31
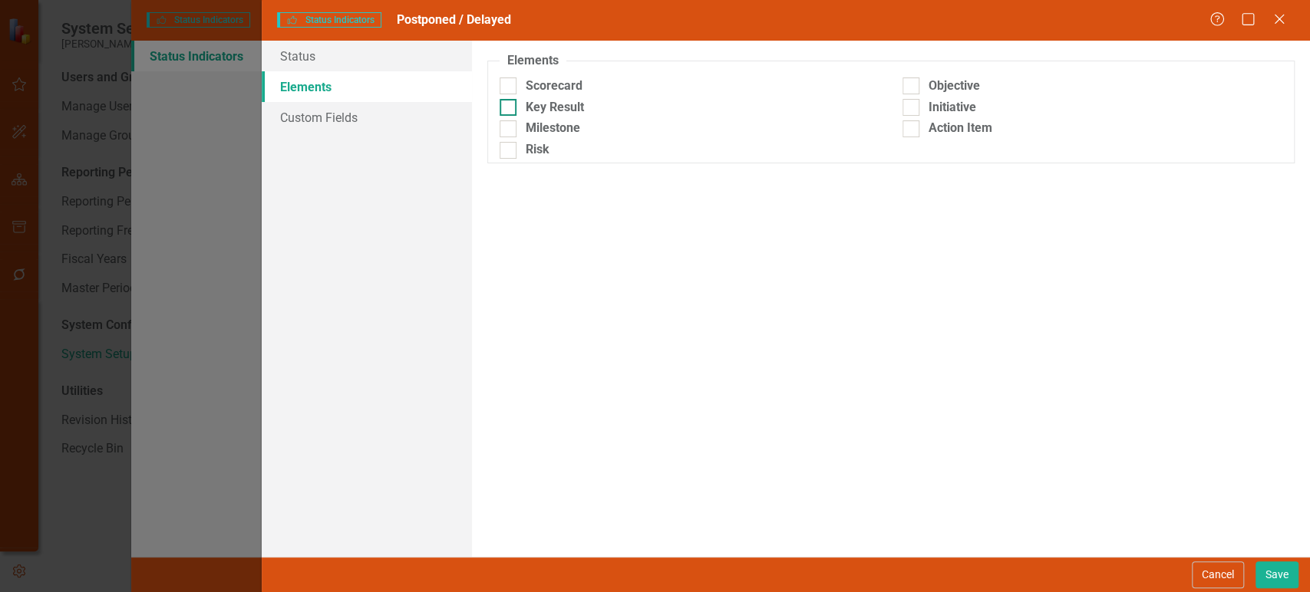
click at [512, 104] on div at bounding box center [508, 107] width 17 height 17
click at [510, 104] on input "Key Result" at bounding box center [505, 104] width 10 height 10
checkbox input "true"
click at [909, 89] on div at bounding box center [911, 86] width 17 height 17
click at [909, 87] on input "Objective" at bounding box center [908, 83] width 10 height 10
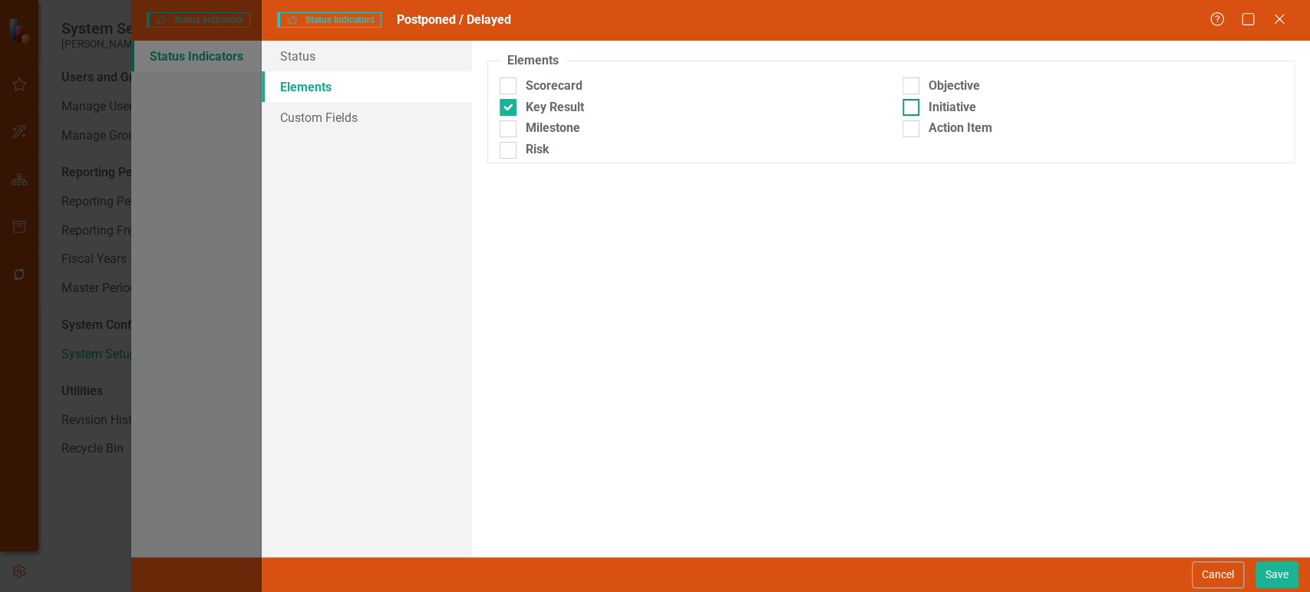
checkbox input "true"
click at [909, 110] on div at bounding box center [911, 107] width 17 height 17
click at [909, 109] on input "Initiative" at bounding box center [908, 104] width 10 height 10
checkbox input "true"
click at [1277, 579] on button "Save" at bounding box center [1277, 575] width 43 height 27
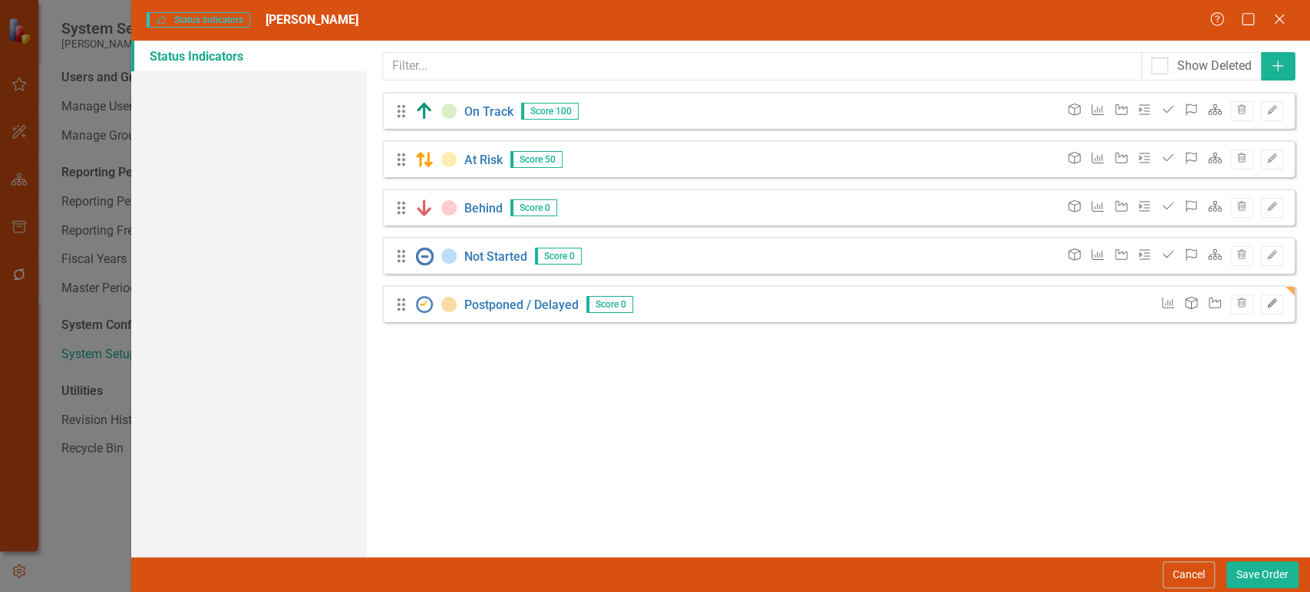
click at [1273, 295] on button "Edit" at bounding box center [1272, 305] width 22 height 20
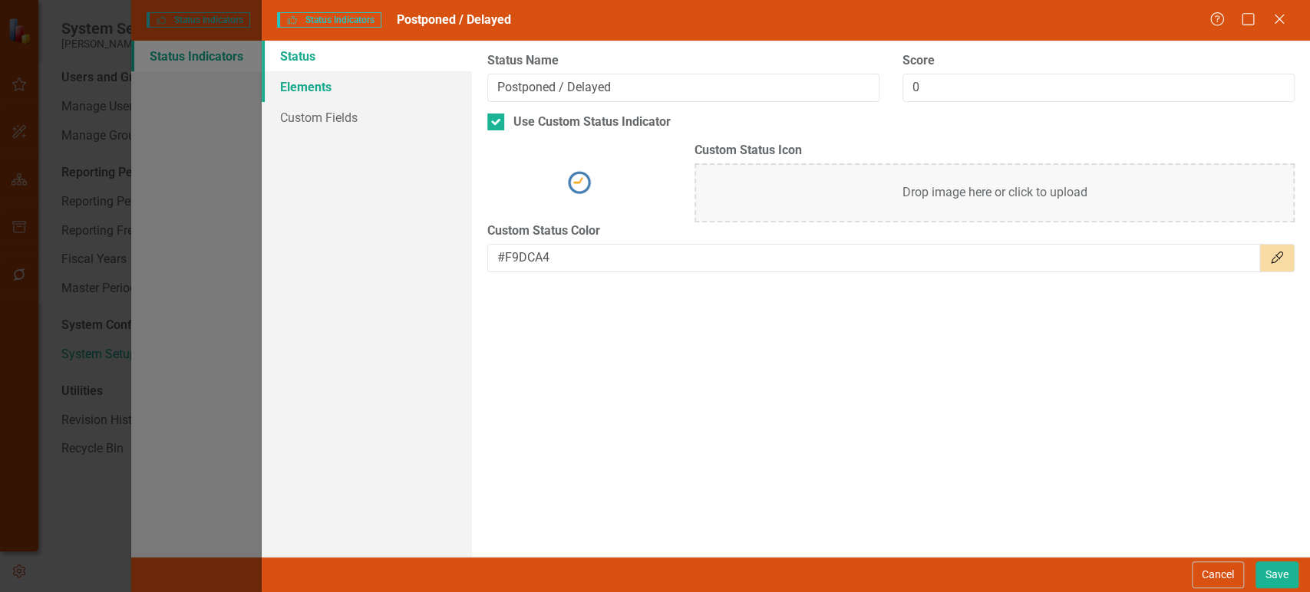
click at [338, 99] on link "Elements" at bounding box center [367, 86] width 210 height 31
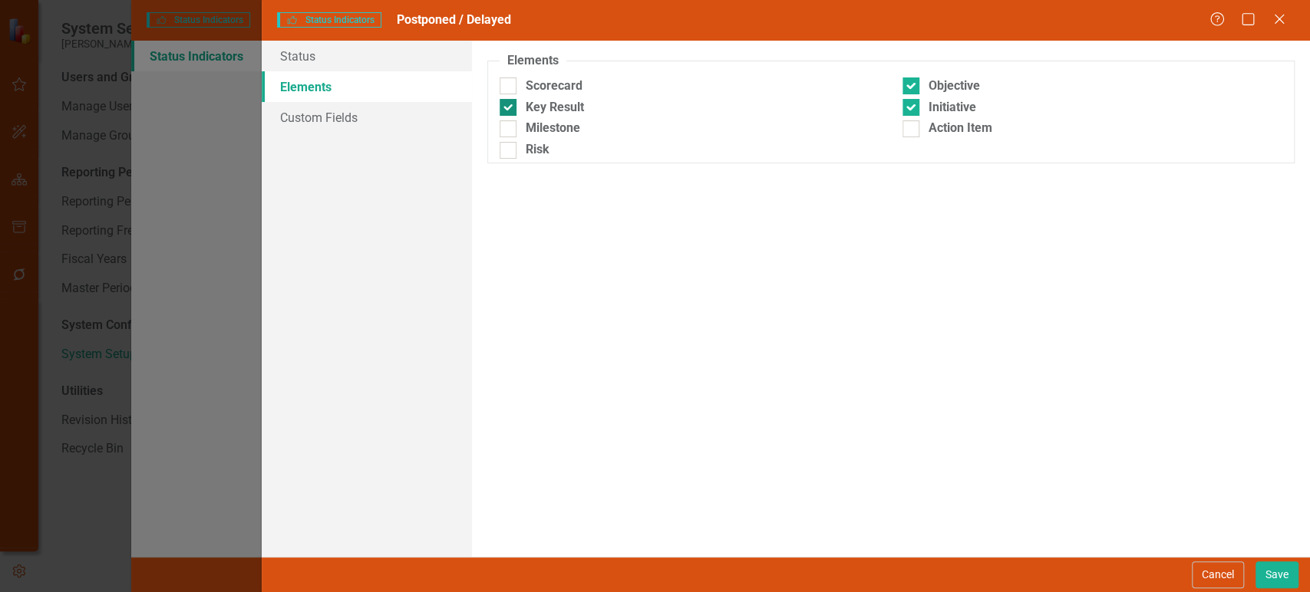
click at [514, 105] on div at bounding box center [508, 107] width 17 height 17
click at [510, 105] on input "Key Result" at bounding box center [505, 104] width 10 height 10
checkbox input "false"
drag, startPoint x: 913, startPoint y: 81, endPoint x: 617, endPoint y: 98, distance: 296.7
click at [912, 81] on div at bounding box center [911, 86] width 17 height 17
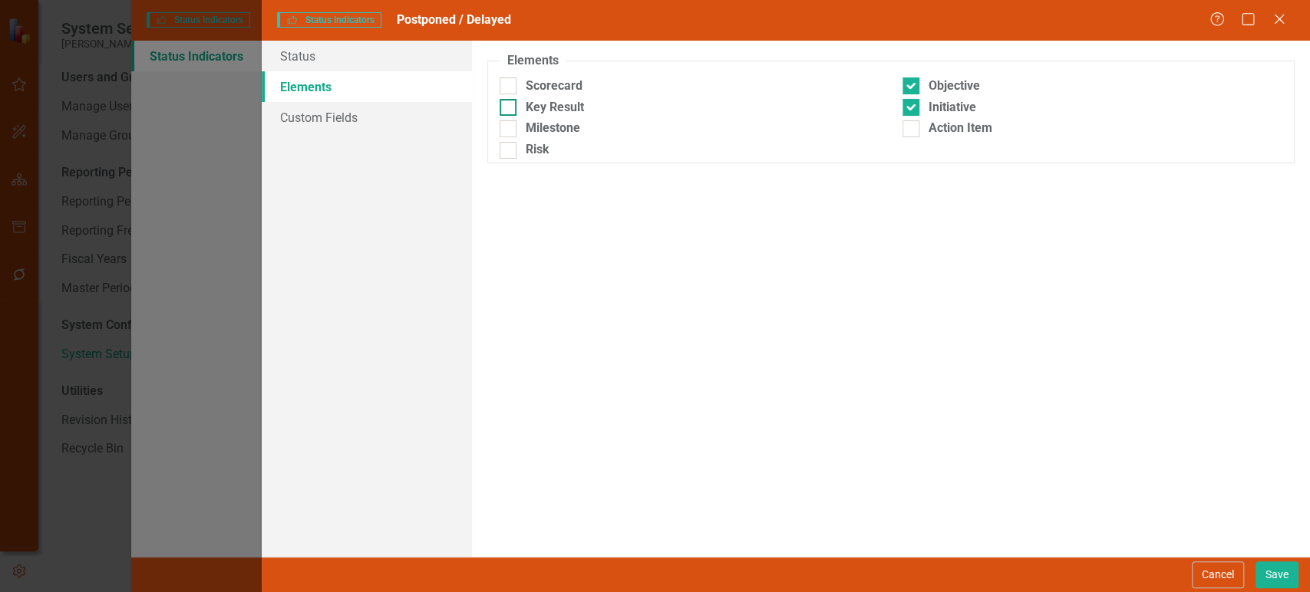
click at [912, 81] on input "Objective" at bounding box center [908, 83] width 10 height 10
checkbox input "false"
click at [516, 125] on div "Milestone" at bounding box center [690, 129] width 380 height 18
click at [510, 125] on input "Milestone" at bounding box center [505, 125] width 10 height 10
checkbox input "true"
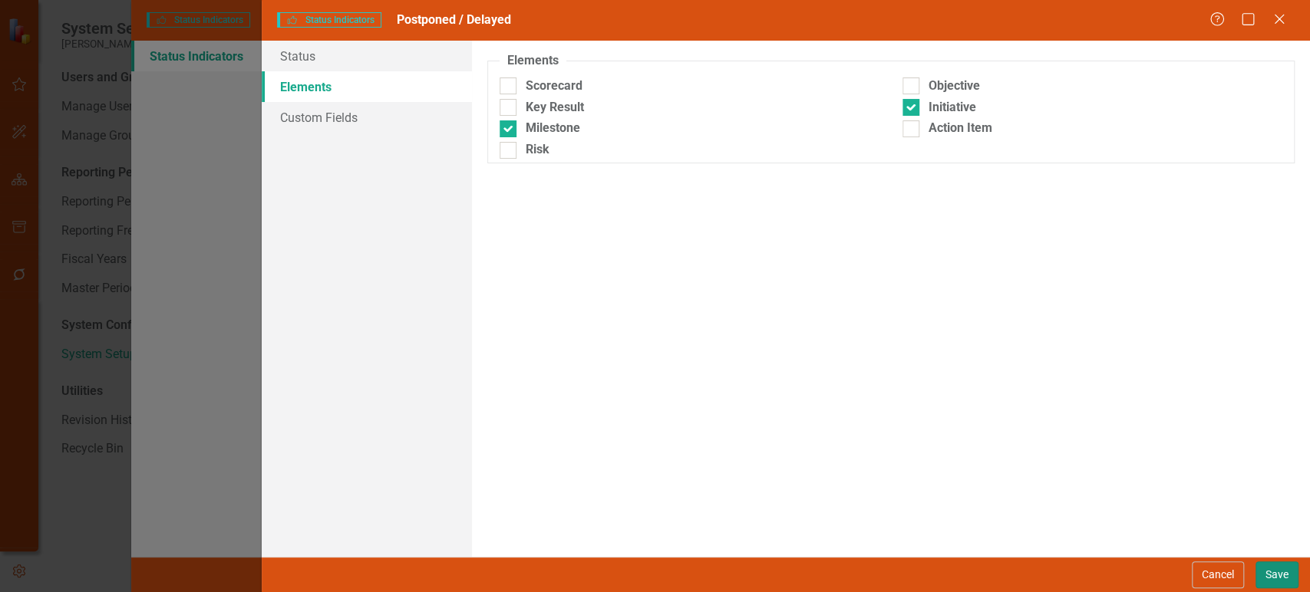
click at [1289, 588] on button "Save" at bounding box center [1277, 575] width 43 height 27
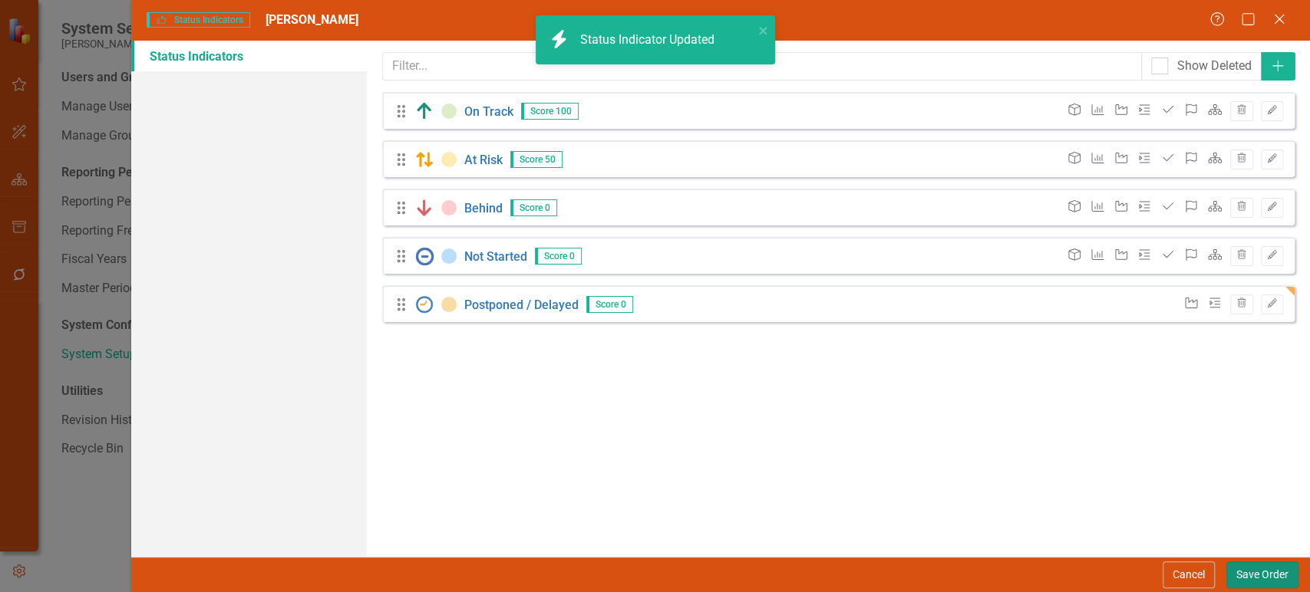
click at [1259, 577] on button "Save Order" at bounding box center [1262, 575] width 72 height 27
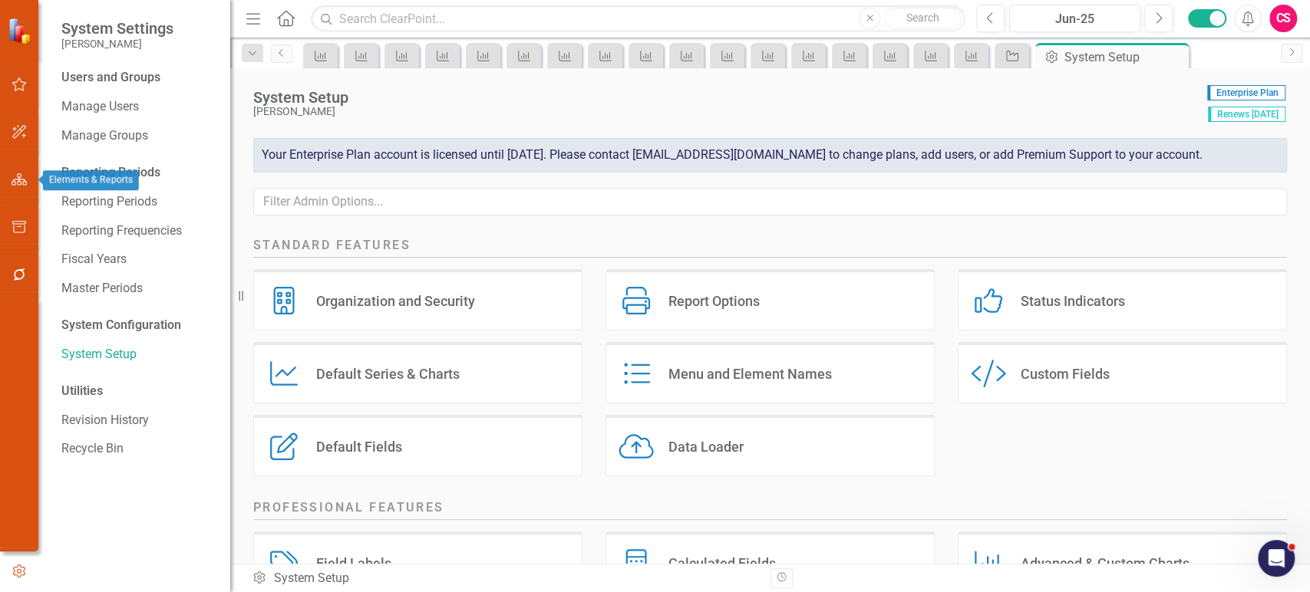
click at [8, 183] on button "button" at bounding box center [19, 180] width 35 height 32
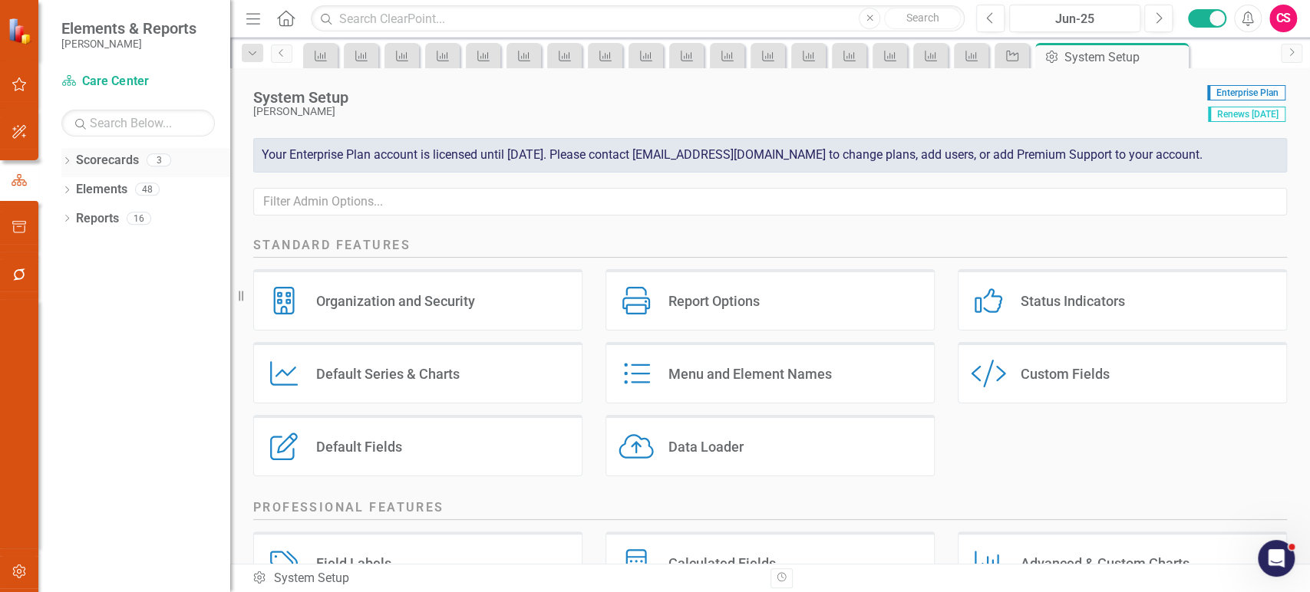
click at [63, 159] on icon "Dropdown" at bounding box center [66, 162] width 11 height 8
click at [94, 158] on link "Scorecards" at bounding box center [107, 161] width 63 height 18
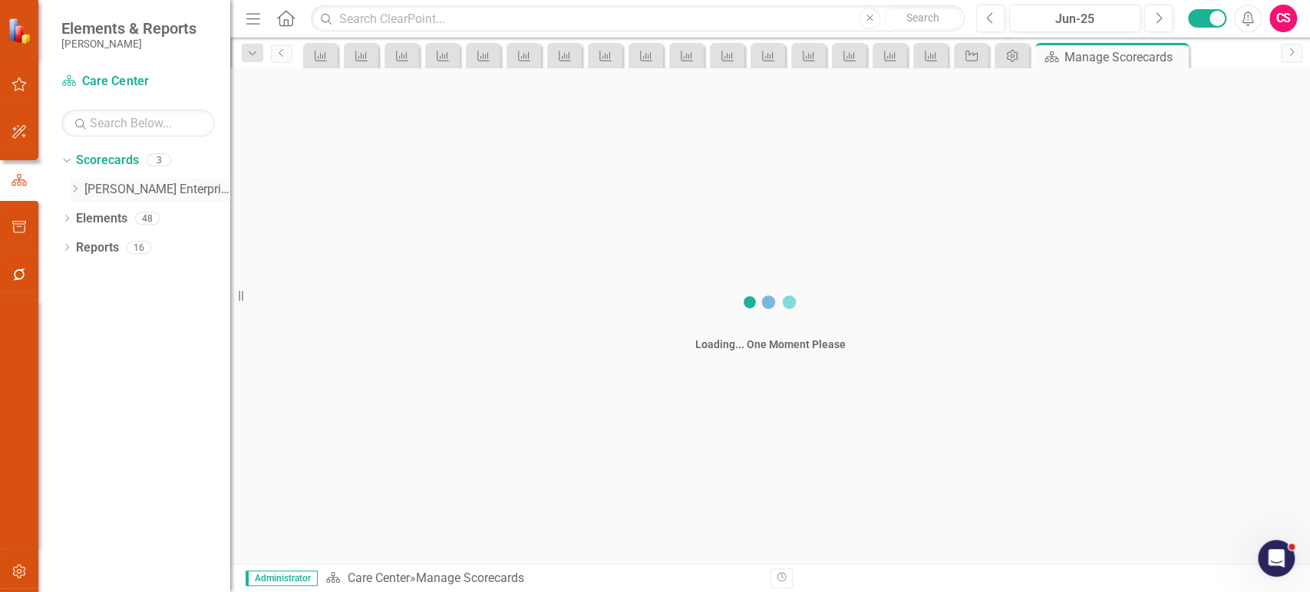
click at [107, 177] on div "Dropdown Lippert Enterprise" at bounding box center [149, 189] width 161 height 25
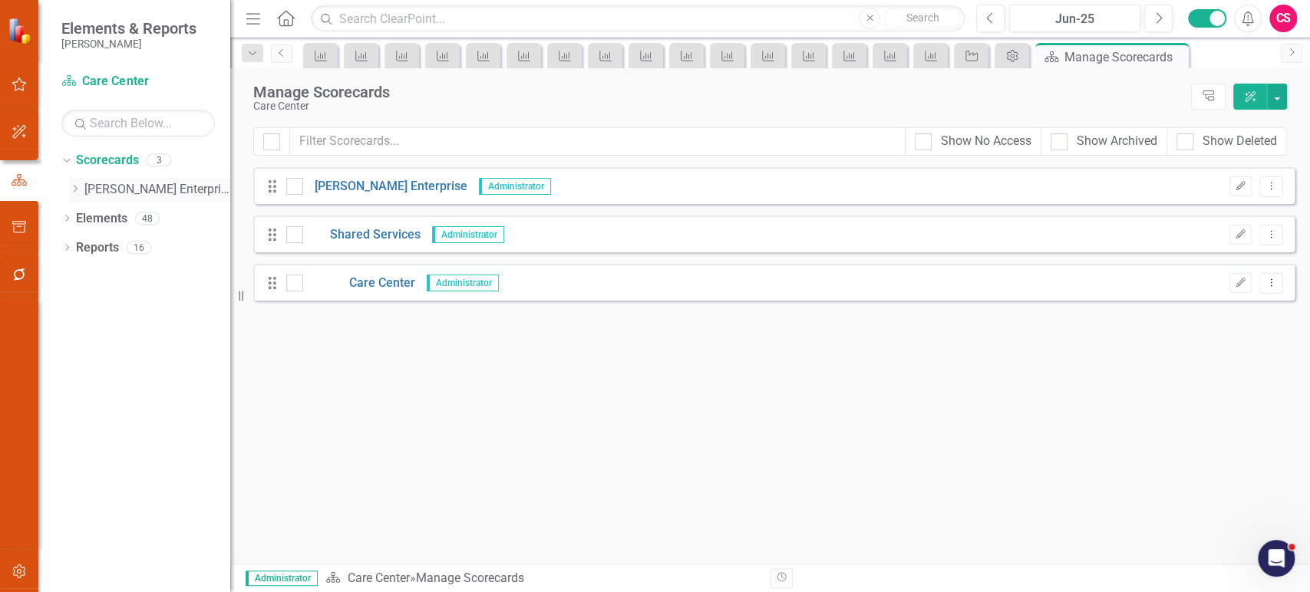
click at [111, 190] on link "[PERSON_NAME] Enterprise" at bounding box center [157, 190] width 146 height 18
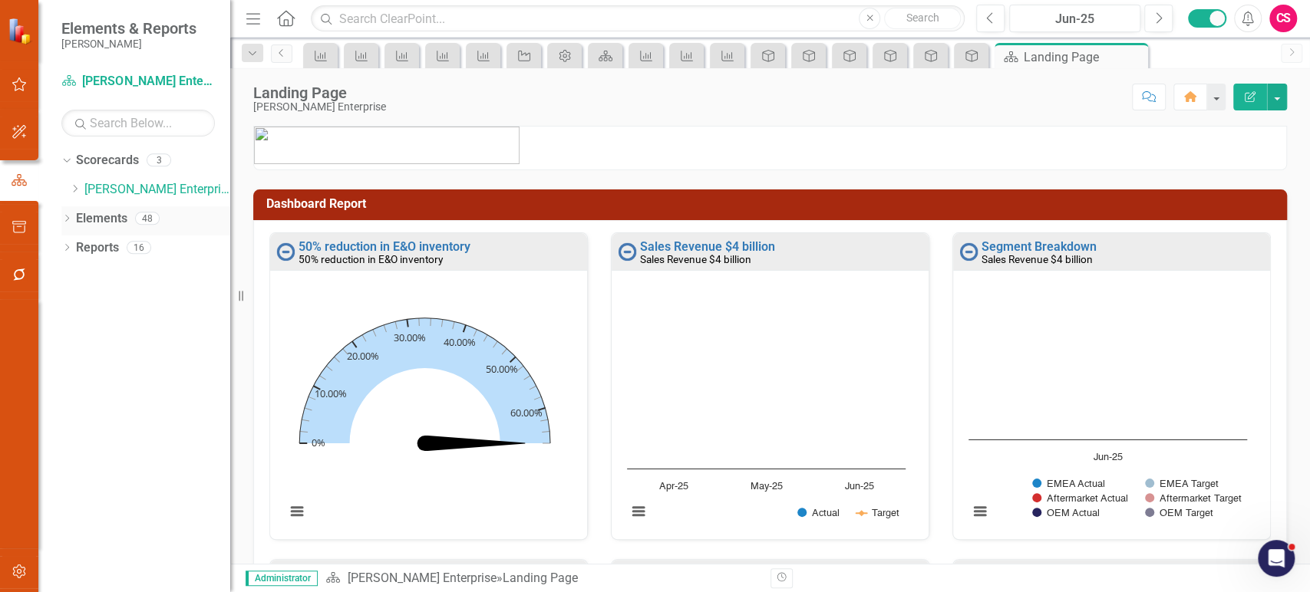
click at [68, 218] on icon "Dropdown" at bounding box center [66, 220] width 11 height 8
click at [115, 340] on link "Action Item Action Items" at bounding box center [129, 335] width 91 height 18
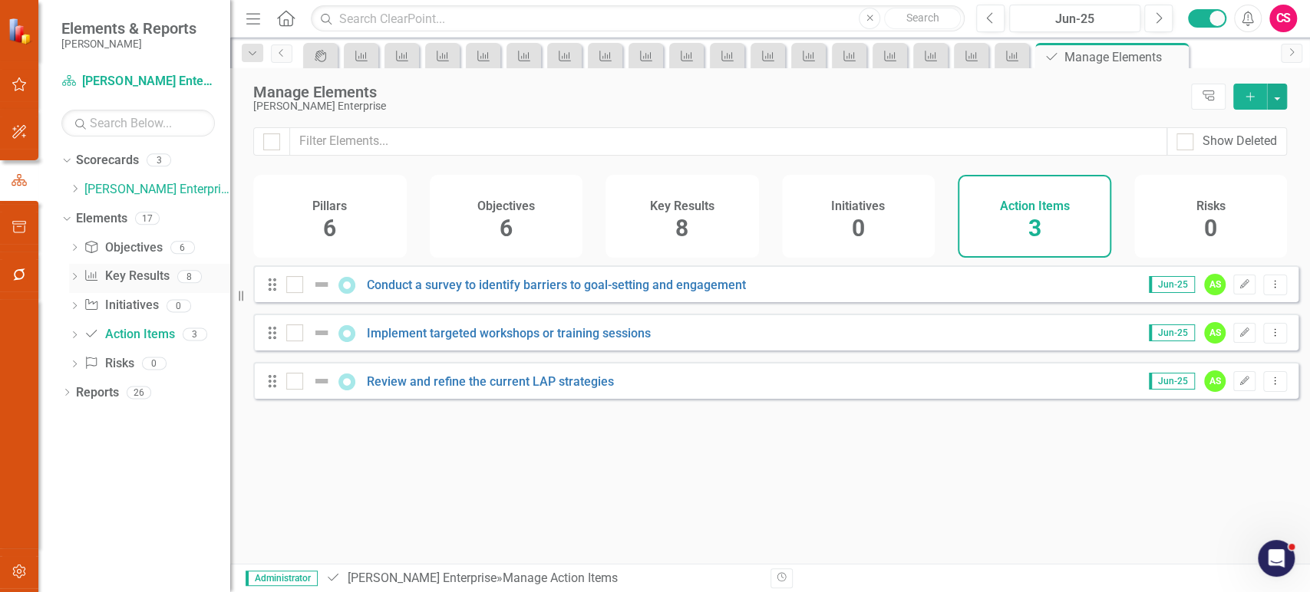
click at [124, 282] on link "Key Result Key Results" at bounding box center [126, 277] width 85 height 18
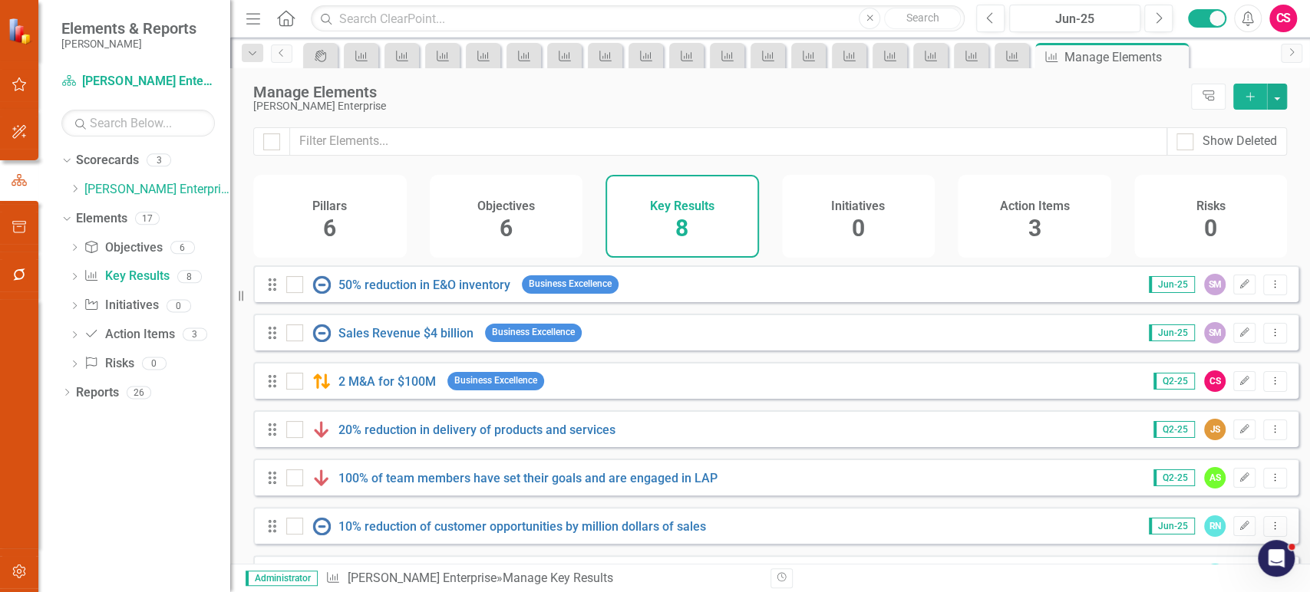
click at [497, 223] on div "Objectives 6" at bounding box center [506, 216] width 153 height 83
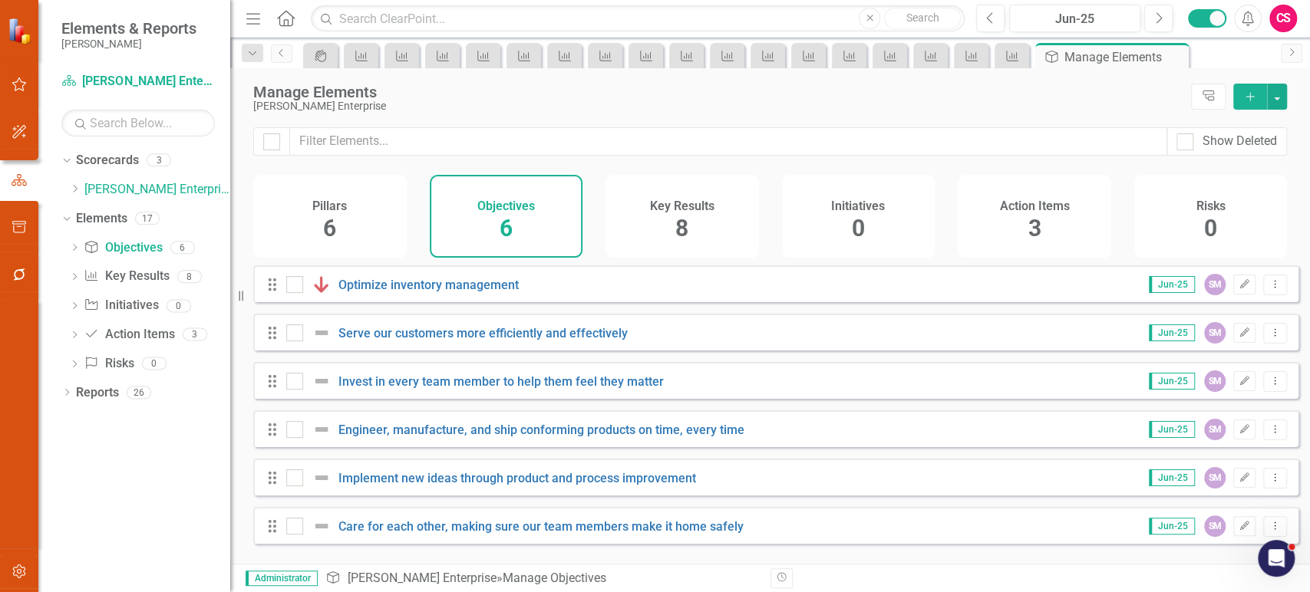
click at [344, 230] on div "Pillars 6" at bounding box center [329, 216] width 153 height 83
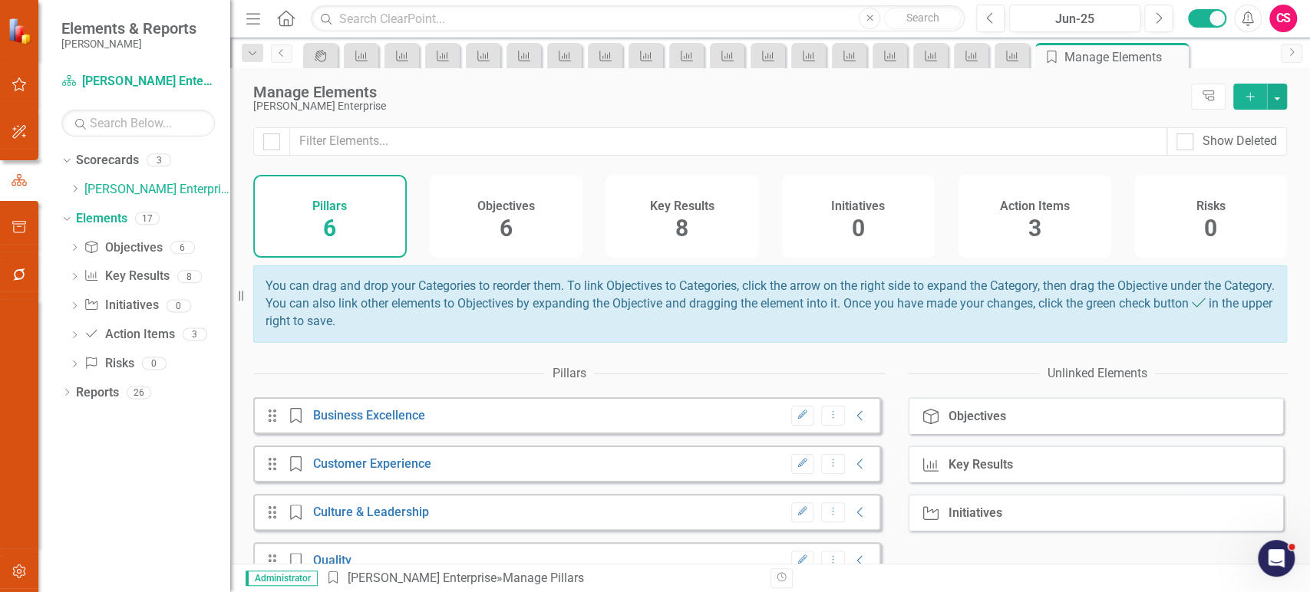
scroll to position [133, 0]
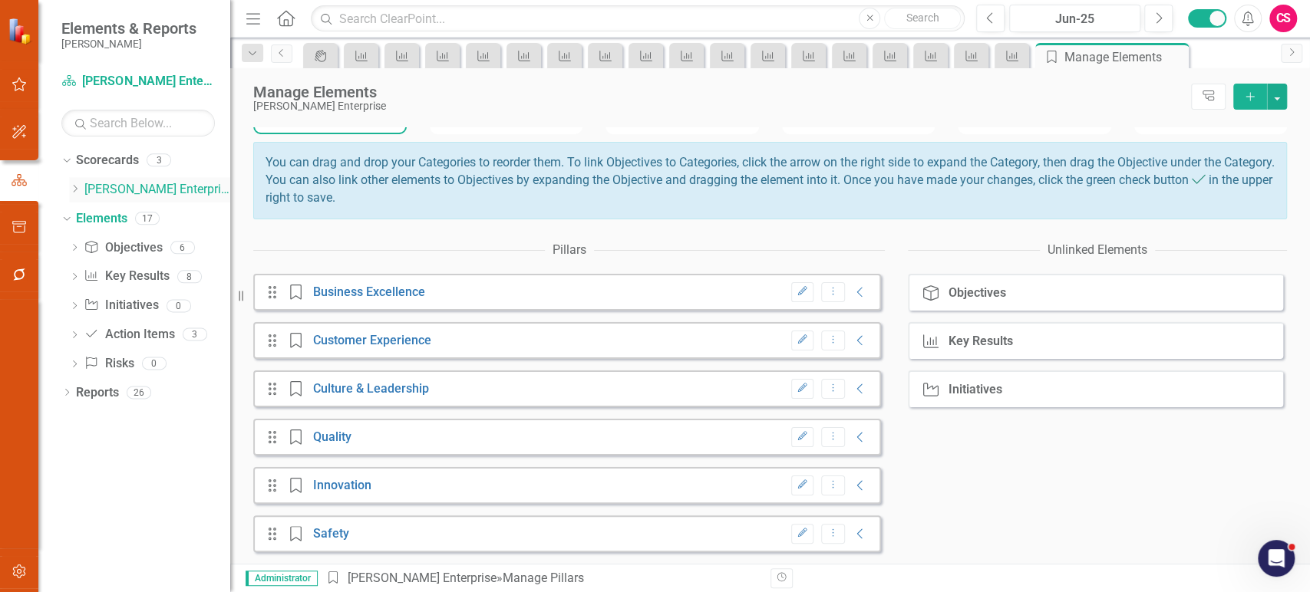
click at [80, 185] on icon "Dropdown" at bounding box center [75, 188] width 12 height 9
click at [107, 157] on link "Scorecards" at bounding box center [107, 161] width 63 height 18
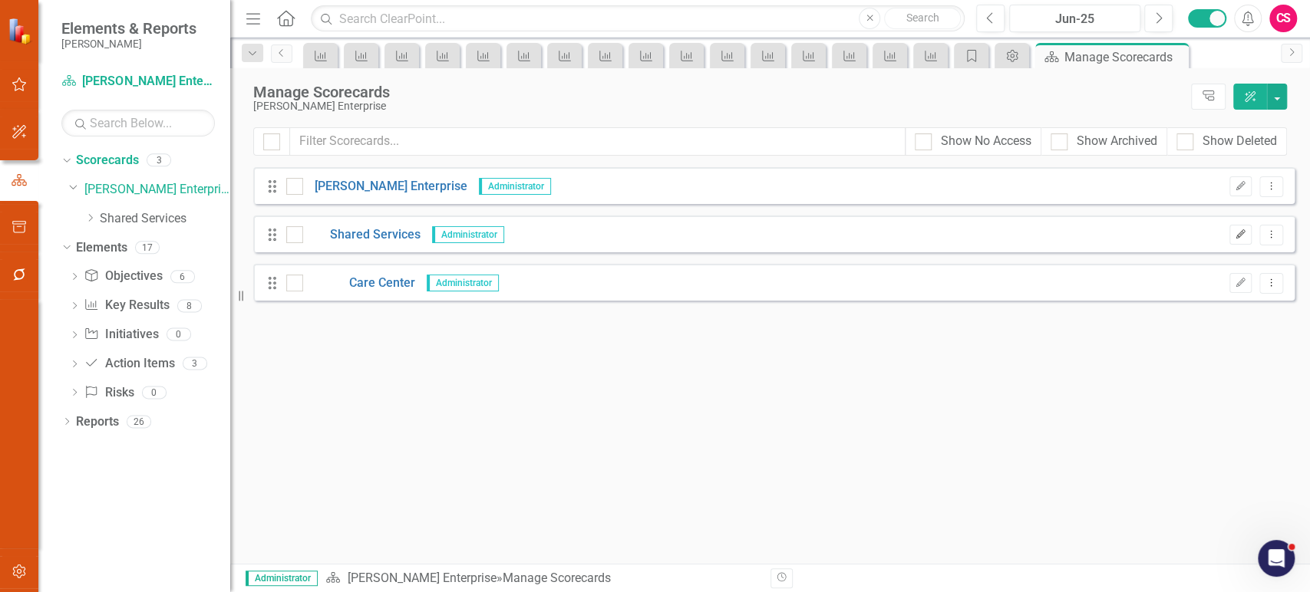
click at [1249, 242] on button "Edit" at bounding box center [1241, 235] width 22 height 20
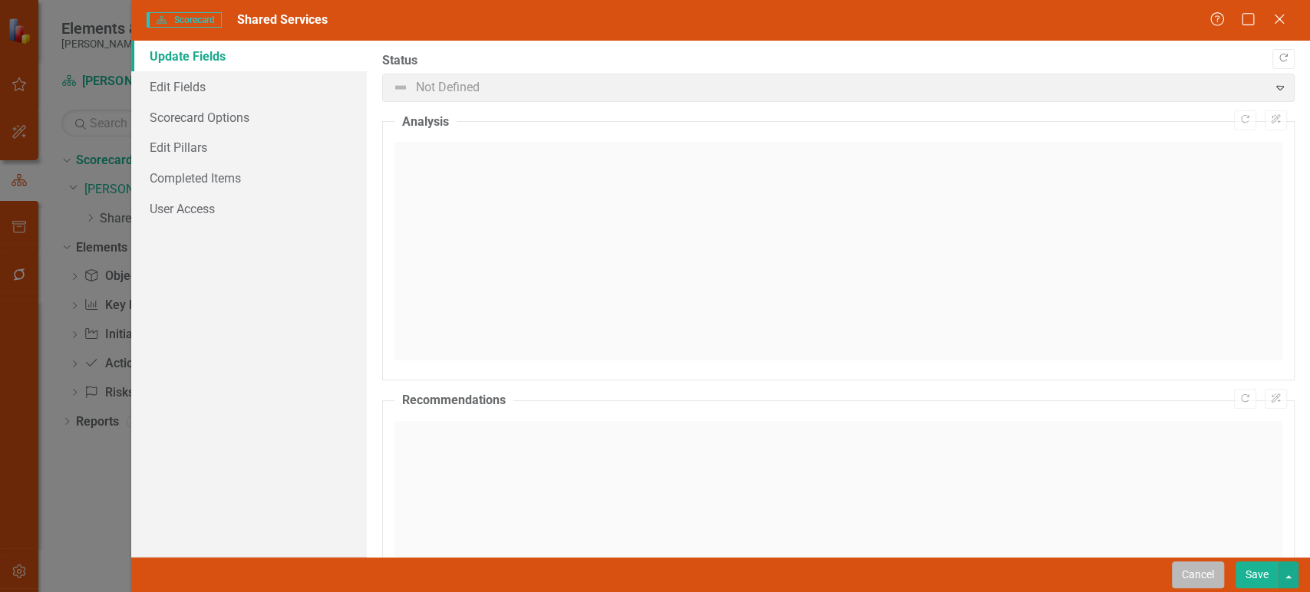
click at [1193, 576] on button "Cancel" at bounding box center [1198, 575] width 52 height 27
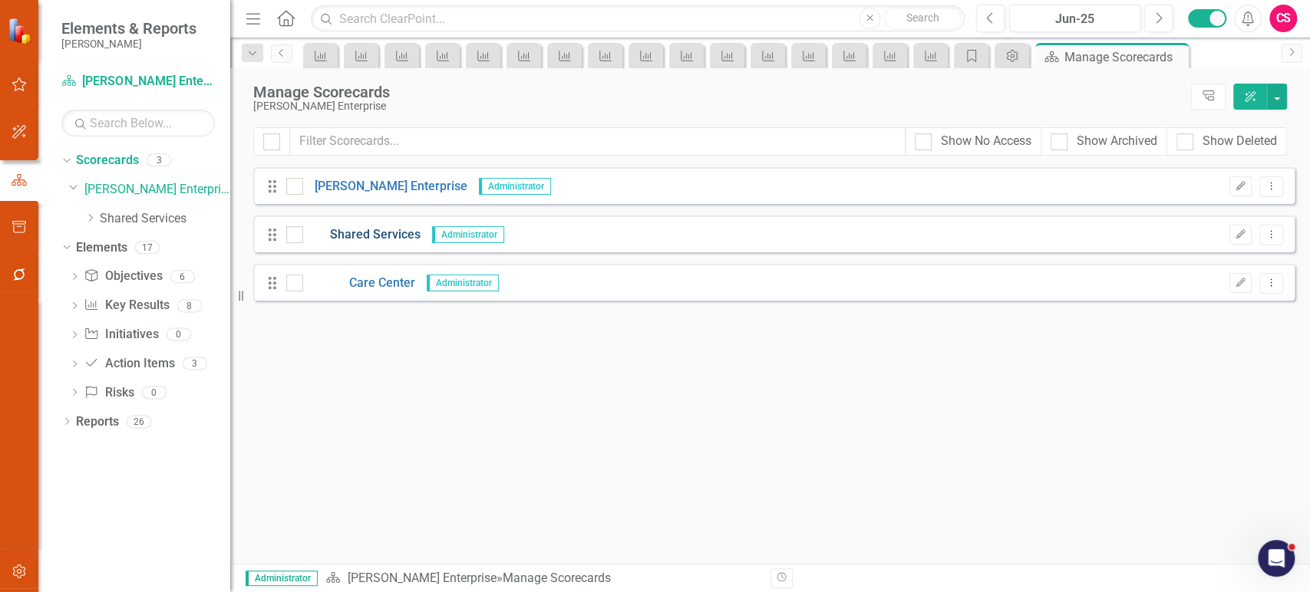
click at [368, 232] on link "Shared Services" at bounding box center [361, 235] width 117 height 18
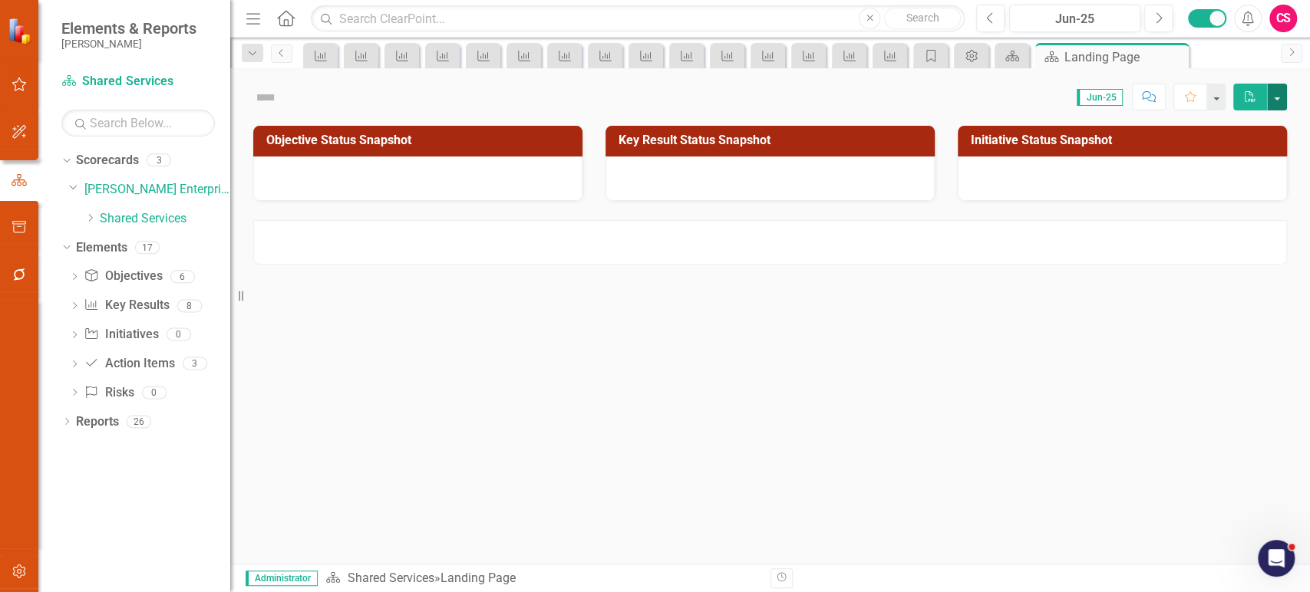
click at [1283, 100] on button "button" at bounding box center [1277, 97] width 20 height 27
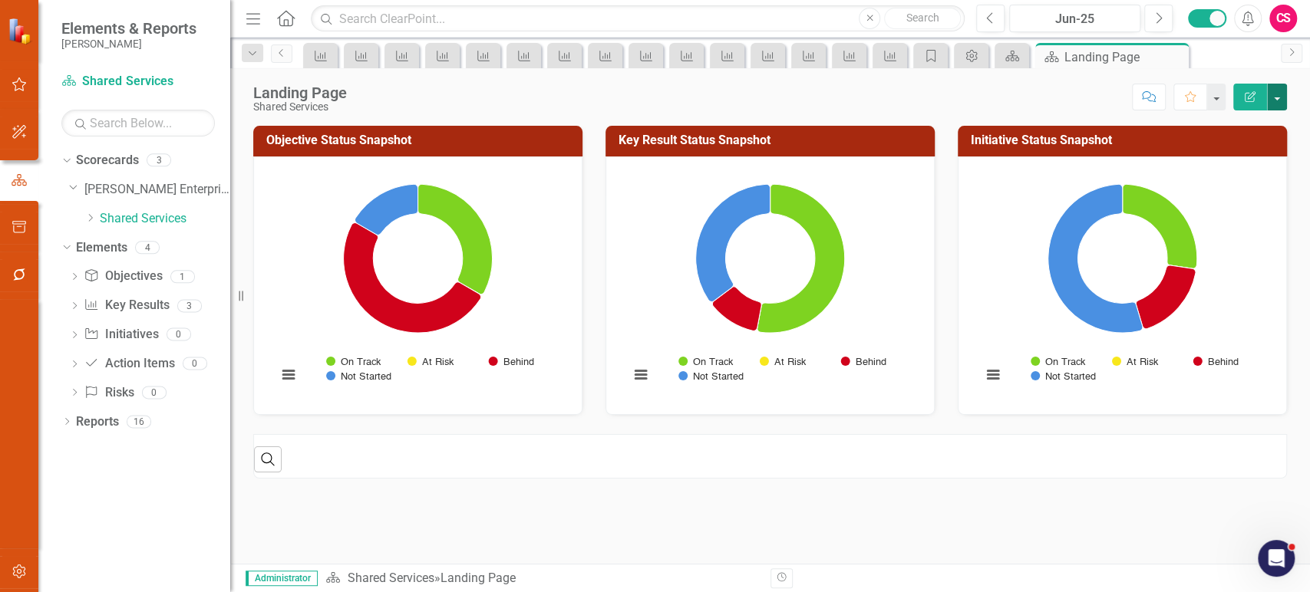
click at [1274, 103] on button "button" at bounding box center [1277, 97] width 20 height 27
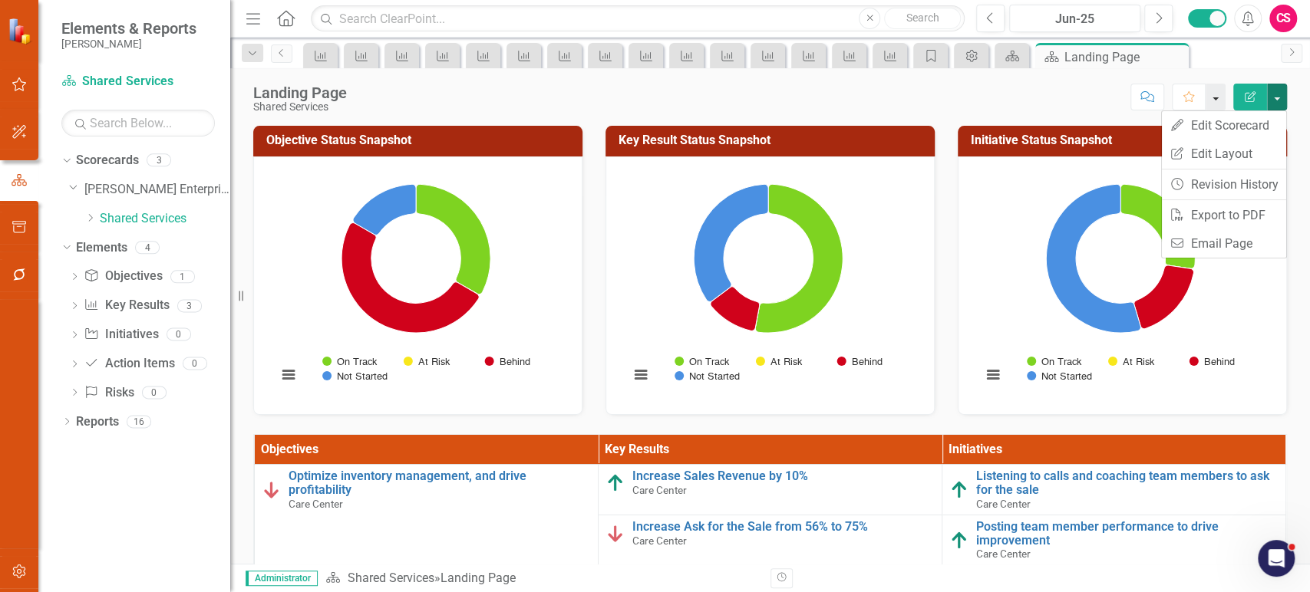
click at [1214, 92] on button "button" at bounding box center [1216, 97] width 20 height 27
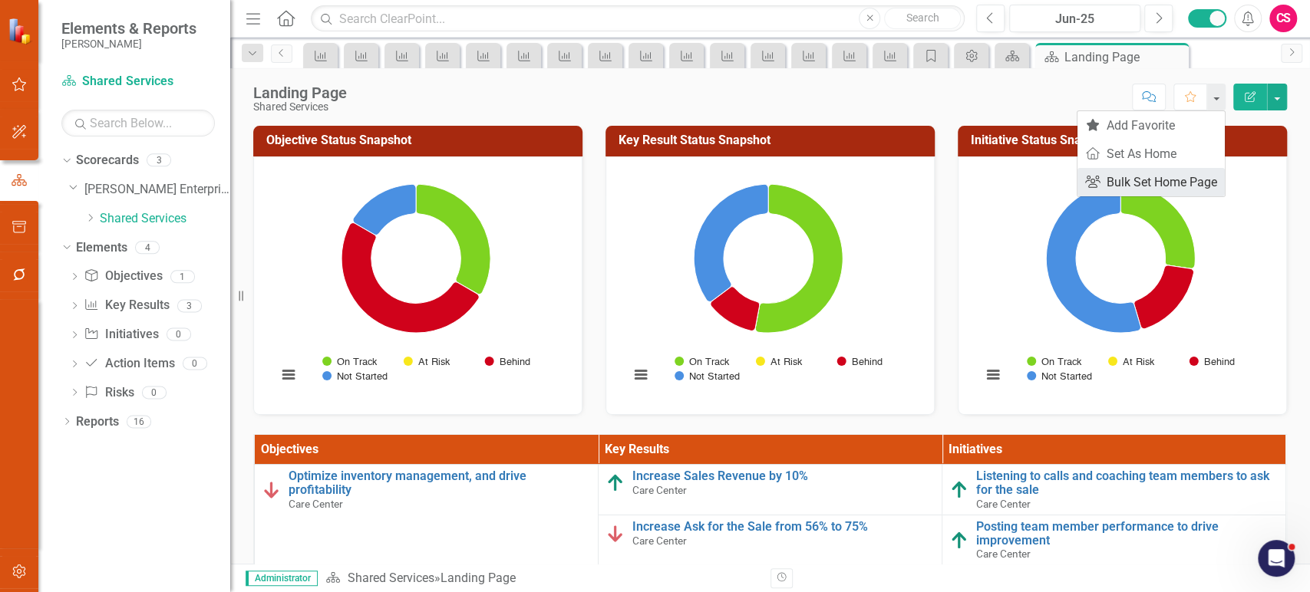
click at [1147, 174] on link "Group Bulk Set Home Page" at bounding box center [1151, 182] width 147 height 28
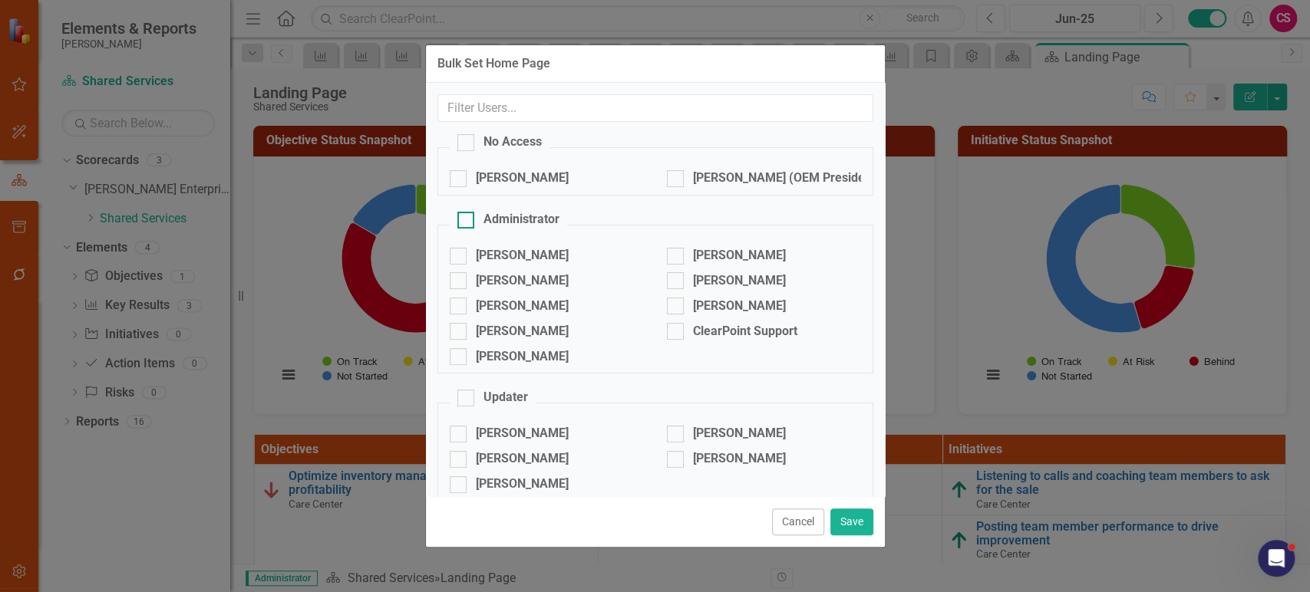
click at [464, 223] on div at bounding box center [465, 220] width 17 height 17
click at [464, 222] on input "Administrator" at bounding box center [462, 217] width 10 height 10
checkbox input "true"
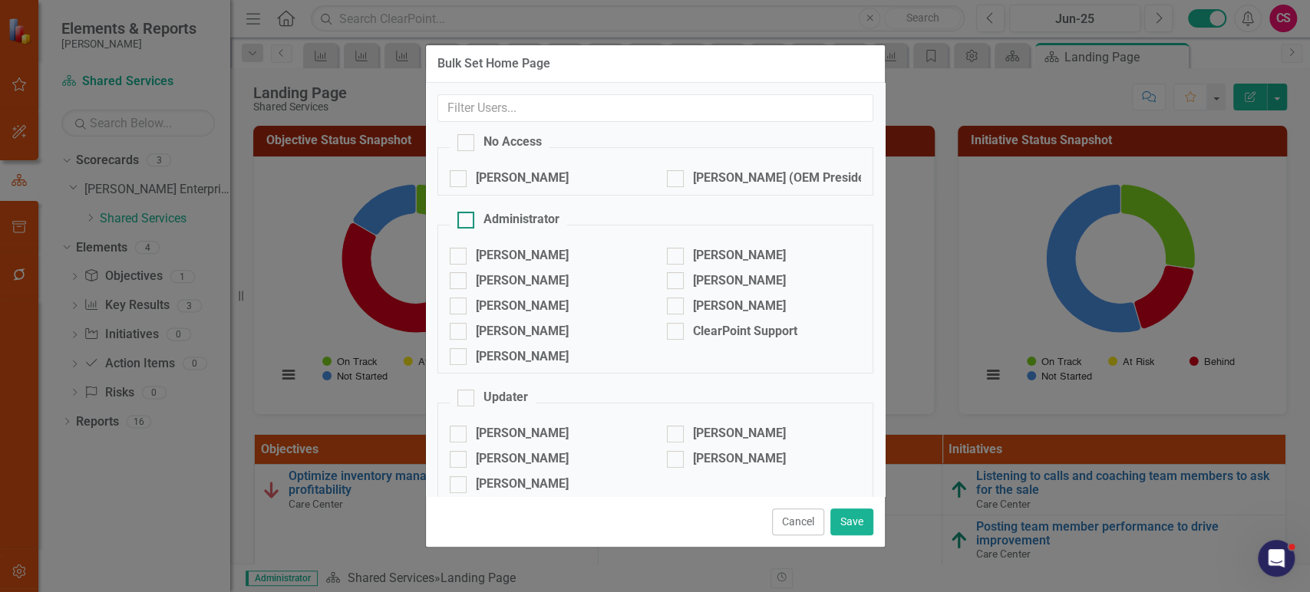
checkbox input "true"
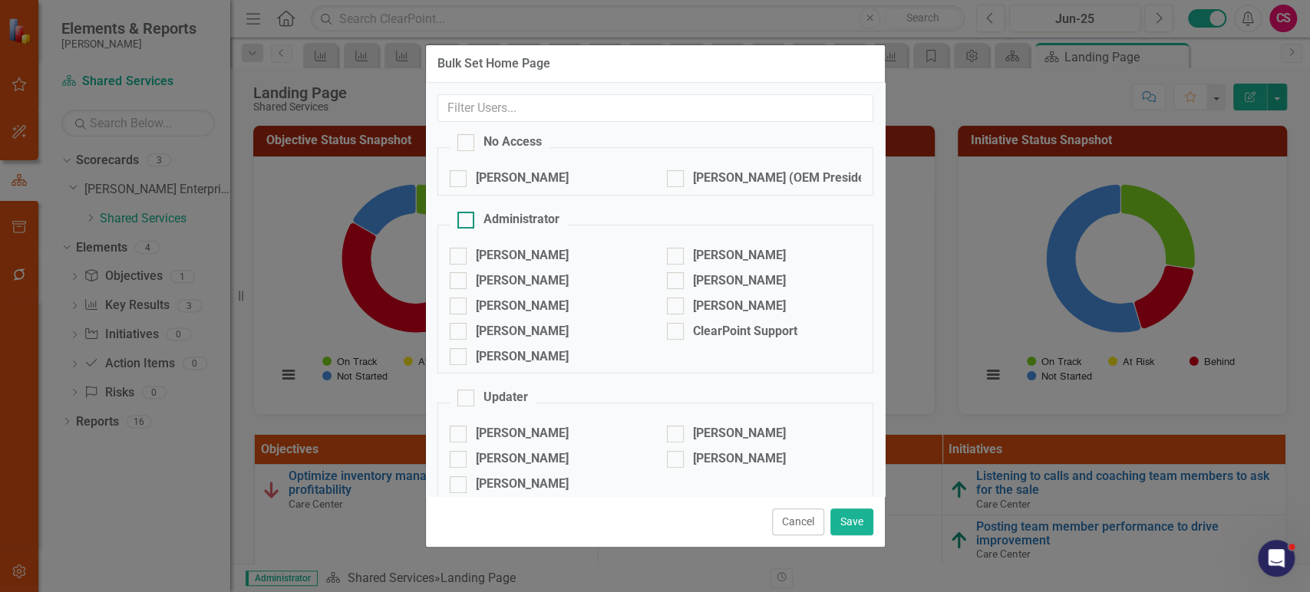
checkbox input "true"
click at [853, 523] on button "Save" at bounding box center [851, 522] width 43 height 27
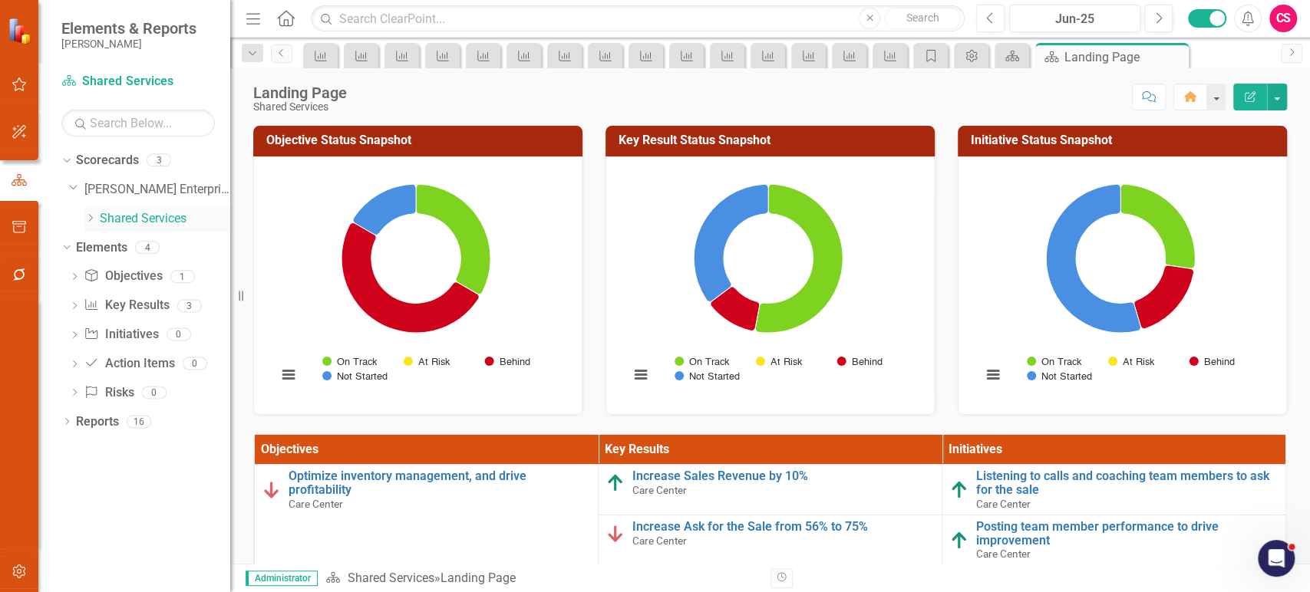
click at [91, 223] on div "Dropdown" at bounding box center [90, 219] width 12 height 13
click at [122, 249] on link "Care Center" at bounding box center [172, 248] width 115 height 18
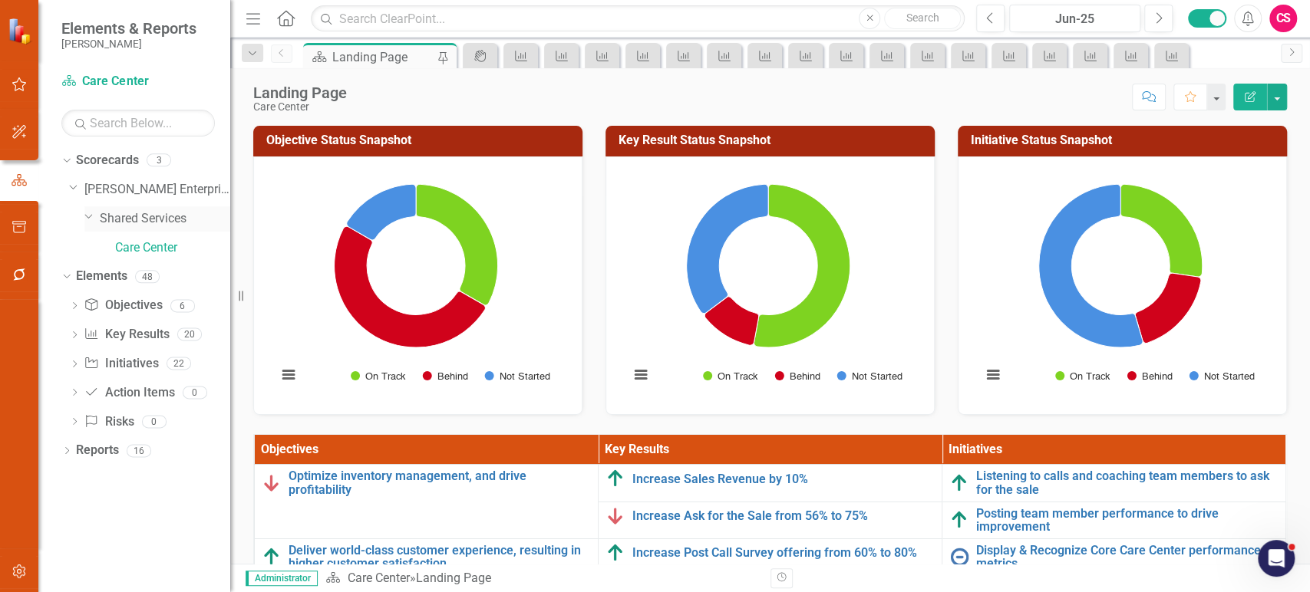
click at [131, 217] on link "Shared Services" at bounding box center [165, 219] width 130 height 18
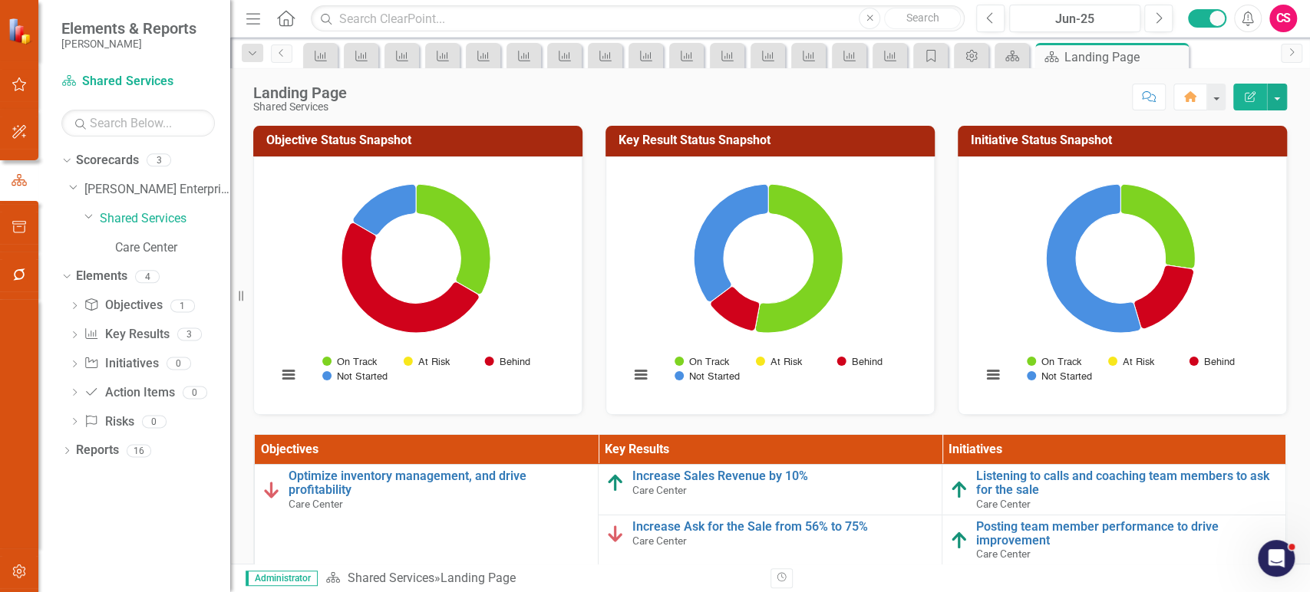
click at [358, 138] on h3 "Objective Status Snapshot" at bounding box center [420, 141] width 309 height 14
click at [148, 335] on link "Key Result Key Results" at bounding box center [126, 335] width 85 height 18
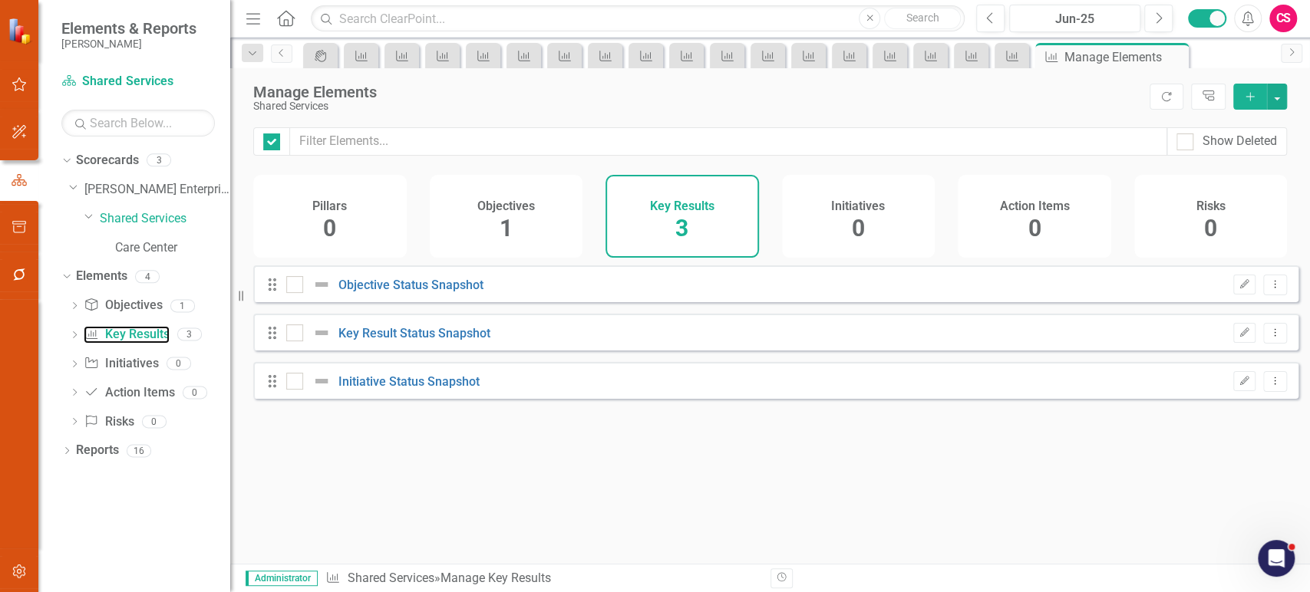
checkbox input "false"
click at [439, 292] on link "Objective Status Snapshot" at bounding box center [410, 285] width 145 height 15
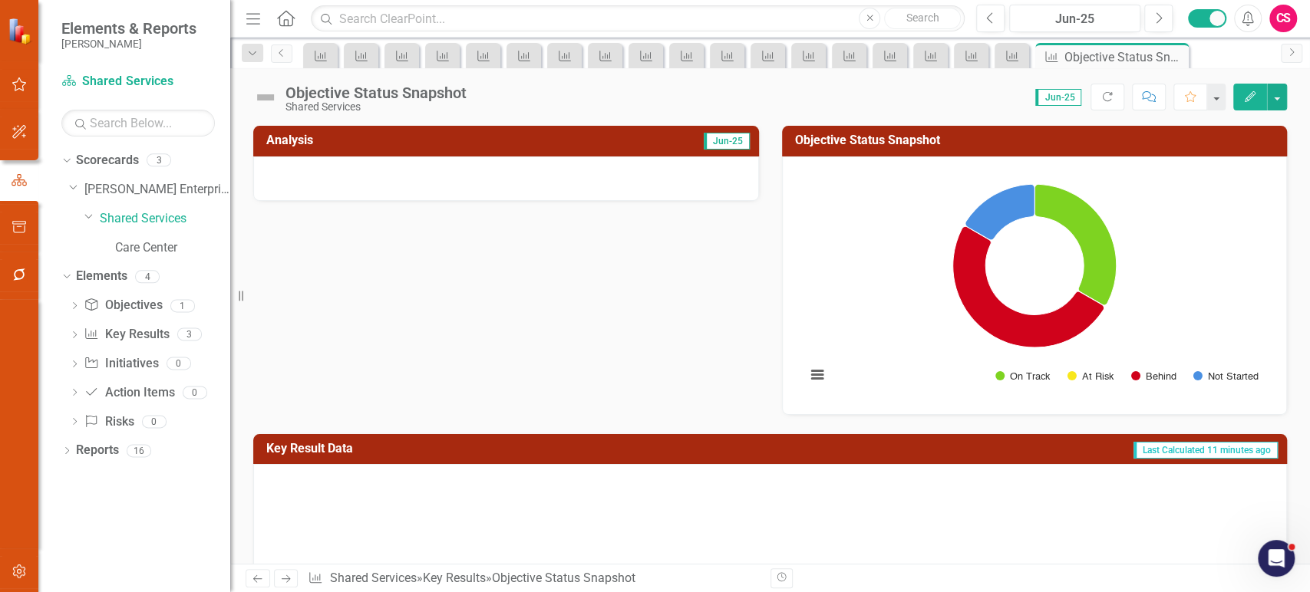
click at [890, 338] on rect "Interactive chart" at bounding box center [1034, 284] width 473 height 230
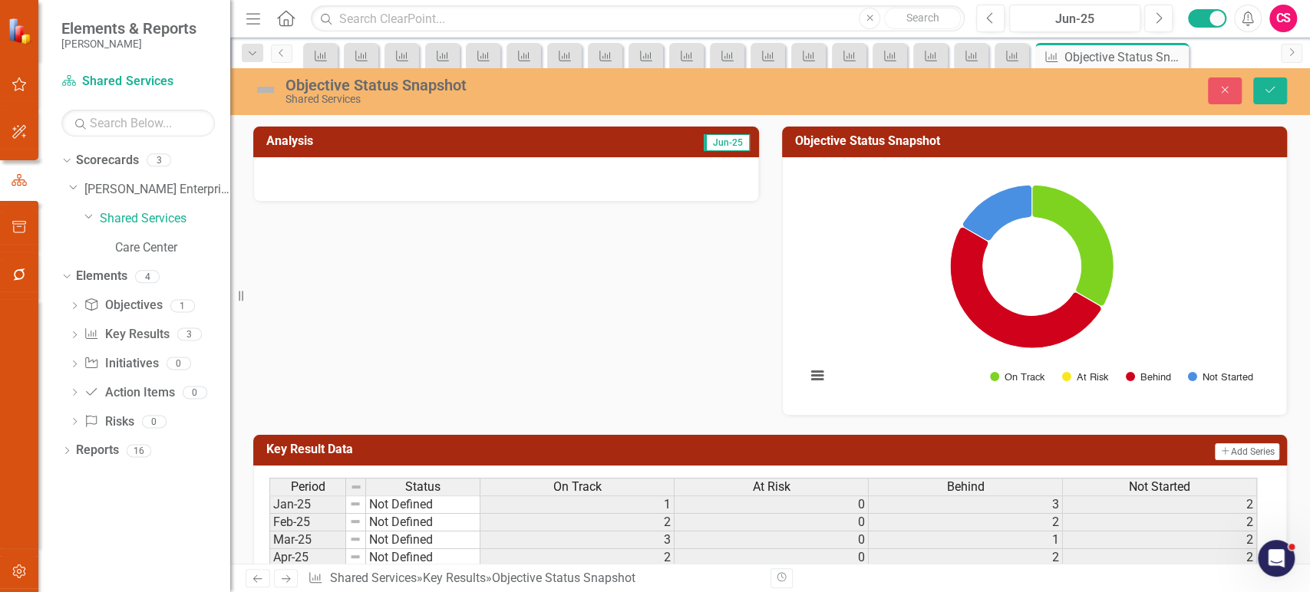
click at [916, 257] on rect "Interactive chart" at bounding box center [1031, 285] width 467 height 230
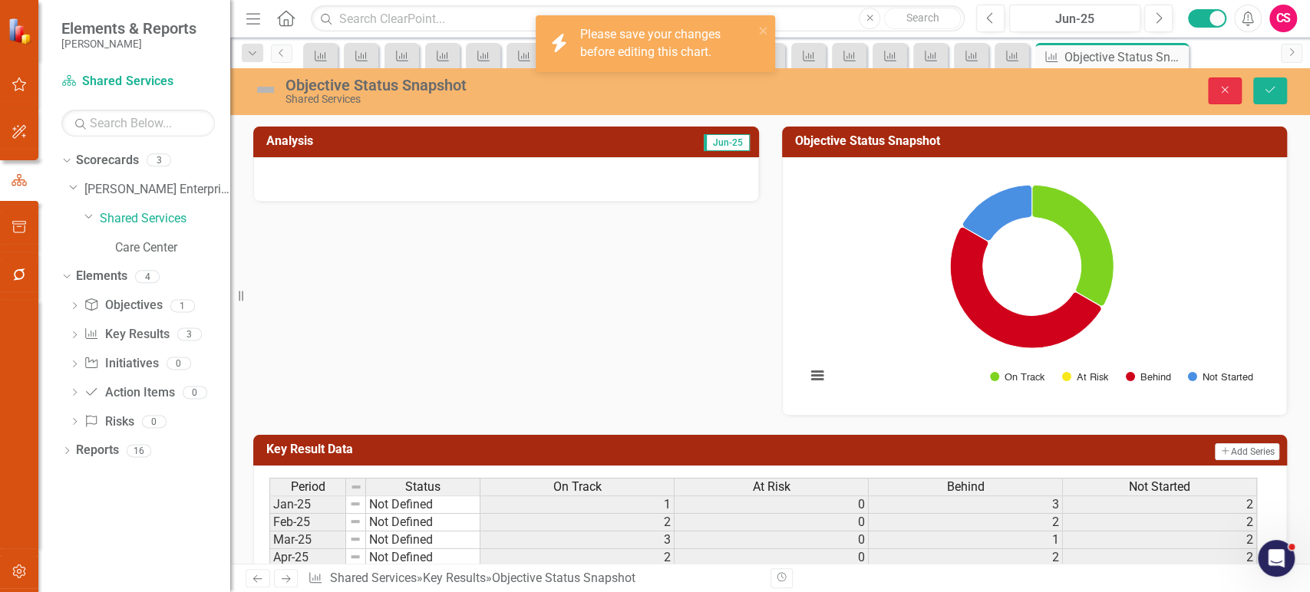
click at [1226, 88] on icon "button" at bounding box center [1225, 90] width 7 height 7
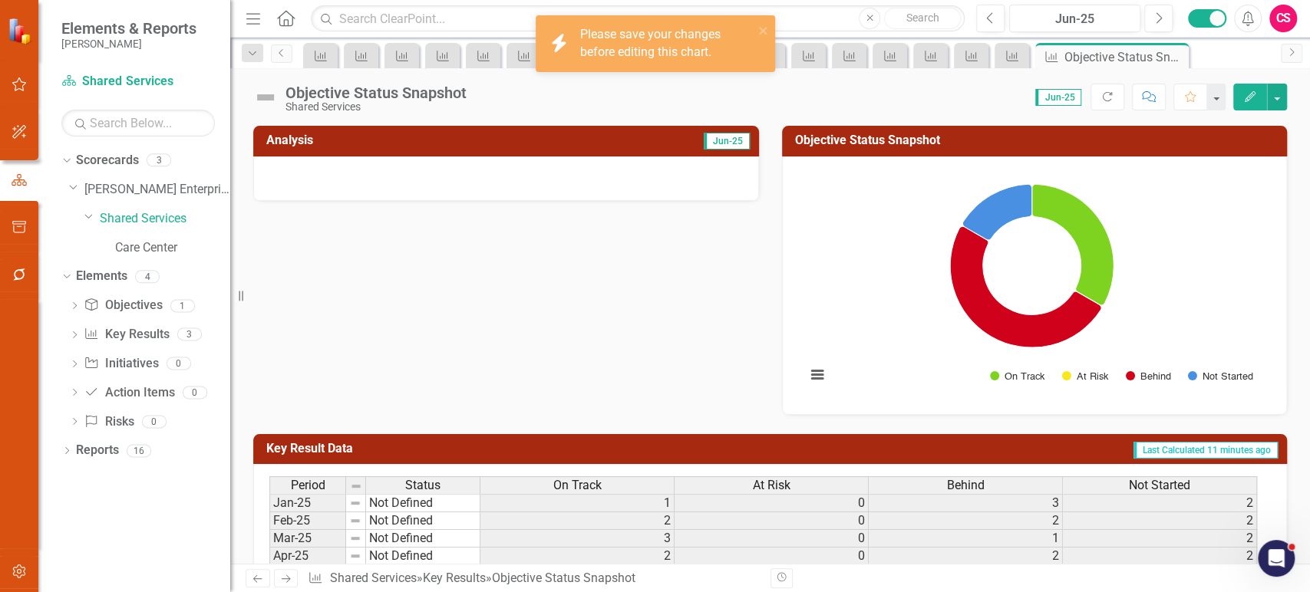
click at [874, 226] on rect "Interactive chart" at bounding box center [1031, 284] width 467 height 230
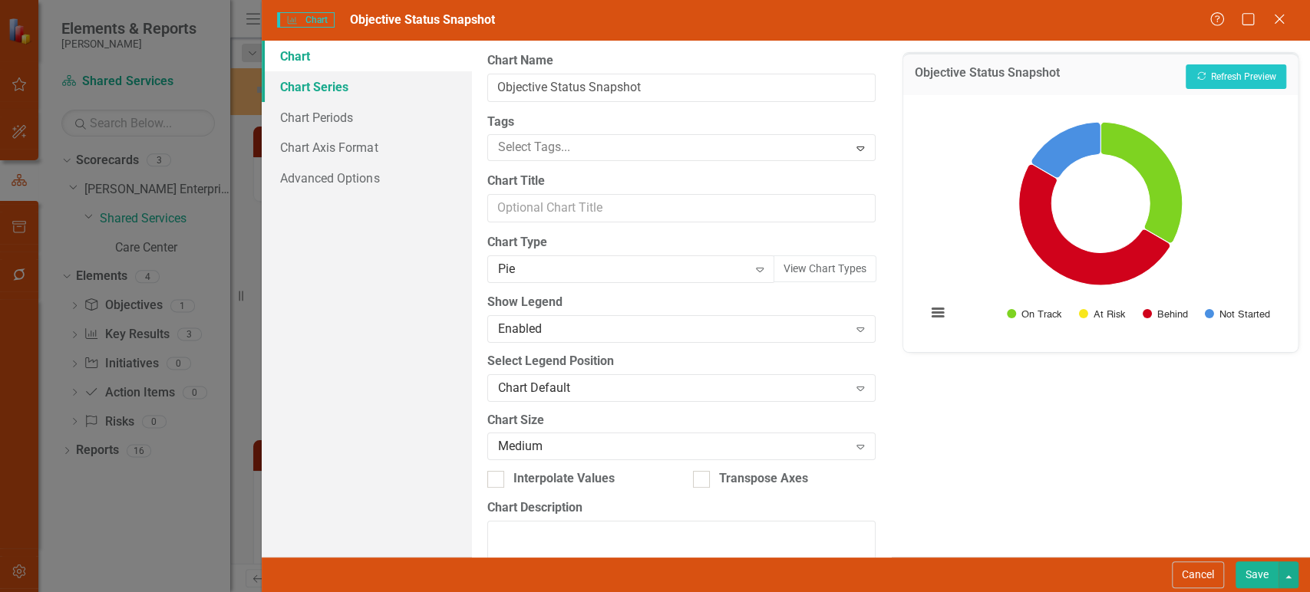
click at [330, 85] on link "Chart Series" at bounding box center [367, 86] width 210 height 31
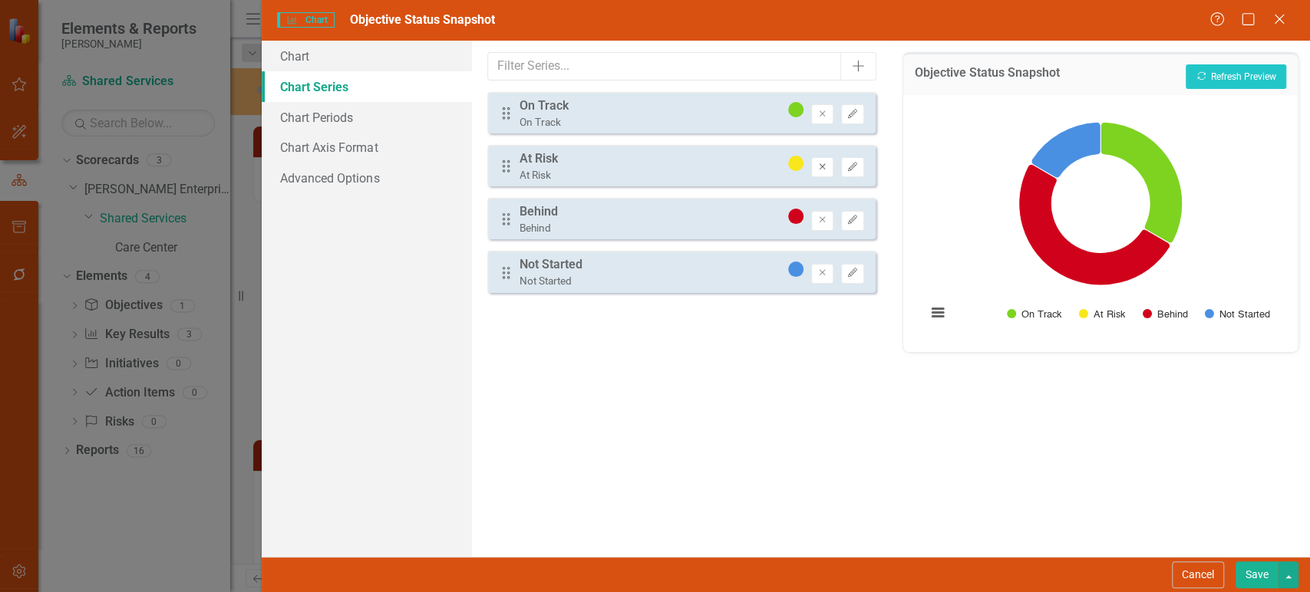
click at [814, 169] on button "Remove" at bounding box center [822, 167] width 22 height 20
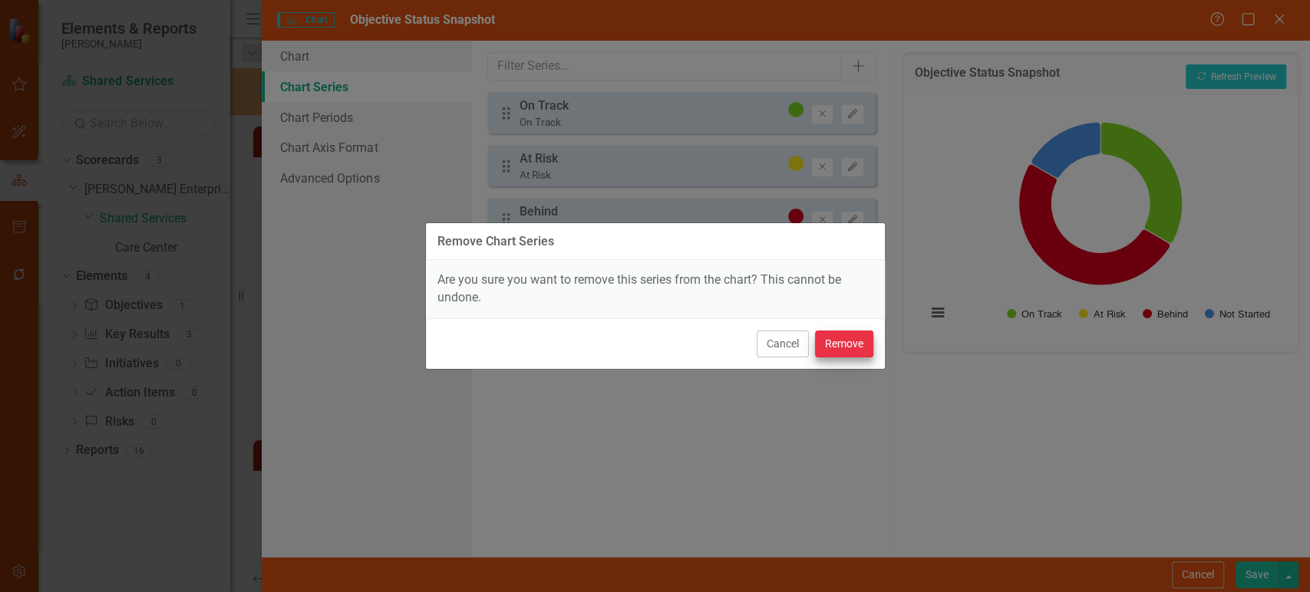
click at [847, 330] on div "Cancel Remove" at bounding box center [655, 344] width 459 height 51
click at [843, 342] on button "Remove" at bounding box center [844, 344] width 58 height 27
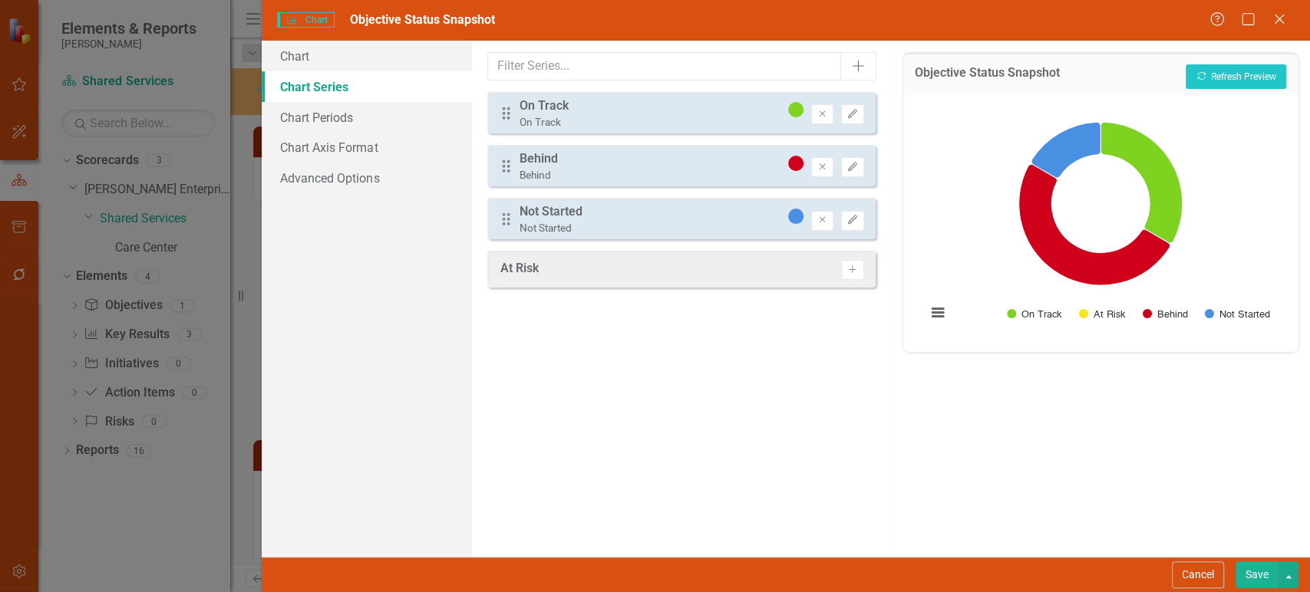
click at [1273, 579] on button "Save" at bounding box center [1257, 575] width 43 height 27
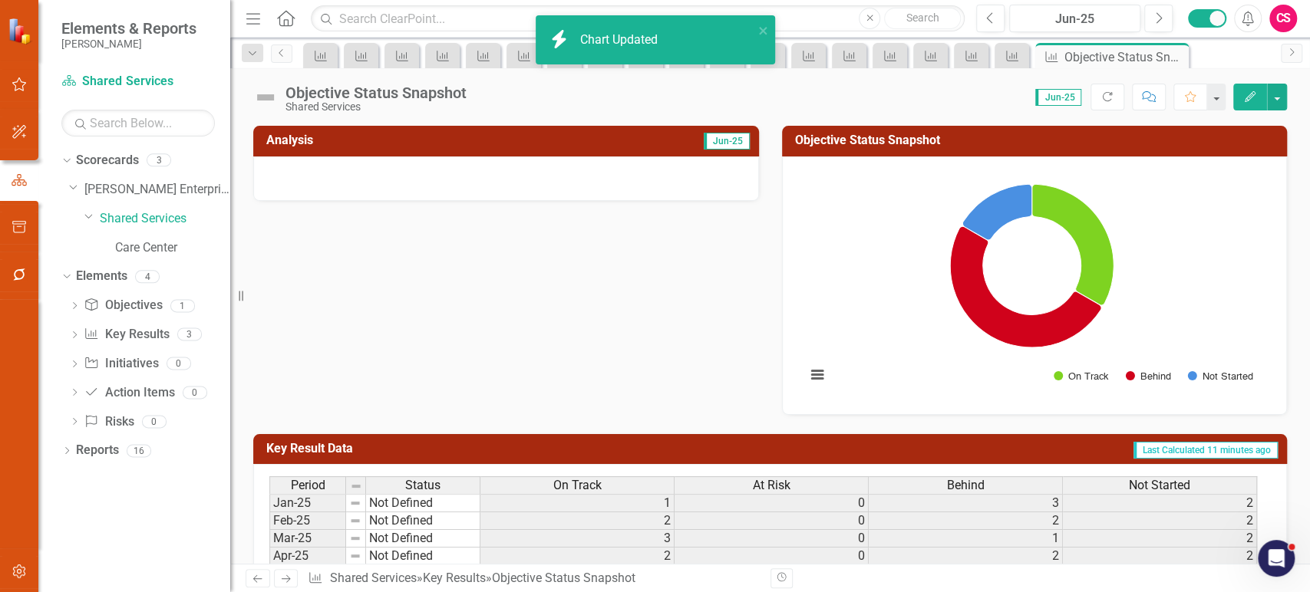
click at [286, 583] on icon "Next" at bounding box center [285, 579] width 13 height 10
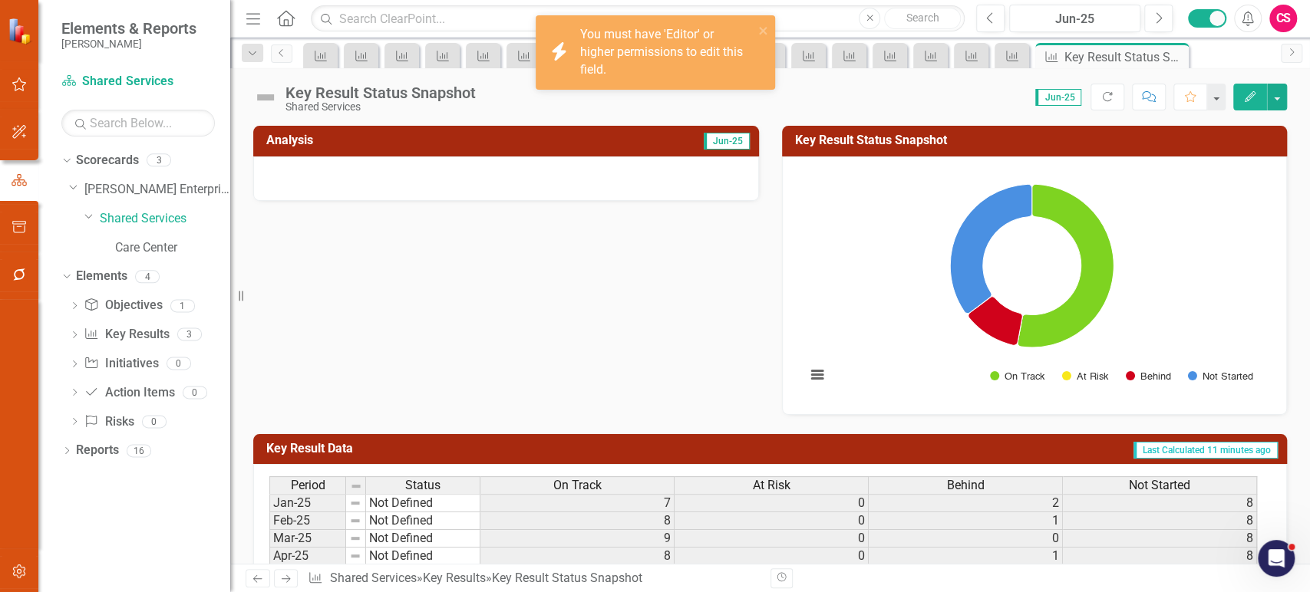
click at [892, 275] on rect "Interactive chart" at bounding box center [1031, 284] width 467 height 230
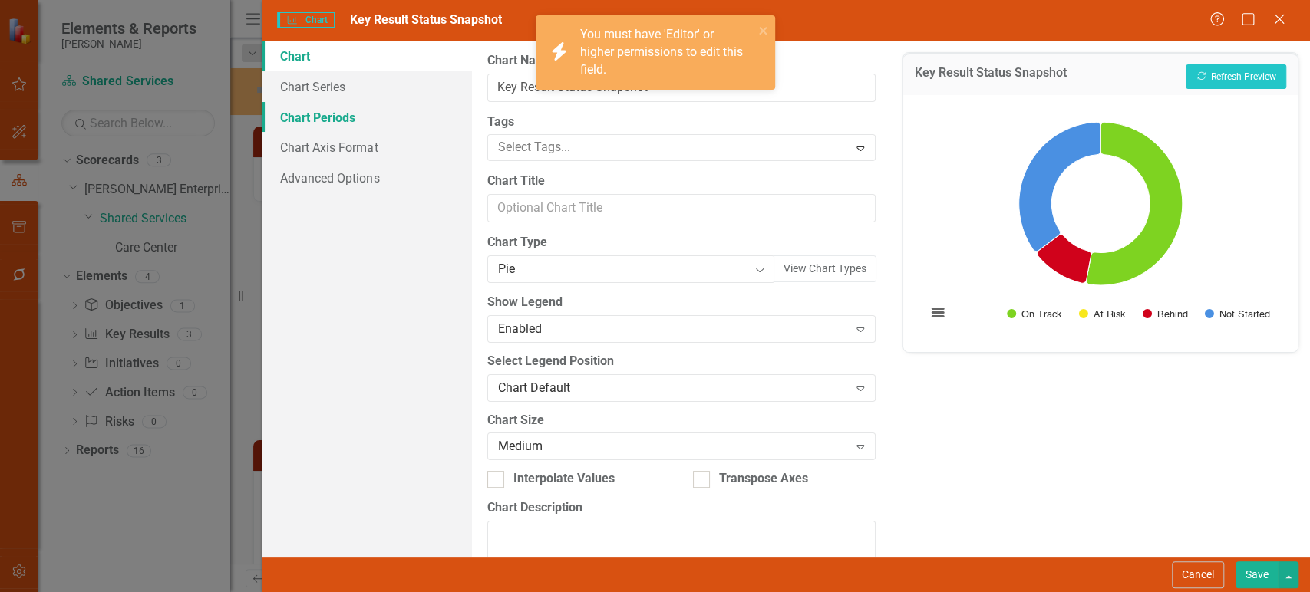
click at [339, 111] on link "Chart Periods" at bounding box center [367, 117] width 210 height 31
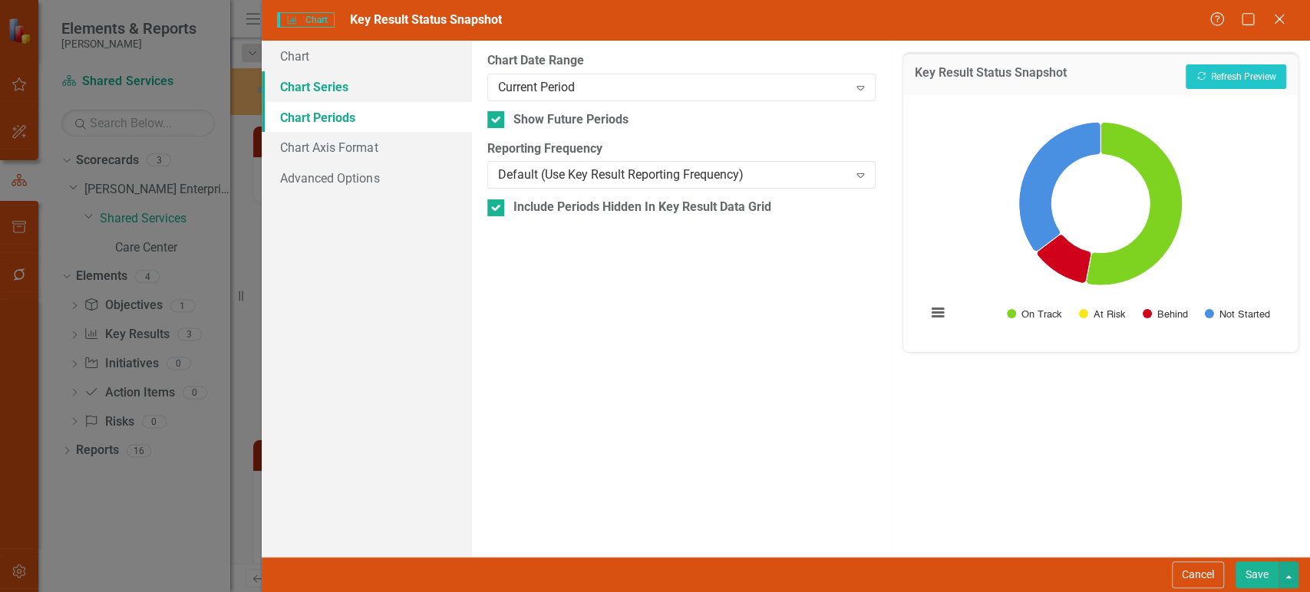
click at [348, 78] on link "Chart Series" at bounding box center [367, 86] width 210 height 31
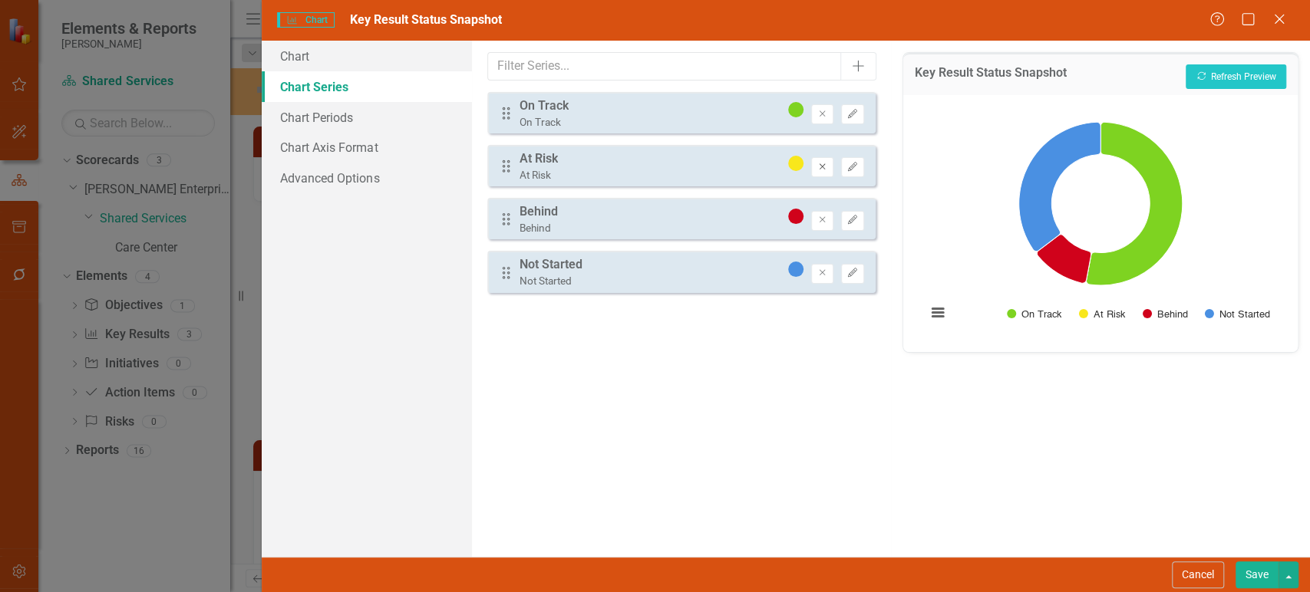
click at [826, 173] on button "Remove" at bounding box center [822, 167] width 22 height 20
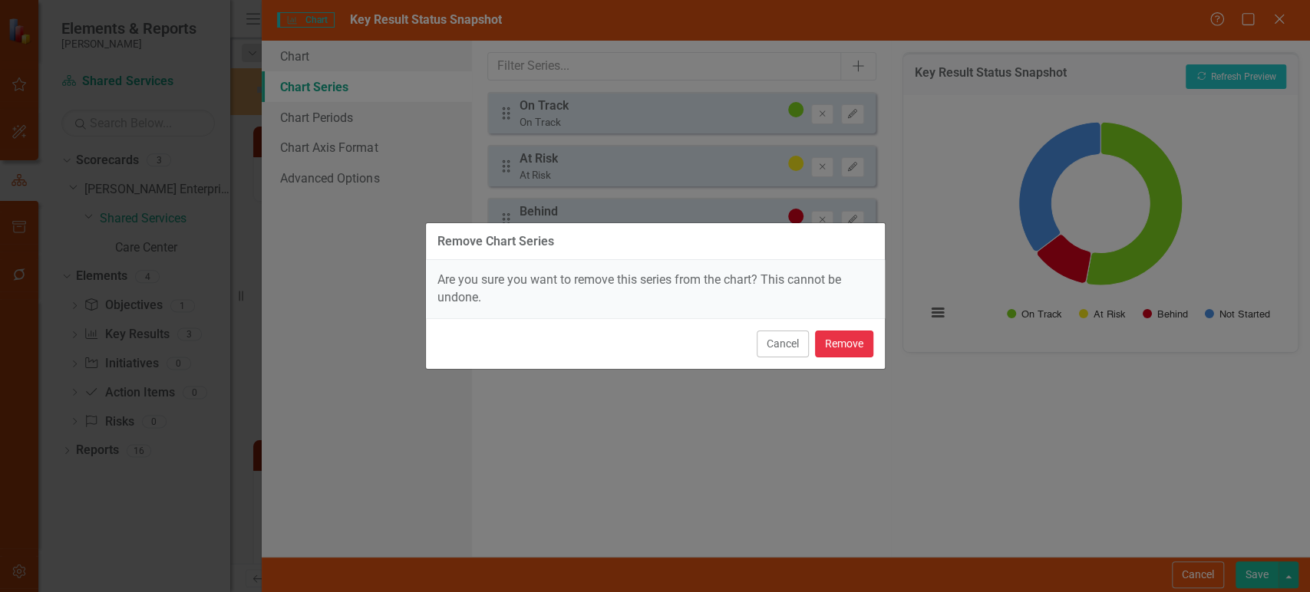
click at [857, 352] on button "Remove" at bounding box center [844, 344] width 58 height 27
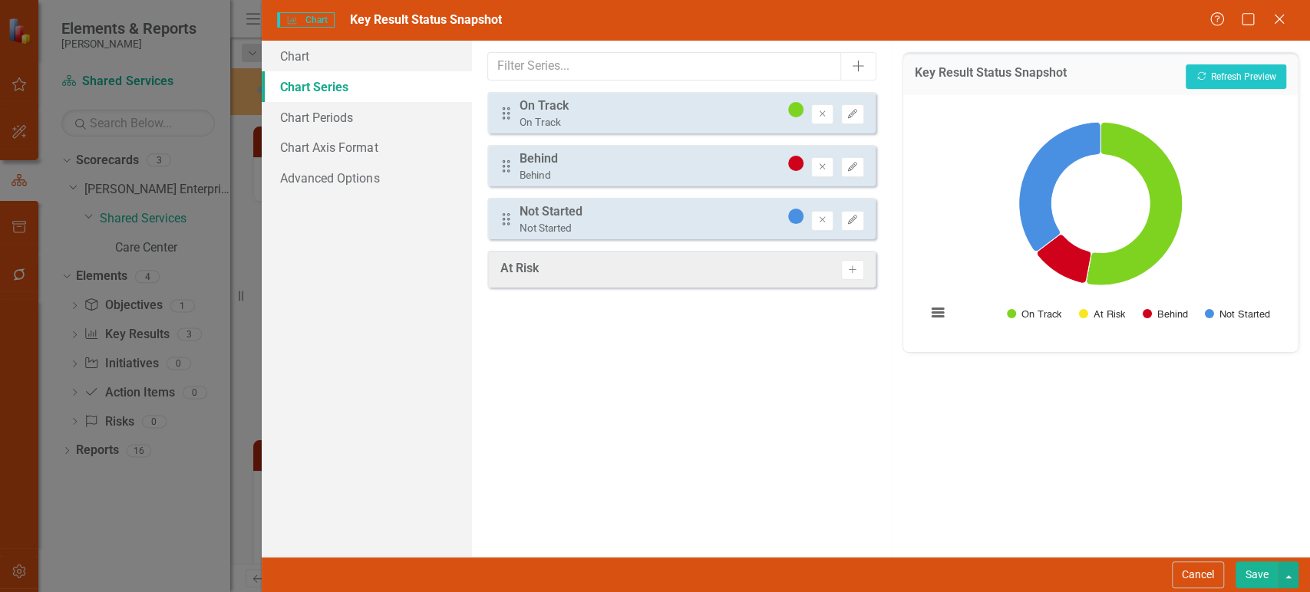
click at [1243, 575] on button "Save" at bounding box center [1257, 575] width 43 height 27
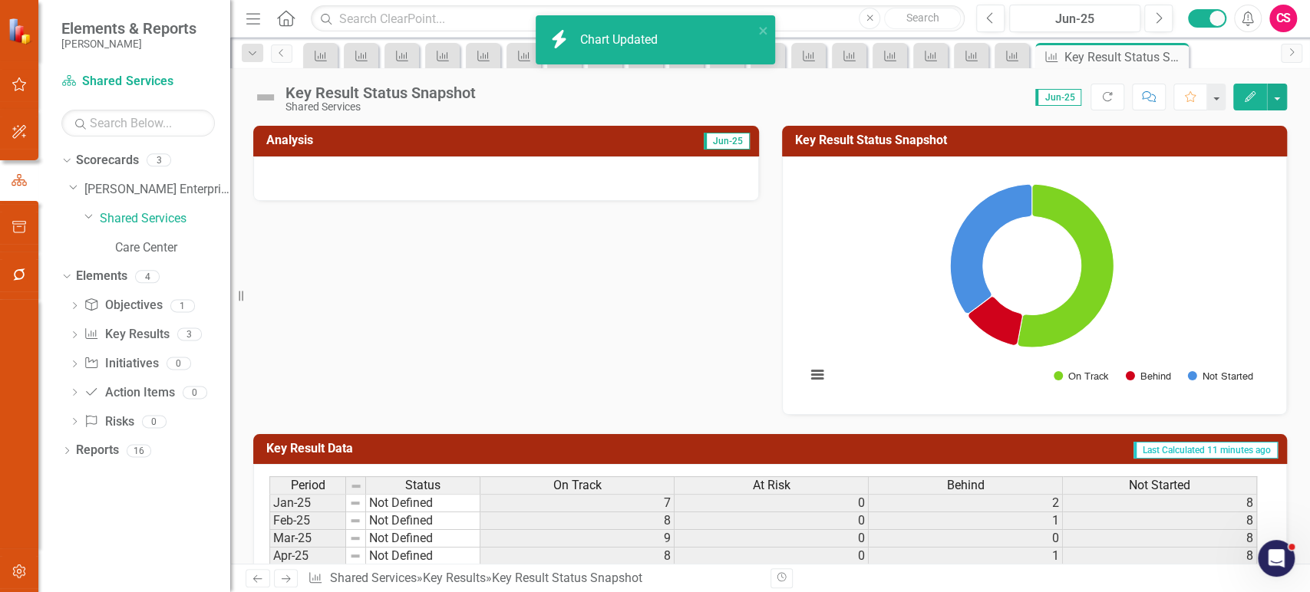
click at [285, 584] on icon "Next" at bounding box center [285, 579] width 13 height 10
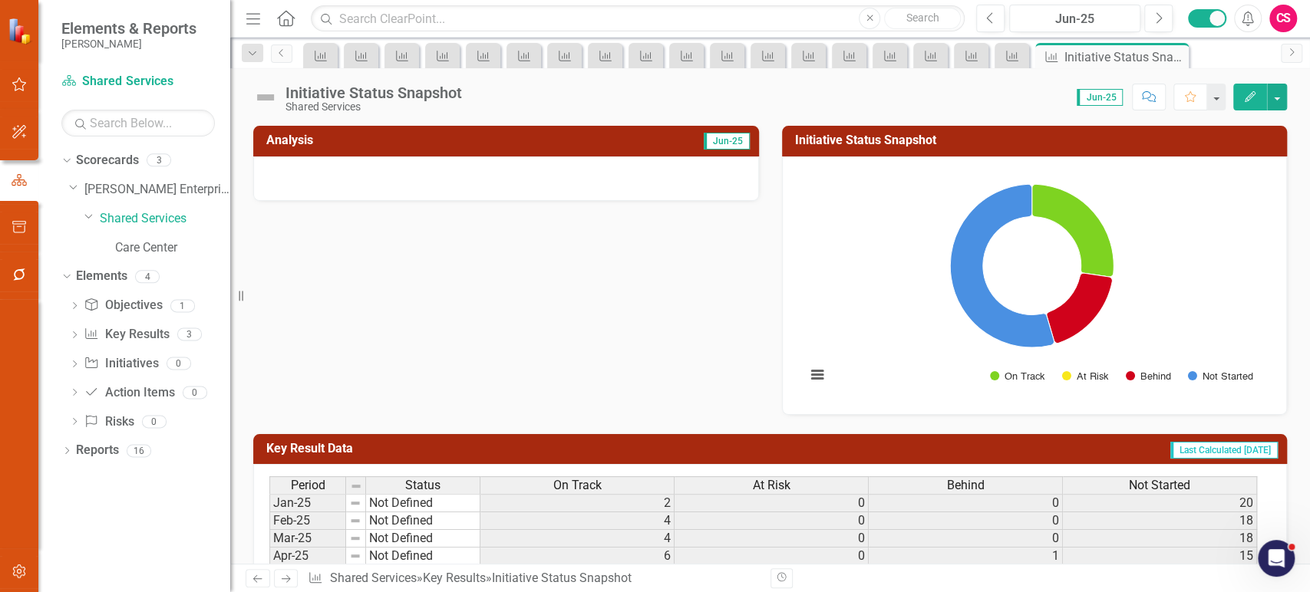
click at [821, 230] on rect "Interactive chart" at bounding box center [1031, 284] width 467 height 230
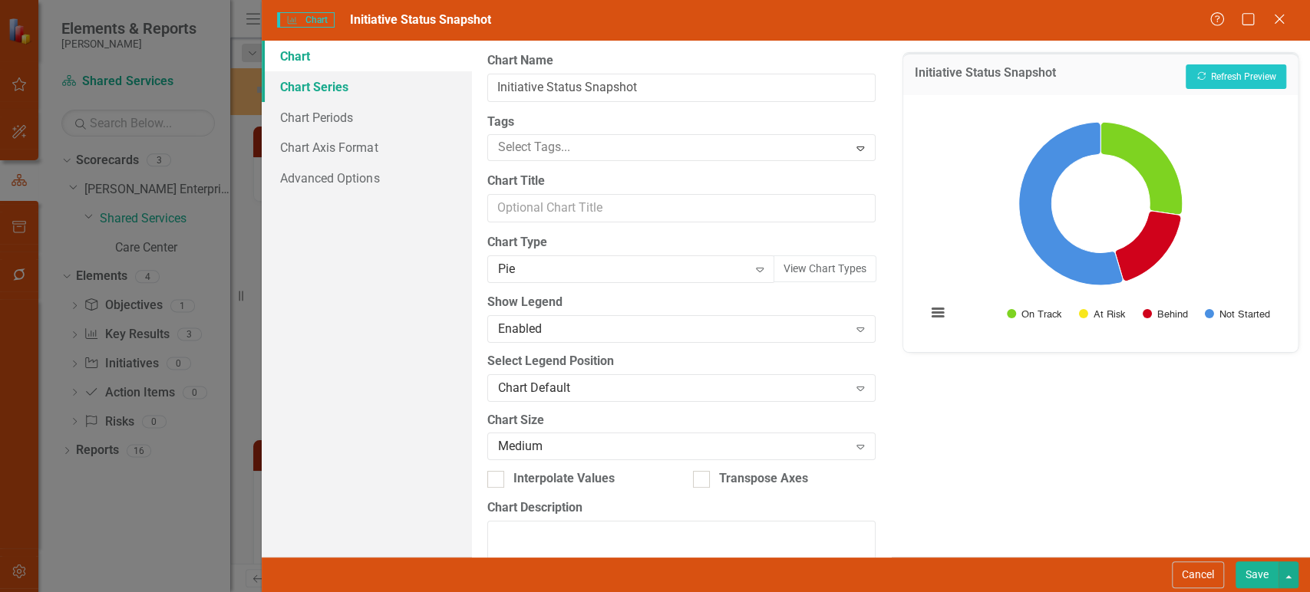
click at [374, 89] on link "Chart Series" at bounding box center [367, 86] width 210 height 31
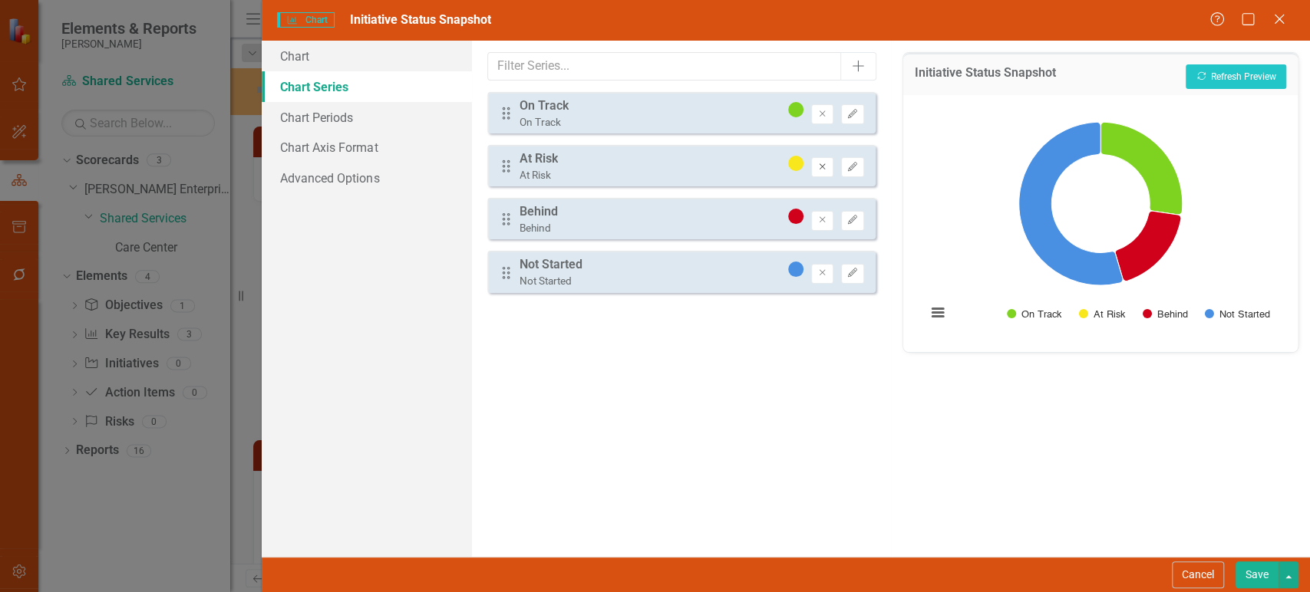
click at [820, 164] on icon "Remove" at bounding box center [823, 167] width 12 height 9
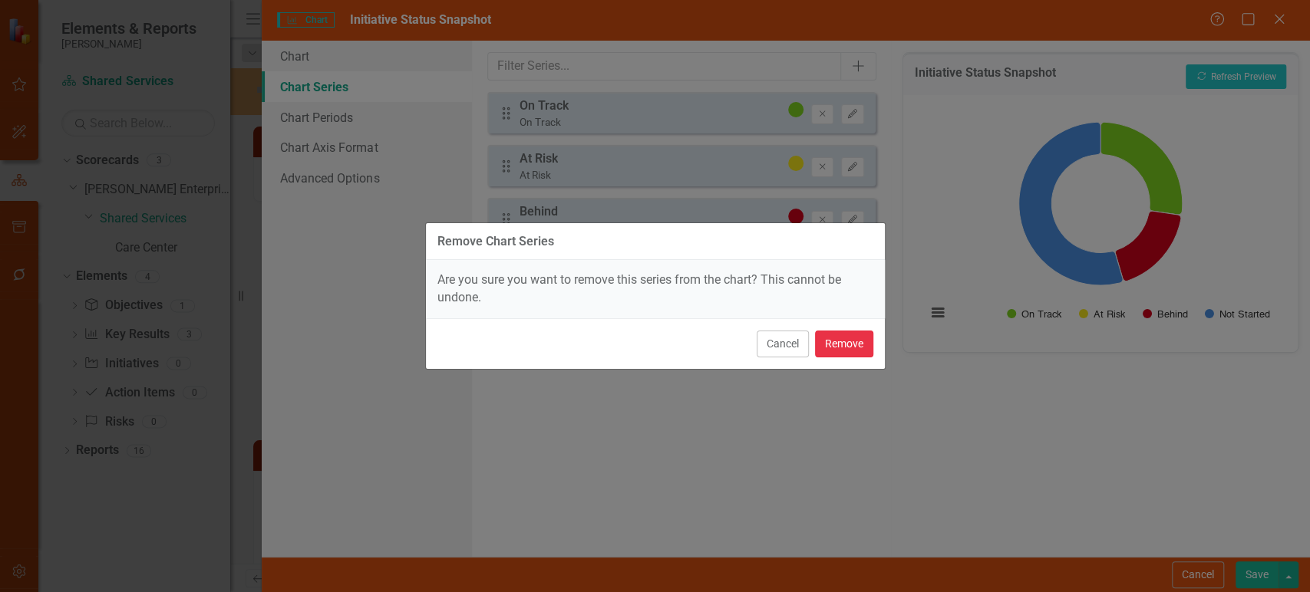
click at [857, 342] on button "Remove" at bounding box center [844, 344] width 58 height 27
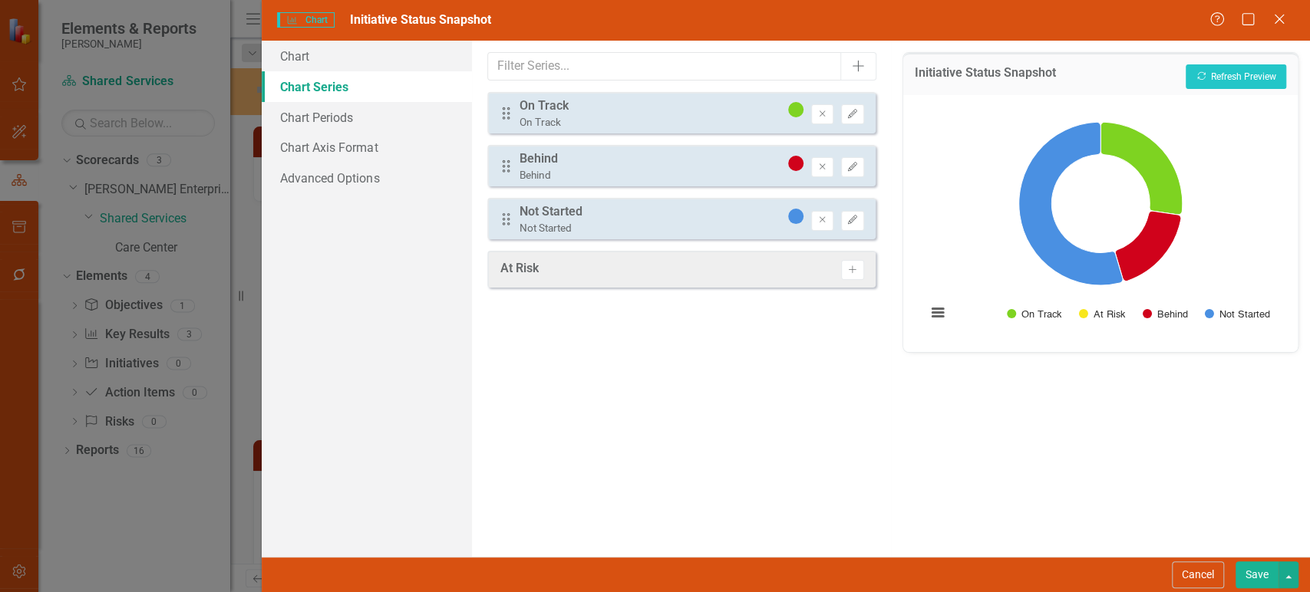
click at [1243, 571] on button "Save" at bounding box center [1257, 575] width 43 height 27
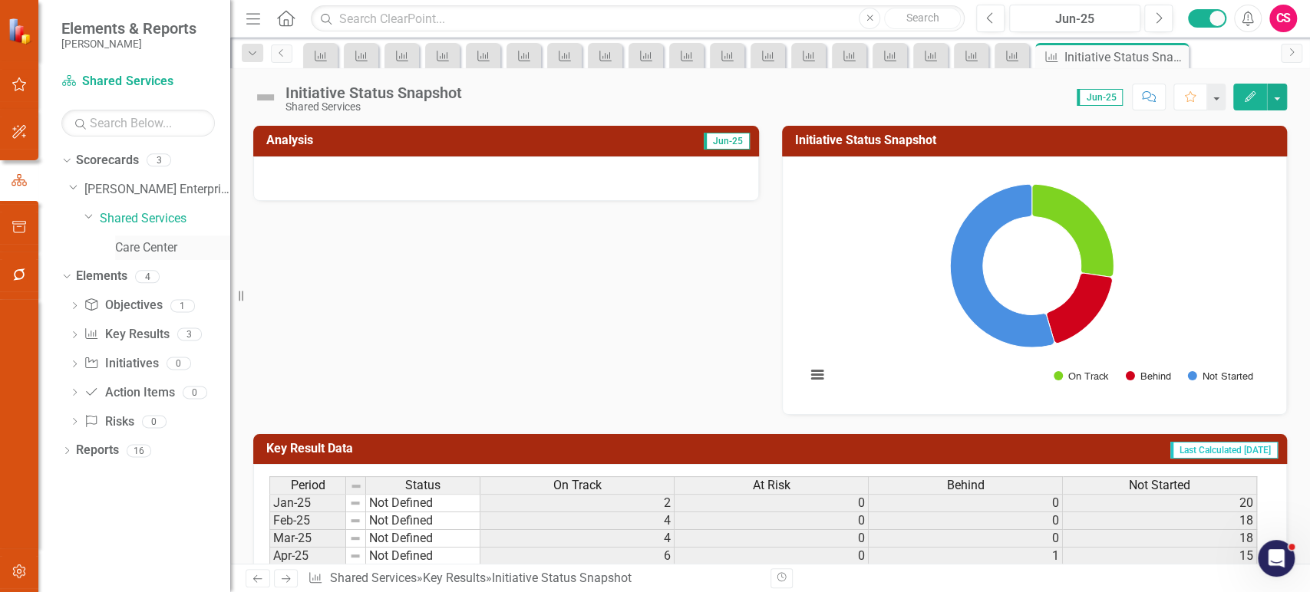
click at [166, 242] on link "Care Center" at bounding box center [172, 248] width 115 height 18
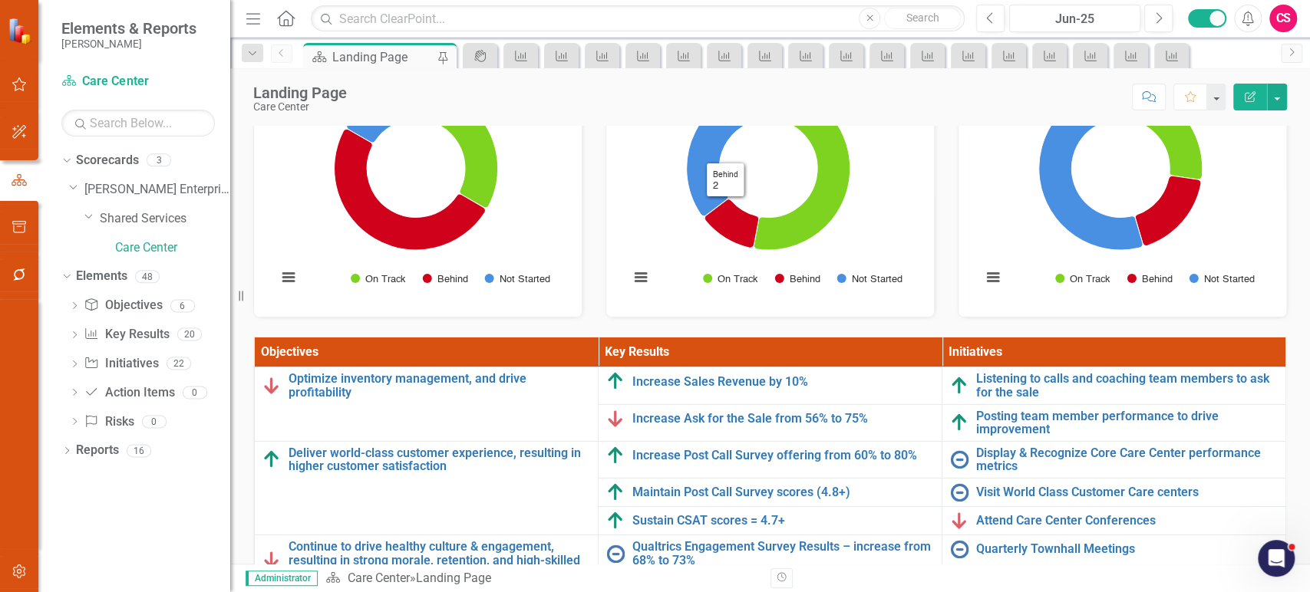
scroll to position [98, 0]
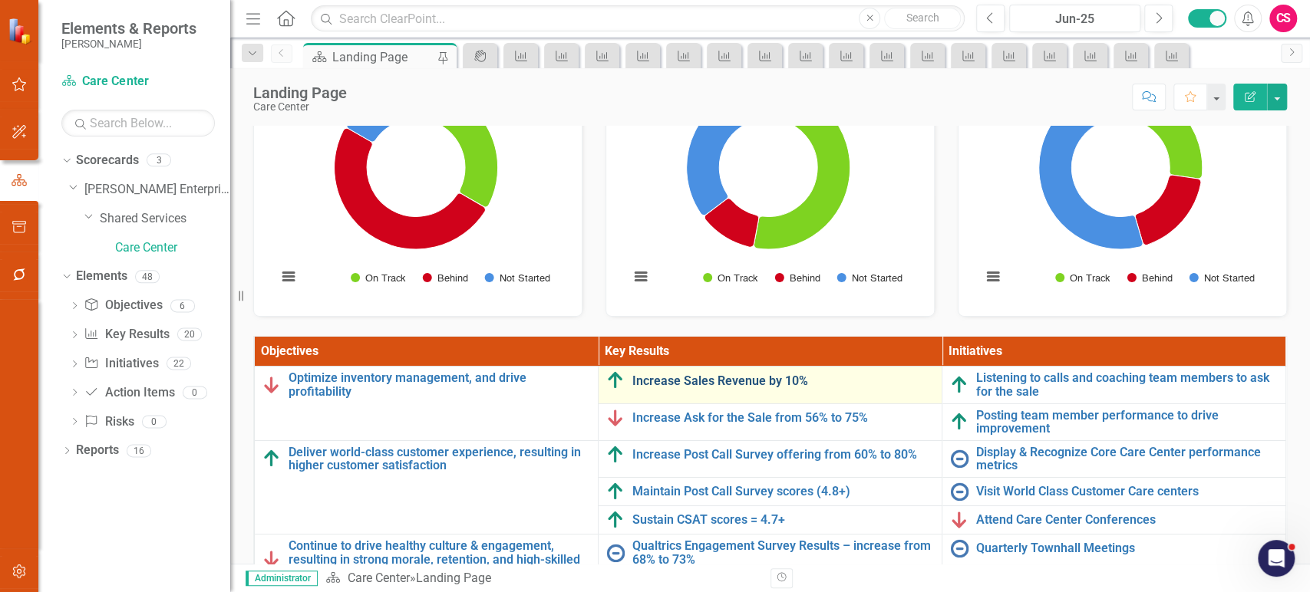
click at [714, 381] on link "Increase Sales Revenue by 10%" at bounding box center [783, 382] width 302 height 14
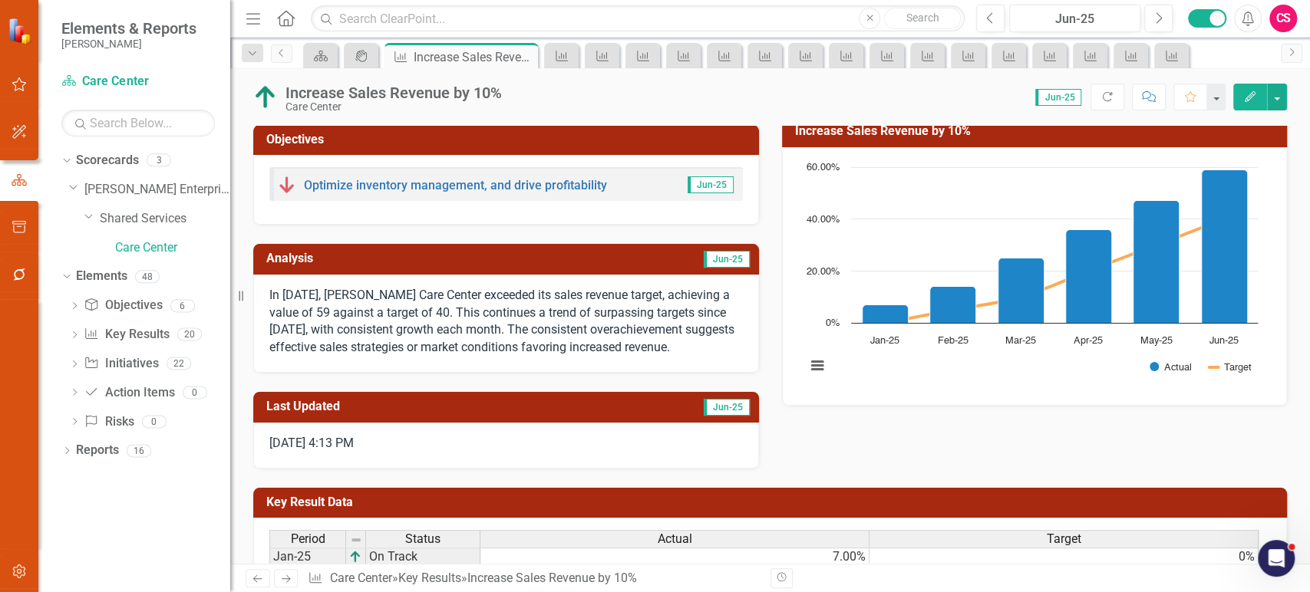
scroll to position [338, 0]
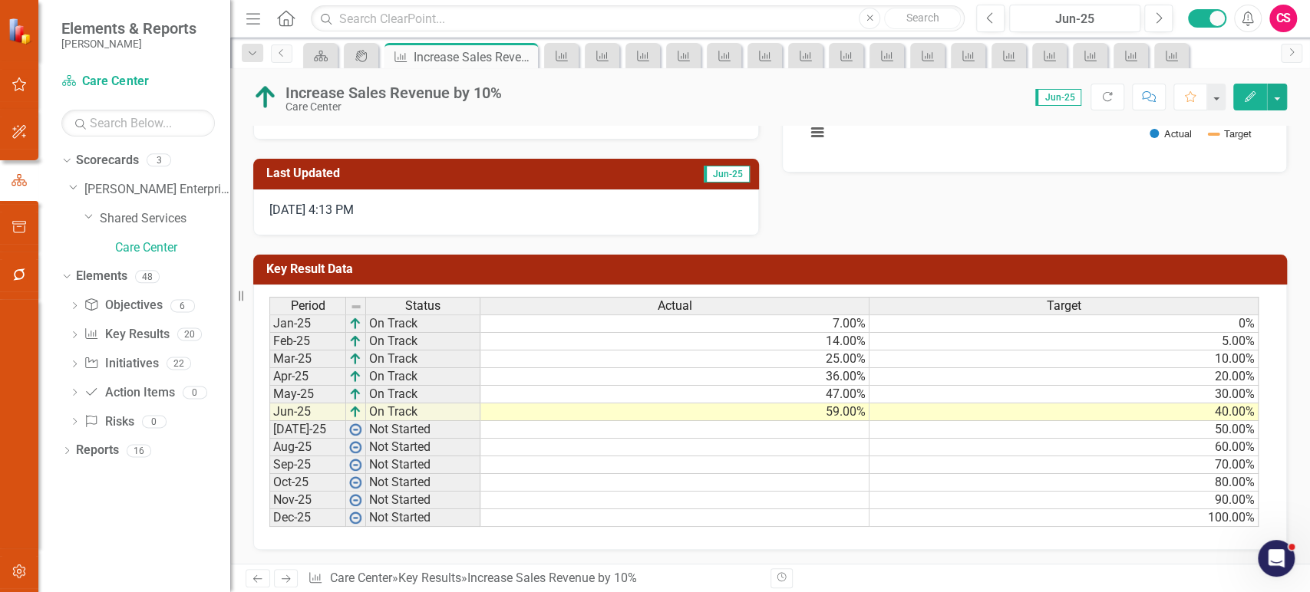
click at [288, 576] on icon "Next" at bounding box center [285, 579] width 13 height 10
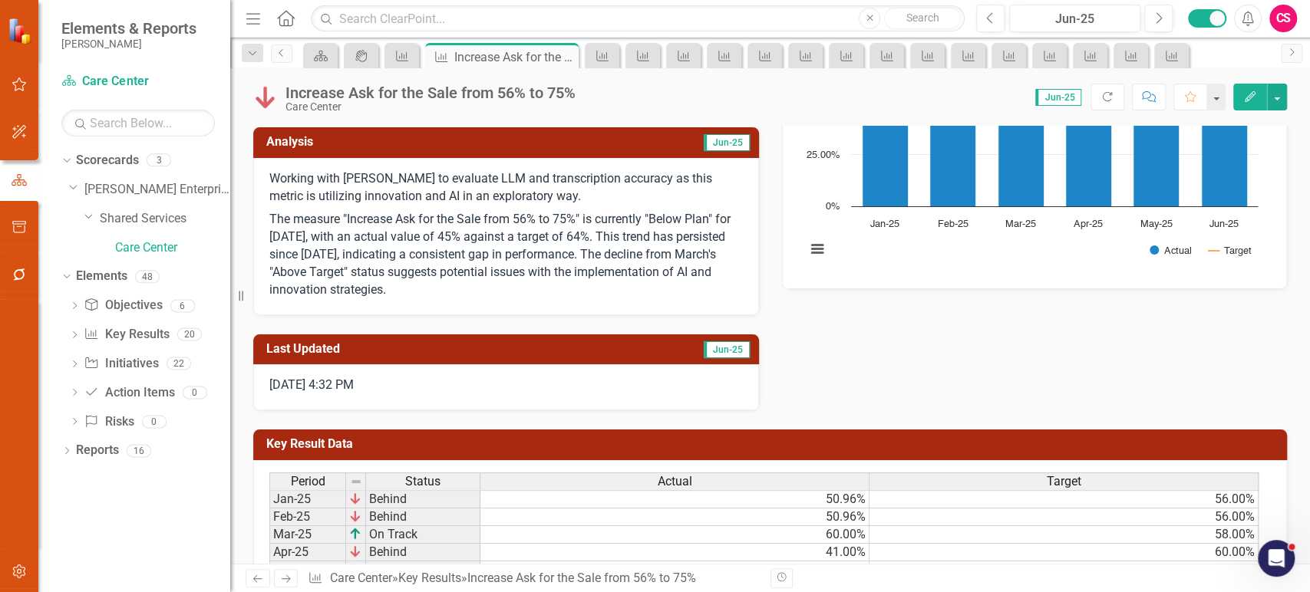
scroll to position [396, 0]
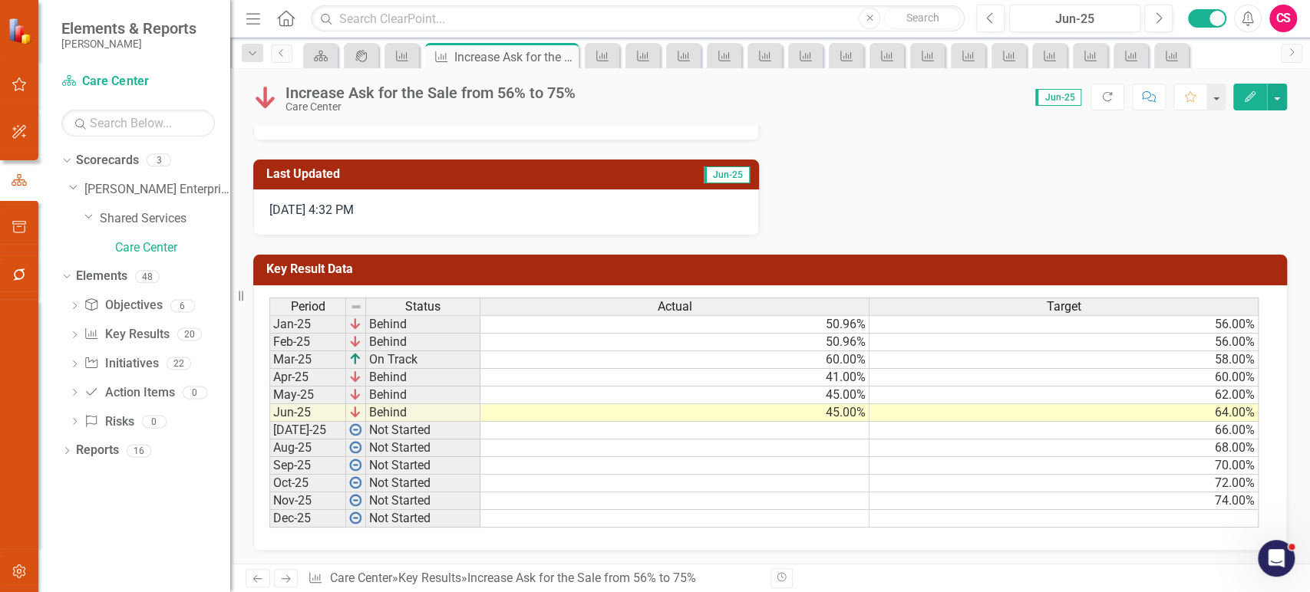
click at [289, 578] on icon at bounding box center [286, 580] width 9 height 8
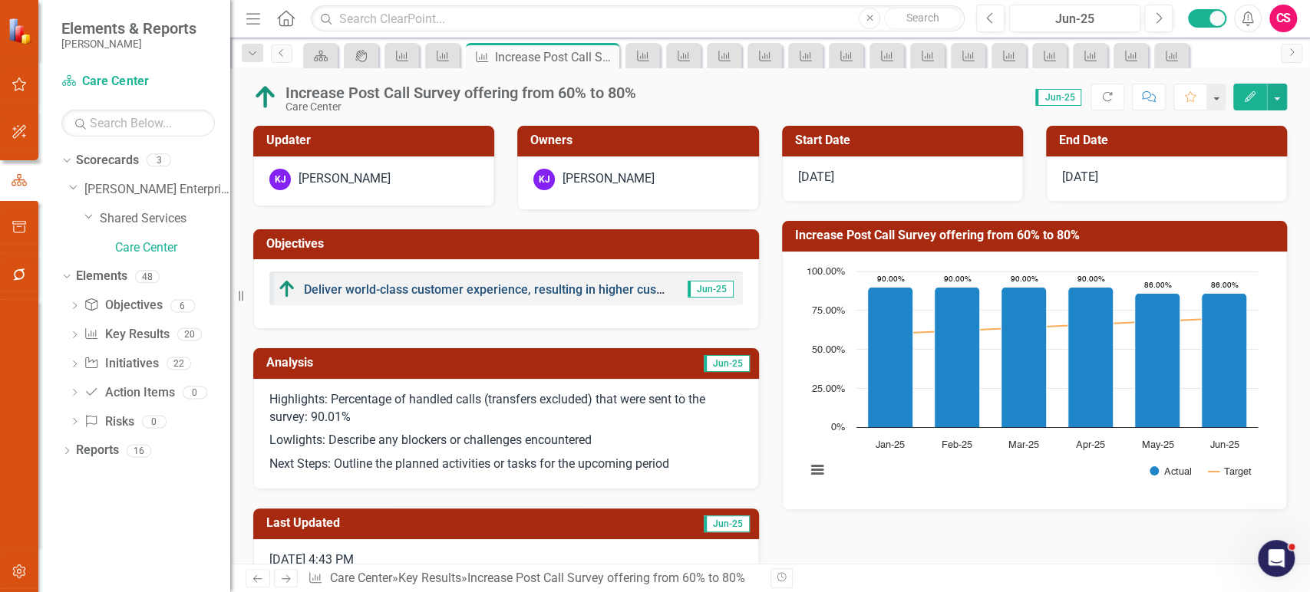
click at [368, 285] on link "Deliver world-class customer experience, resulting in higher customer satisfact…" at bounding box center [530, 289] width 453 height 15
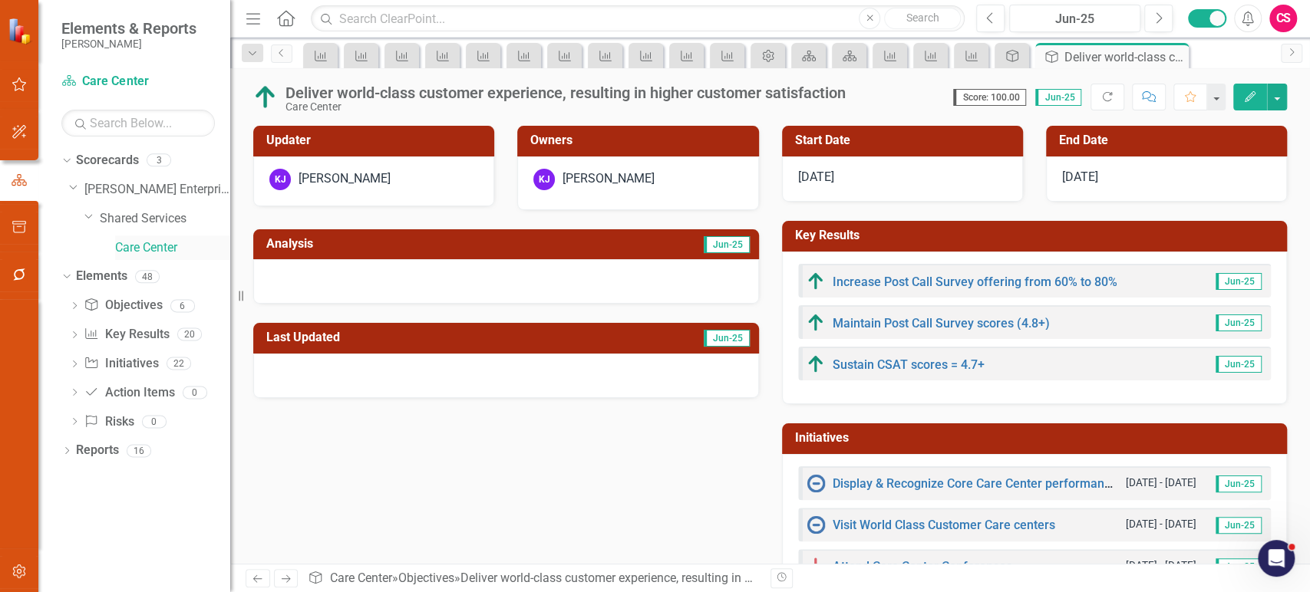
click at [115, 249] on link "Care Center" at bounding box center [172, 248] width 115 height 18
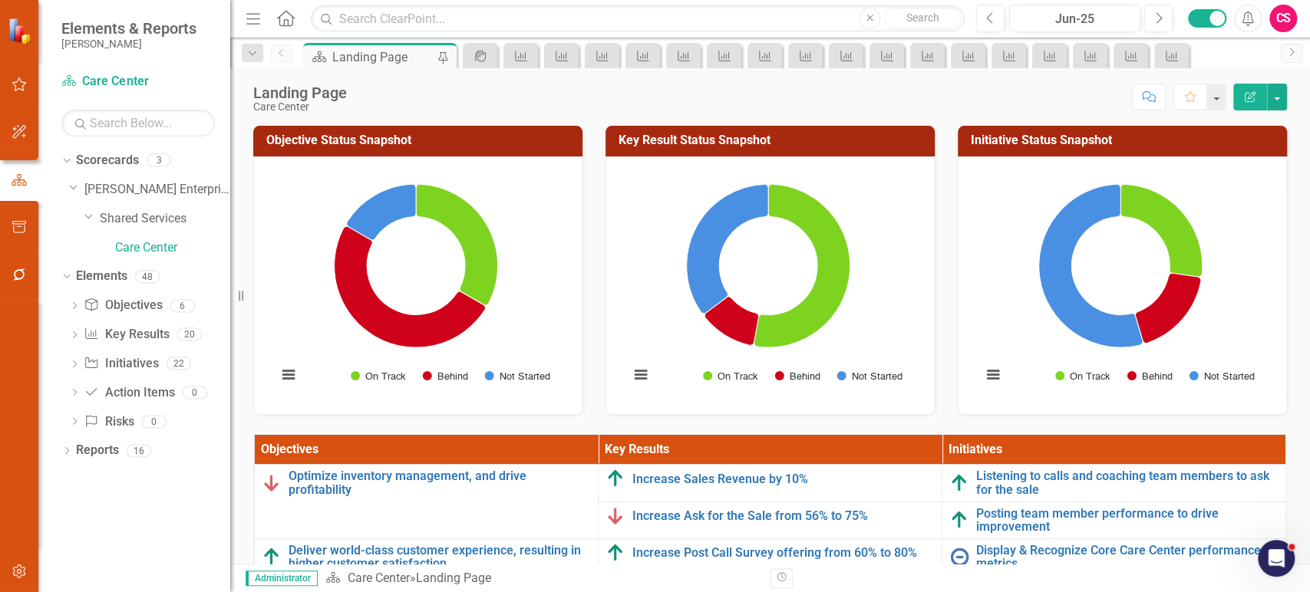
click at [1278, 21] on div "CS" at bounding box center [1283, 19] width 28 height 28
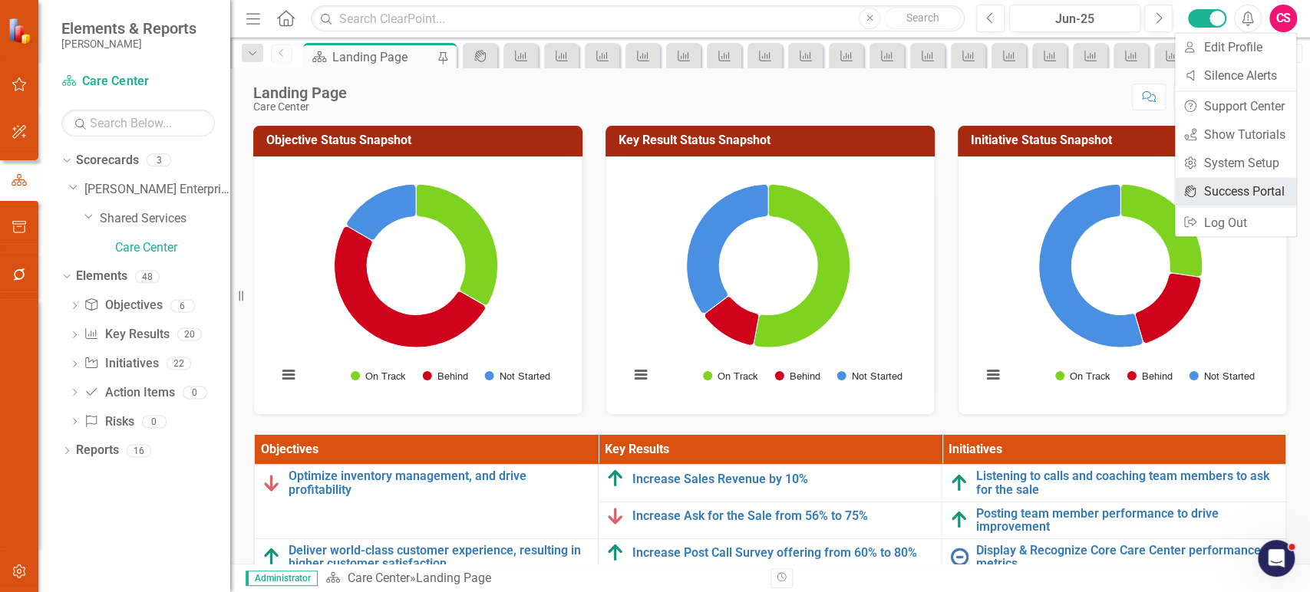
click at [1223, 190] on link "icon.portal Success Portal" at bounding box center [1235, 191] width 121 height 28
